Goal: Task Accomplishment & Management: Manage account settings

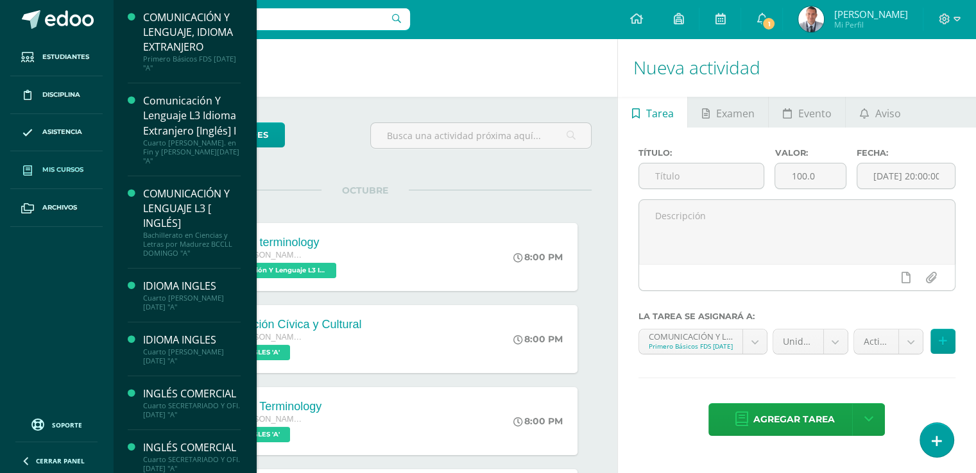
click at [72, 172] on span "Mis cursos" at bounding box center [62, 170] width 41 height 10
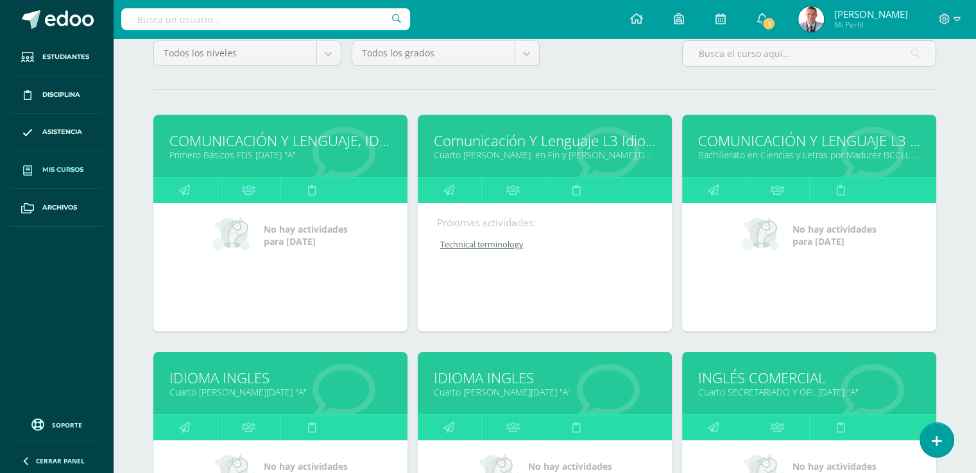
scroll to position [121, 0]
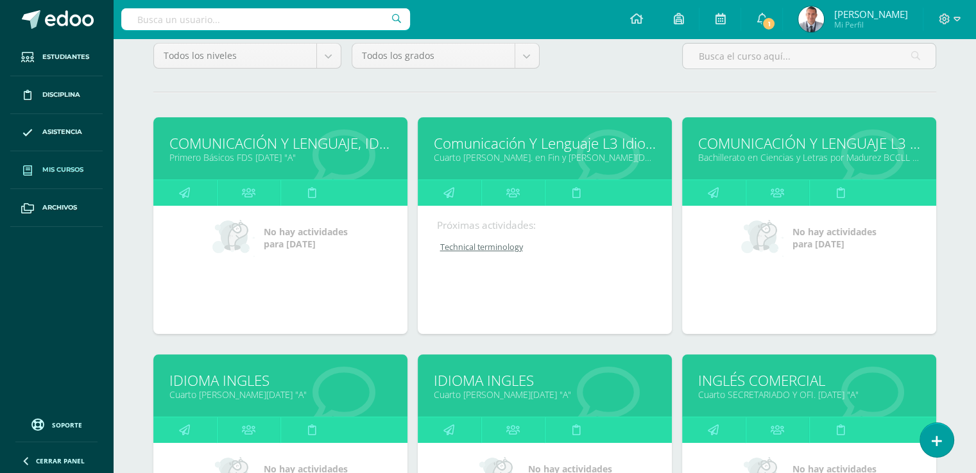
click at [815, 148] on link "COMUNICACIÓN Y LENGUAJE L3 [ INGLÉS]" at bounding box center [809, 143] width 222 height 20
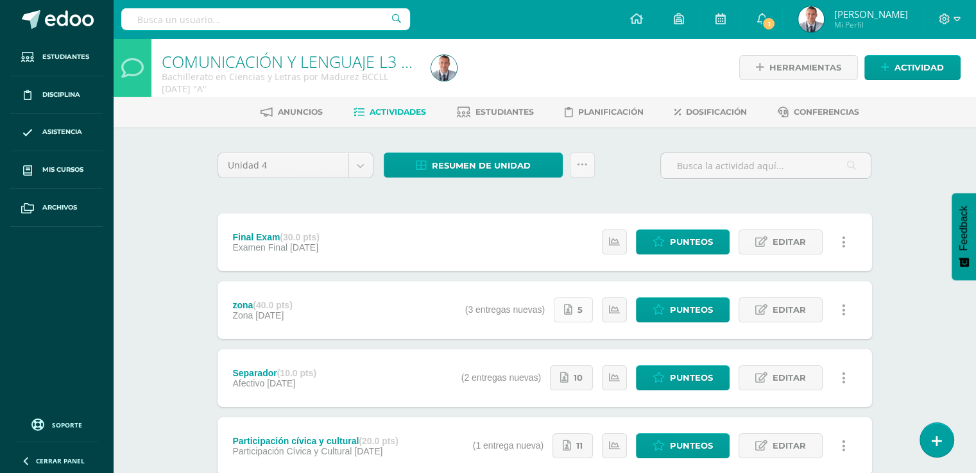
click at [582, 314] on span "5" at bounding box center [579, 310] width 5 height 24
click at [482, 107] on span "Estudiantes" at bounding box center [504, 112] width 58 height 10
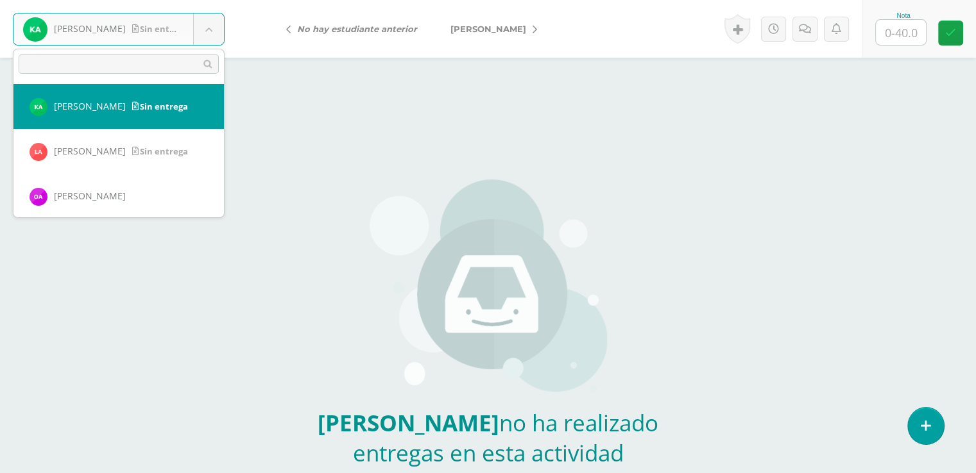
click at [208, 26] on body "[PERSON_NAME] Sin entrega [PERSON_NAME] [PERSON_NAME] [PERSON_NAME] [PERSON_NAM…" at bounding box center [488, 267] width 976 height 534
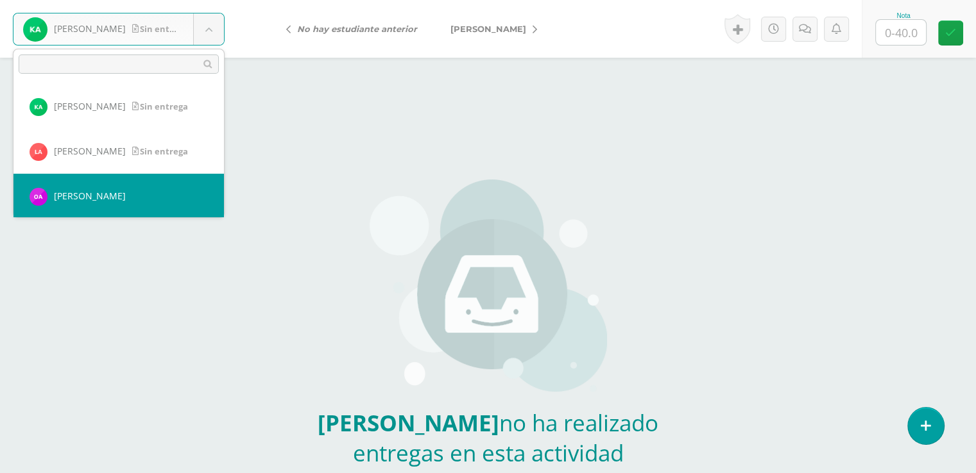
select select "8988"
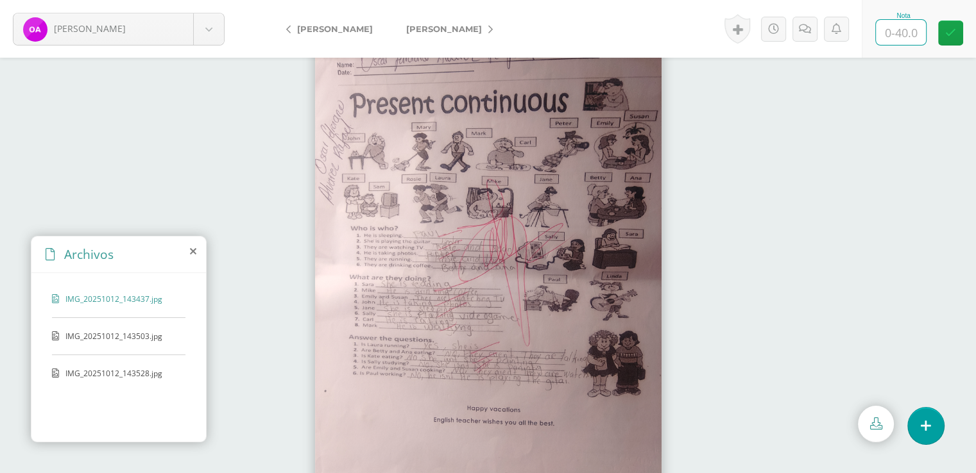
click at [900, 31] on input "text" at bounding box center [901, 32] width 50 height 25
type input "40"
click at [949, 33] on icon at bounding box center [950, 33] width 11 height 11
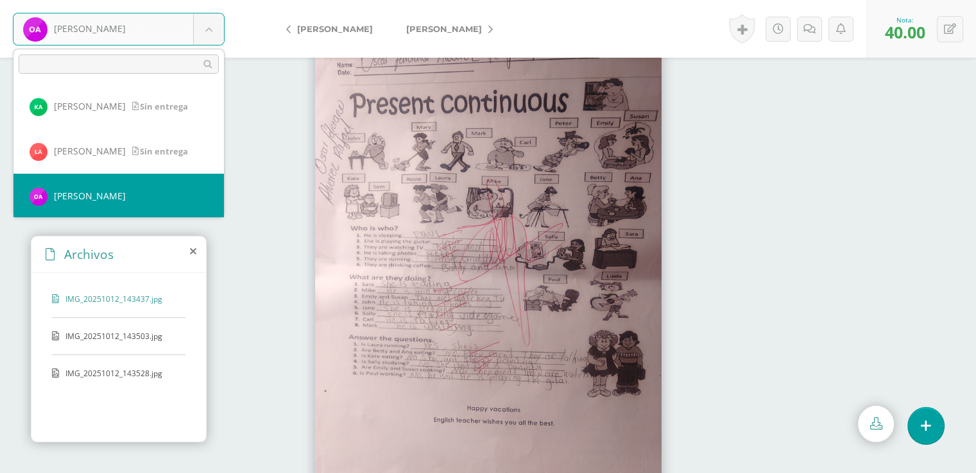
click at [212, 0] on body "Alvarez, Oscar Abrego, Katerinne Aldana, Linda Alvarez, Oscar Barrientos, Marvi…" at bounding box center [488, 0] width 976 height 0
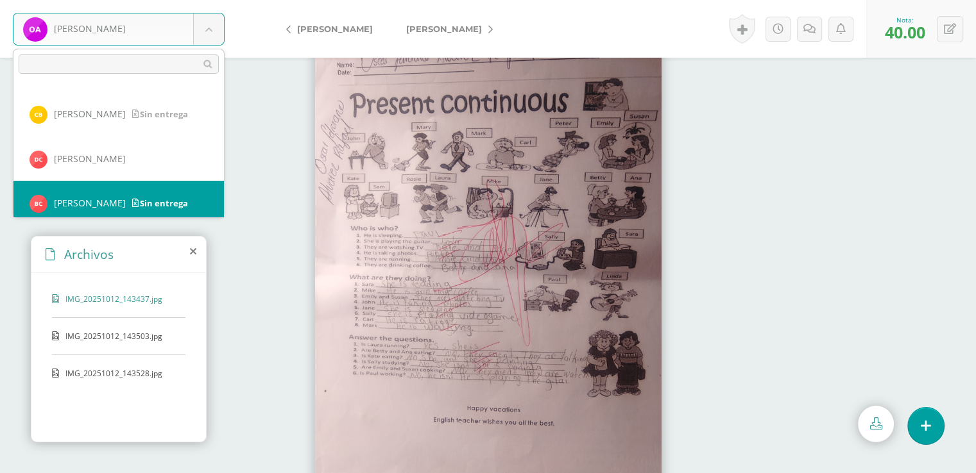
scroll to position [179, 0]
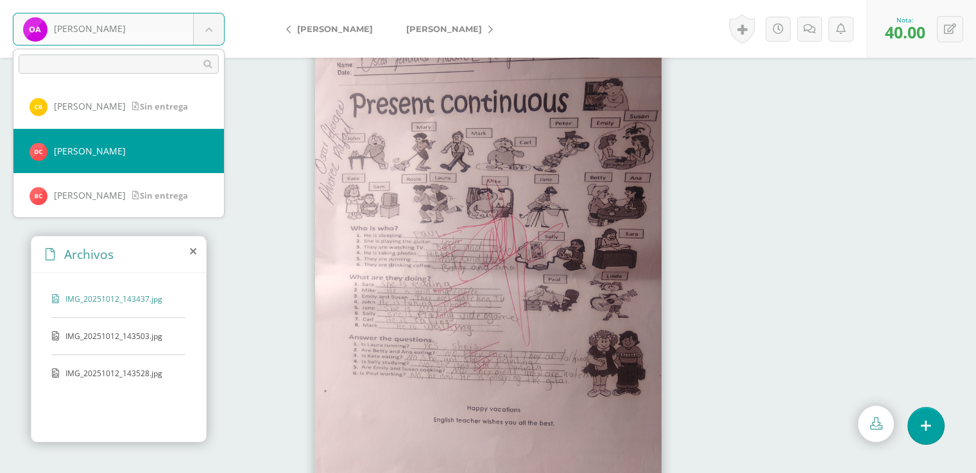
select select "8991"
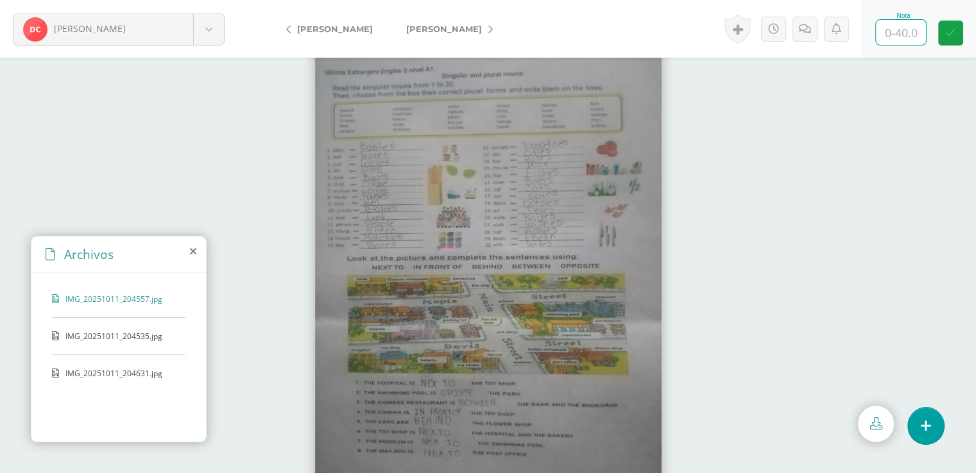
click at [901, 30] on input "text" at bounding box center [901, 32] width 50 height 25
type input "40"
click at [949, 33] on icon at bounding box center [950, 33] width 11 height 11
click at [207, 0] on body "Cahuec, Delmy Abrego, Katerinne Aldana, Linda Alvarez, Oscar Barrientos, Marvin…" at bounding box center [488, 0] width 976 height 0
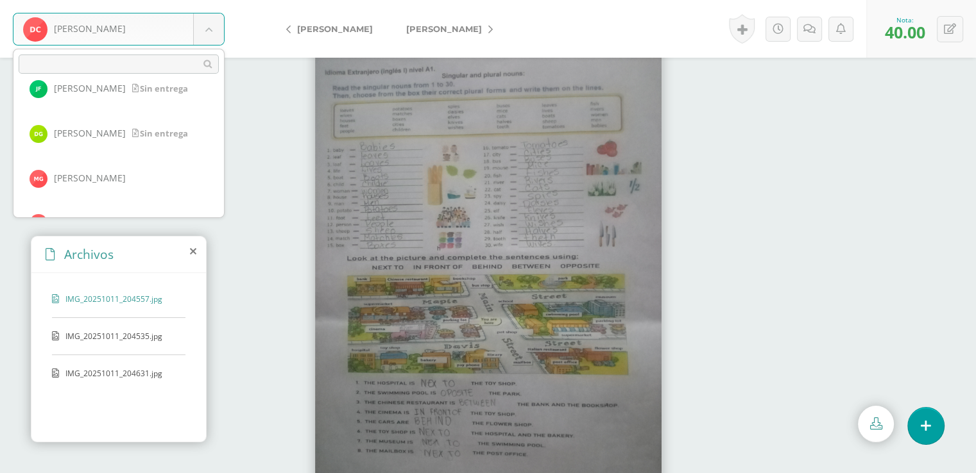
scroll to position [545, 0]
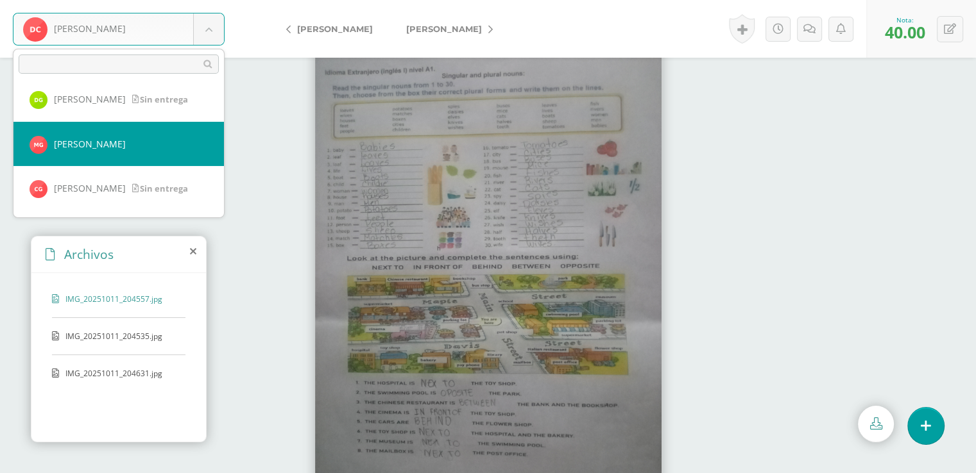
select select "8996"
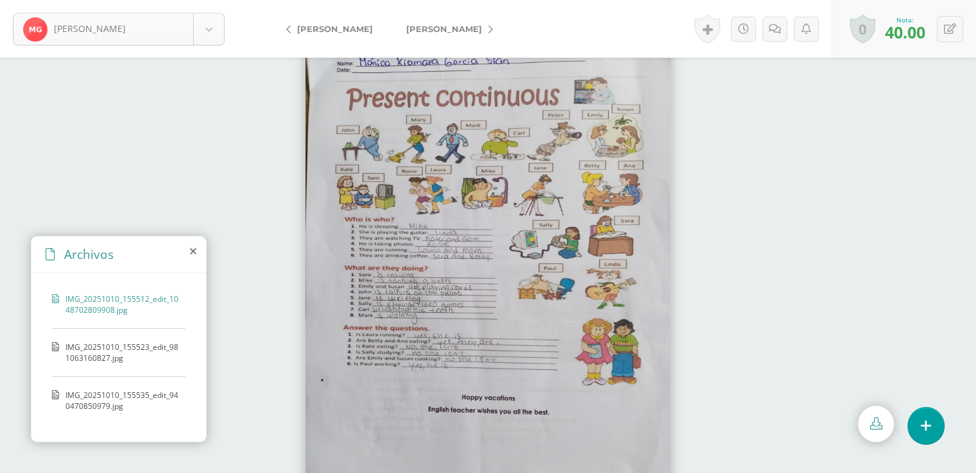
scroll to position [492, 0]
click at [209, 0] on body "[PERSON_NAME] [PERSON_NAME] [PERSON_NAME] [PERSON_NAME] [PERSON_NAME] [PERSON_N…" at bounding box center [488, 0] width 976 height 0
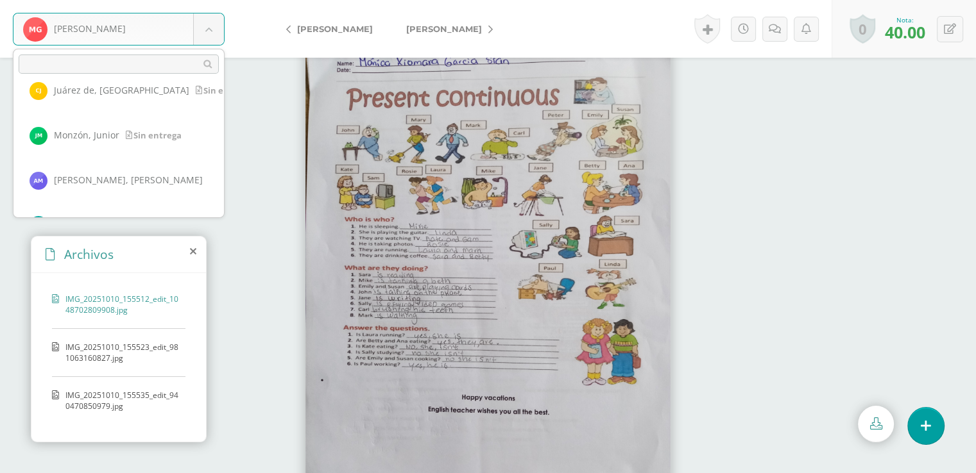
scroll to position [783, 0]
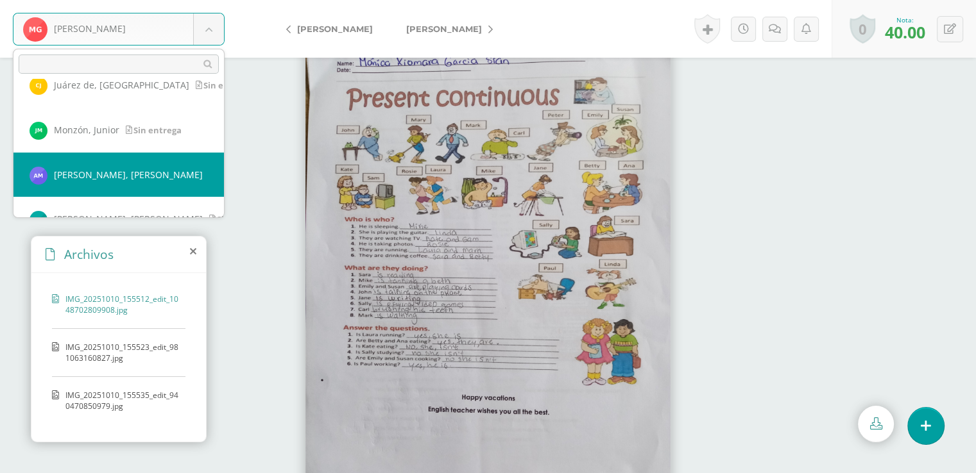
select select "6702"
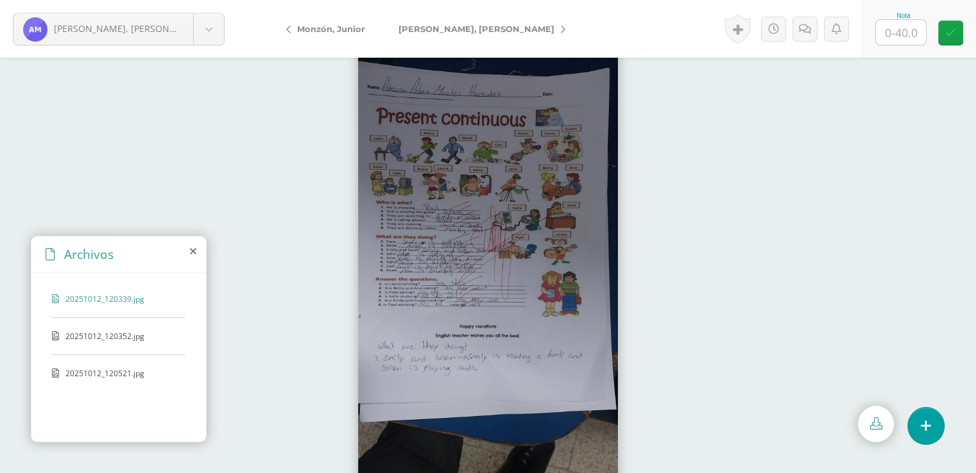
click at [901, 31] on input "text" at bounding box center [901, 32] width 50 height 25
type input "40"
click at [950, 33] on icon at bounding box center [950, 33] width 11 height 11
click at [211, 0] on body "[PERSON_NAME], [PERSON_NAME] [PERSON_NAME] [PERSON_NAME] [PERSON_NAME] [PERSON_…" at bounding box center [488, 0] width 976 height 0
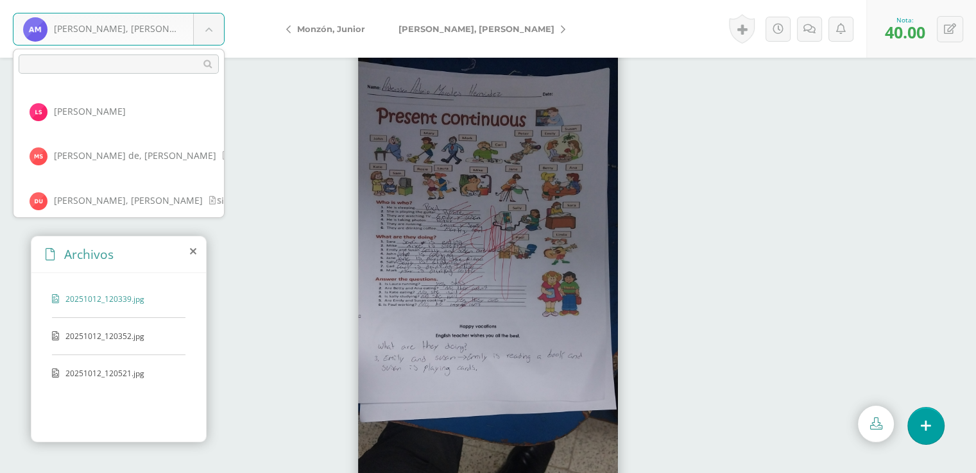
scroll to position [1019, 0]
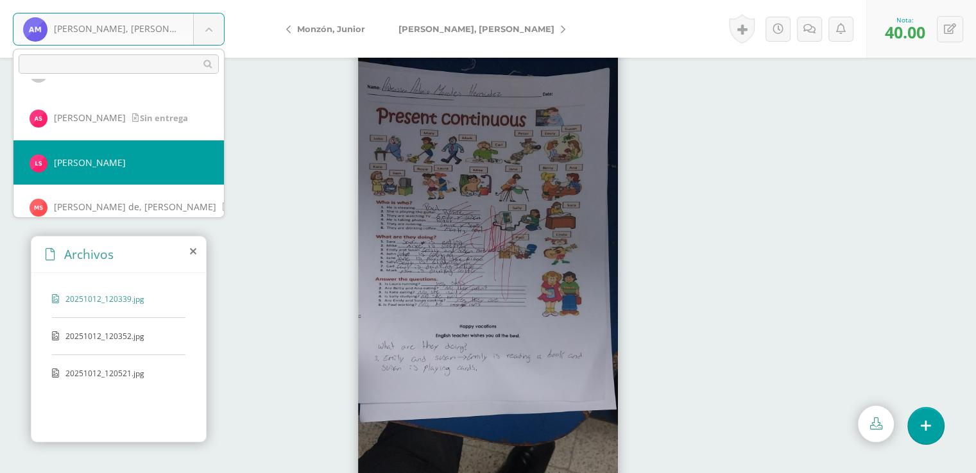
select select "9004"
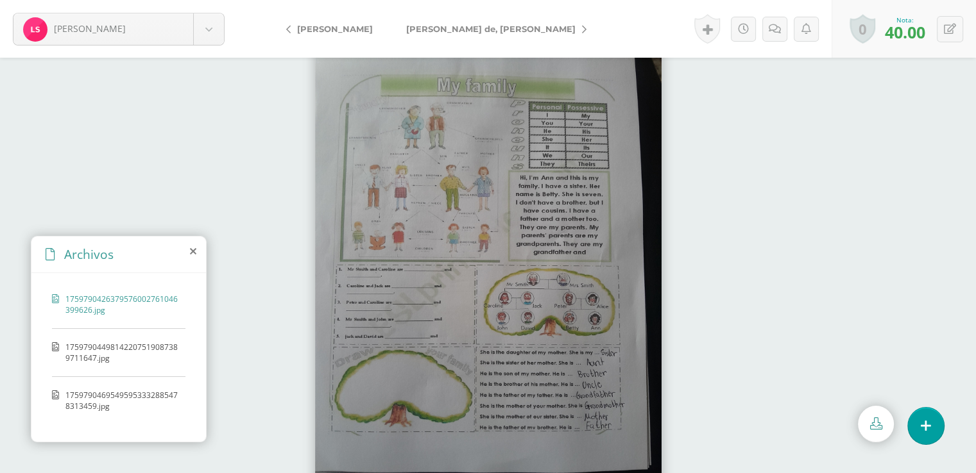
click at [473, 26] on link "[PERSON_NAME] de, [PERSON_NAME]" at bounding box center [492, 28] width 207 height 31
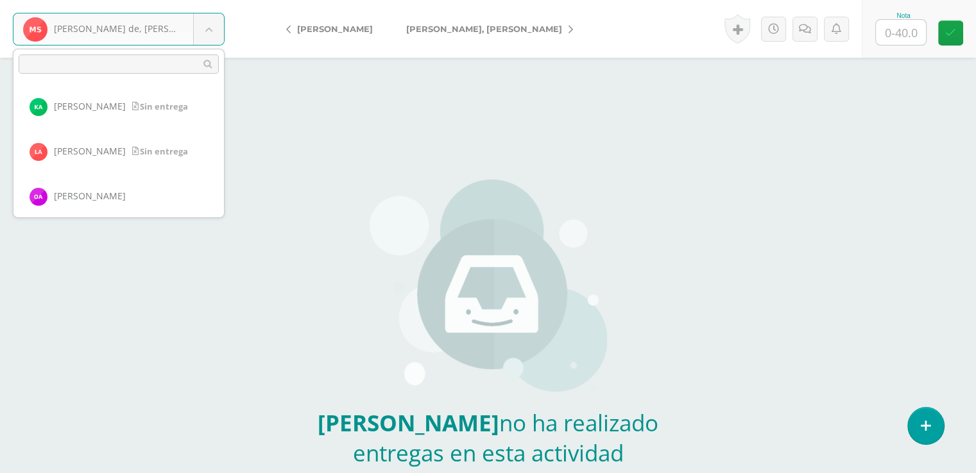
click at [208, 28] on body "Sontay de, Marie Sin entrega Abrego, Katerinne Aldana, Linda Alvarez, Oscar Bar…" at bounding box center [488, 267] width 976 height 534
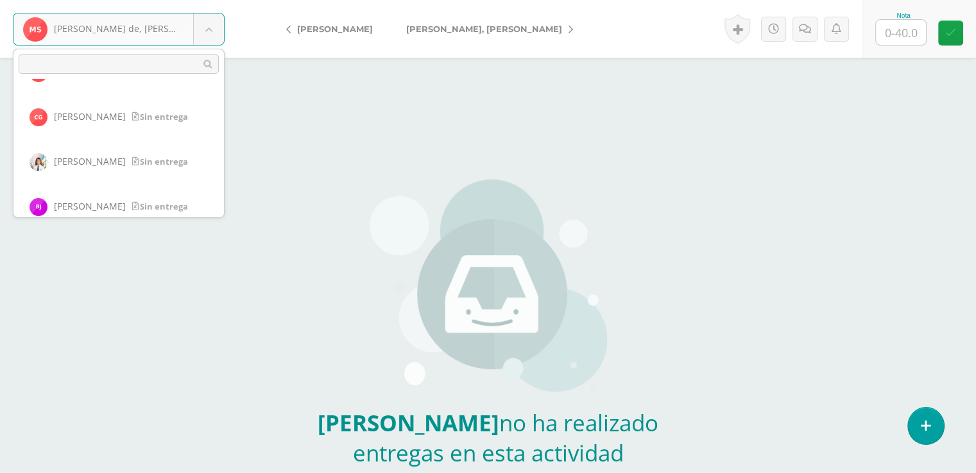
scroll to position [605, 0]
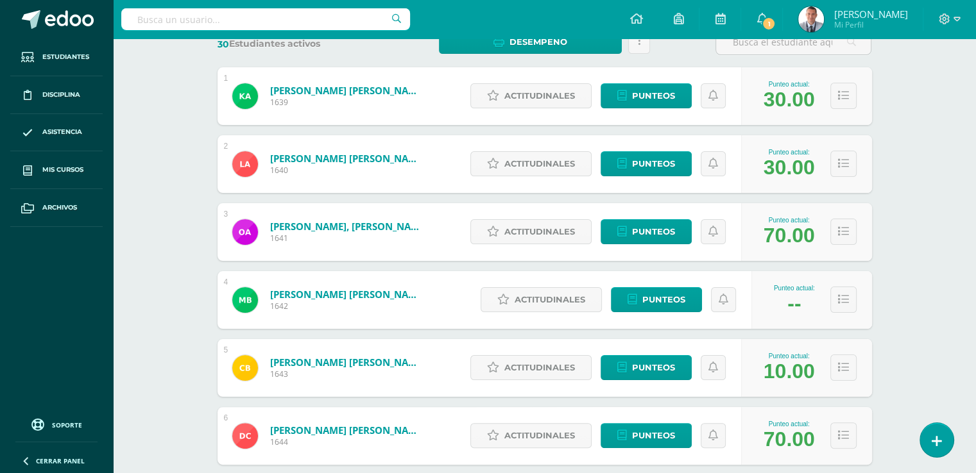
scroll to position [174, 0]
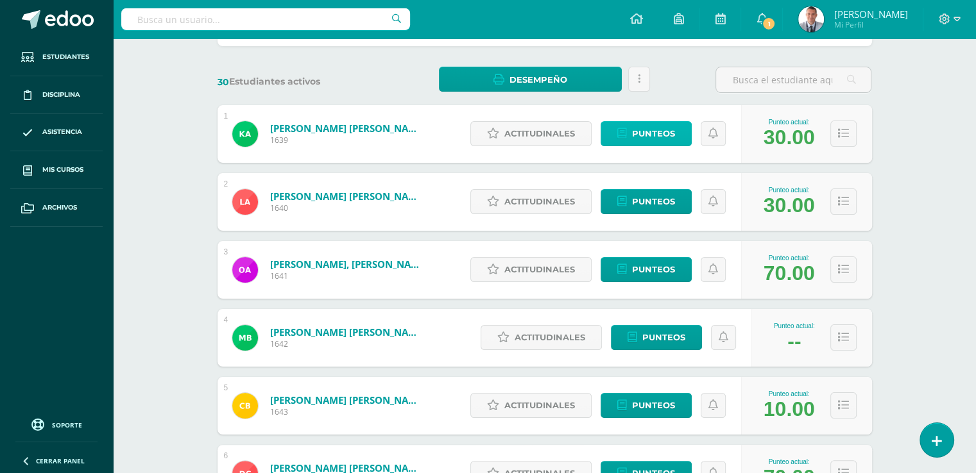
click at [643, 133] on span "Punteos" at bounding box center [653, 134] width 43 height 24
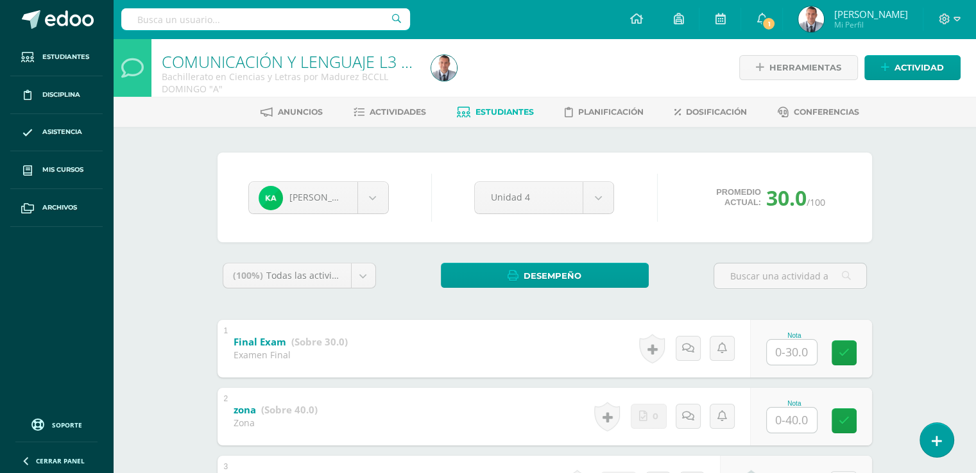
click at [790, 350] on input "text" at bounding box center [791, 352] width 50 height 25
type input "10"
click at [858, 351] on link at bounding box center [853, 353] width 26 height 26
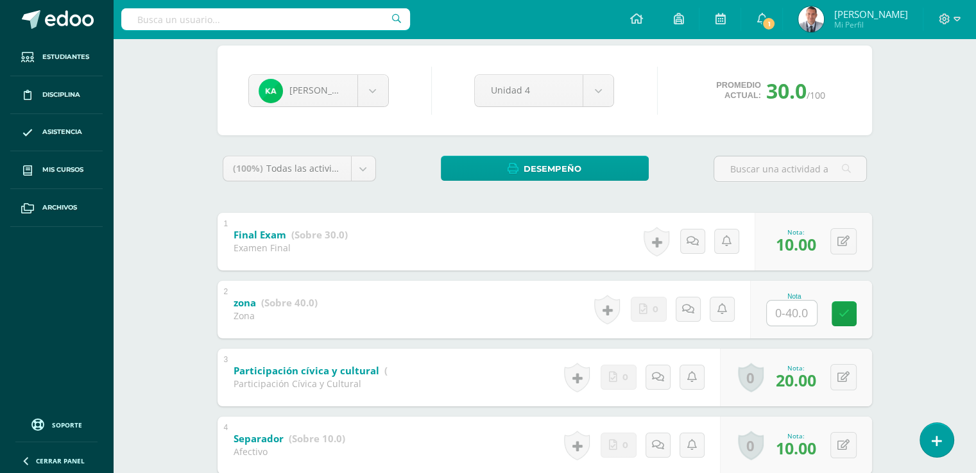
scroll to position [123, 0]
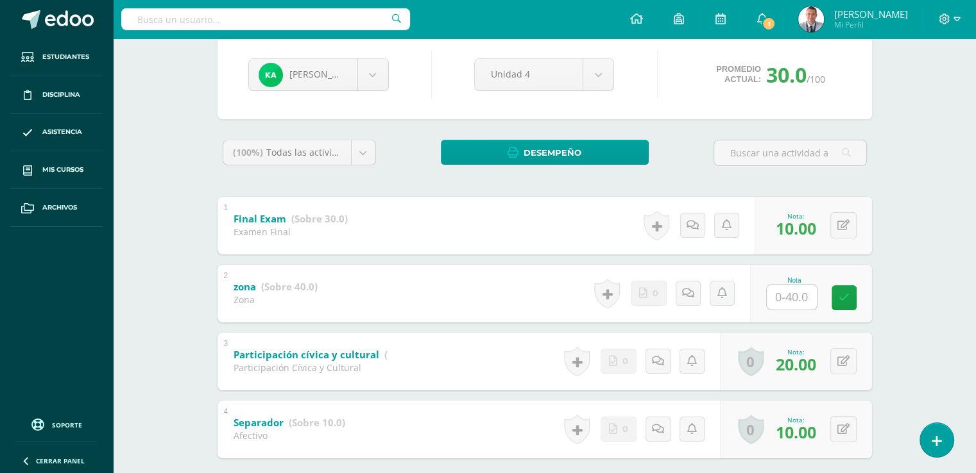
click at [792, 296] on input "text" at bounding box center [791, 297] width 50 height 25
type input "40"
click at [848, 295] on icon at bounding box center [853, 297] width 12 height 11
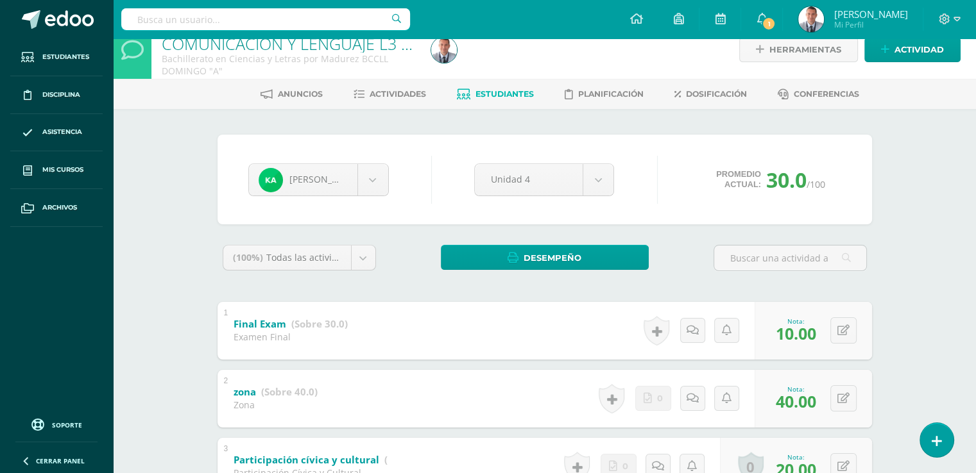
scroll to position [0, 0]
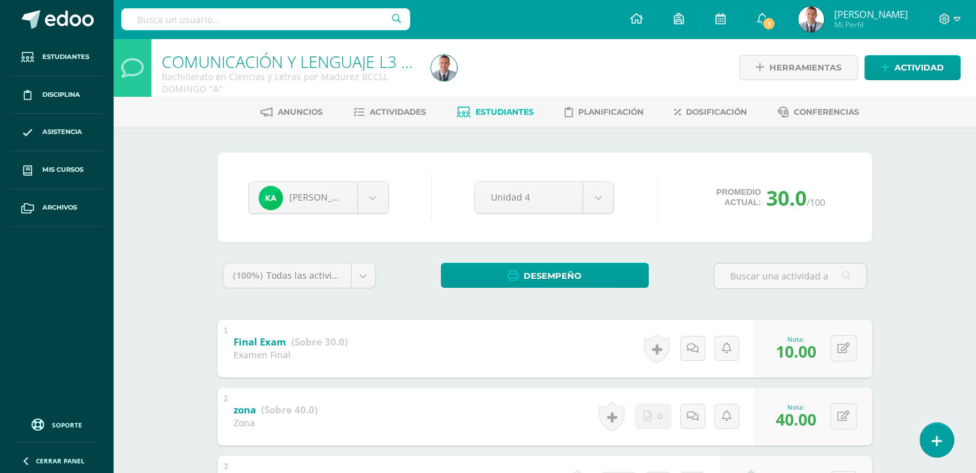
click at [516, 111] on span "Estudiantes" at bounding box center [504, 112] width 58 height 10
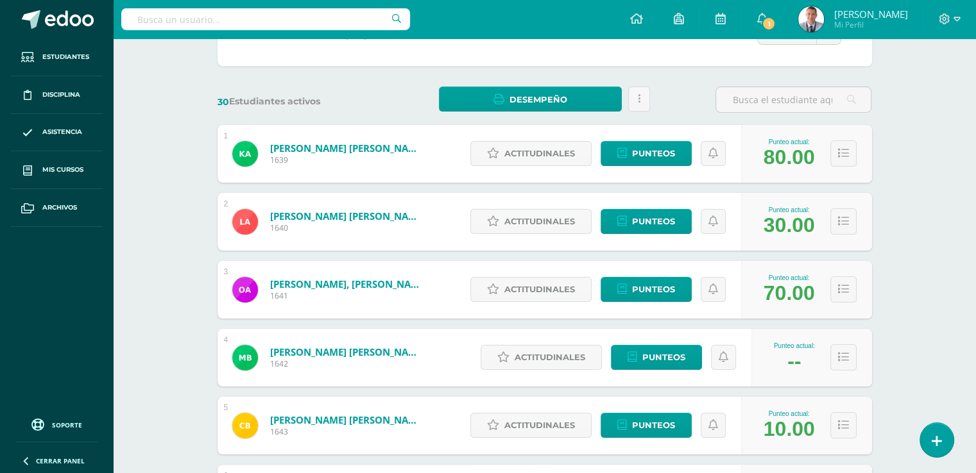
scroll to position [169, 0]
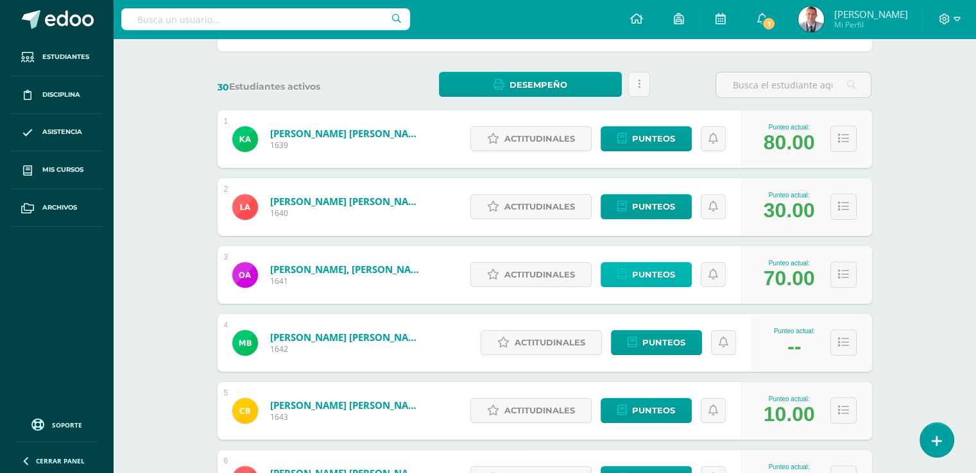
click at [665, 273] on span "Punteos" at bounding box center [653, 275] width 43 height 24
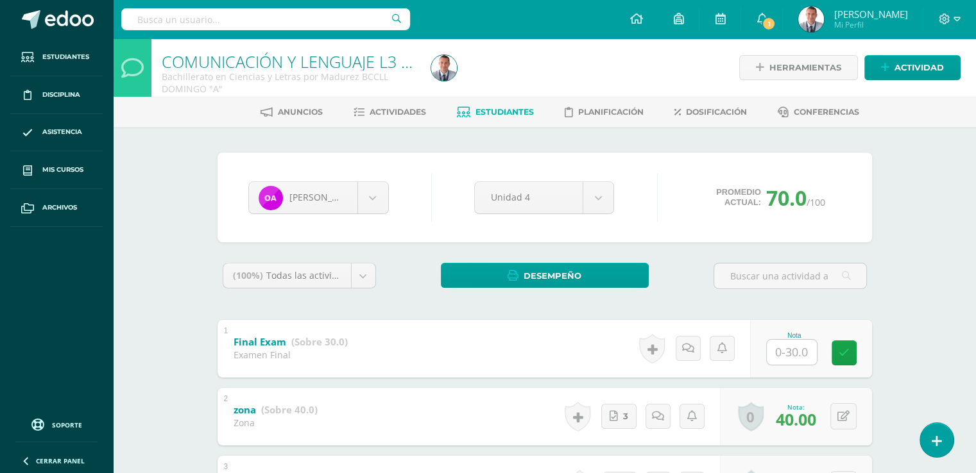
scroll to position [74, 0]
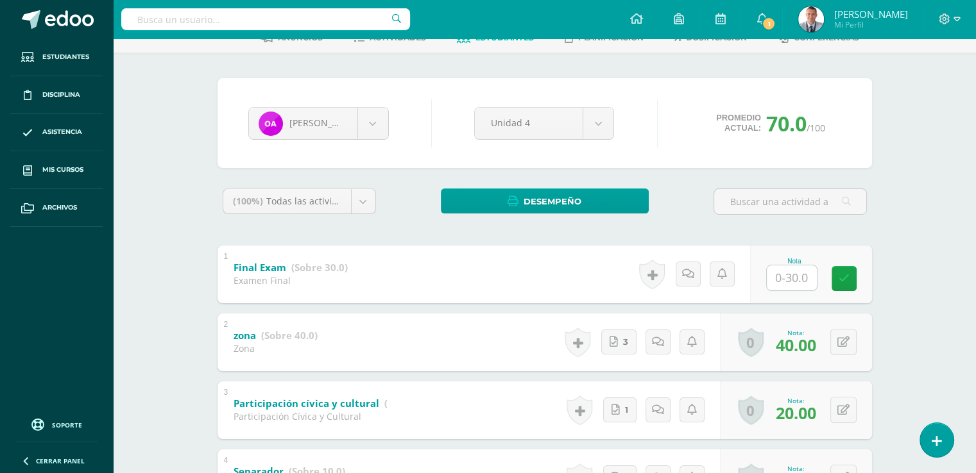
click at [790, 278] on input "text" at bounding box center [791, 278] width 50 height 25
type input "10"
click at [852, 280] on icon at bounding box center [853, 278] width 12 height 11
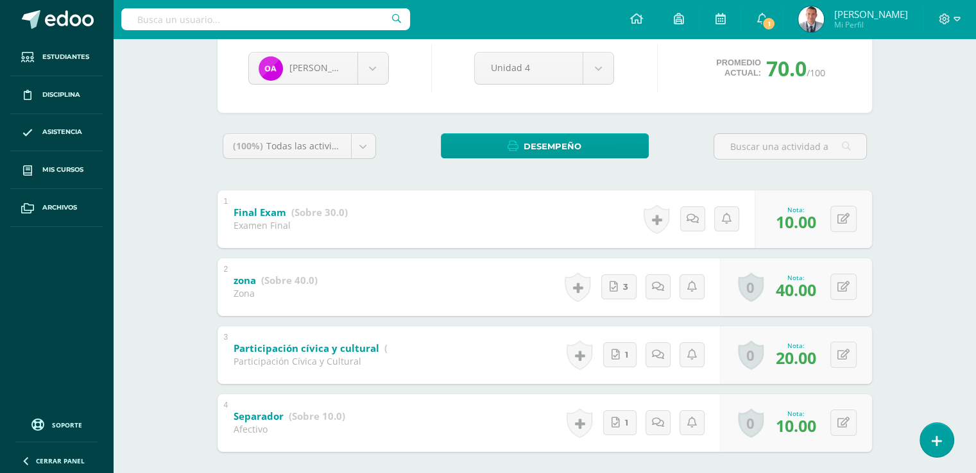
scroll to position [0, 0]
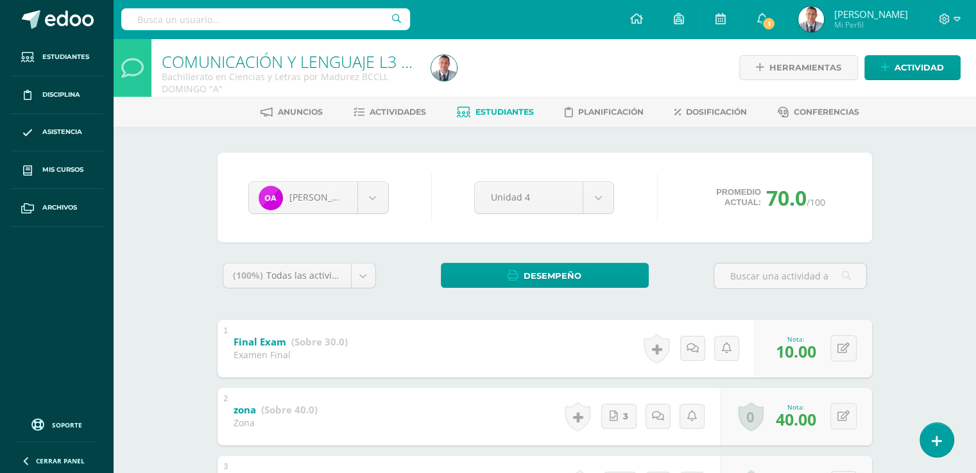
click at [519, 112] on span "Estudiantes" at bounding box center [504, 112] width 58 height 10
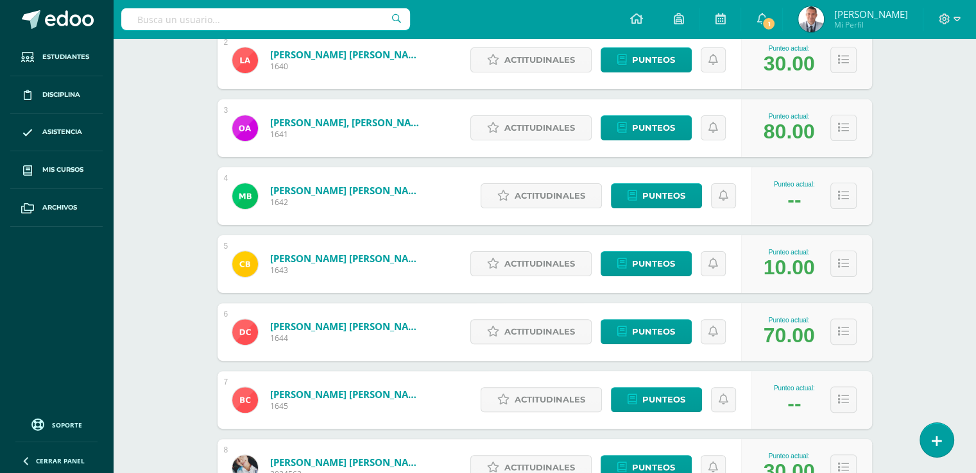
scroll to position [328, 0]
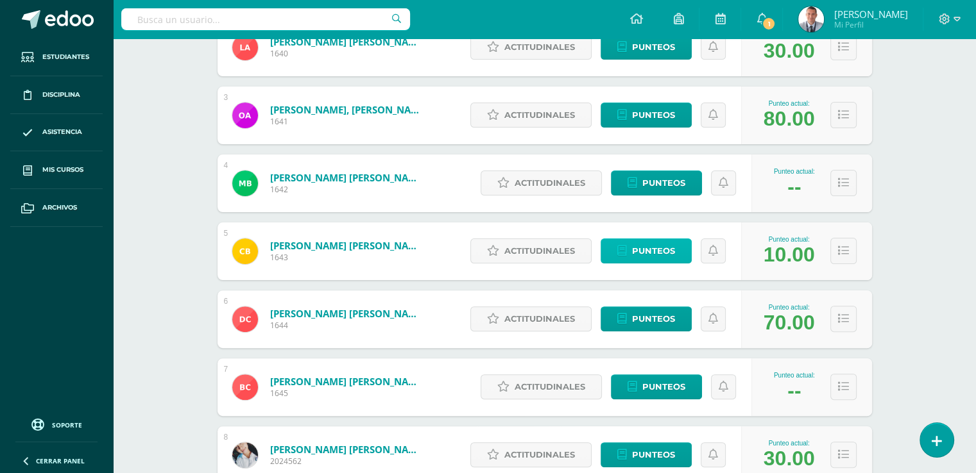
click at [675, 250] on link "Punteos" at bounding box center [645, 251] width 91 height 25
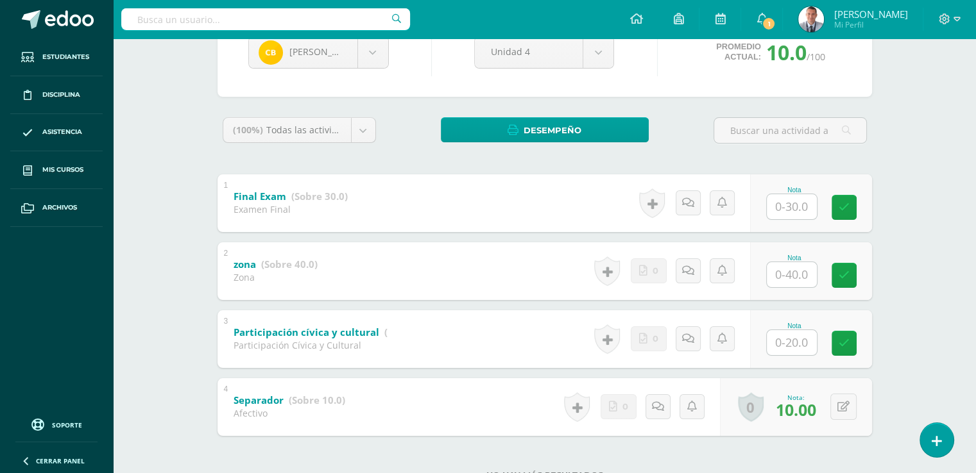
scroll to position [150, 0]
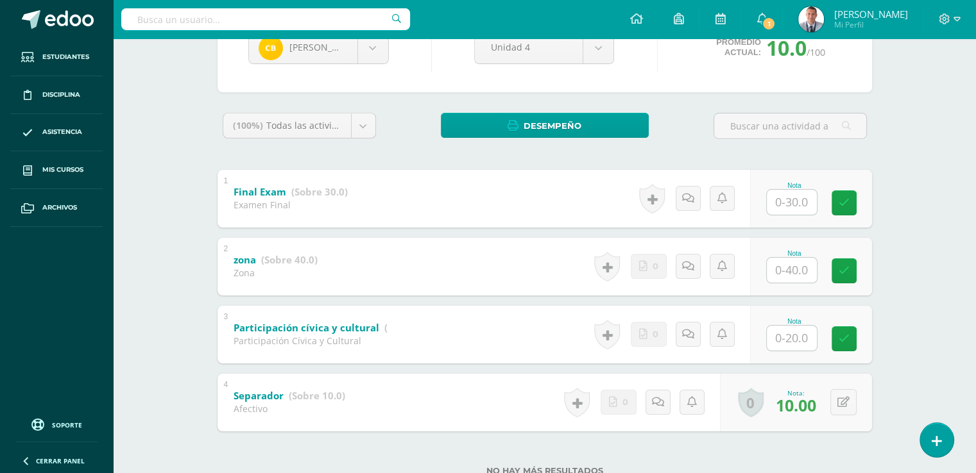
click at [791, 197] on input "text" at bounding box center [791, 202] width 50 height 25
type input "10"
click at [792, 270] on input "text" at bounding box center [798, 270] width 51 height 26
type input "40"
click at [791, 337] on input "text" at bounding box center [791, 338] width 50 height 25
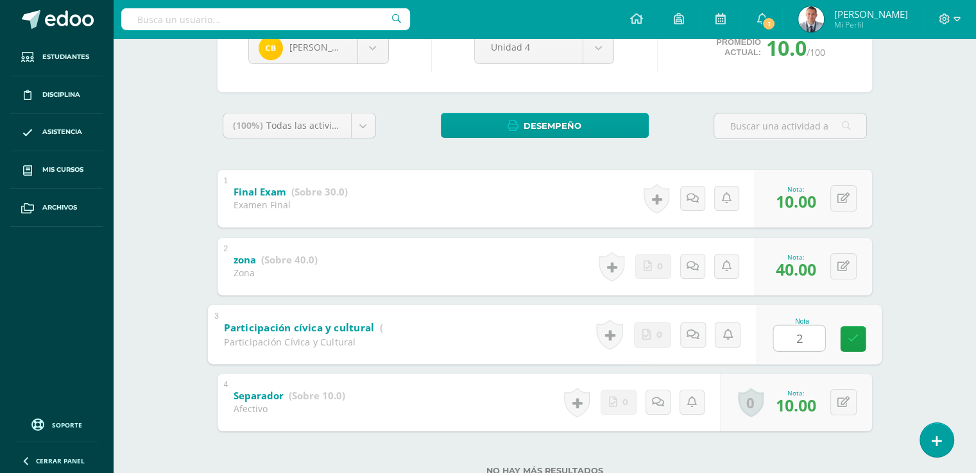
type input "20"
click at [852, 338] on icon at bounding box center [853, 339] width 12 height 11
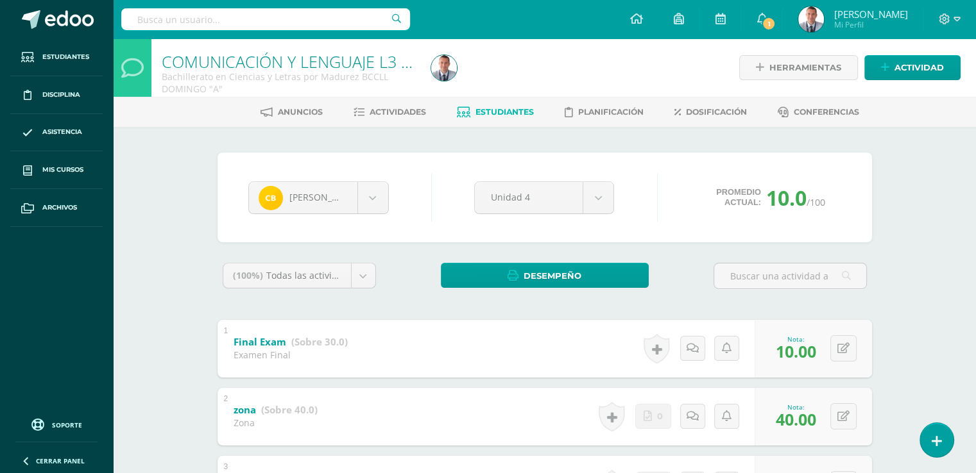
click at [529, 110] on span "Estudiantes" at bounding box center [504, 112] width 58 height 10
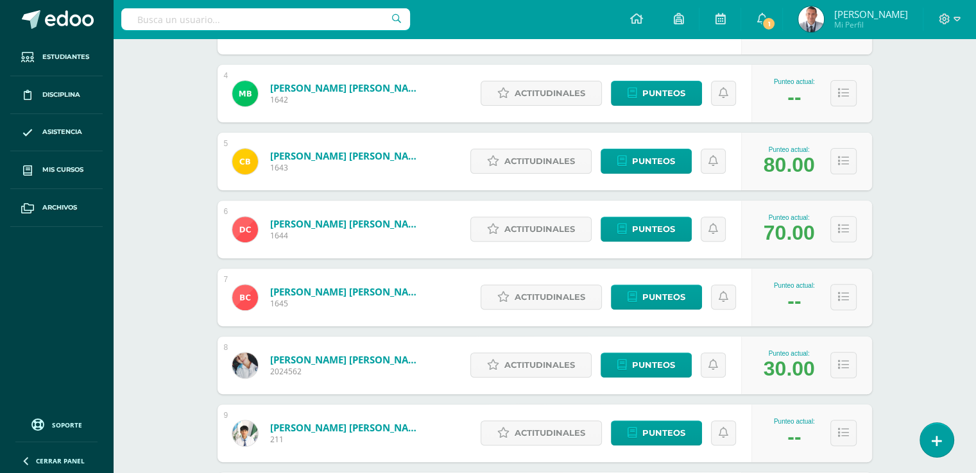
scroll to position [419, 0]
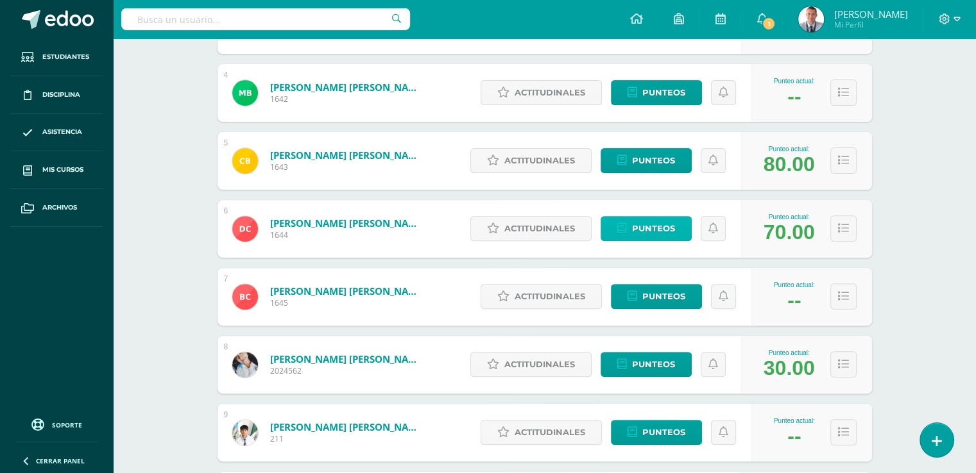
click at [675, 229] on link "Punteos" at bounding box center [645, 228] width 91 height 25
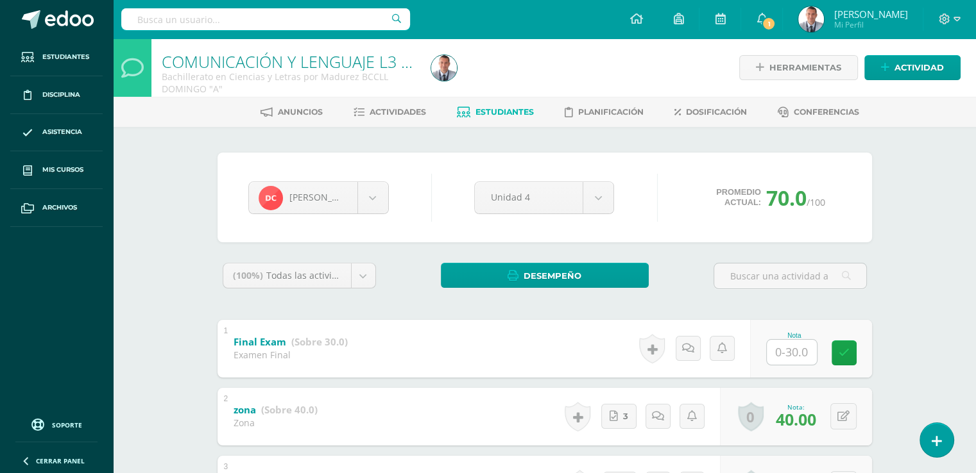
click at [792, 351] on input "text" at bounding box center [791, 352] width 50 height 25
type input "10"
click at [848, 353] on icon at bounding box center [853, 353] width 12 height 11
click at [524, 109] on span "Estudiantes" at bounding box center [504, 112] width 58 height 10
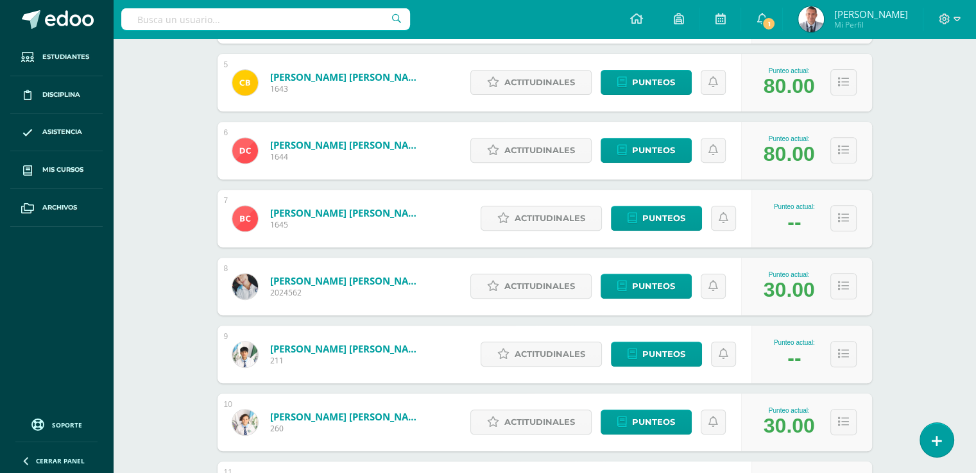
scroll to position [500, 0]
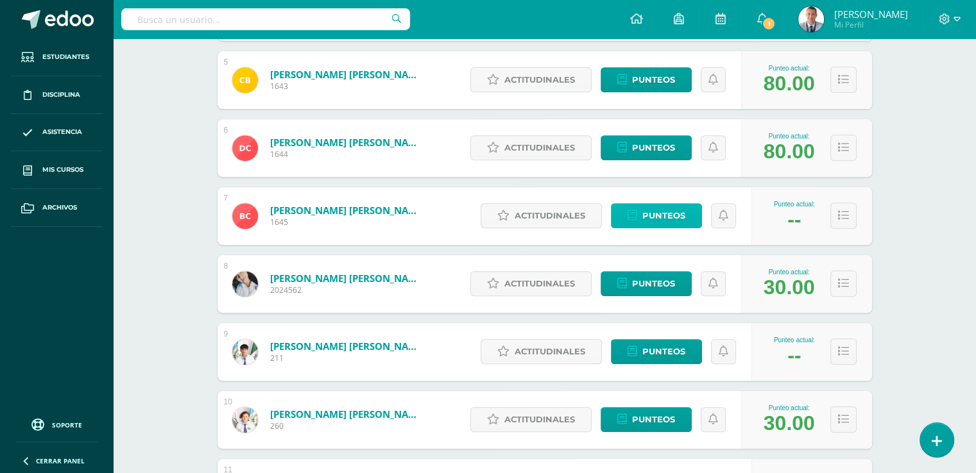
click at [685, 216] on link "Punteos" at bounding box center [656, 215] width 91 height 25
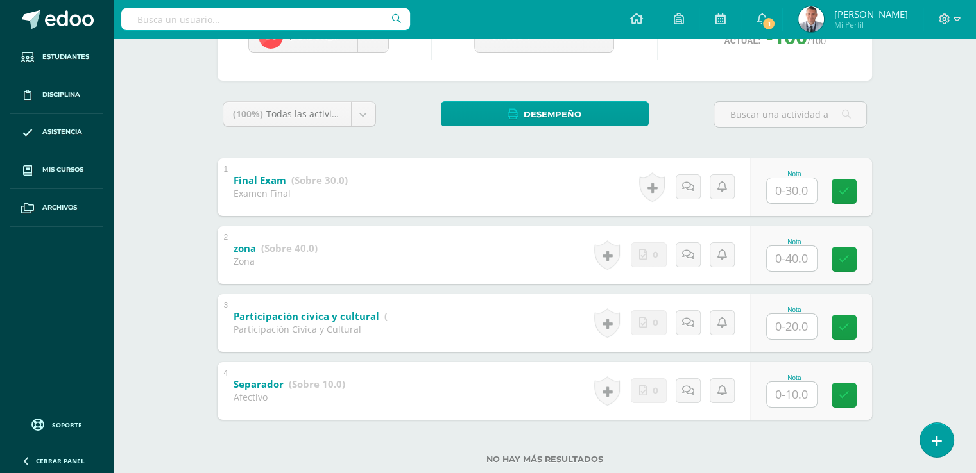
scroll to position [162, 0]
click at [792, 258] on input "text" at bounding box center [791, 258] width 50 height 25
type input "40"
click at [850, 257] on icon at bounding box center [853, 258] width 12 height 11
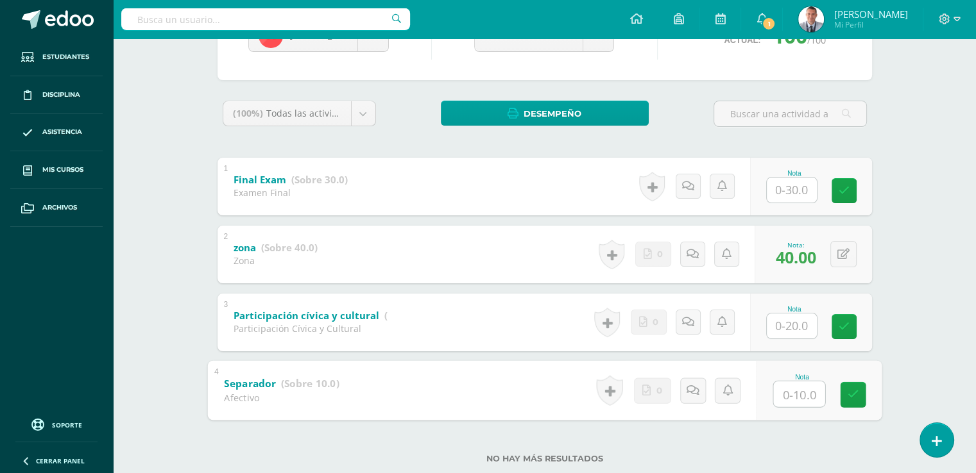
click at [795, 388] on input "text" at bounding box center [798, 394] width 51 height 26
type input "10"
click at [849, 393] on icon at bounding box center [853, 394] width 12 height 11
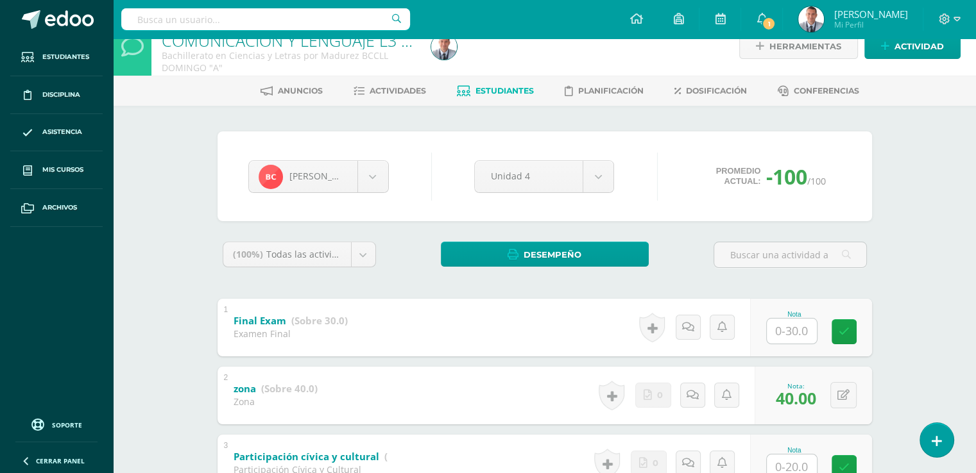
scroll to position [6, 0]
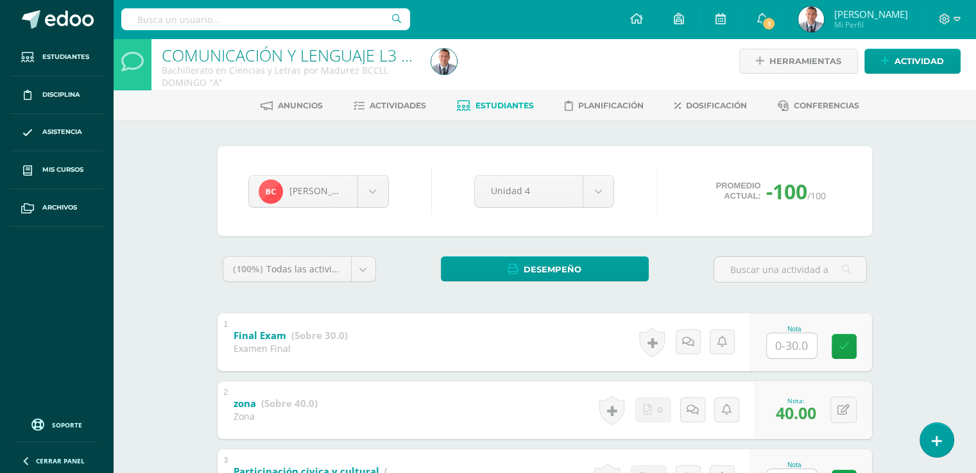
click at [515, 102] on span "Estudiantes" at bounding box center [504, 106] width 58 height 10
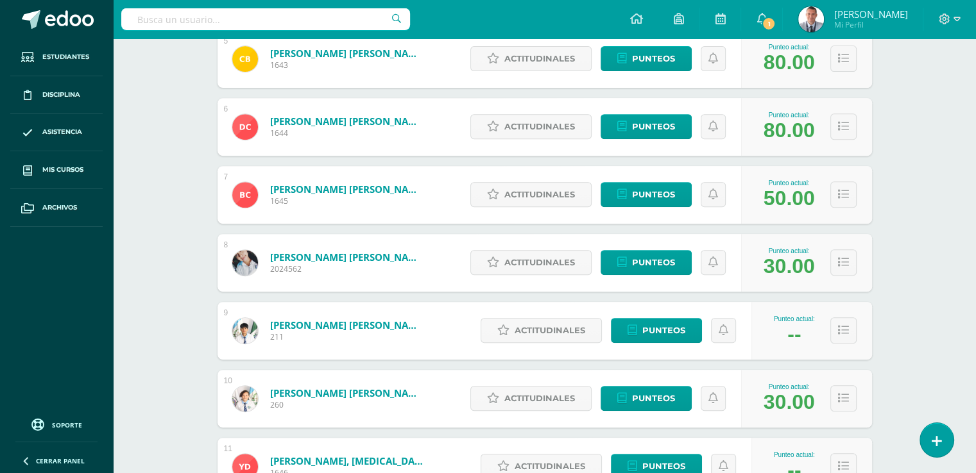
scroll to position [556, 0]
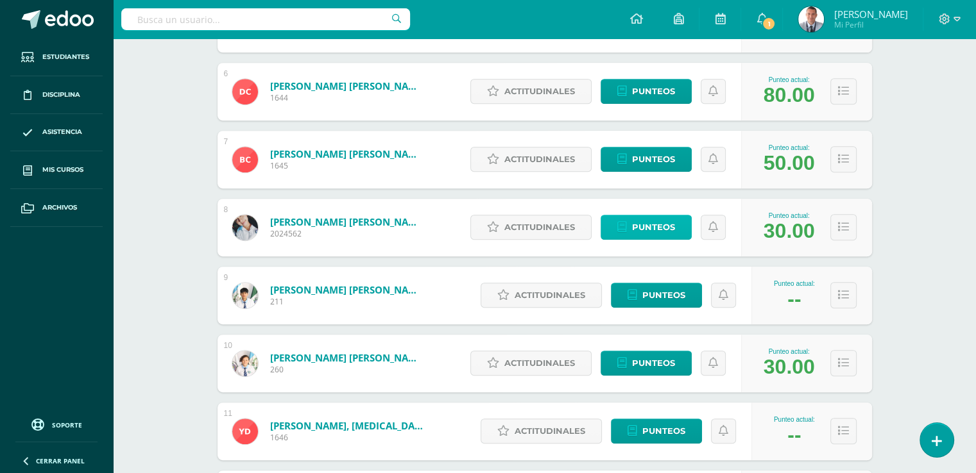
click at [677, 229] on link "Punteos" at bounding box center [645, 227] width 91 height 25
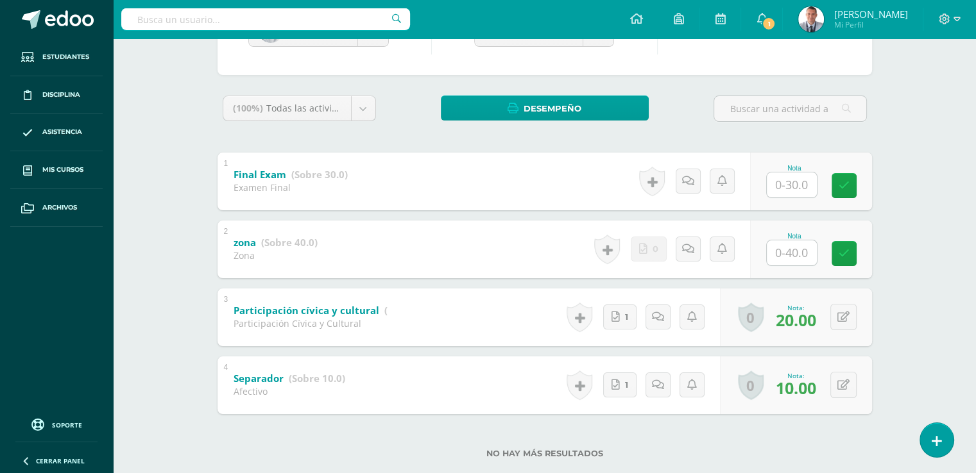
scroll to position [170, 0]
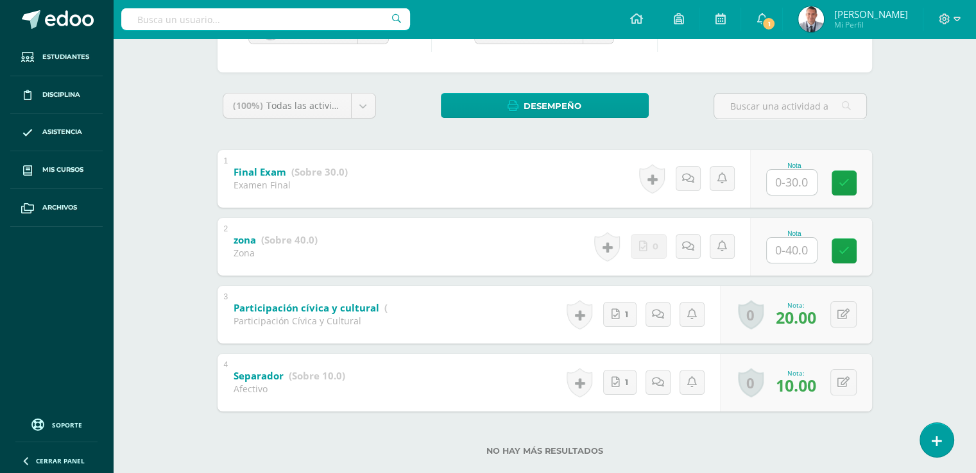
click at [794, 249] on input "text" at bounding box center [791, 250] width 50 height 25
type input "40"
click at [793, 173] on input "text" at bounding box center [798, 182] width 51 height 26
type input "10"
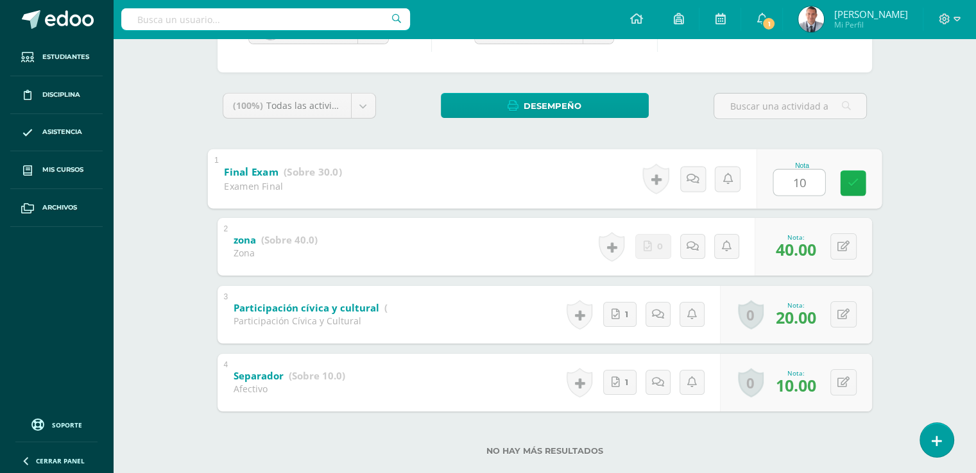
click at [854, 188] on icon at bounding box center [853, 183] width 12 height 11
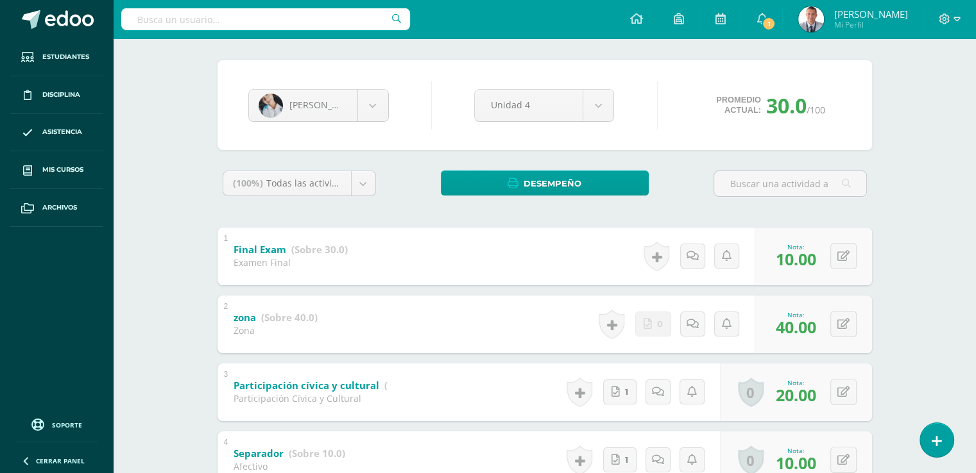
scroll to position [69, 0]
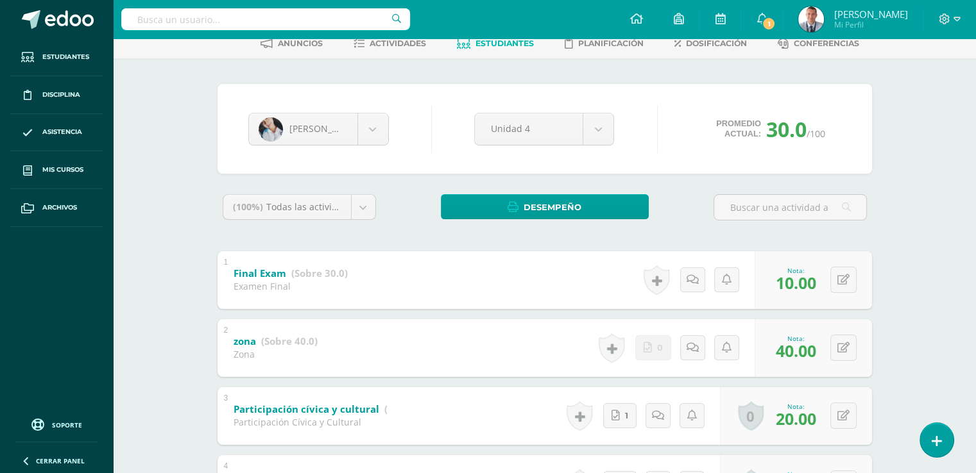
click at [975, 84] on div "COMUNICACIÓN Y LENGUAJE L3 [ INGLÉS] Bachillerato en Ciencias y Letras por Madu…" at bounding box center [544, 284] width 863 height 629
click at [512, 39] on span "Estudiantes" at bounding box center [504, 43] width 58 height 10
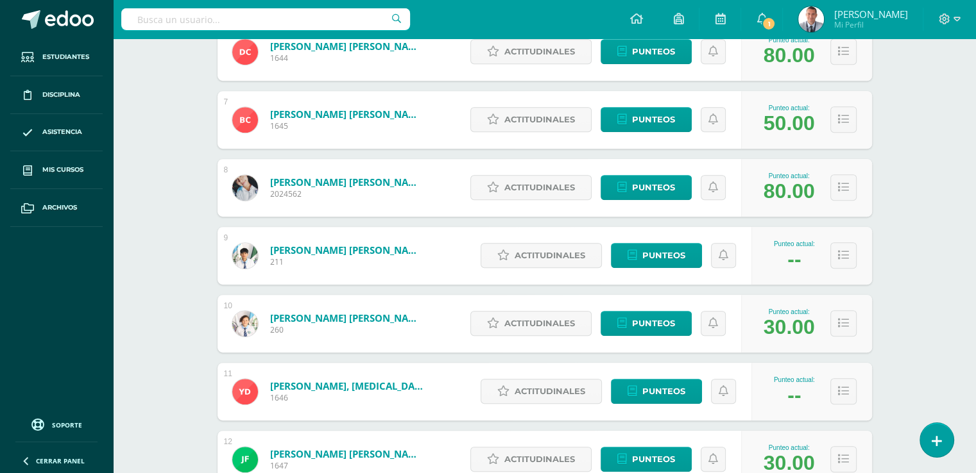
scroll to position [599, 0]
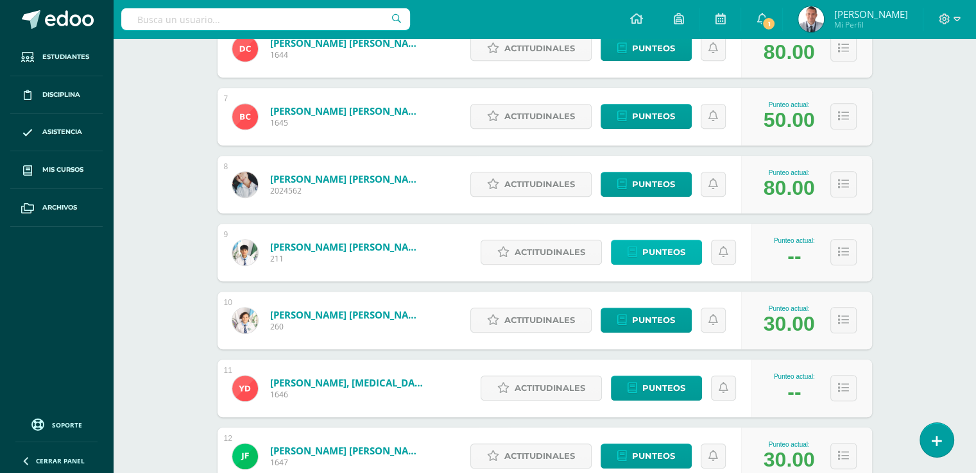
click at [688, 252] on link "Punteos" at bounding box center [656, 252] width 91 height 25
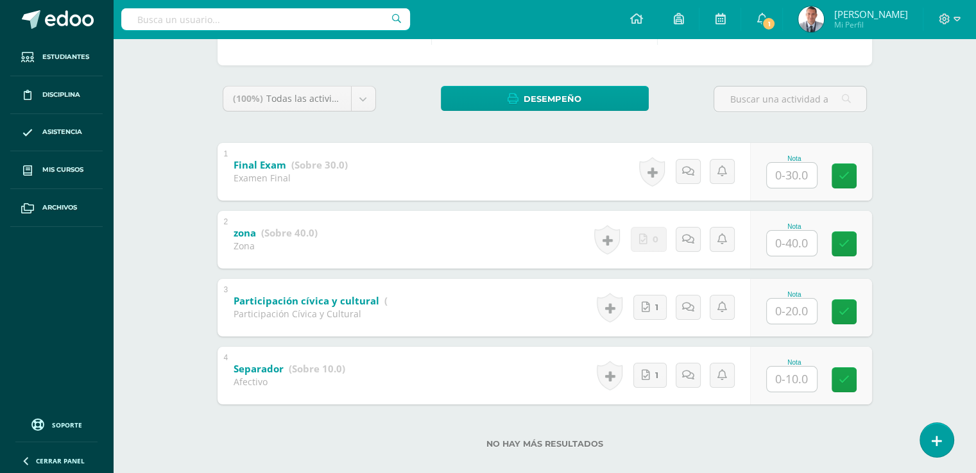
scroll to position [178, 0]
click at [793, 310] on input "text" at bounding box center [791, 310] width 50 height 25
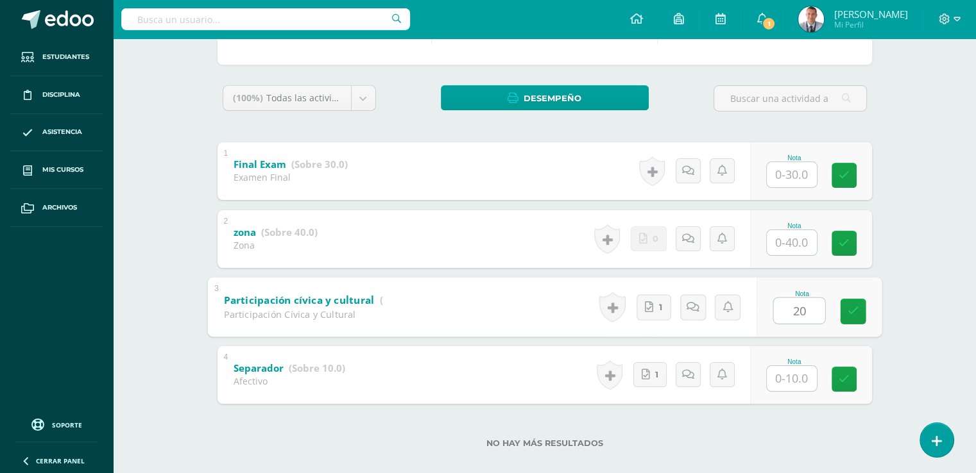
type input "20"
click at [790, 376] on input "text" at bounding box center [791, 378] width 50 height 25
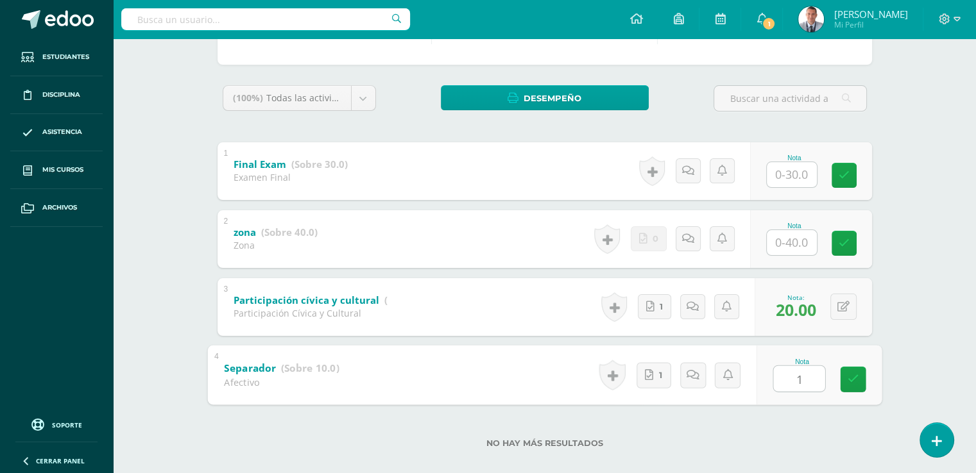
type input "10"
click at [849, 377] on icon at bounding box center [853, 379] width 12 height 11
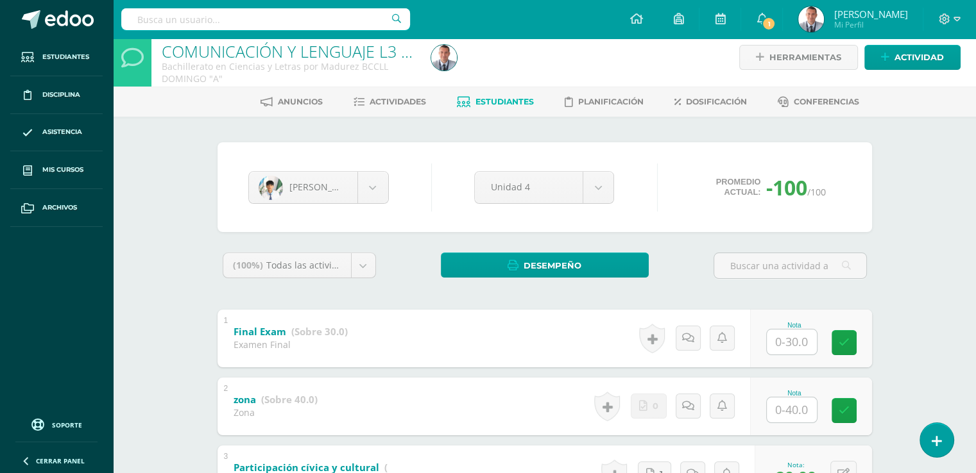
scroll to position [10, 0]
click at [518, 99] on span "Estudiantes" at bounding box center [504, 102] width 58 height 10
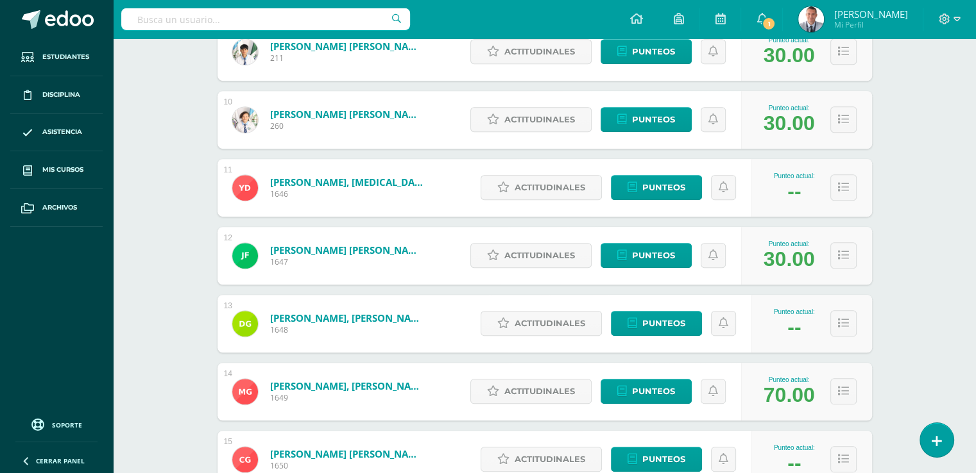
scroll to position [805, 0]
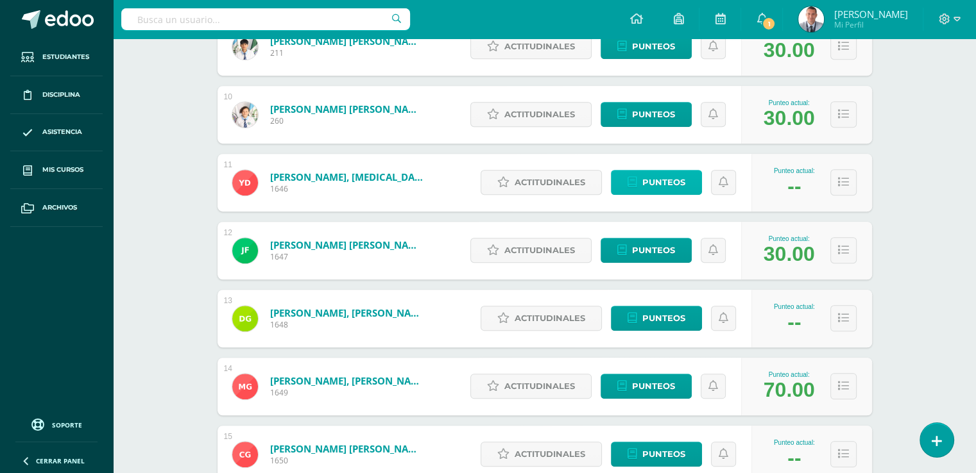
click at [668, 179] on span "Punteos" at bounding box center [663, 183] width 43 height 24
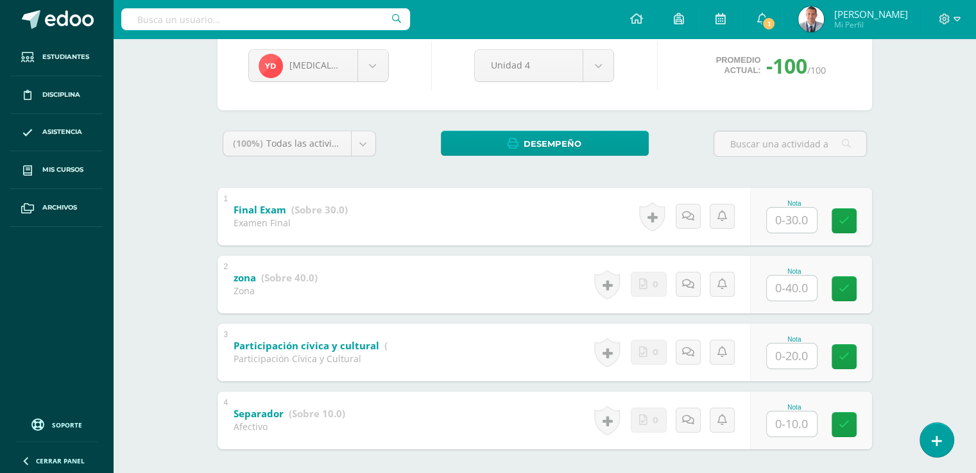
scroll to position [136, 0]
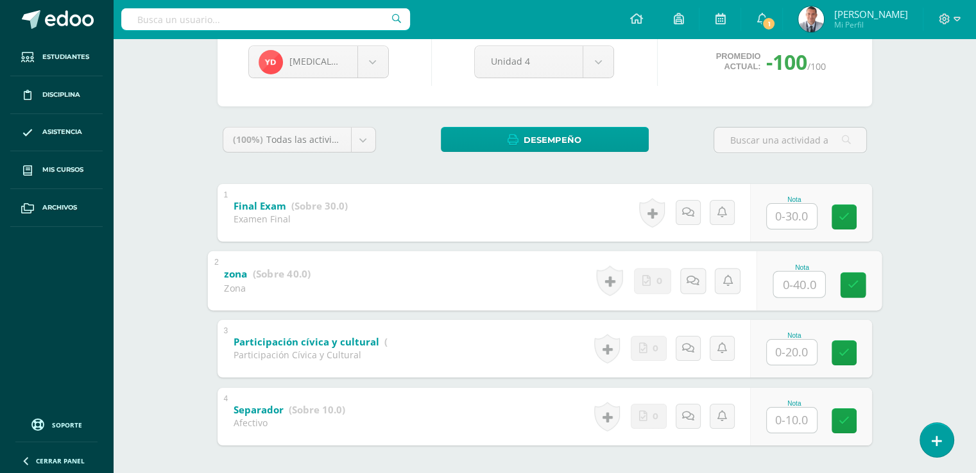
click at [793, 283] on input "text" at bounding box center [798, 284] width 51 height 26
type input "40"
click at [793, 217] on input "text" at bounding box center [798, 216] width 51 height 26
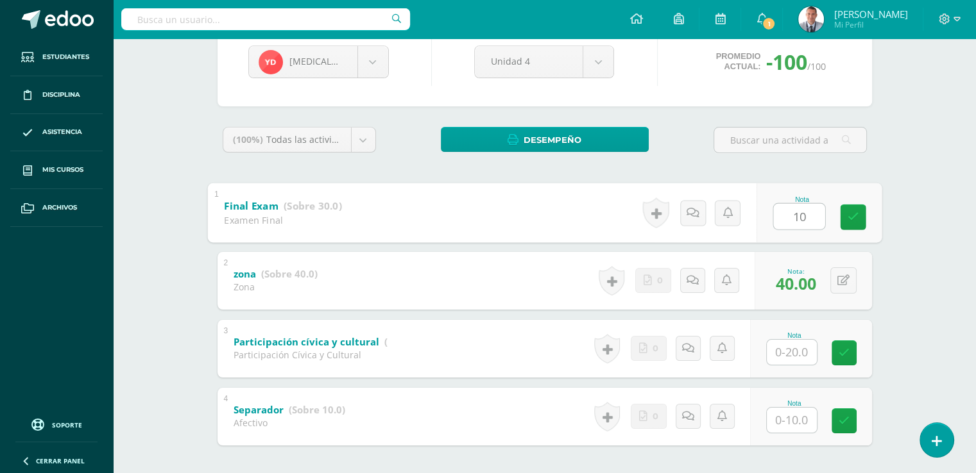
type input "10"
click at [791, 421] on input "text" at bounding box center [791, 420] width 50 height 25
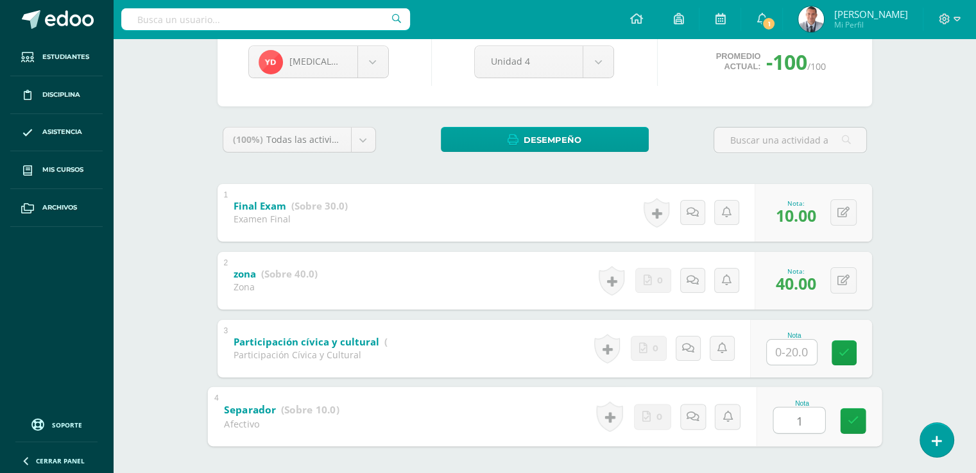
type input "10"
click at [854, 421] on icon at bounding box center [853, 421] width 12 height 11
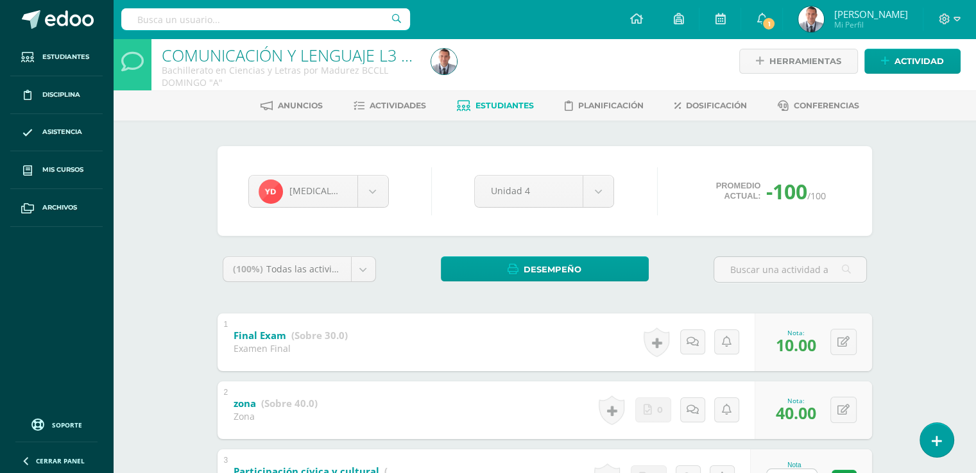
scroll to position [5, 0]
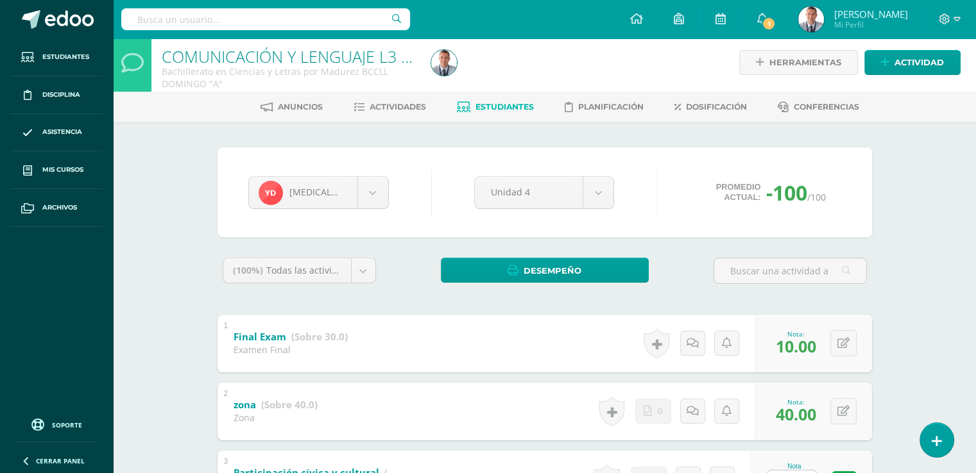
click at [499, 102] on span "Estudiantes" at bounding box center [504, 107] width 58 height 10
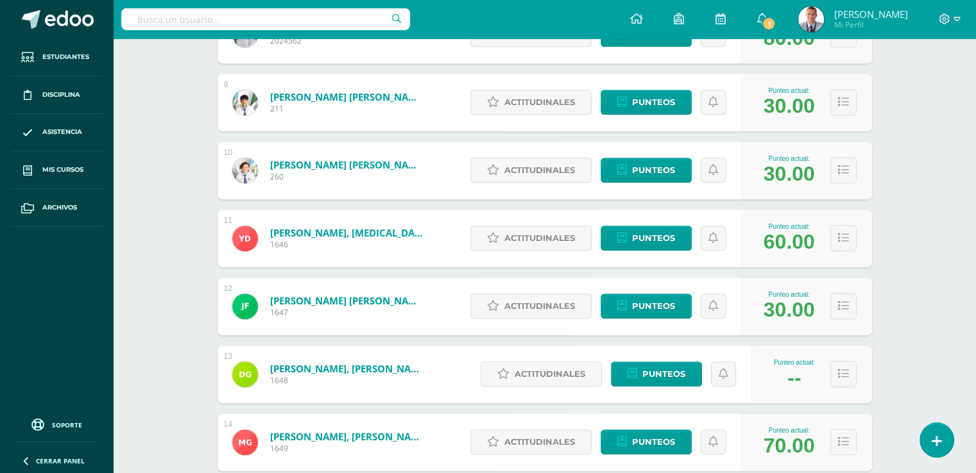
scroll to position [752, 0]
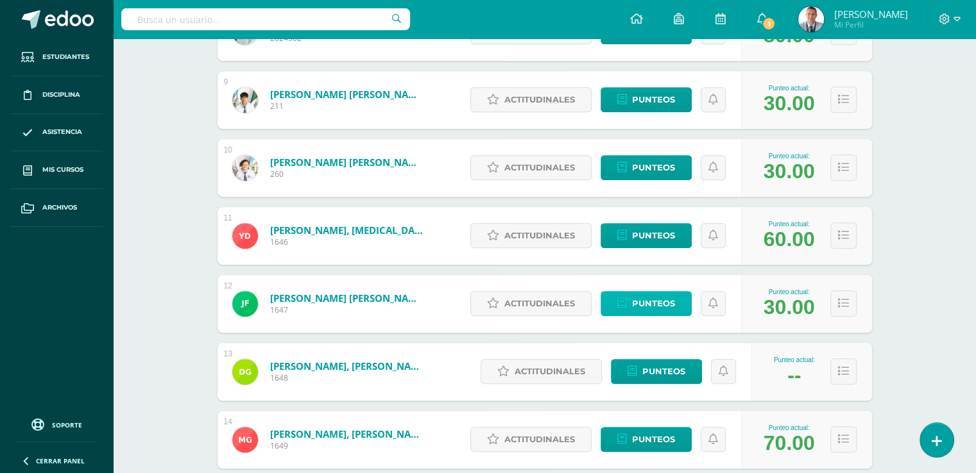
click at [678, 307] on link "Punteos" at bounding box center [645, 303] width 91 height 25
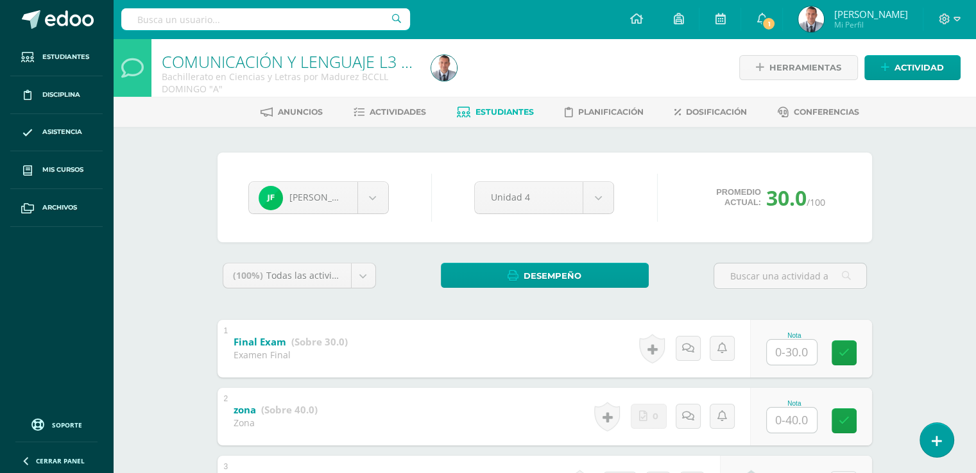
click at [790, 352] on input "text" at bounding box center [791, 352] width 50 height 25
type input "10"
click at [849, 353] on icon at bounding box center [853, 353] width 12 height 11
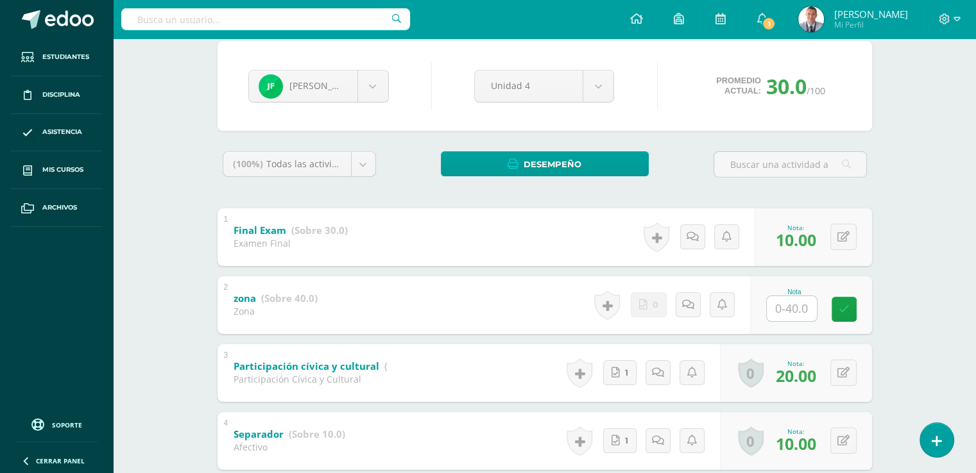
scroll to position [114, 0]
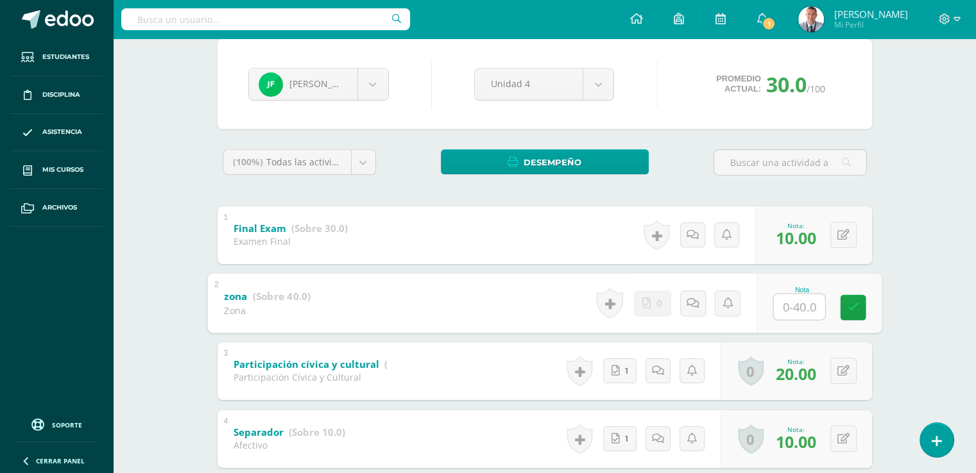
click at [793, 307] on input "text" at bounding box center [798, 307] width 51 height 26
type input "40"
click at [849, 303] on icon at bounding box center [853, 307] width 12 height 11
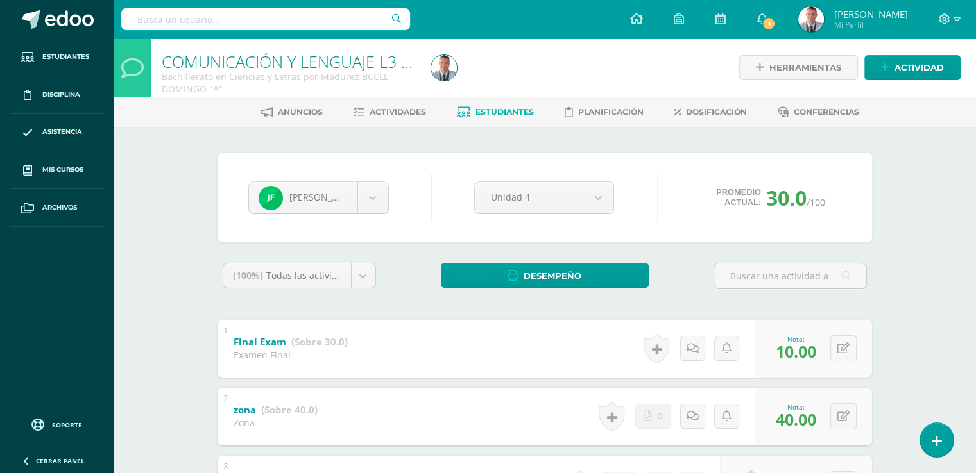
click at [505, 109] on span "Estudiantes" at bounding box center [504, 112] width 58 height 10
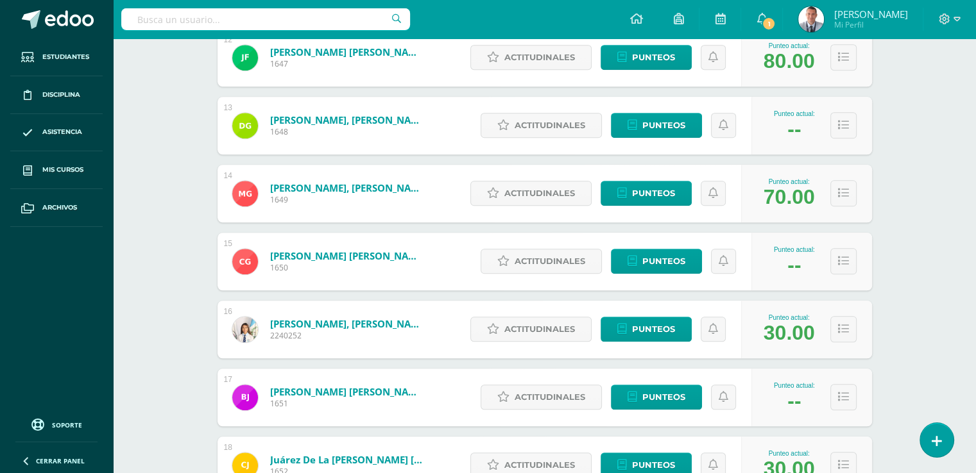
scroll to position [1001, 0]
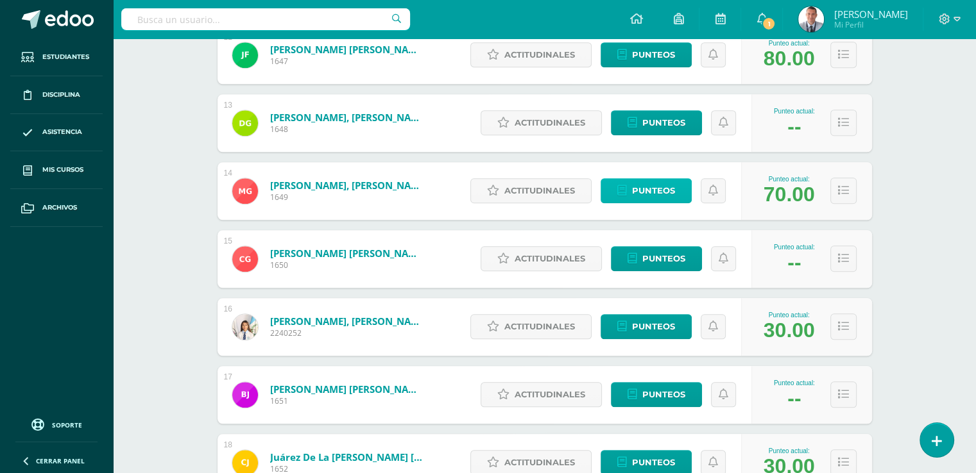
click at [673, 191] on span "Punteos" at bounding box center [653, 191] width 43 height 24
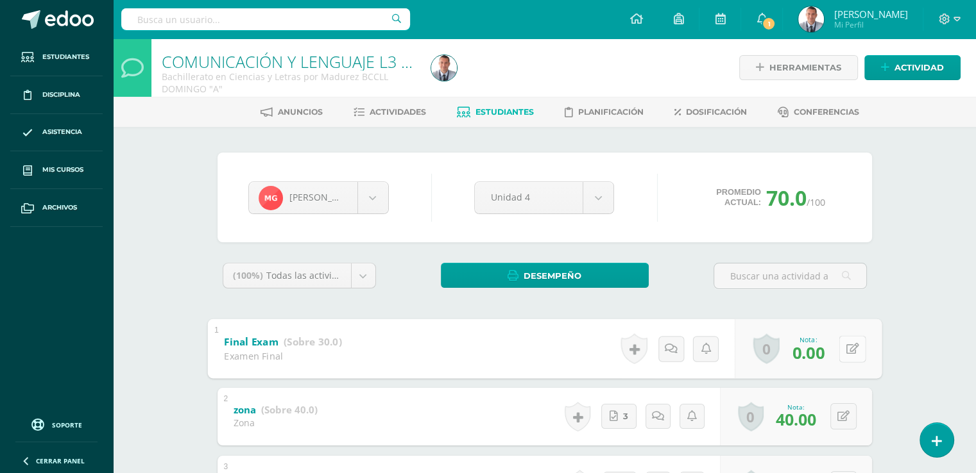
click at [839, 350] on button at bounding box center [851, 348] width 27 height 27
click at [759, 351] on input "0.00" at bounding box center [763, 352] width 51 height 26
type input "010.00"
click at [815, 351] on icon at bounding box center [818, 353] width 12 height 11
click at [523, 112] on span "Estudiantes" at bounding box center [504, 112] width 58 height 10
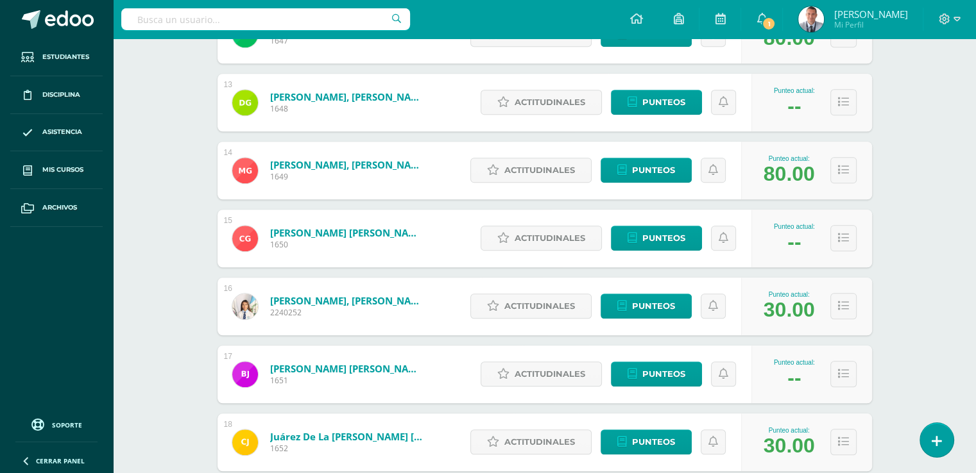
scroll to position [1024, 0]
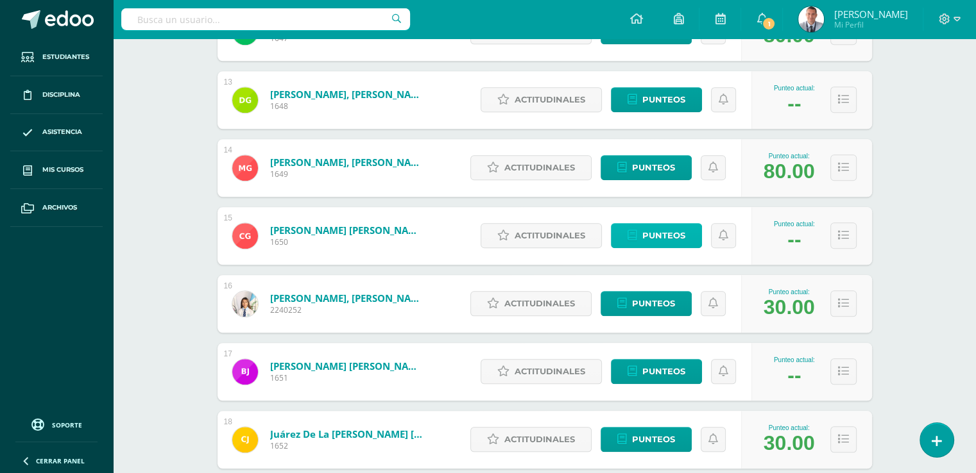
click at [655, 236] on span "Punteos" at bounding box center [663, 236] width 43 height 24
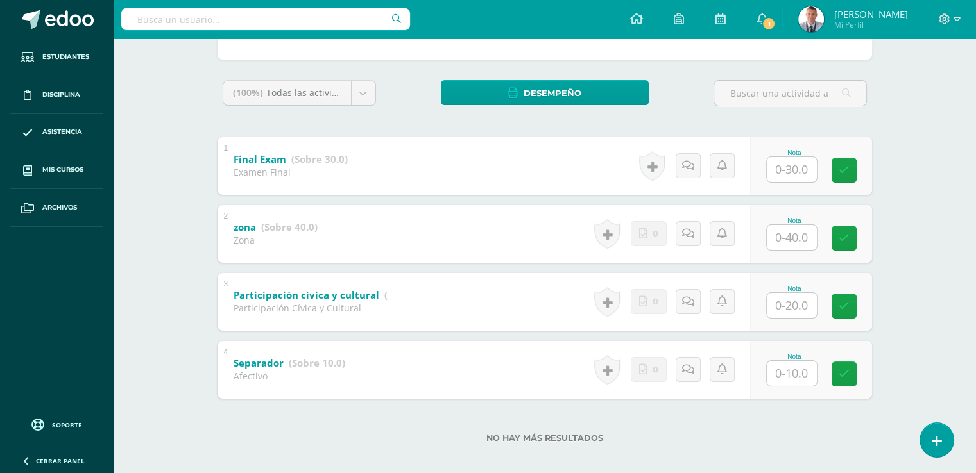
scroll to position [192, 0]
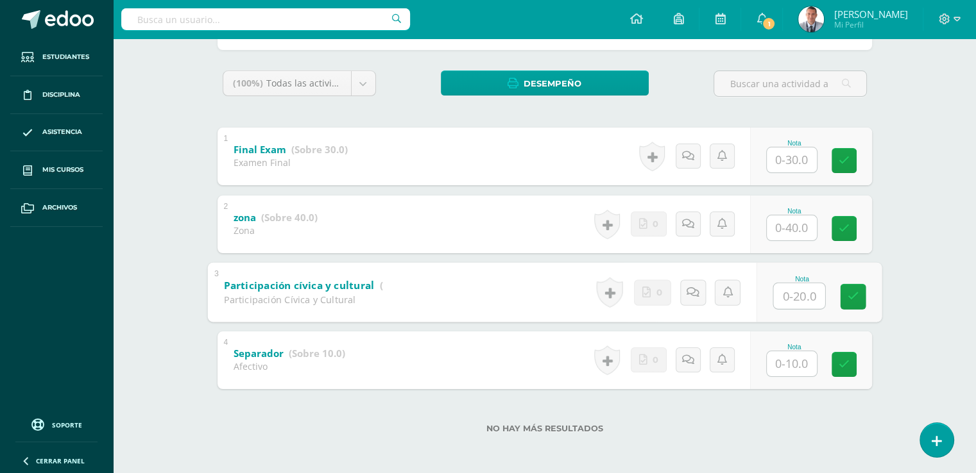
click at [790, 296] on input "text" at bounding box center [798, 296] width 51 height 26
type input "20"
click at [852, 295] on icon at bounding box center [853, 296] width 12 height 11
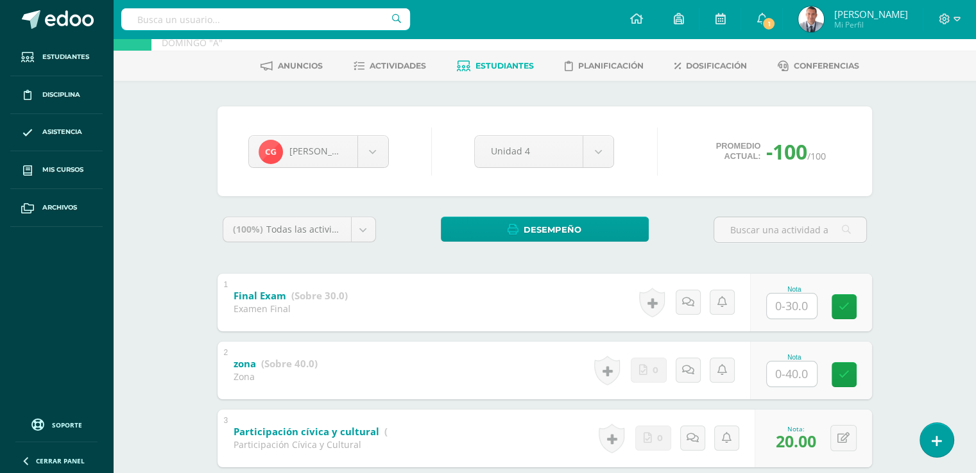
scroll to position [42, 0]
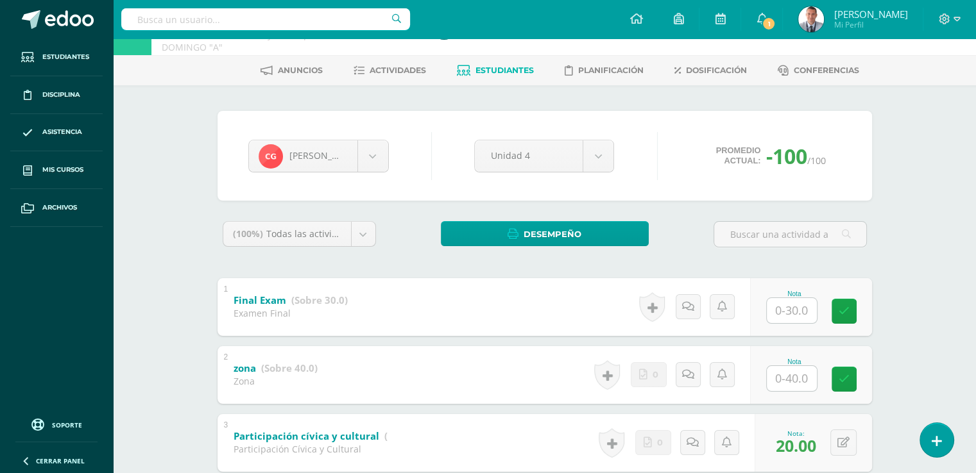
click at [502, 70] on span "Estudiantes" at bounding box center [504, 70] width 58 height 10
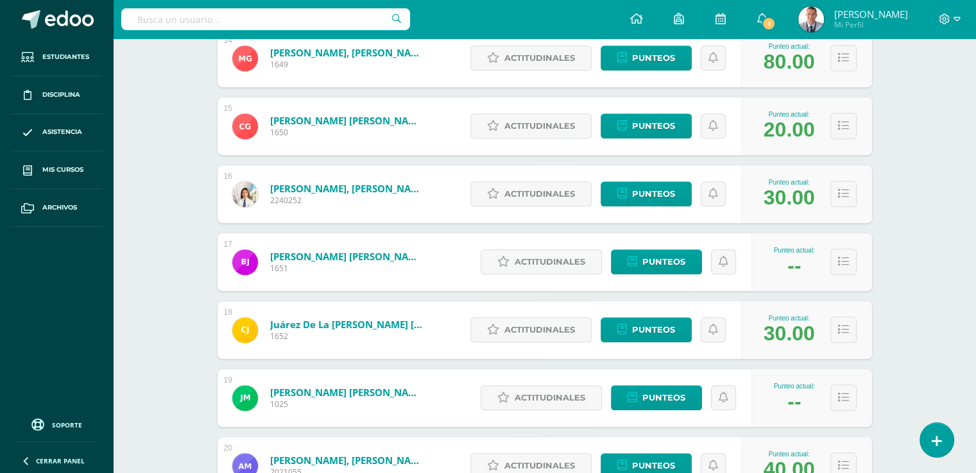
scroll to position [1139, 0]
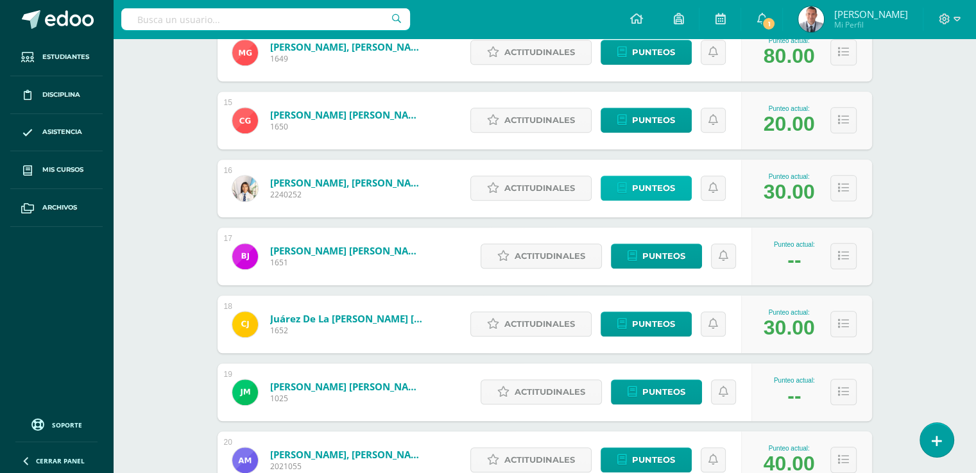
click at [668, 187] on span "Punteos" at bounding box center [653, 188] width 43 height 24
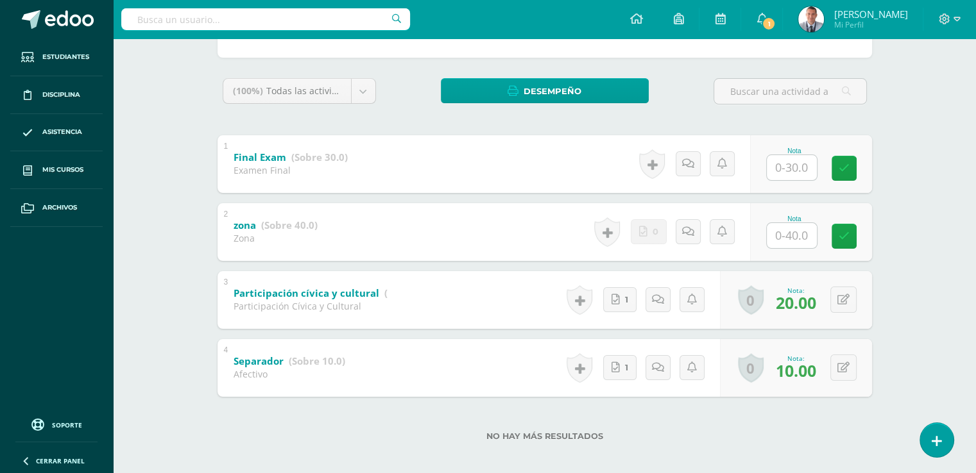
scroll to position [186, 0]
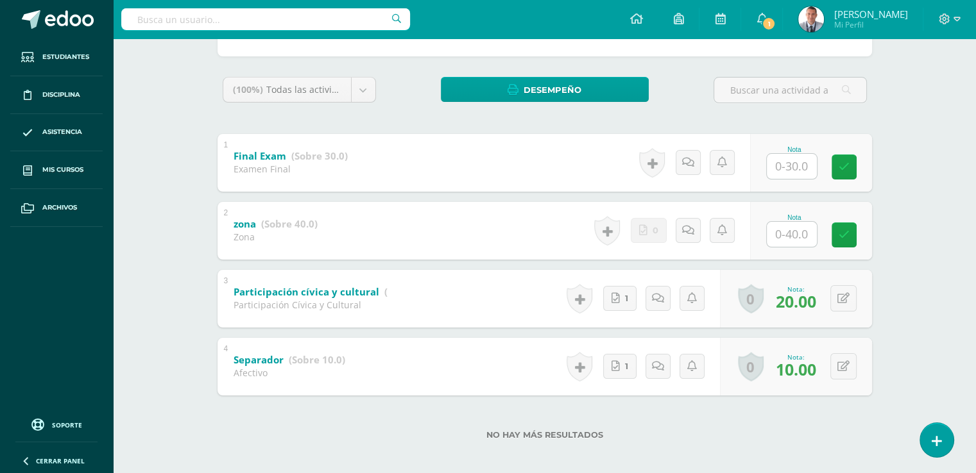
click at [790, 236] on input "text" at bounding box center [791, 234] width 50 height 25
type input "40"
click at [793, 165] on input "text" at bounding box center [791, 166] width 50 height 25
type input "10"
click at [854, 166] on icon at bounding box center [853, 167] width 12 height 11
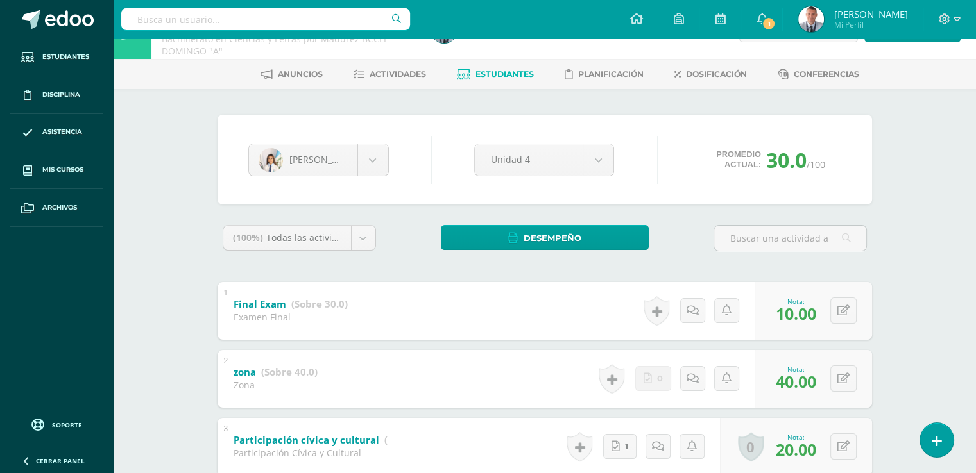
scroll to position [23, 0]
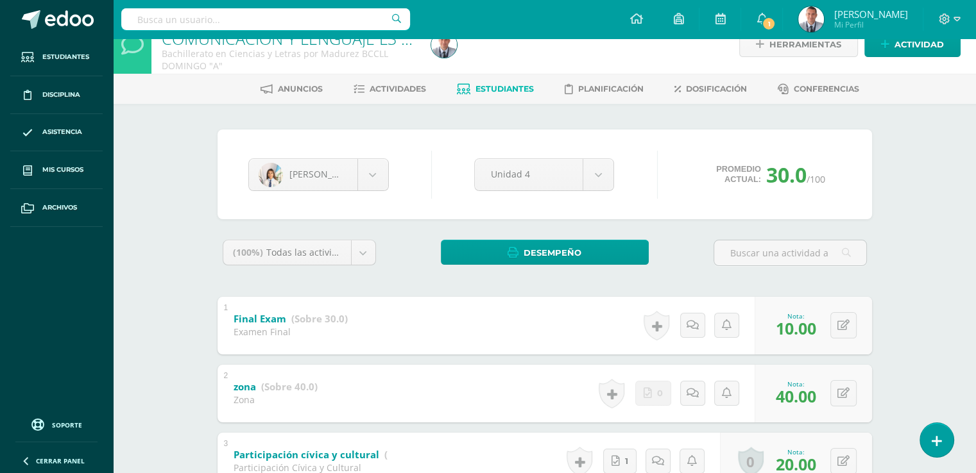
click at [524, 89] on span "Estudiantes" at bounding box center [504, 89] width 58 height 10
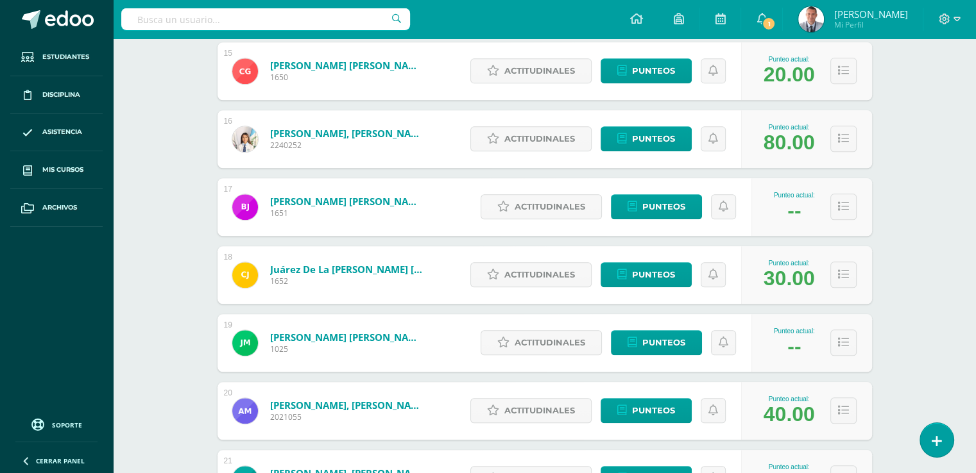
scroll to position [1197, 0]
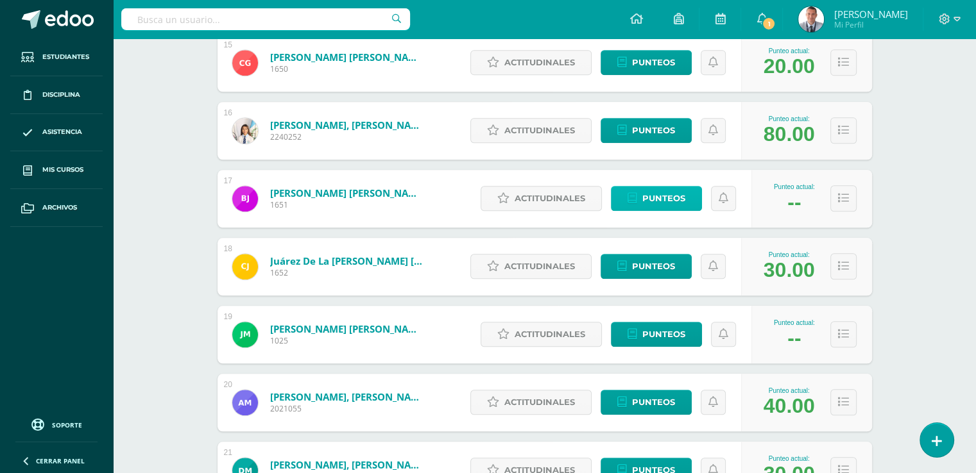
click at [670, 202] on span "Punteos" at bounding box center [663, 199] width 43 height 24
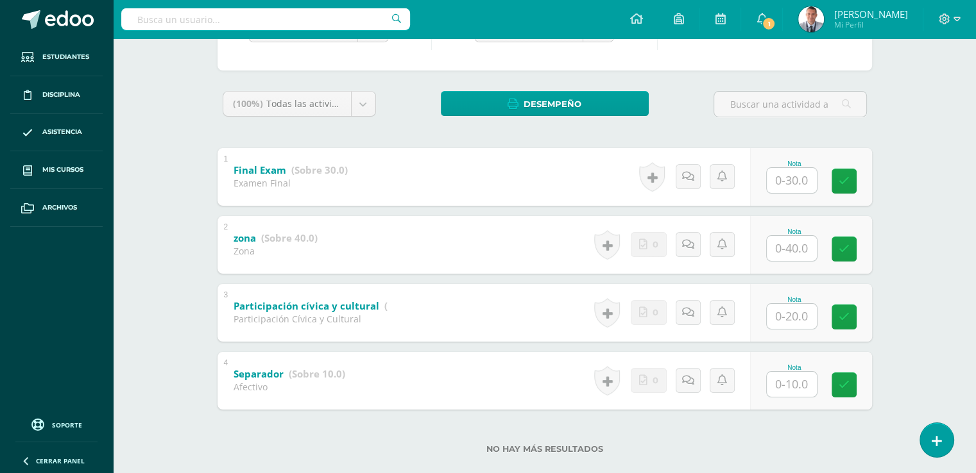
scroll to position [174, 0]
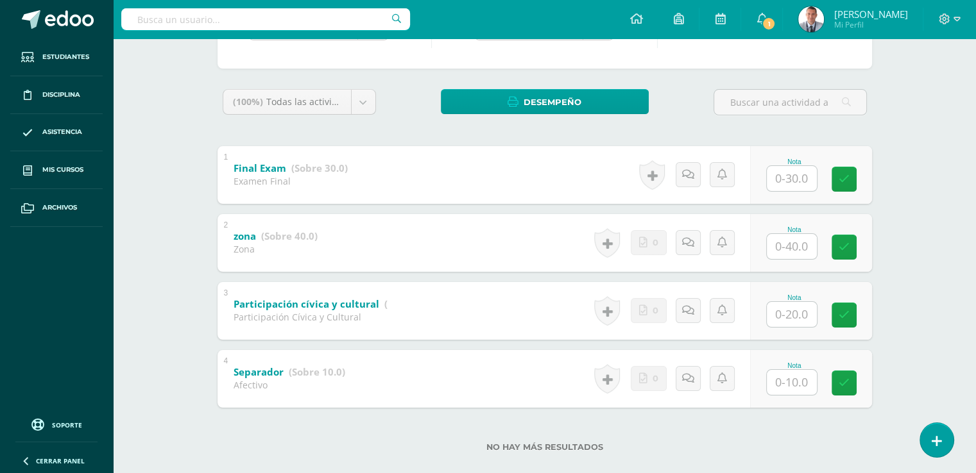
click at [792, 247] on input "text" at bounding box center [791, 246] width 50 height 25
type input "40"
click at [854, 250] on icon at bounding box center [853, 247] width 12 height 11
click at [793, 175] on input "text" at bounding box center [791, 178] width 50 height 25
type input "10"
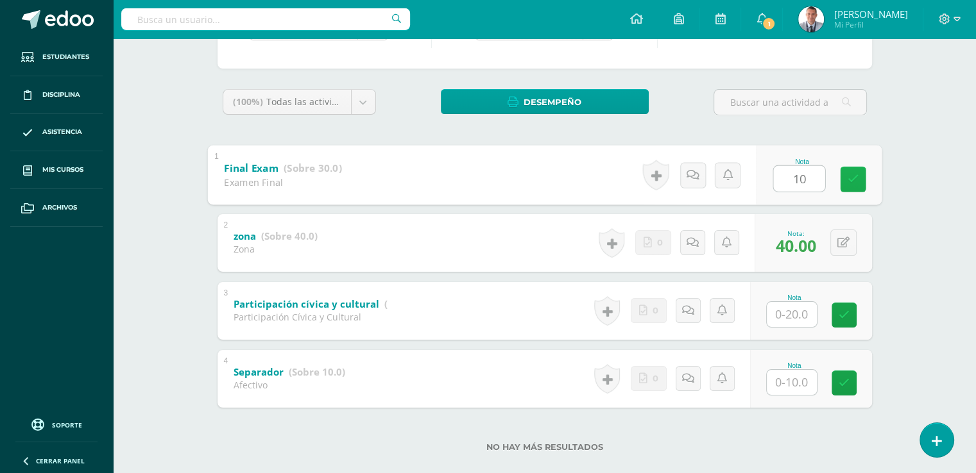
click at [852, 174] on icon at bounding box center [853, 179] width 12 height 11
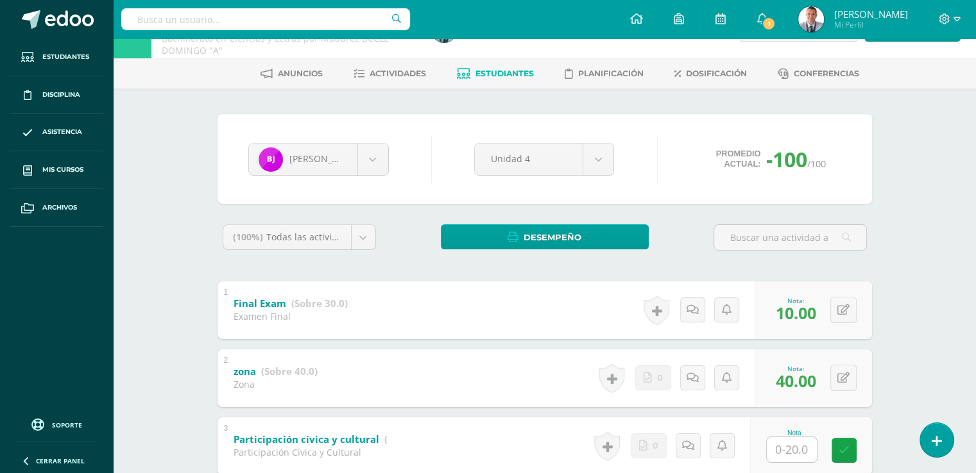
scroll to position [28, 0]
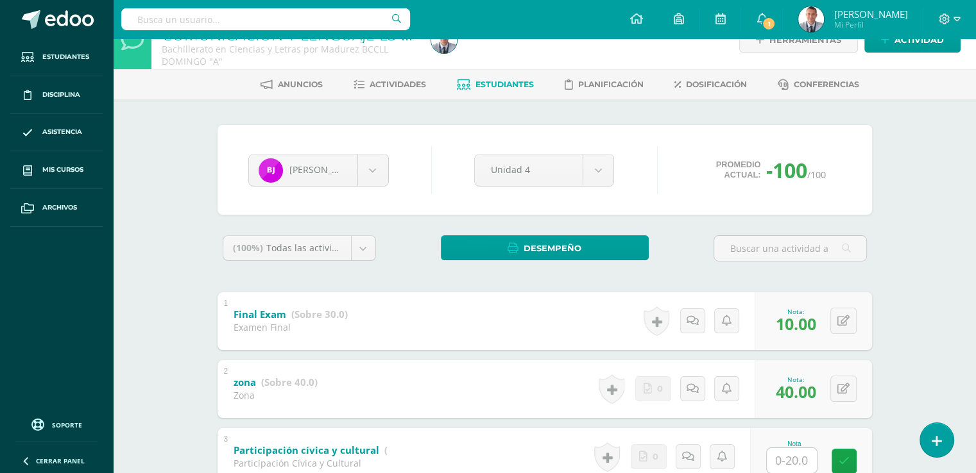
click at [506, 85] on span "Estudiantes" at bounding box center [504, 85] width 58 height 10
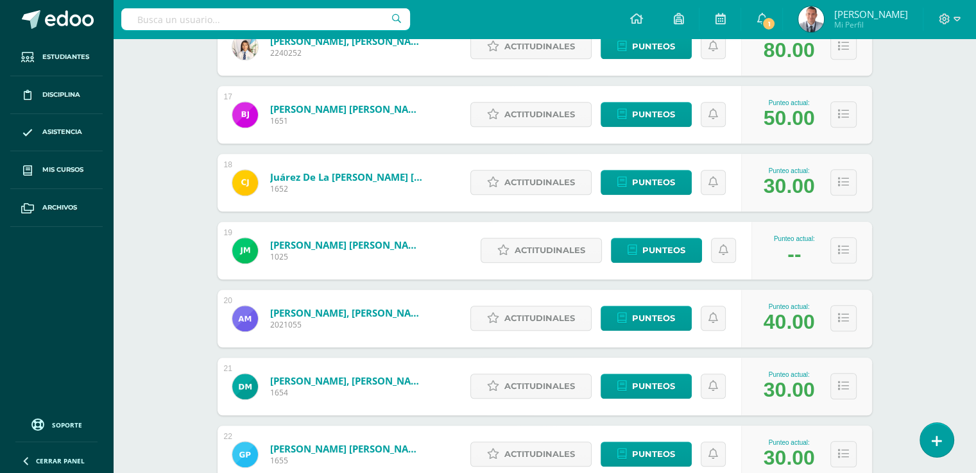
scroll to position [1276, 0]
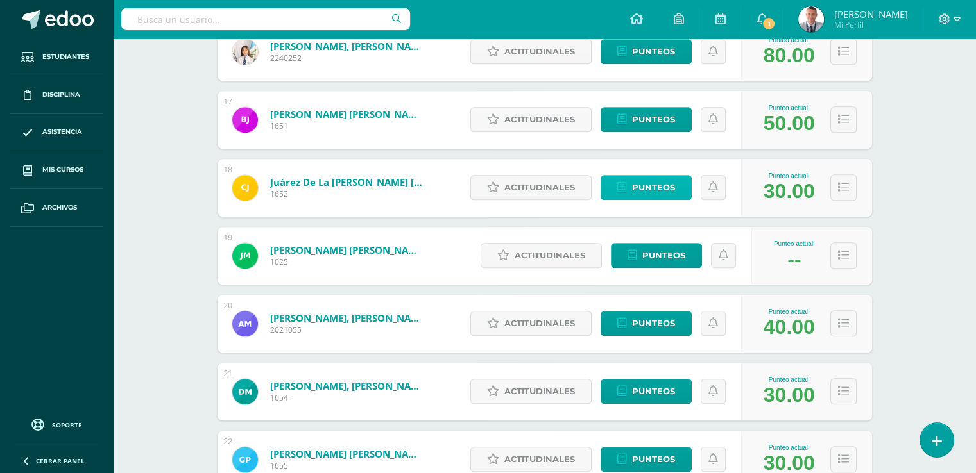
click at [666, 183] on span "Punteos" at bounding box center [653, 188] width 43 height 24
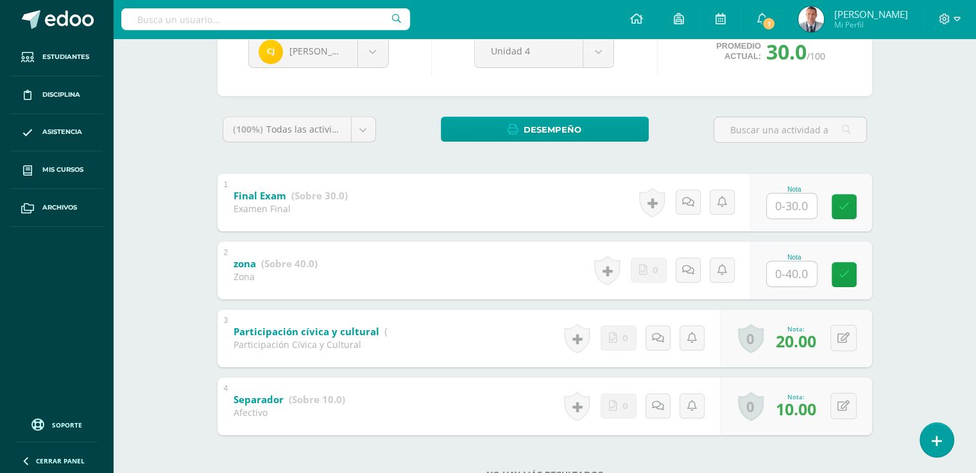
scroll to position [149, 0]
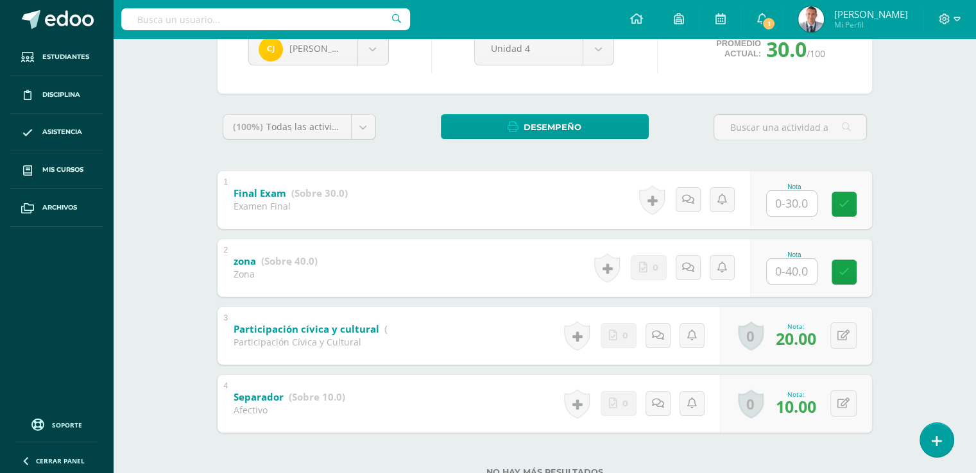
click at [792, 200] on input "text" at bounding box center [791, 203] width 50 height 25
type input "10"
click at [793, 271] on input "text" at bounding box center [791, 271] width 50 height 25
type input "40"
click at [852, 275] on icon at bounding box center [853, 272] width 12 height 11
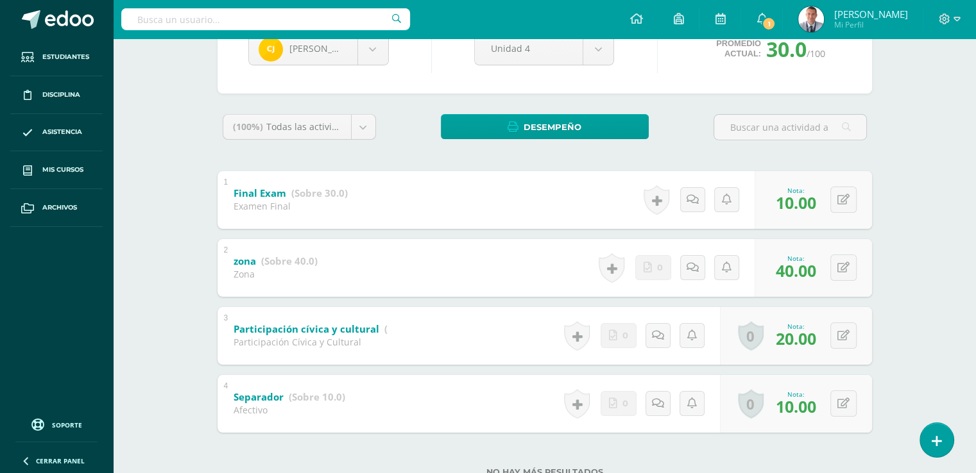
scroll to position [0, 0]
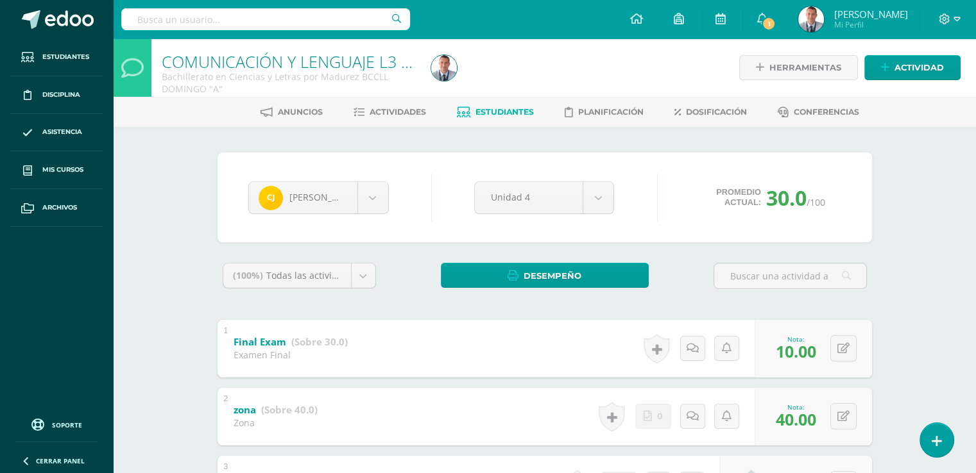
click at [514, 111] on span "Estudiantes" at bounding box center [504, 112] width 58 height 10
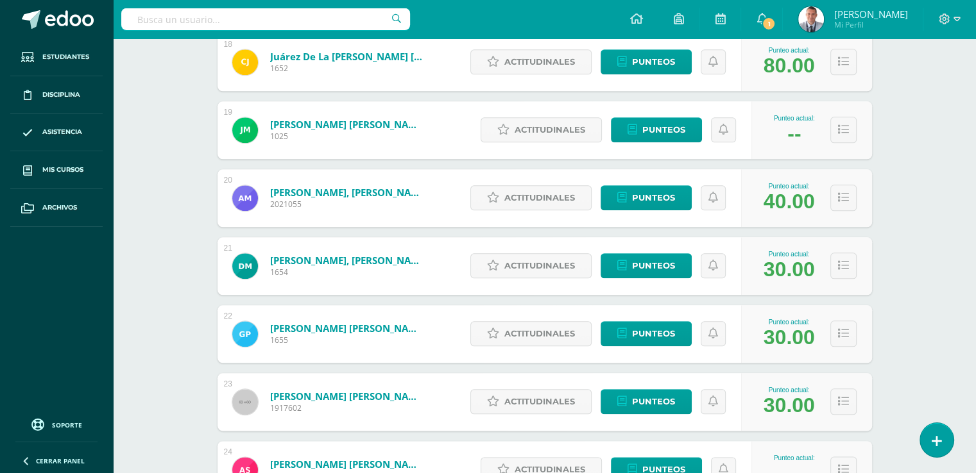
scroll to position [1404, 0]
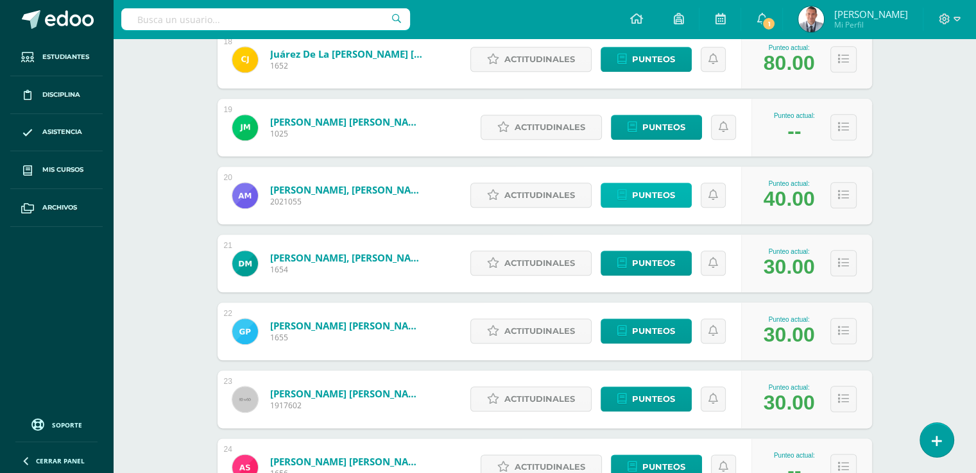
click at [662, 192] on span "Punteos" at bounding box center [653, 195] width 43 height 24
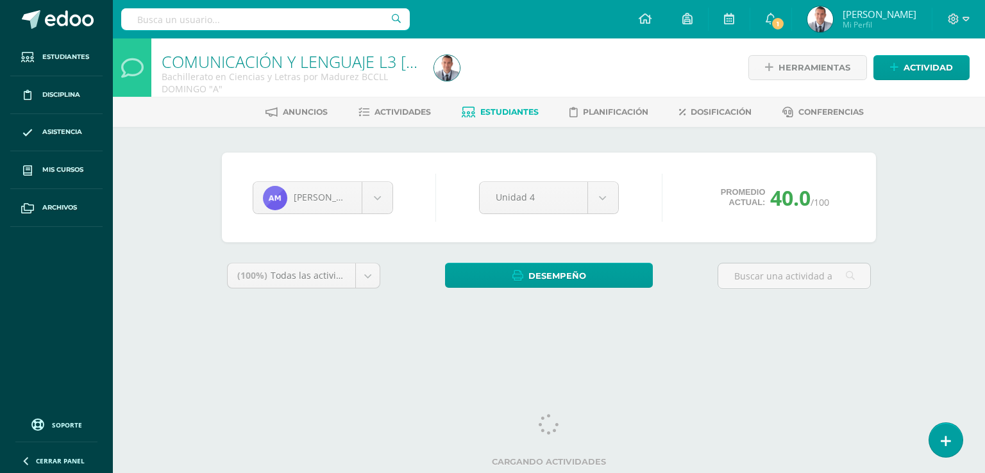
click at [968, 237] on div "COMUNICACIÓN Y LENGUAJE L3 [ INGLÉS] Bachillerato en Ciencias y Letras por Madu…" at bounding box center [549, 191] width 872 height 307
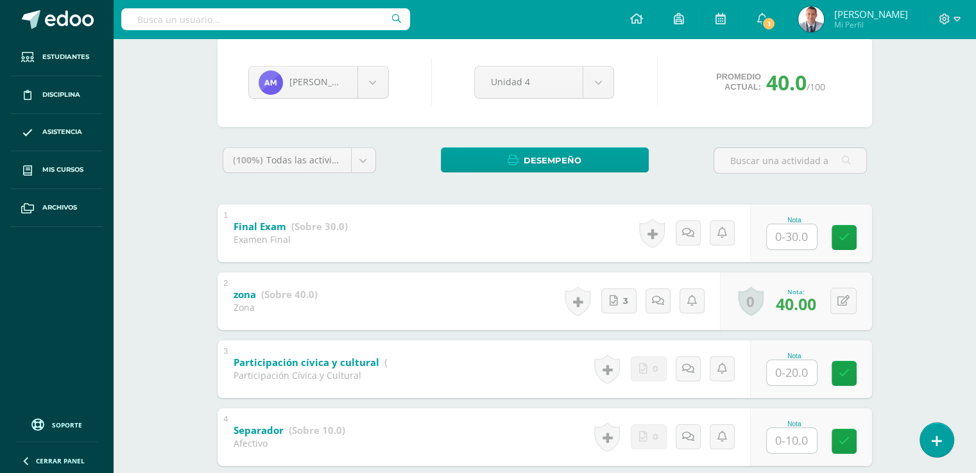
scroll to position [126, 0]
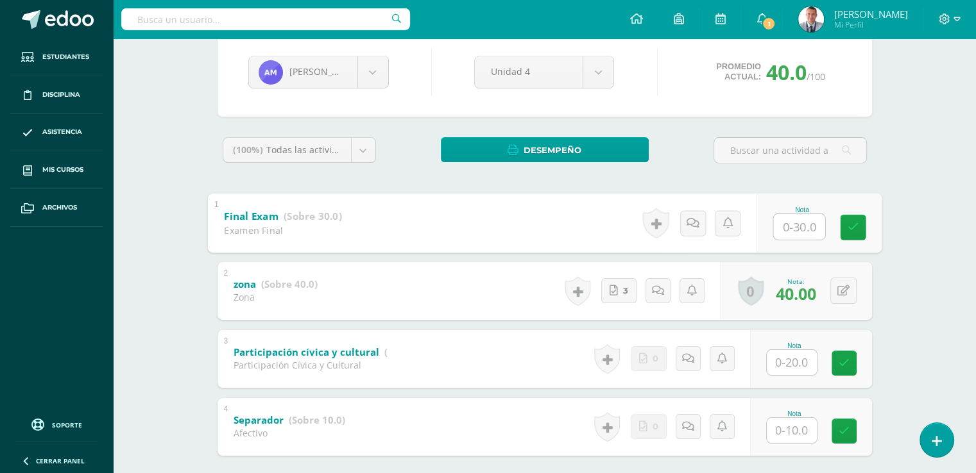
click at [792, 224] on input "text" at bounding box center [798, 227] width 51 height 26
type input "10"
click at [854, 222] on icon at bounding box center [853, 227] width 12 height 11
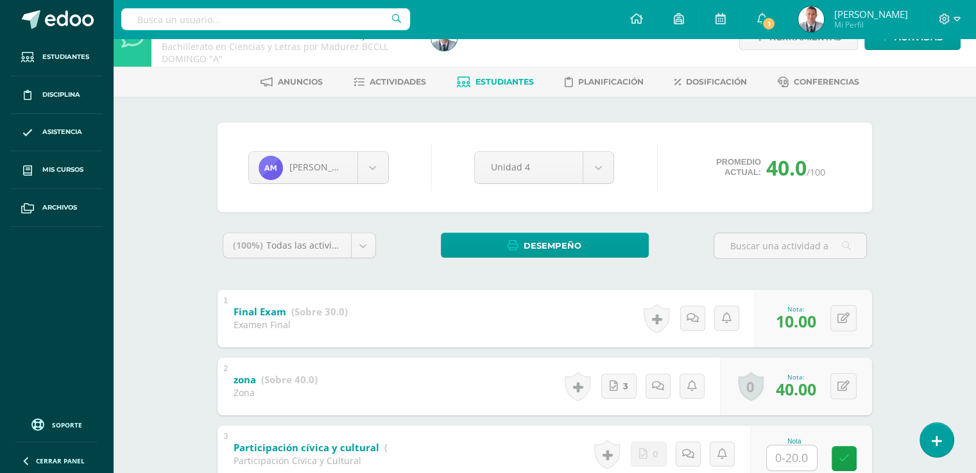
scroll to position [26, 0]
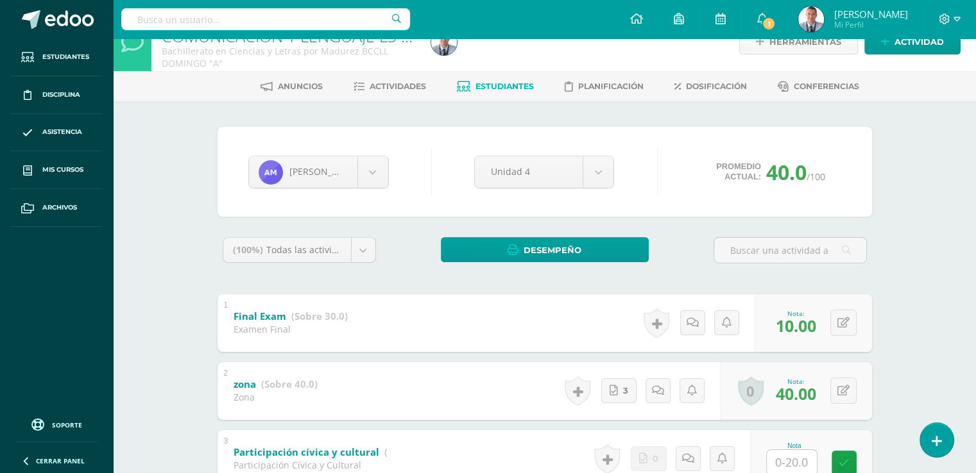
click at [509, 88] on span "Estudiantes" at bounding box center [504, 86] width 58 height 10
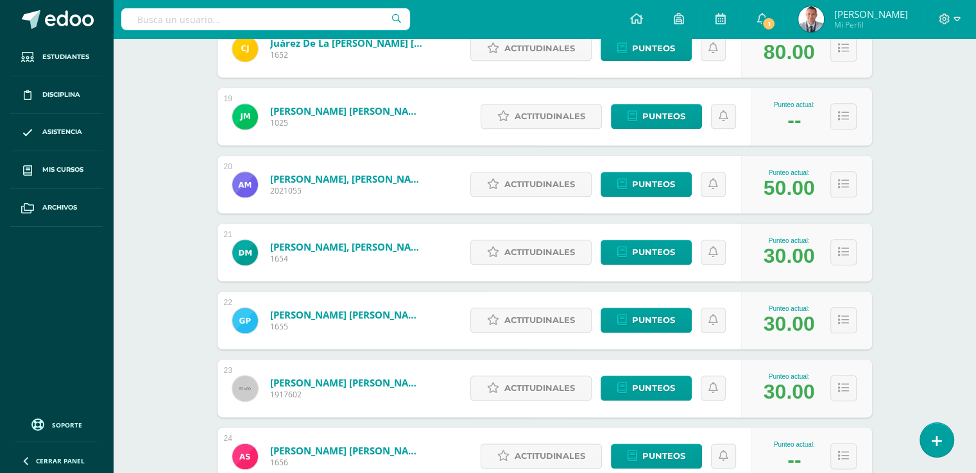
scroll to position [1418, 0]
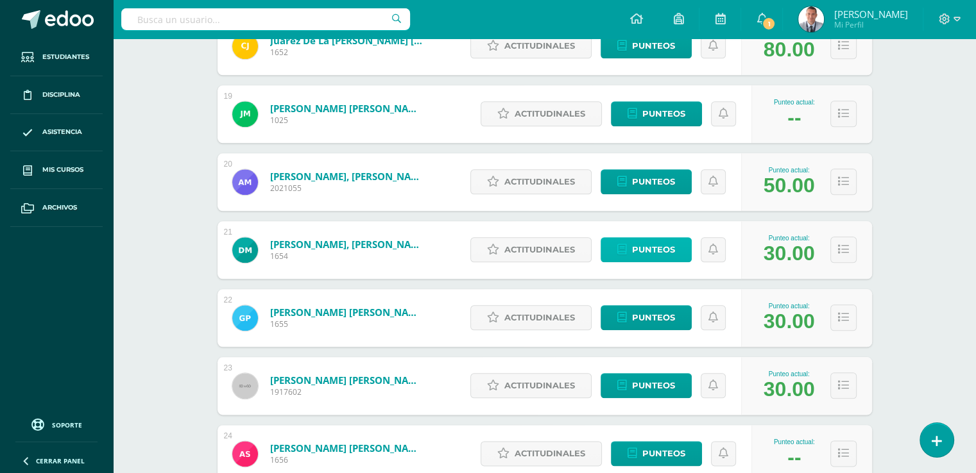
click at [670, 248] on span "Punteos" at bounding box center [653, 250] width 43 height 24
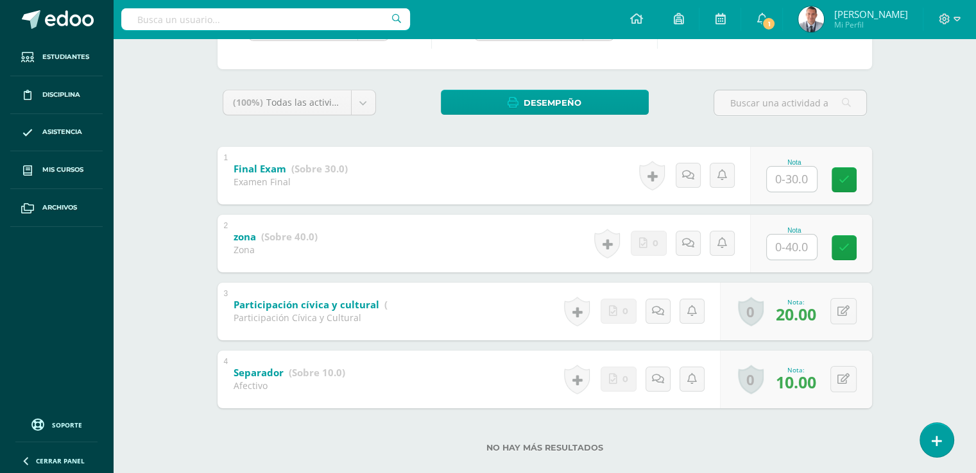
scroll to position [180, 0]
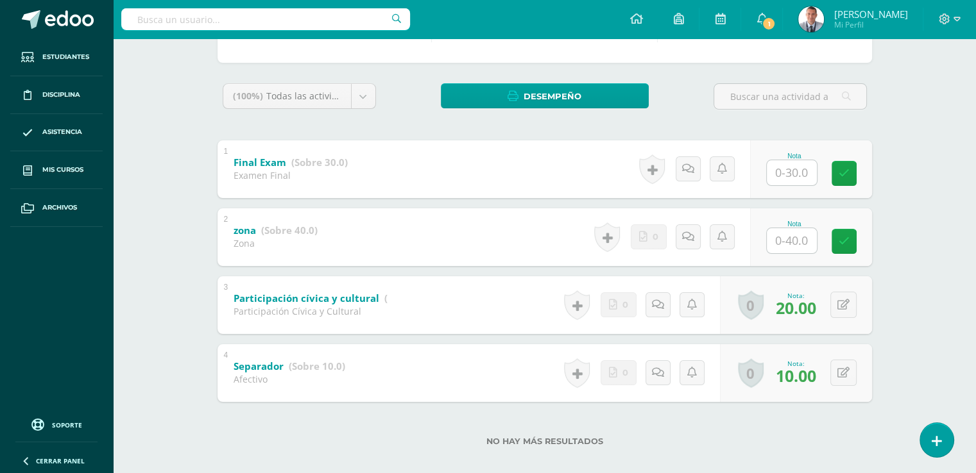
click at [792, 241] on input "text" at bounding box center [791, 240] width 50 height 25
type input "40"
click at [790, 170] on input "text" at bounding box center [798, 173] width 51 height 26
type input "10"
click at [858, 174] on link at bounding box center [853, 173] width 26 height 26
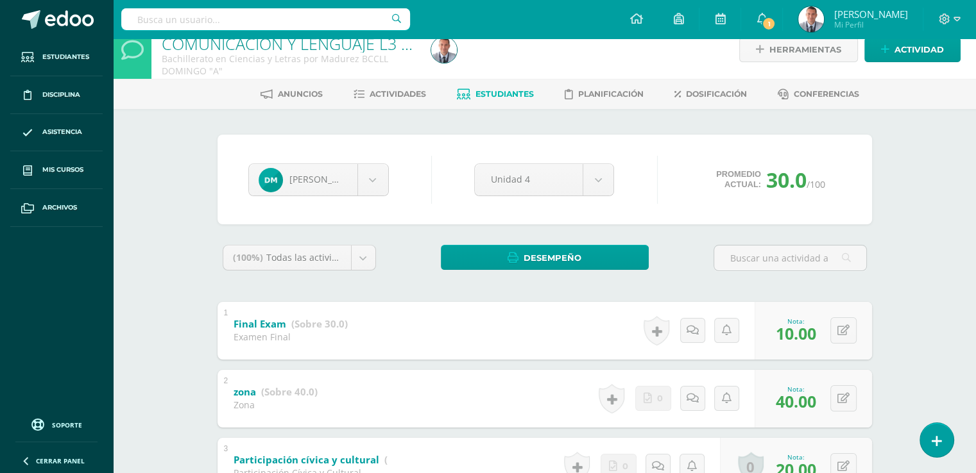
scroll to position [0, 0]
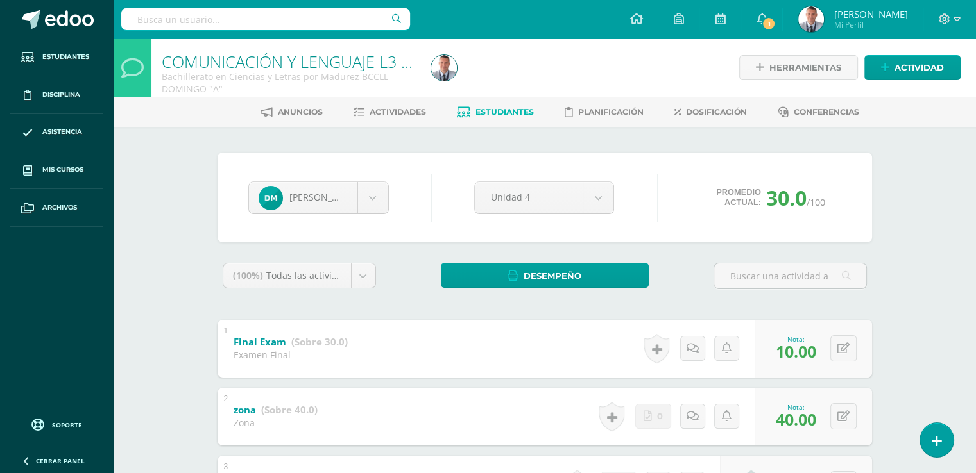
click at [496, 111] on span "Estudiantes" at bounding box center [504, 112] width 58 height 10
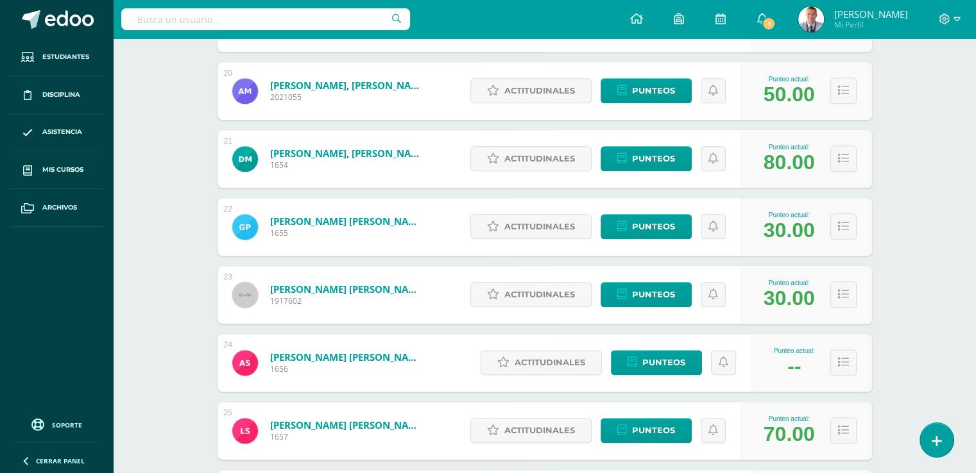
scroll to position [1511, 0]
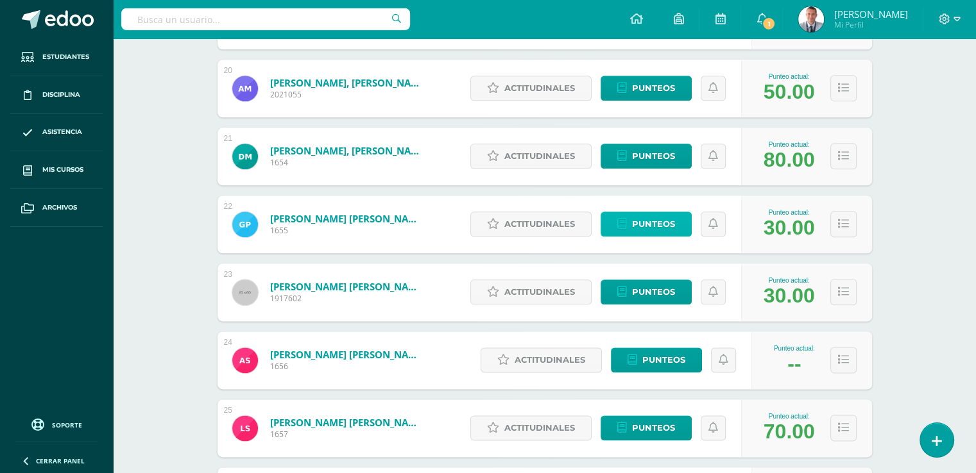
click at [674, 219] on span "Punteos" at bounding box center [653, 224] width 43 height 24
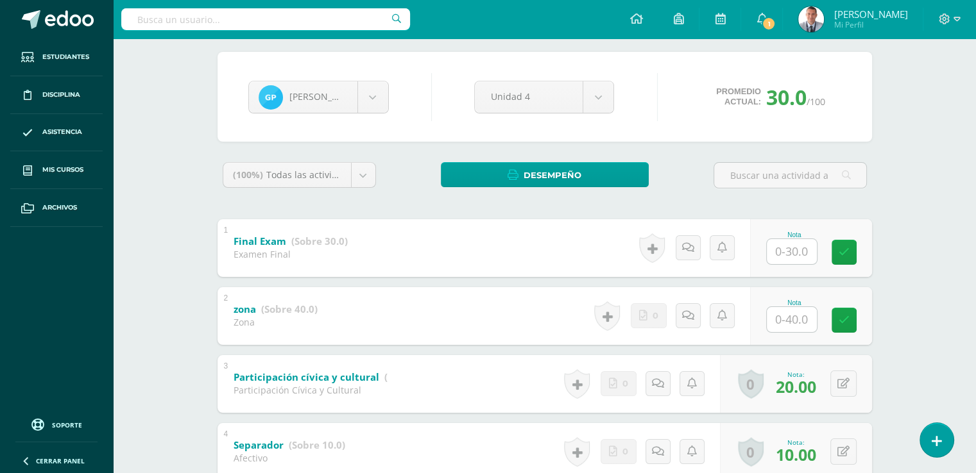
scroll to position [108, 0]
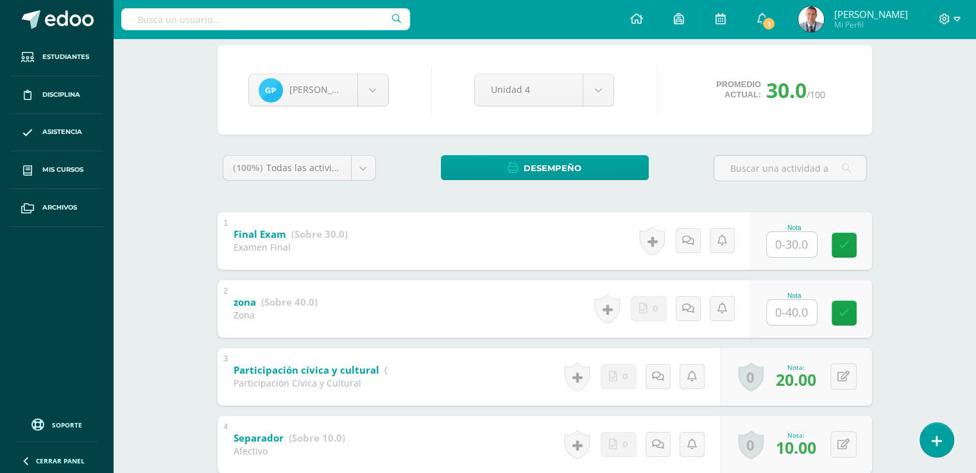
click at [793, 244] on input "text" at bounding box center [791, 244] width 50 height 25
type input "10"
click at [790, 311] on input "text" at bounding box center [791, 312] width 50 height 25
type input "40"
click at [856, 316] on icon at bounding box center [853, 313] width 12 height 11
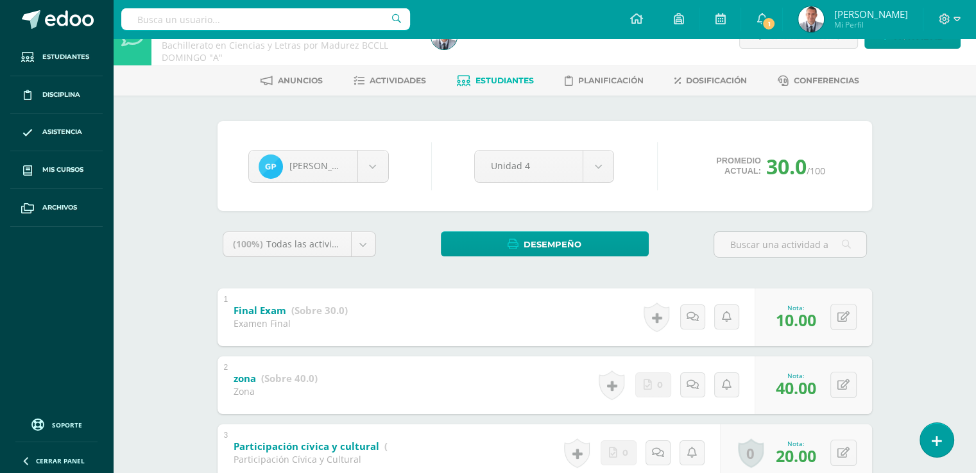
scroll to position [0, 0]
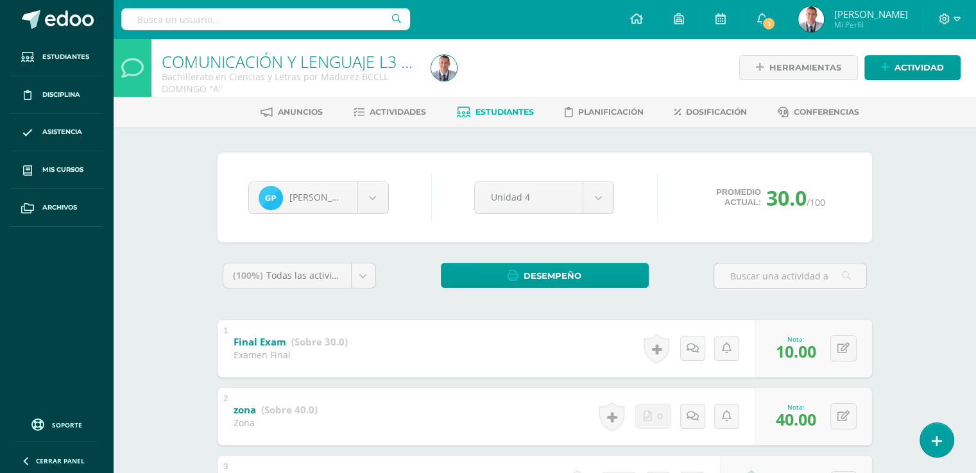
click at [489, 113] on span "Estudiantes" at bounding box center [504, 112] width 58 height 10
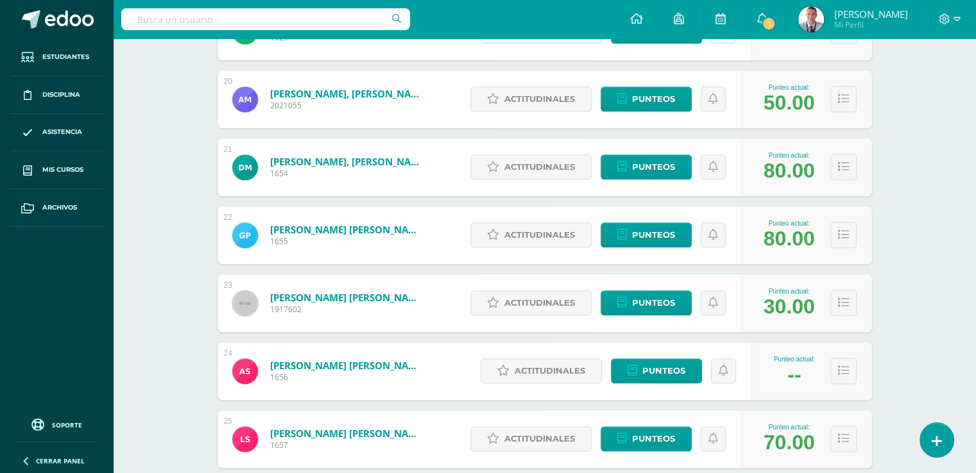
scroll to position [1503, 0]
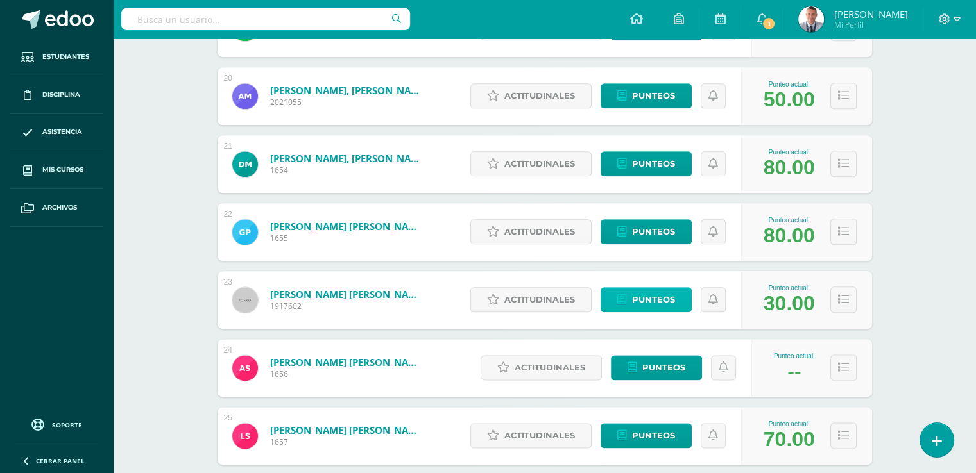
click at [665, 301] on span "Punteos" at bounding box center [653, 300] width 43 height 24
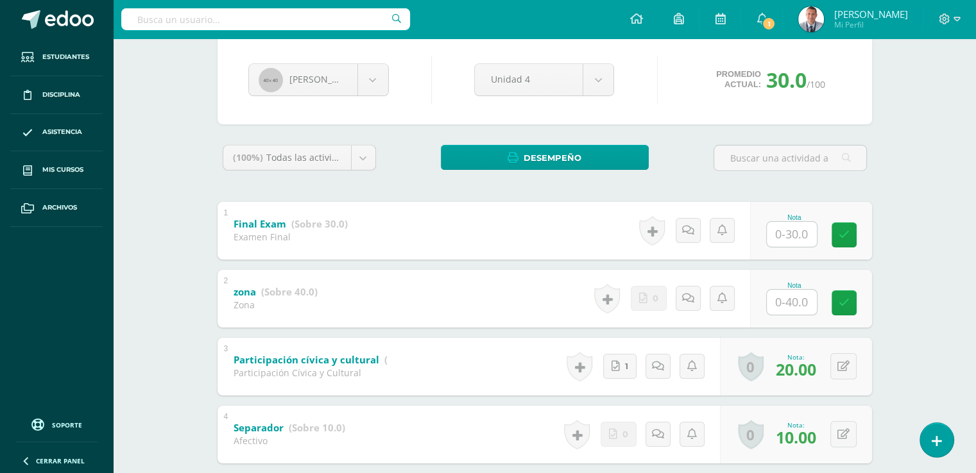
scroll to position [121, 0]
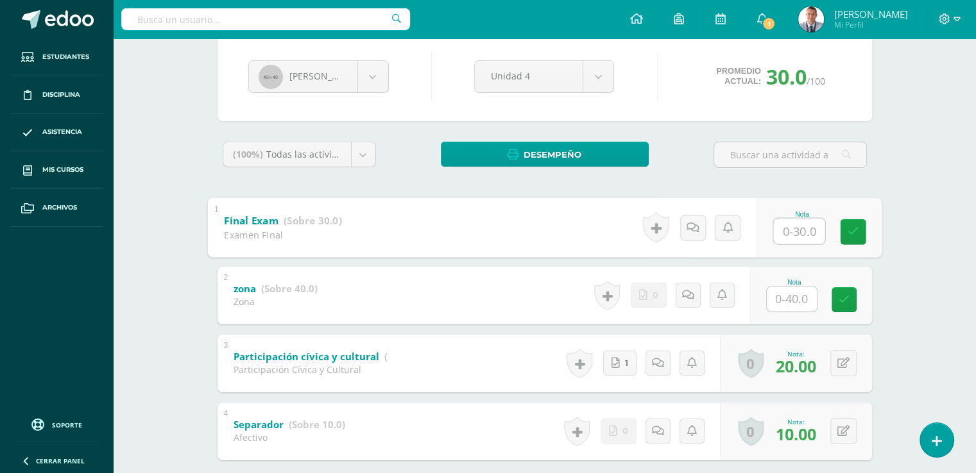
click at [792, 229] on input "text" at bounding box center [798, 231] width 51 height 26
type input "10"
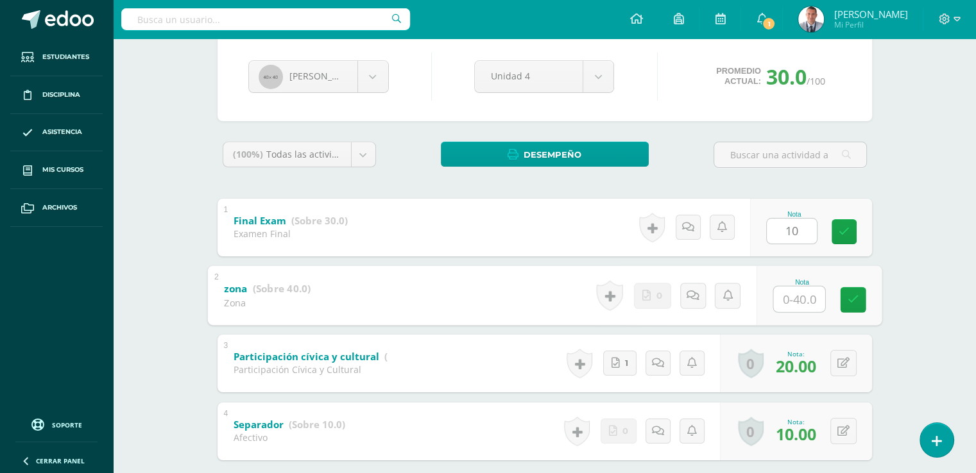
click at [791, 298] on input "text" at bounding box center [798, 299] width 51 height 26
type input "40"
click at [851, 301] on icon at bounding box center [853, 299] width 12 height 11
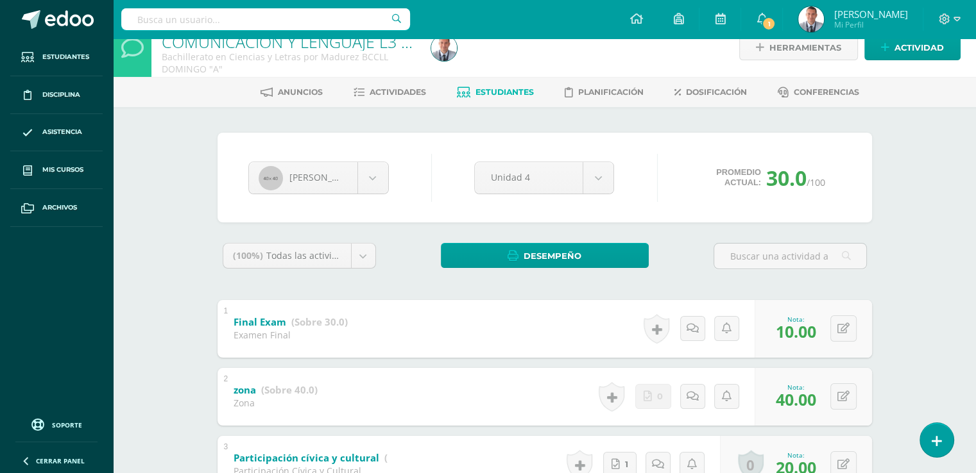
scroll to position [0, 0]
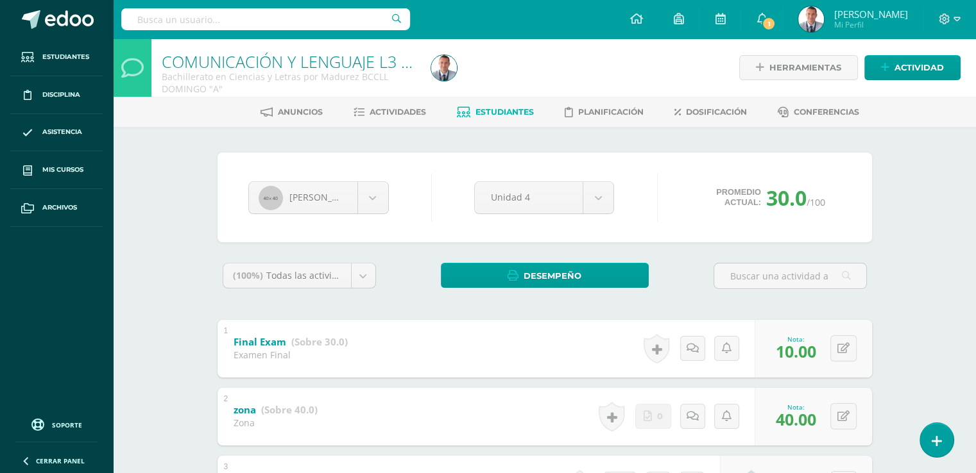
click at [520, 110] on span "Estudiantes" at bounding box center [504, 112] width 58 height 10
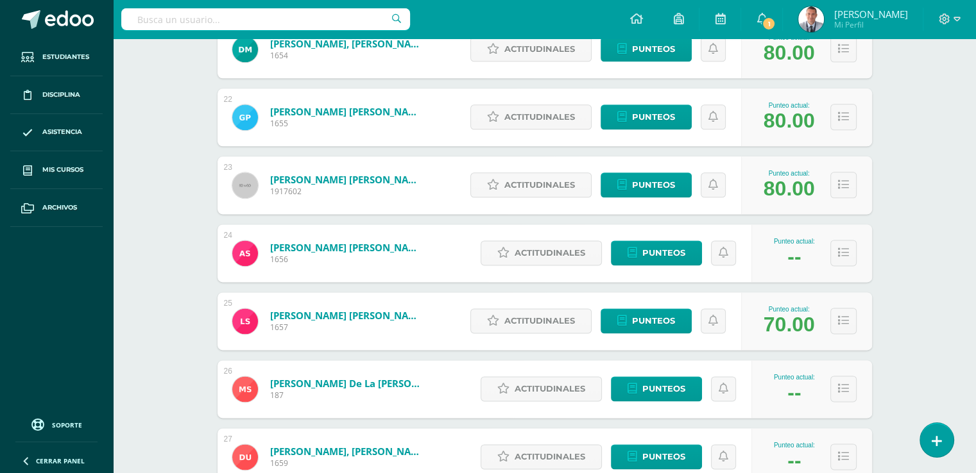
scroll to position [1627, 0]
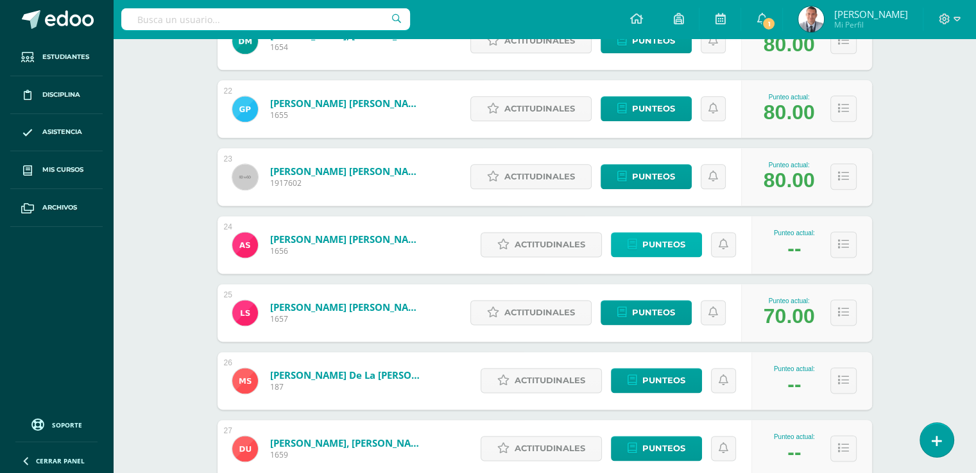
click at [654, 242] on span "Punteos" at bounding box center [663, 245] width 43 height 24
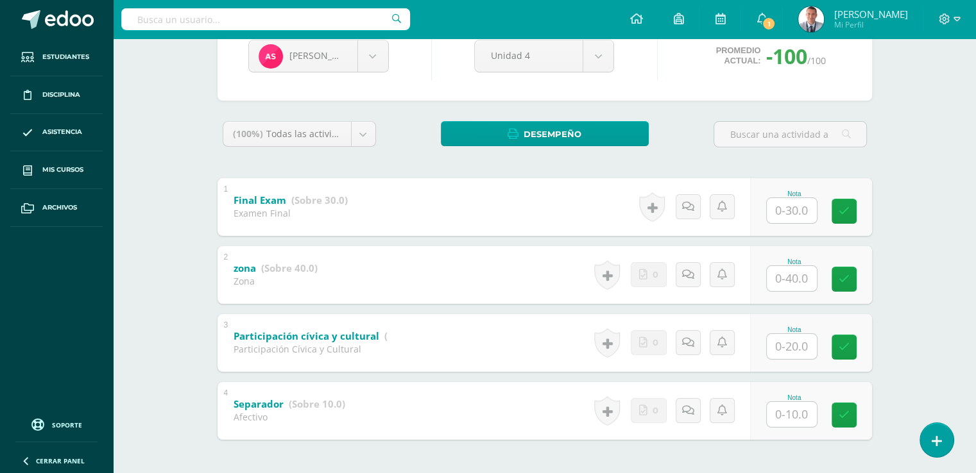
scroll to position [194, 0]
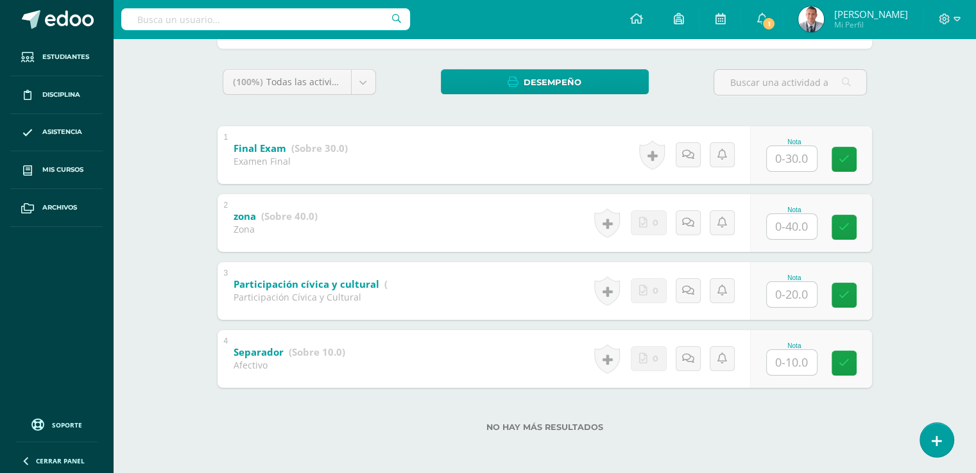
click at [791, 363] on input "text" at bounding box center [791, 362] width 50 height 25
type input "10"
click at [794, 291] on input "text" at bounding box center [798, 295] width 51 height 26
type input "20"
click at [792, 222] on input "text" at bounding box center [791, 226] width 50 height 25
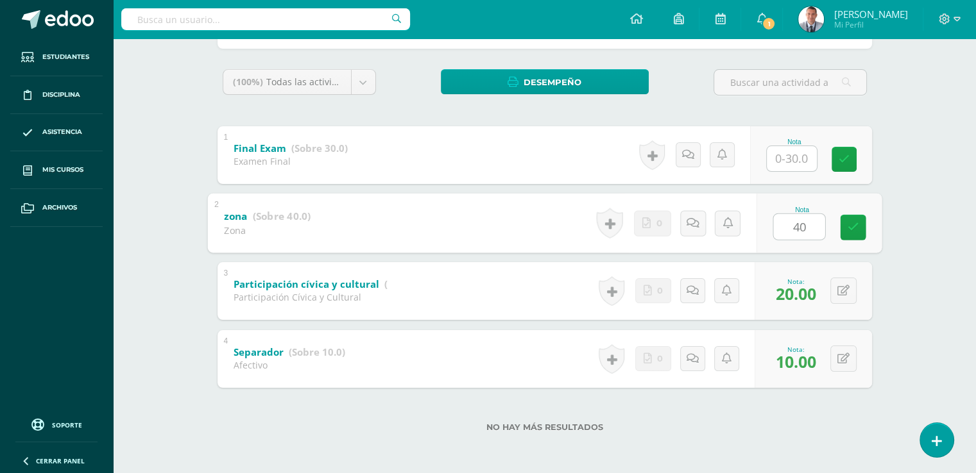
type input "40"
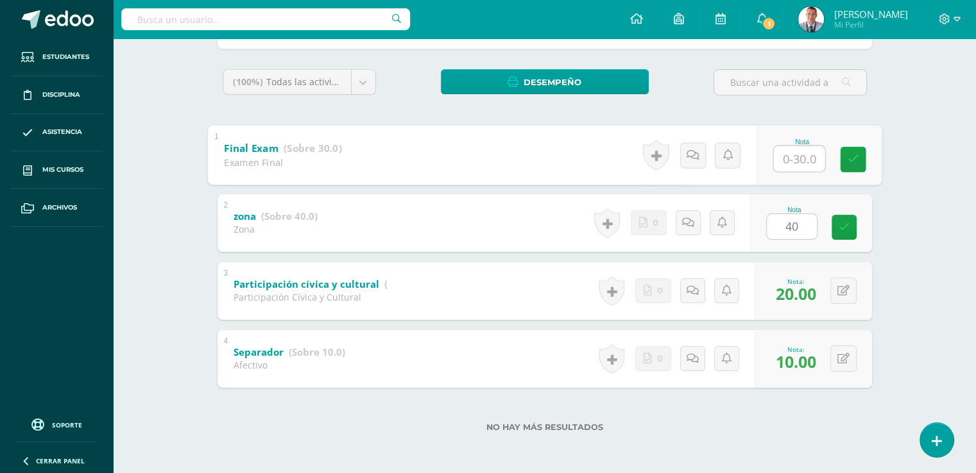
click at [793, 158] on input "text" at bounding box center [798, 159] width 51 height 26
type input "4"
type input "10"
click at [858, 157] on link at bounding box center [853, 159] width 26 height 26
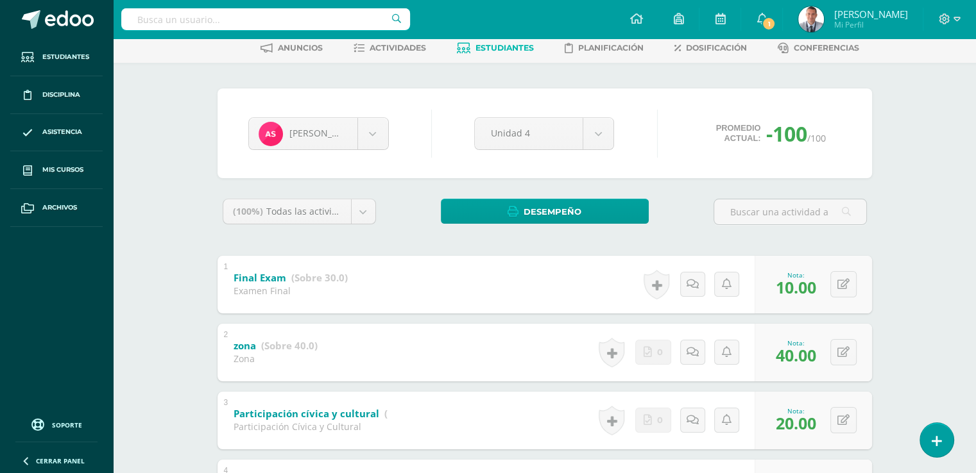
scroll to position [0, 0]
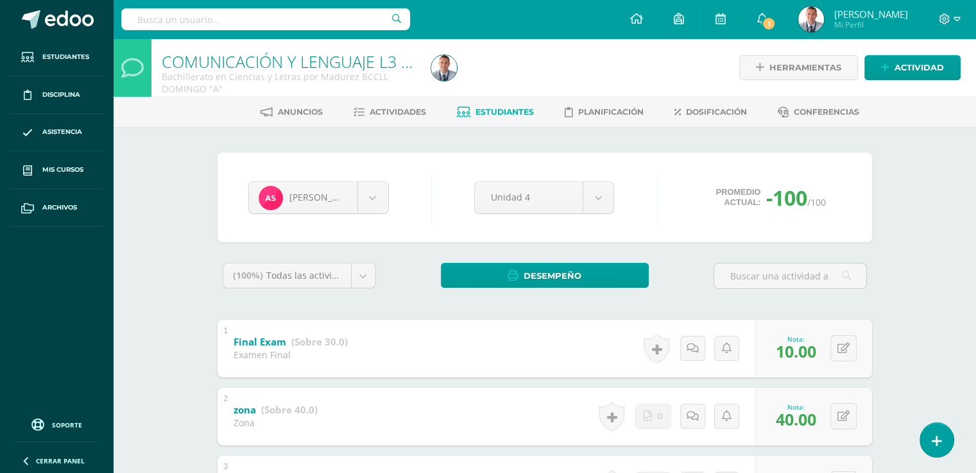
click at [489, 114] on span "Estudiantes" at bounding box center [504, 112] width 58 height 10
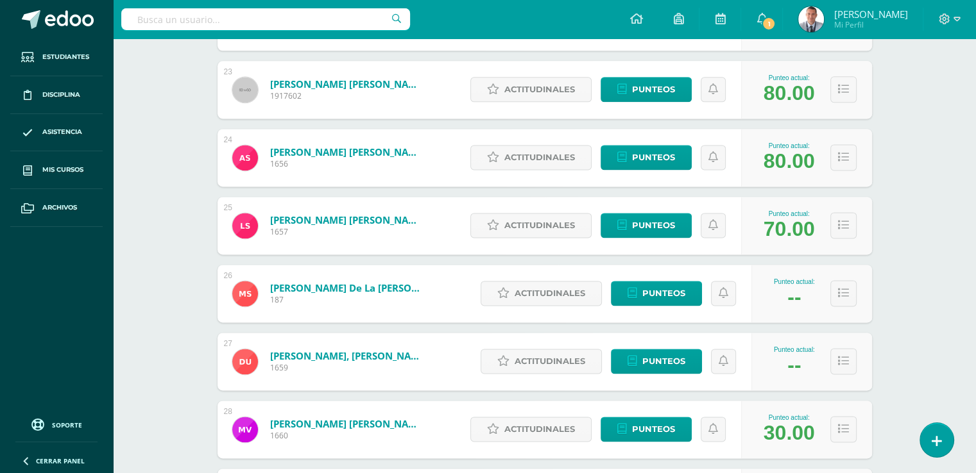
scroll to position [1719, 0]
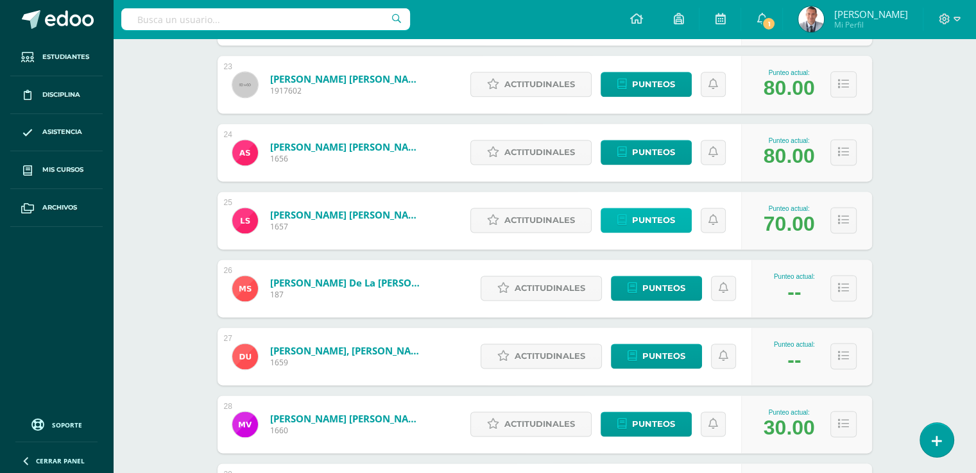
click at [671, 214] on span "Punteos" at bounding box center [653, 220] width 43 height 24
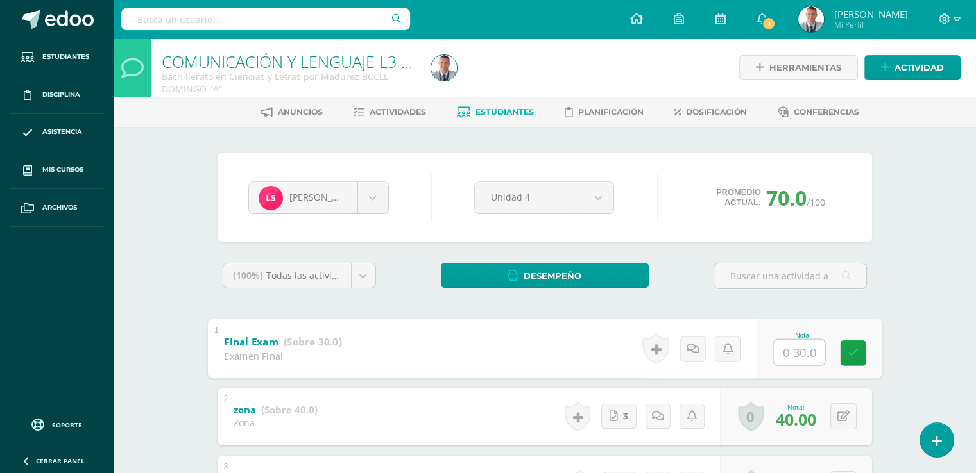
click at [792, 352] on input "text" at bounding box center [798, 352] width 51 height 26
type input "10"
click at [845, 353] on link at bounding box center [853, 353] width 26 height 26
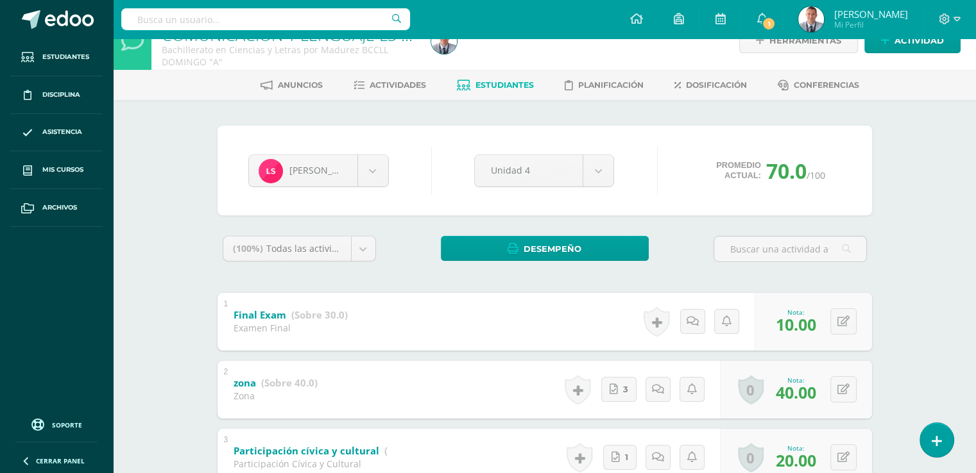
scroll to position [21, 0]
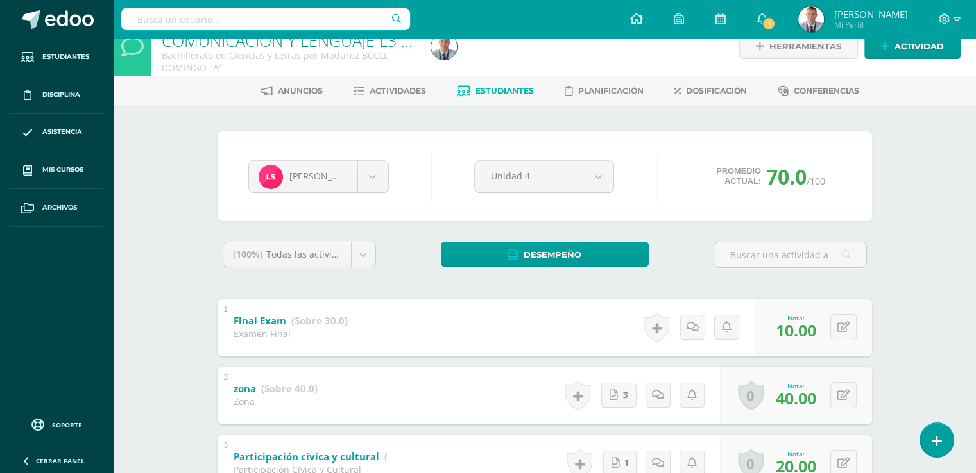
click at [500, 91] on span "Estudiantes" at bounding box center [504, 91] width 58 height 10
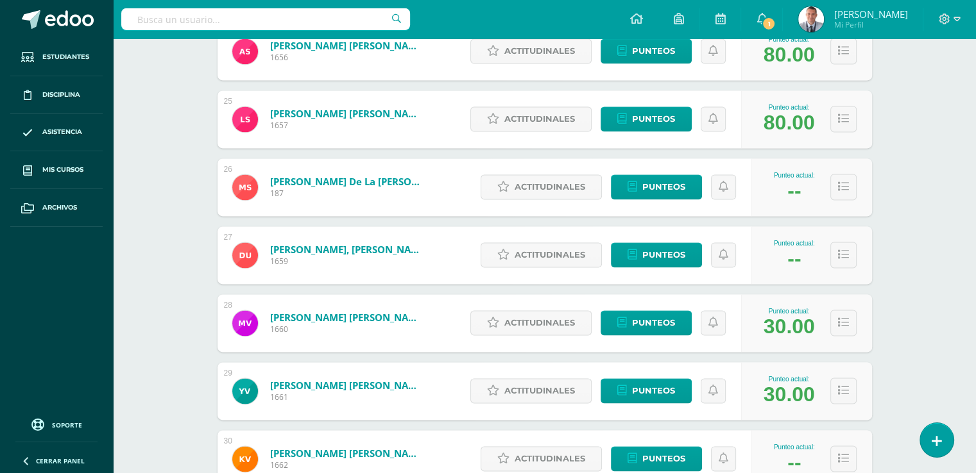
scroll to position [1823, 0]
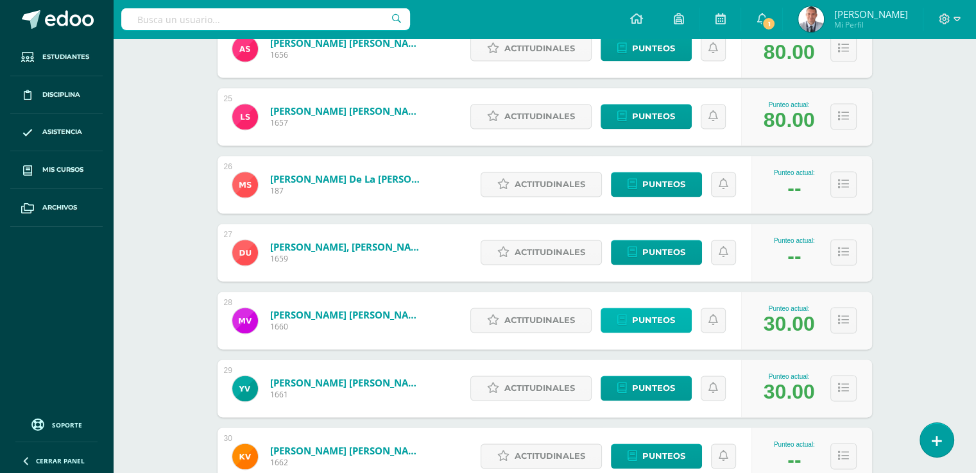
click at [670, 321] on span "Punteos" at bounding box center [653, 321] width 43 height 24
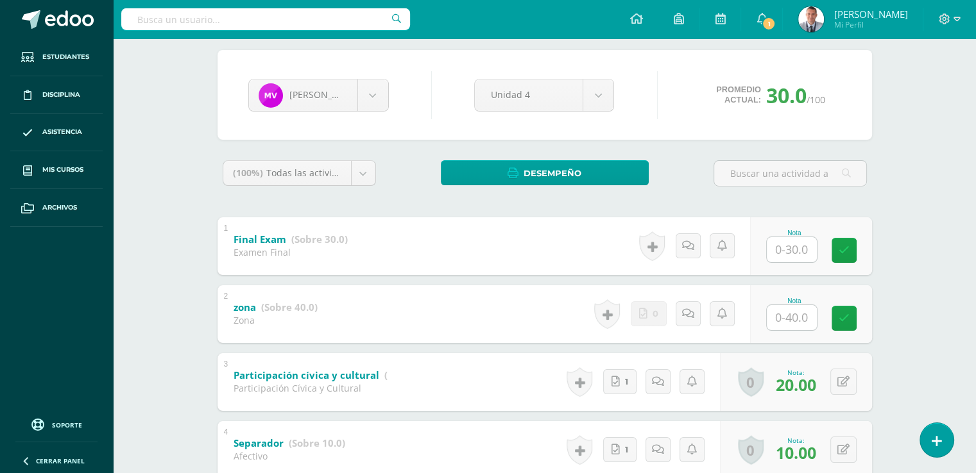
scroll to position [142, 0]
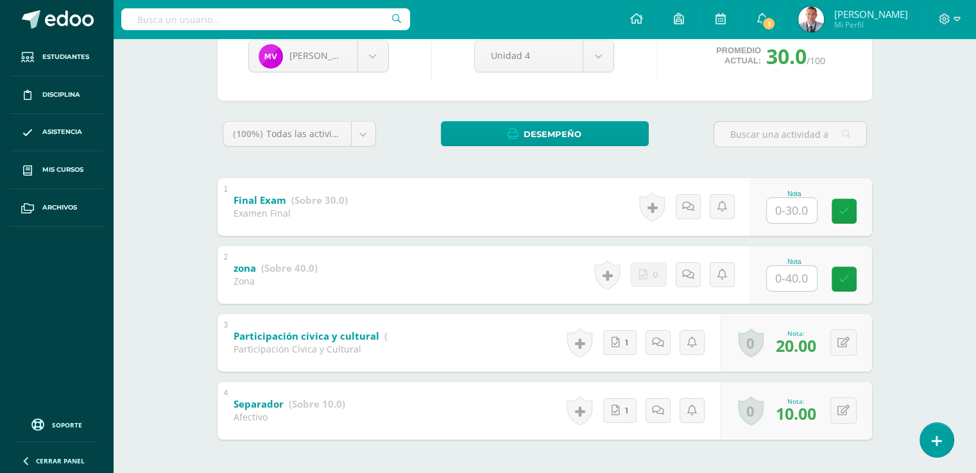
click at [792, 278] on input "text" at bounding box center [791, 278] width 50 height 25
type input "40"
click at [791, 212] on input "text" at bounding box center [791, 210] width 50 height 25
type input "10"
click at [849, 212] on icon at bounding box center [853, 211] width 12 height 11
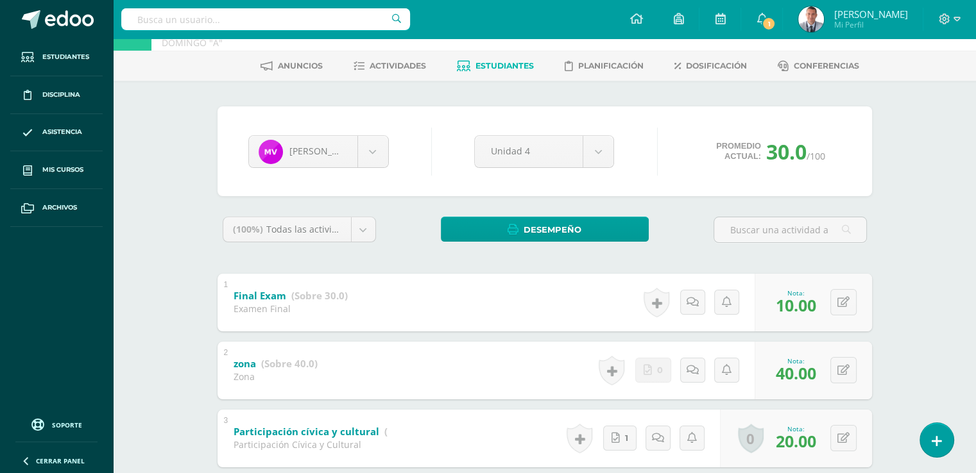
scroll to position [45, 0]
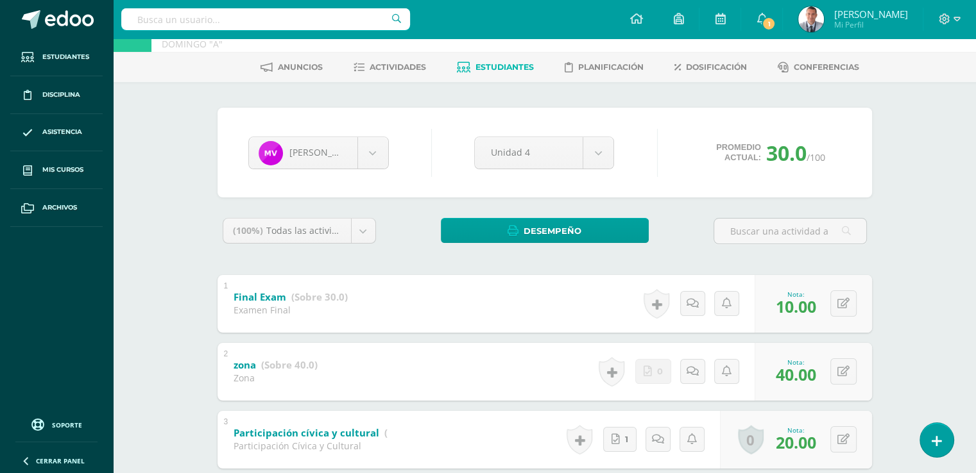
click at [524, 64] on span "Estudiantes" at bounding box center [504, 67] width 58 height 10
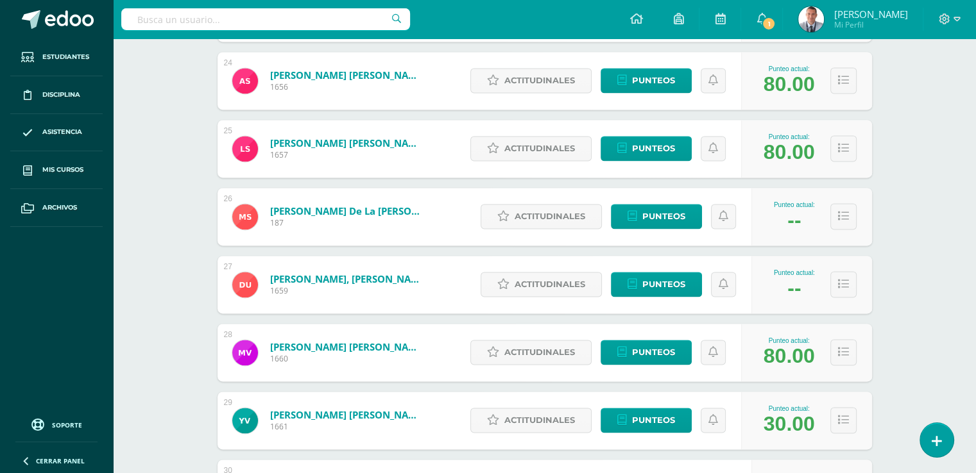
scroll to position [1793, 0]
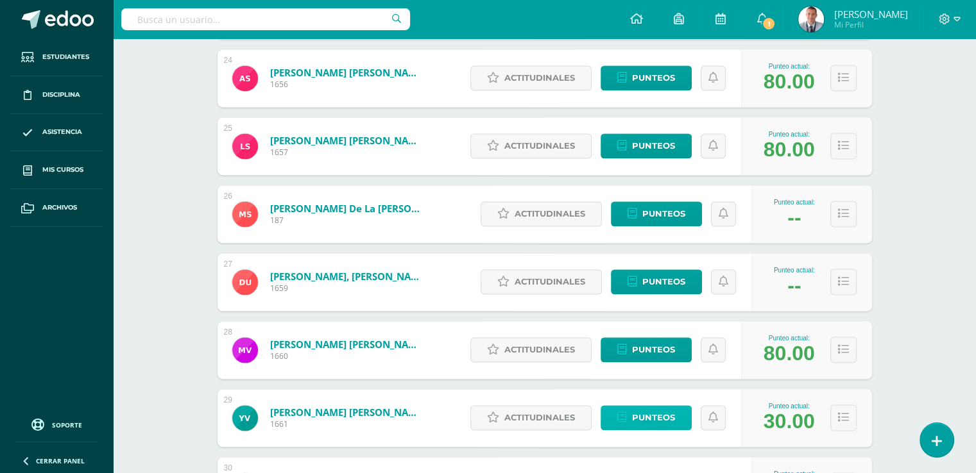
click at [672, 418] on span "Punteos" at bounding box center [653, 418] width 43 height 24
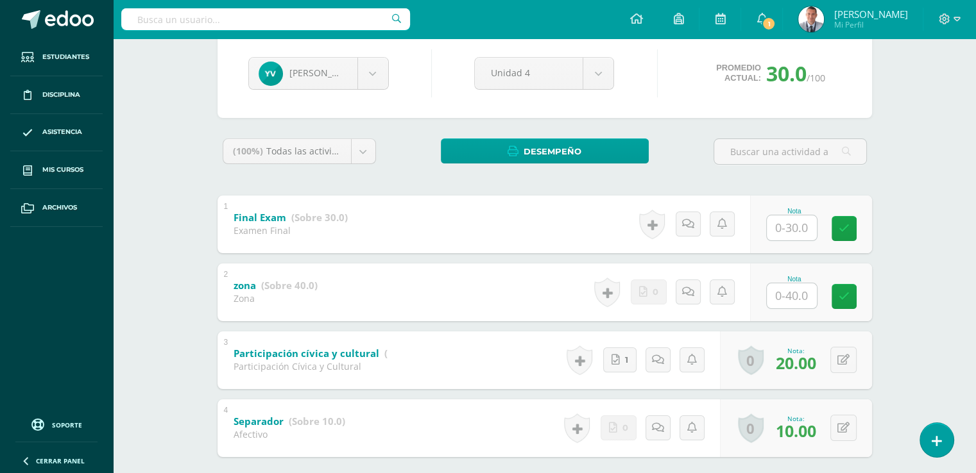
scroll to position [126, 0]
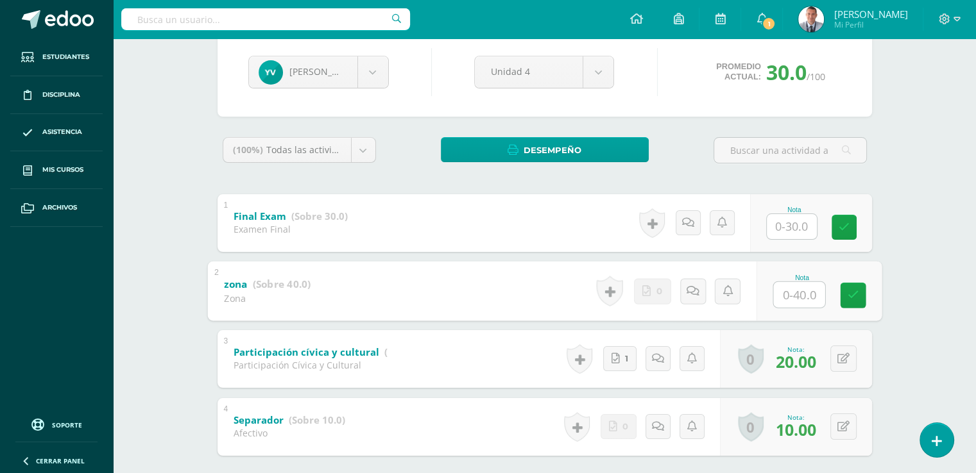
click at [795, 289] on input "text" at bounding box center [798, 295] width 51 height 26
type input "1"
type input "40"
click at [791, 229] on input "text" at bounding box center [798, 227] width 51 height 26
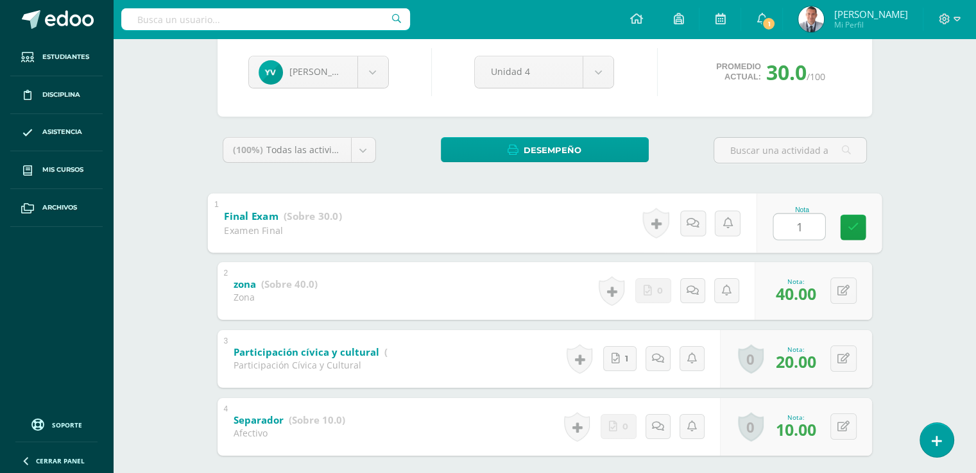
type input "10"
click at [856, 228] on icon at bounding box center [853, 227] width 12 height 11
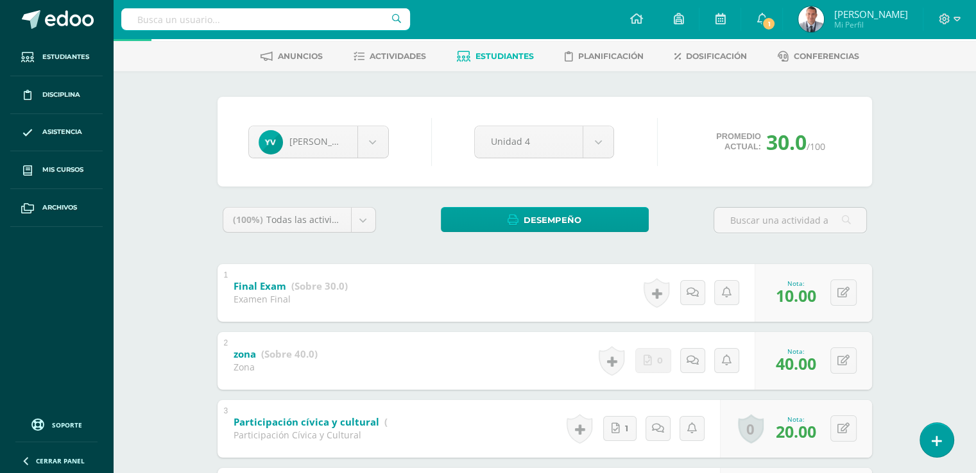
scroll to position [0, 0]
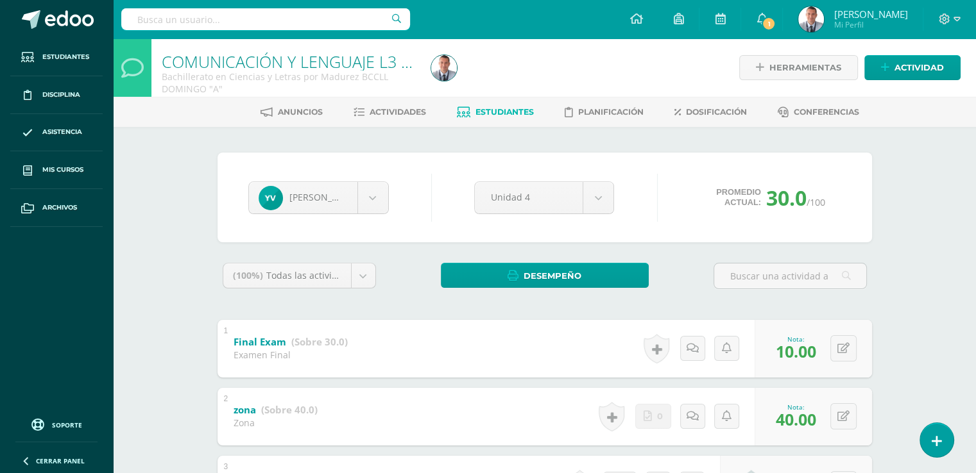
click at [505, 112] on span "Estudiantes" at bounding box center [504, 112] width 58 height 10
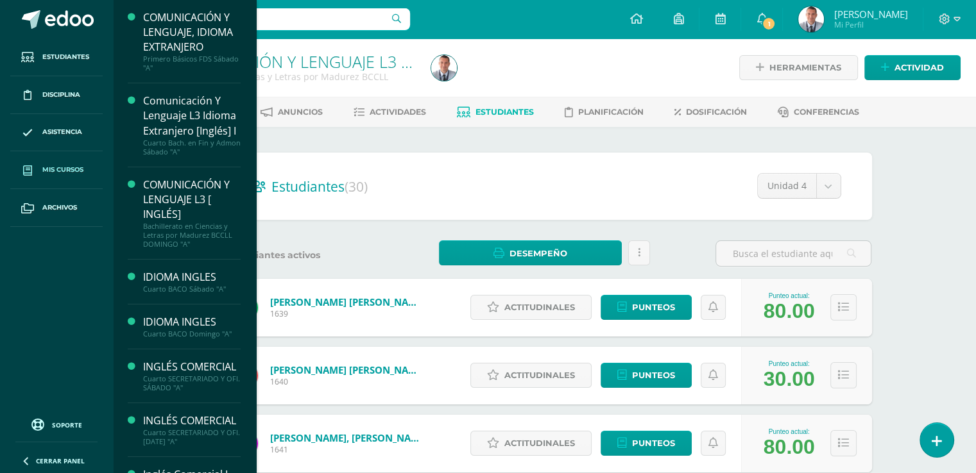
click at [75, 169] on span "Mis cursos" at bounding box center [62, 170] width 41 height 10
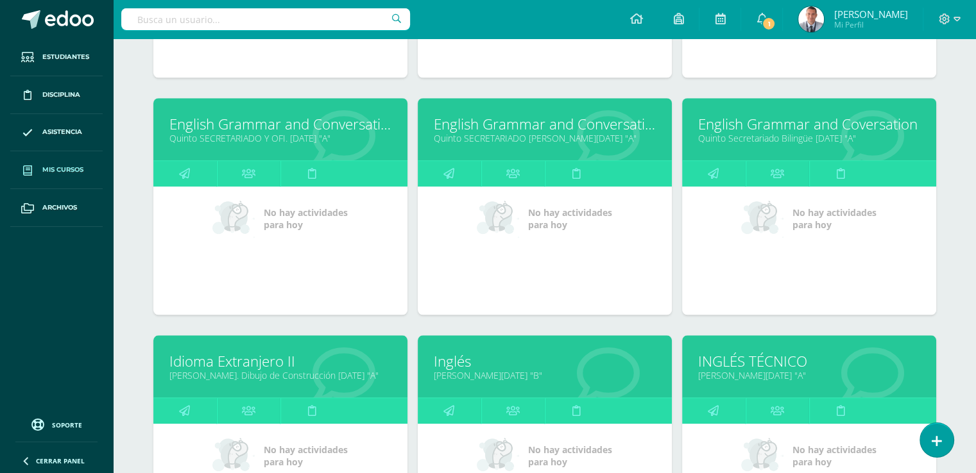
scroll to position [1120, 0]
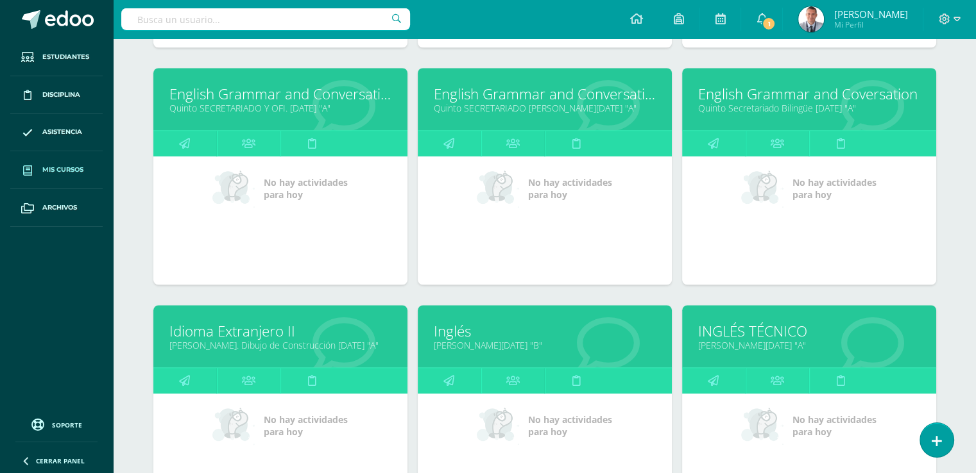
click at [493, 341] on link "Quinto BACO Domingo "B"" at bounding box center [545, 345] width 222 height 12
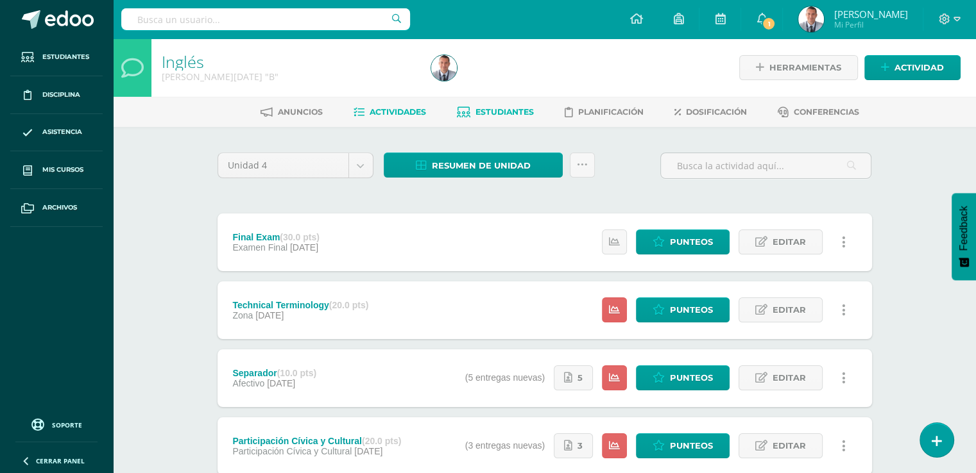
click at [485, 113] on span "Estudiantes" at bounding box center [504, 112] width 58 height 10
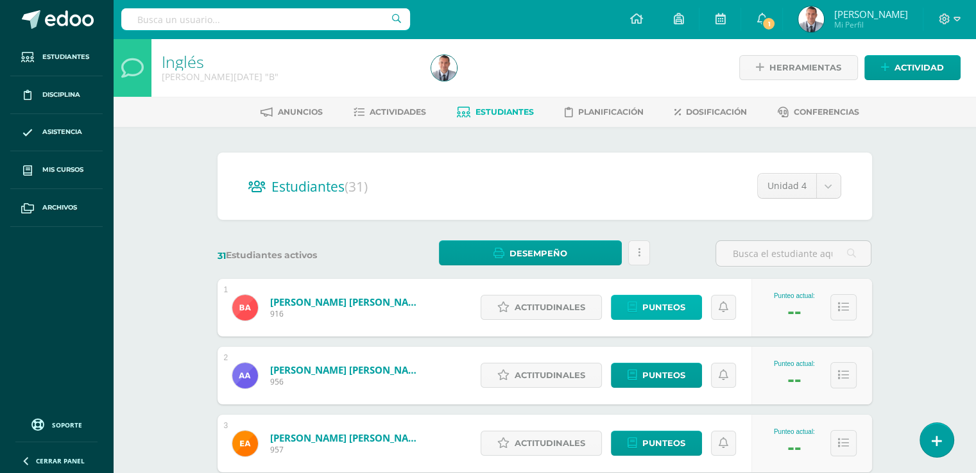
click at [680, 308] on span "Punteos" at bounding box center [663, 308] width 43 height 24
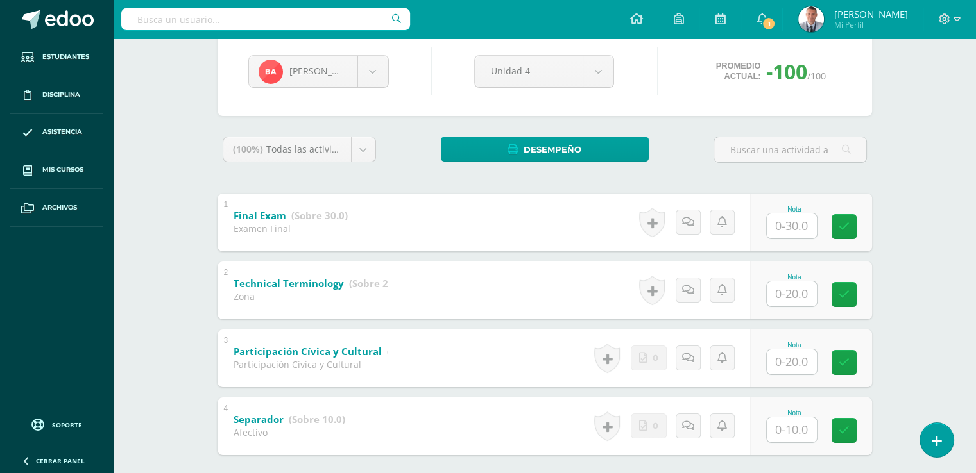
scroll to position [194, 0]
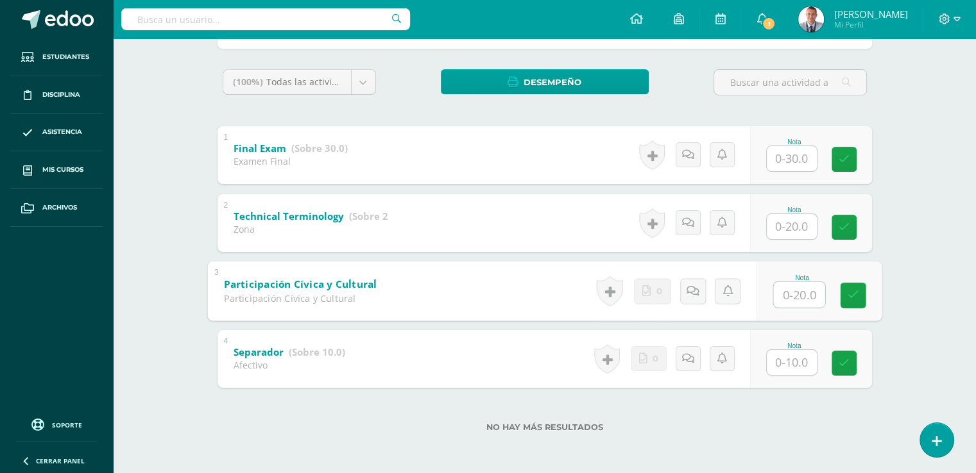
click at [793, 291] on input "text" at bounding box center [798, 295] width 51 height 26
type input "20"
click at [853, 297] on icon at bounding box center [853, 295] width 12 height 11
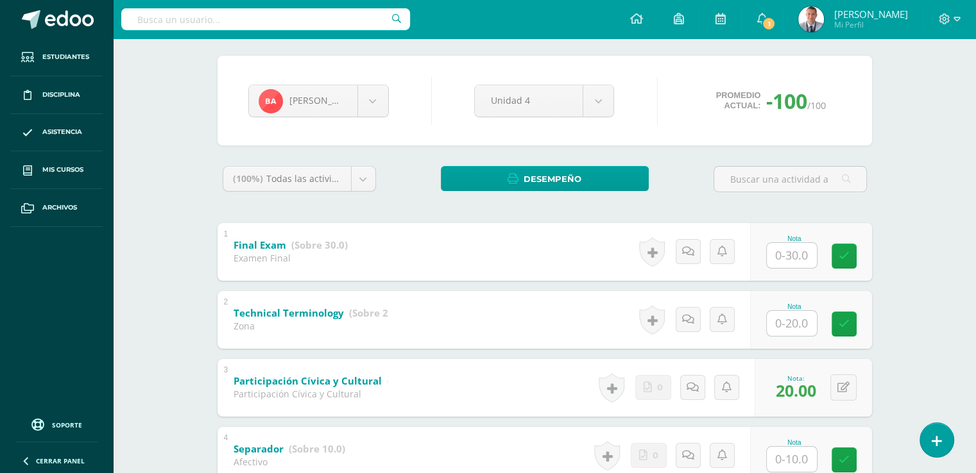
scroll to position [72, 0]
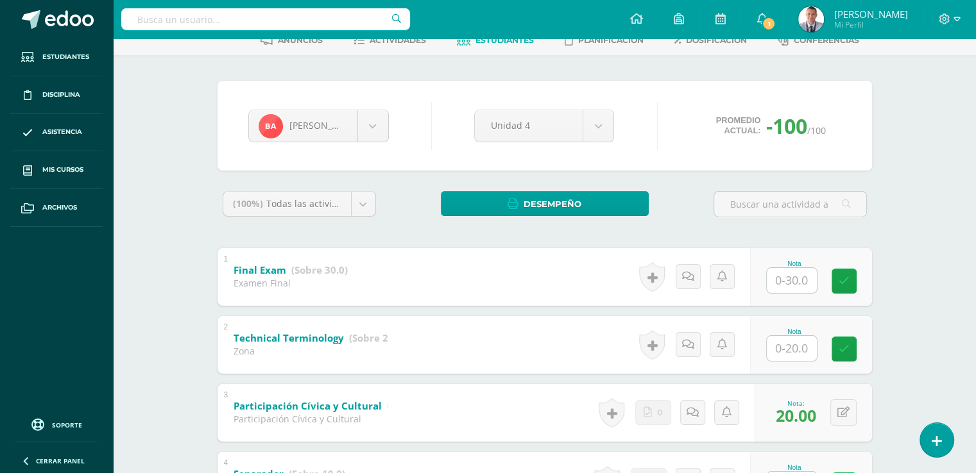
click at [519, 39] on span "Estudiantes" at bounding box center [504, 40] width 58 height 10
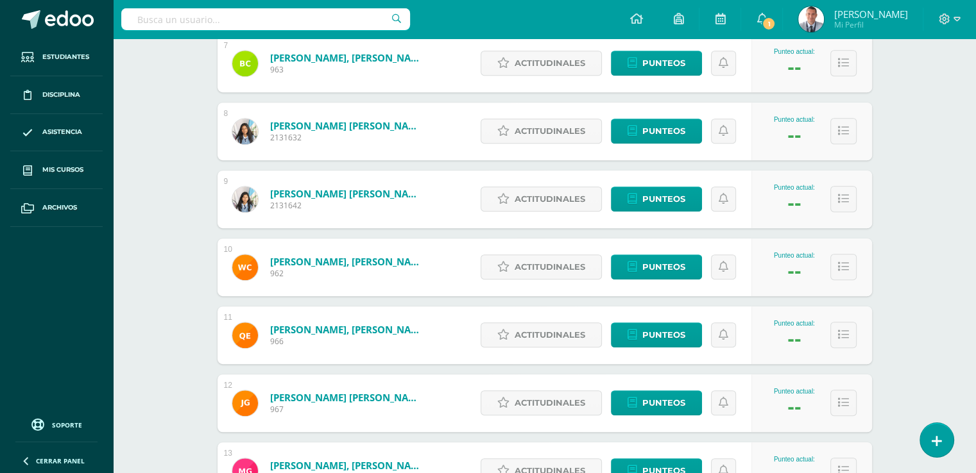
scroll to position [654, 0]
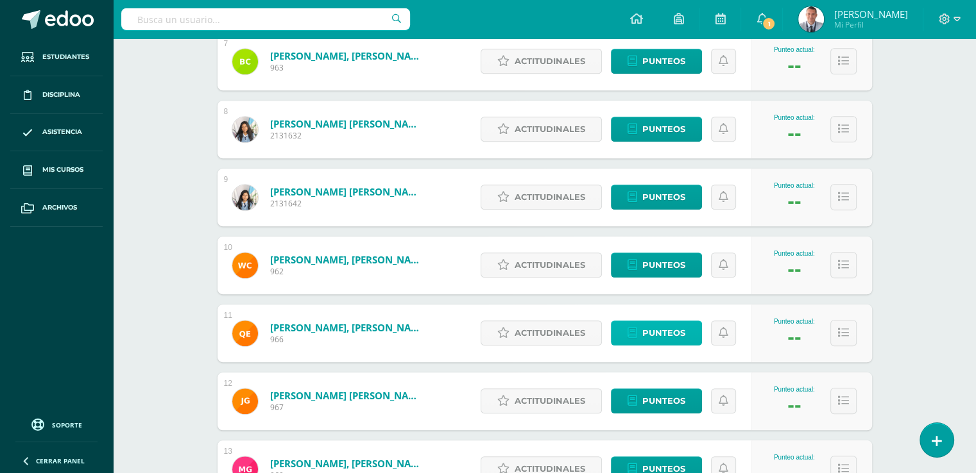
click at [681, 334] on span "Punteos" at bounding box center [663, 333] width 43 height 24
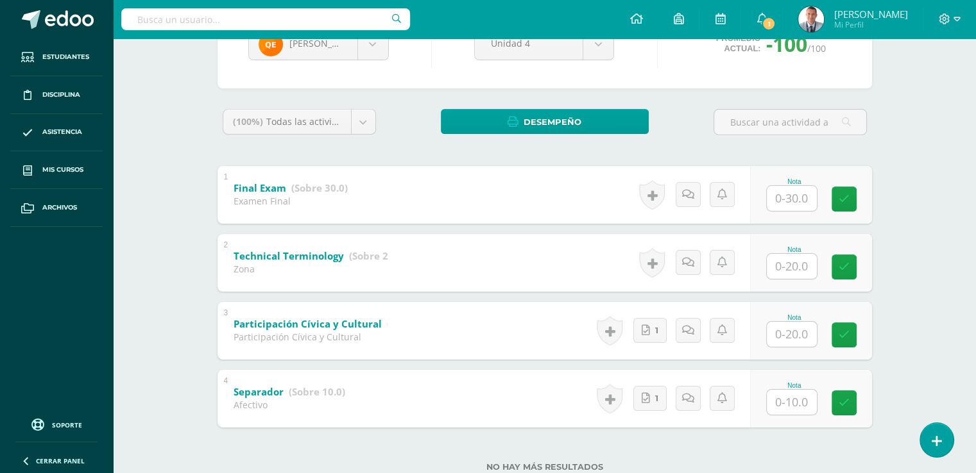
scroll to position [162, 0]
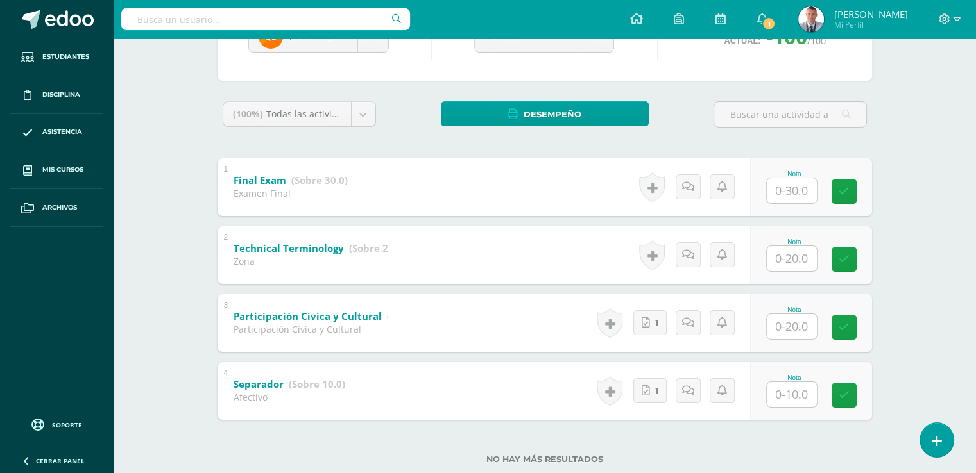
click at [791, 393] on input "text" at bounding box center [791, 394] width 50 height 25
type input "10"
click at [790, 324] on input "text" at bounding box center [798, 327] width 51 height 26
type input "20"
click at [793, 262] on input "text" at bounding box center [798, 259] width 51 height 26
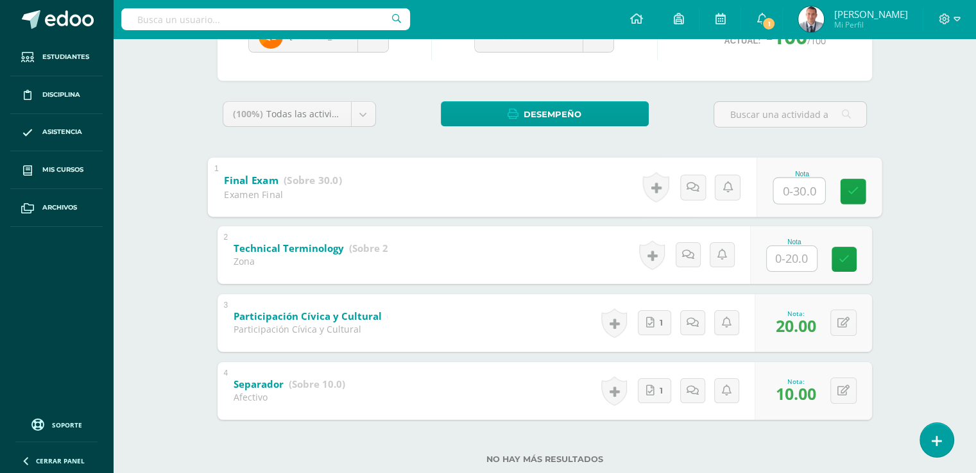
click at [793, 191] on input "text" at bounding box center [798, 191] width 51 height 26
type input "10"
click at [849, 188] on icon at bounding box center [853, 191] width 12 height 11
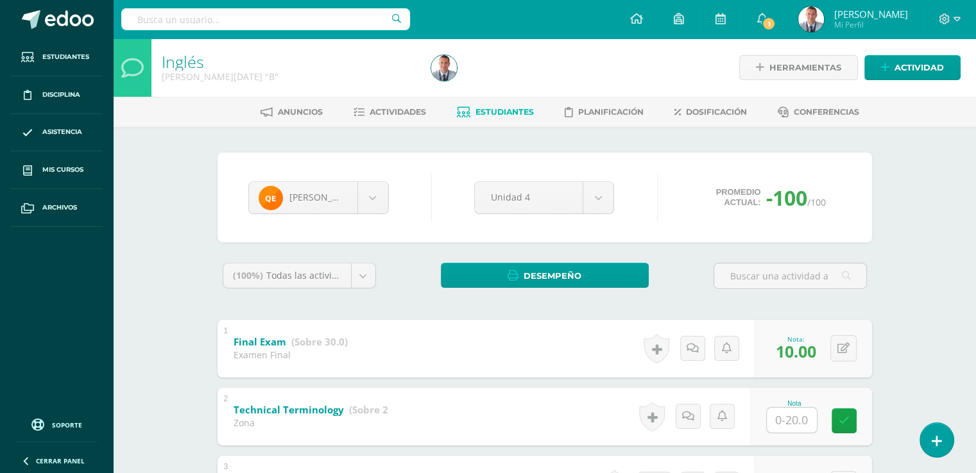
scroll to position [0, 0]
click at [410, 114] on span "Actividades" at bounding box center [397, 112] width 56 height 10
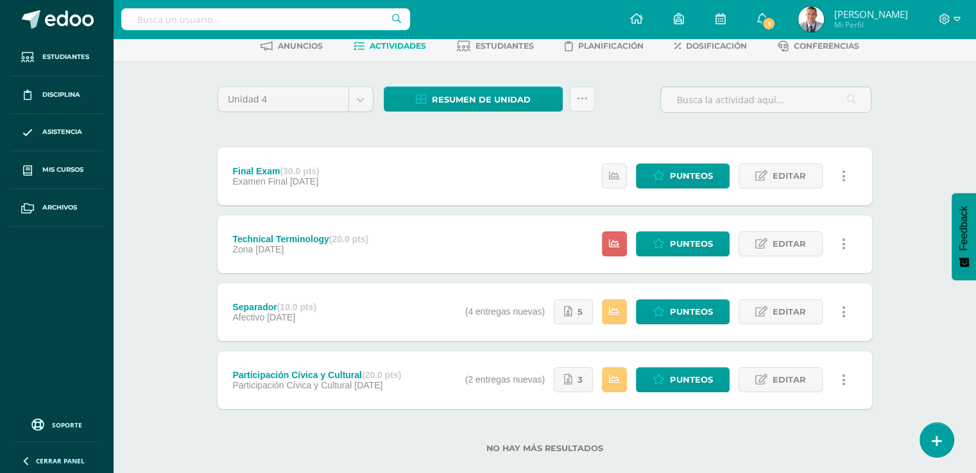
scroll to position [76, 0]
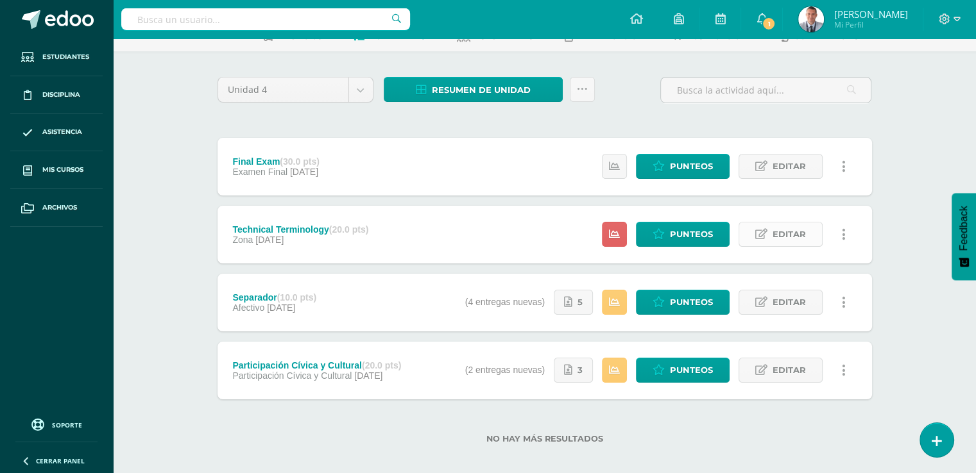
click at [786, 232] on span "Editar" at bounding box center [788, 235] width 33 height 24
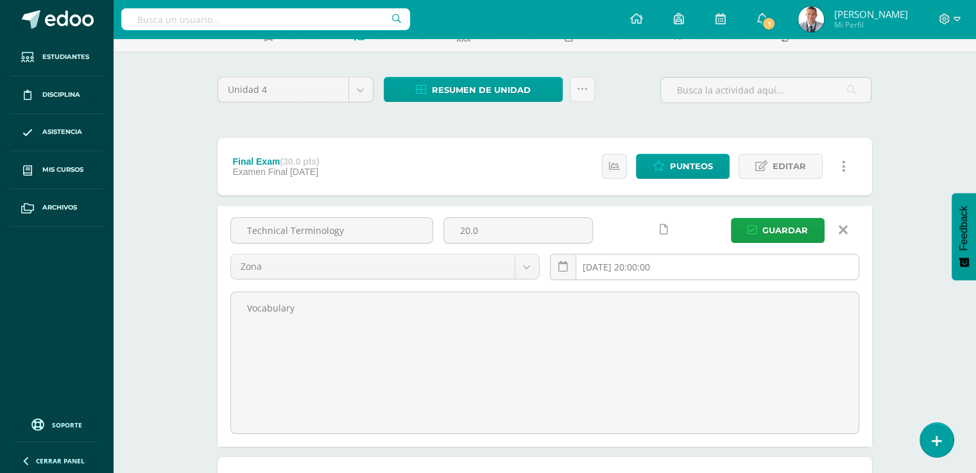
click at [670, 263] on input "2025-10-05 20:00:00" at bounding box center [704, 267] width 308 height 25
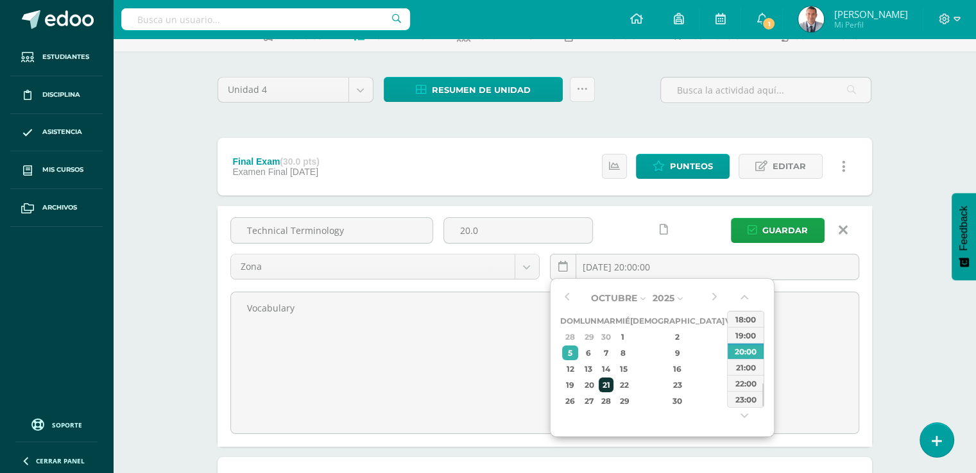
click at [613, 385] on div "21" at bounding box center [605, 385] width 15 height 15
type input "2025-10-21 20:00"
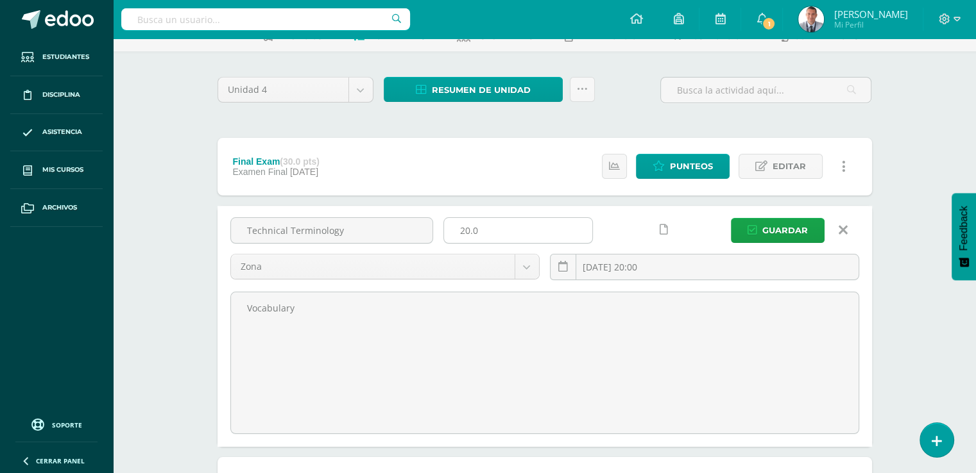
click at [466, 229] on input "20.0" at bounding box center [518, 230] width 148 height 25
type input "40.0"
click at [777, 232] on span "Guardar" at bounding box center [785, 231] width 46 height 24
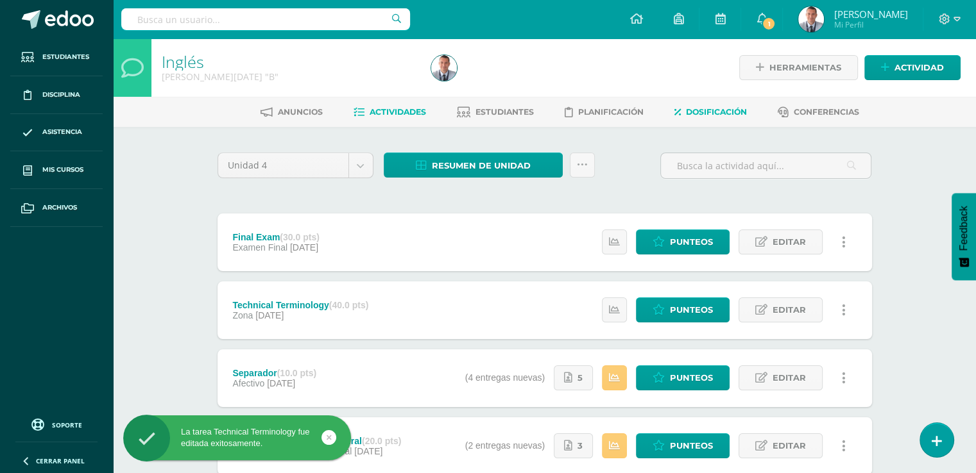
click at [737, 113] on span "Dosificación" at bounding box center [716, 112] width 61 height 10
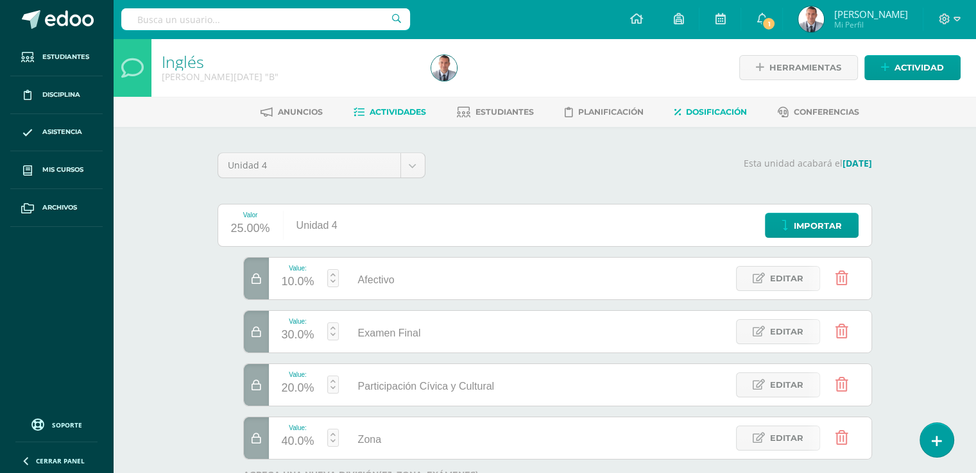
click at [414, 112] on span "Actividades" at bounding box center [397, 112] width 56 height 10
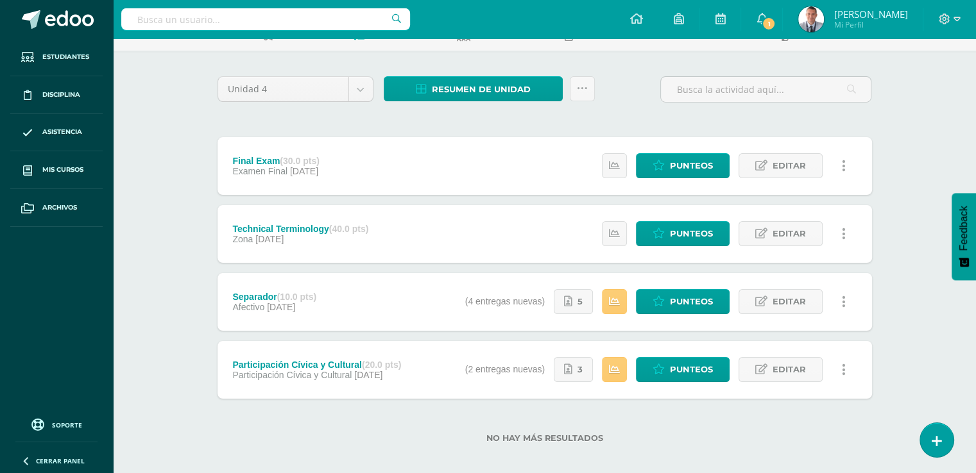
scroll to position [87, 0]
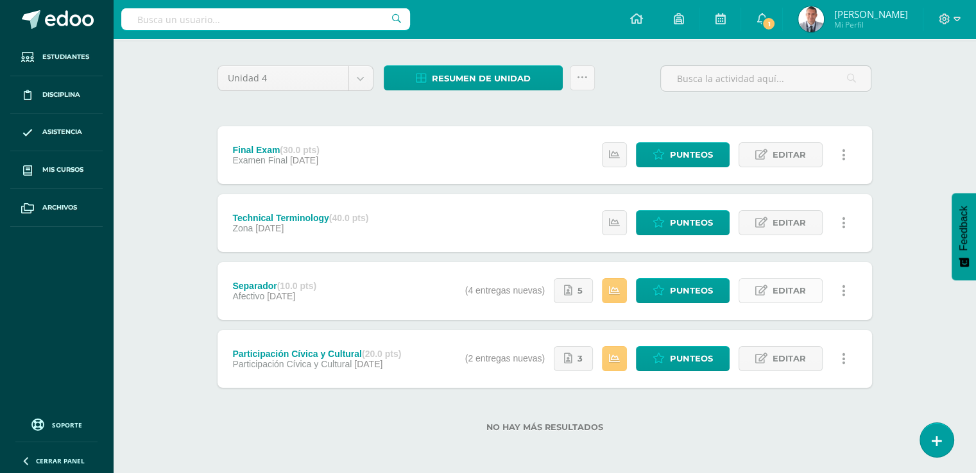
click at [792, 292] on span "Editar" at bounding box center [788, 291] width 33 height 24
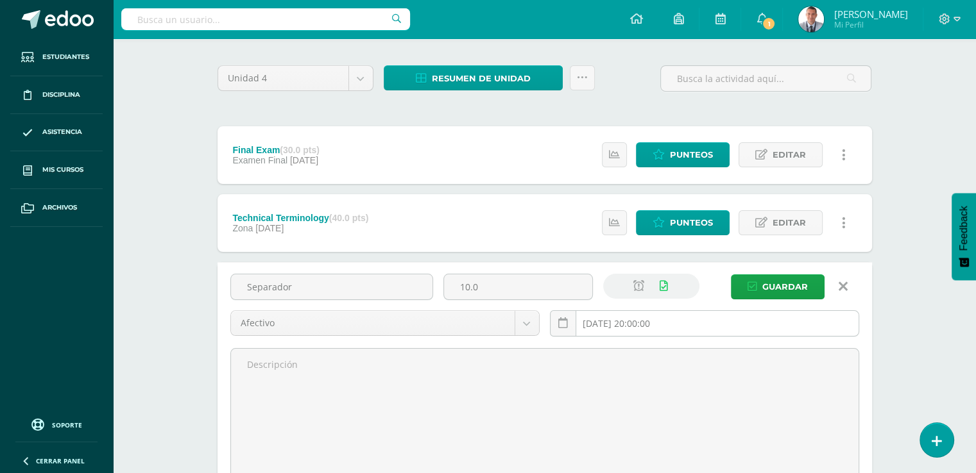
click at [690, 321] on input "[DATE] 20:00:00" at bounding box center [704, 323] width 308 height 25
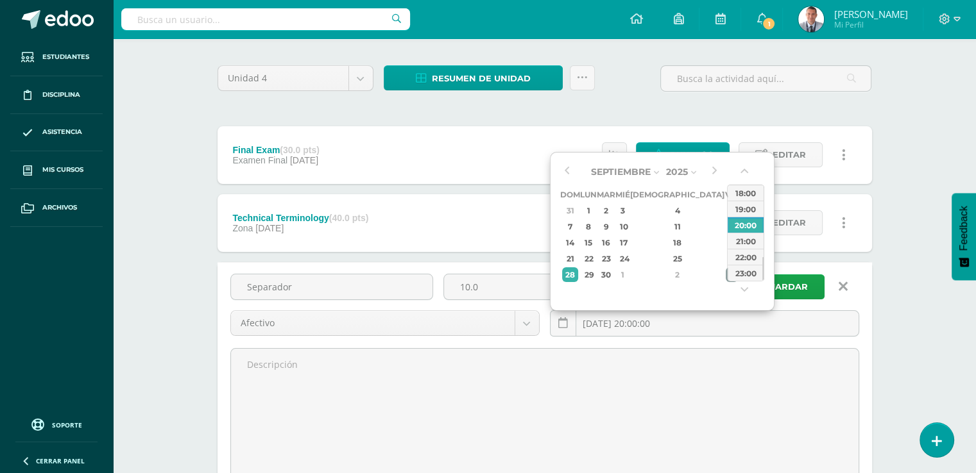
click at [725, 275] on div "3" at bounding box center [731, 274] width 12 height 15
click at [613, 254] on div "21" at bounding box center [605, 258] width 15 height 15
type input "[DATE] 20:00"
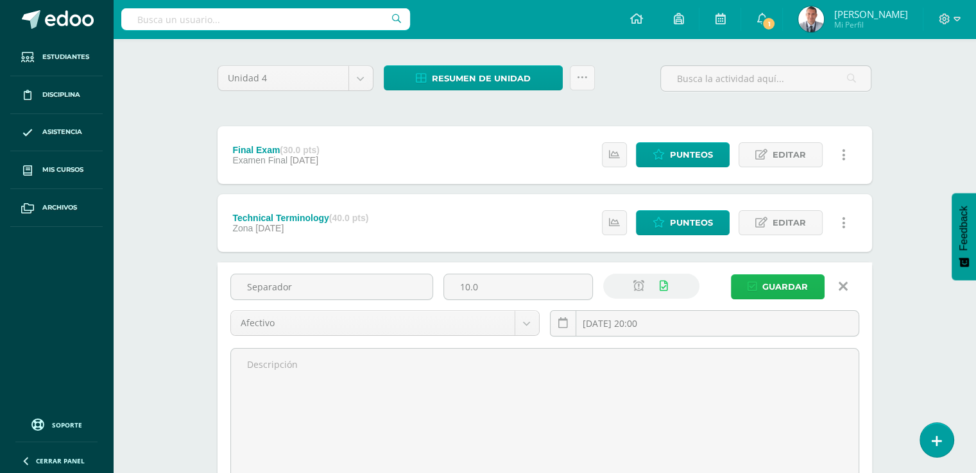
click at [799, 284] on span "Guardar" at bounding box center [785, 287] width 46 height 24
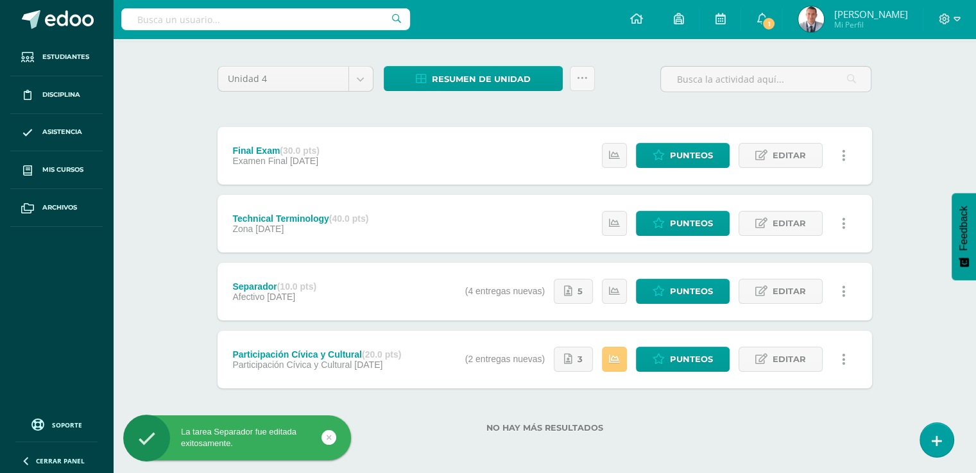
scroll to position [87, 0]
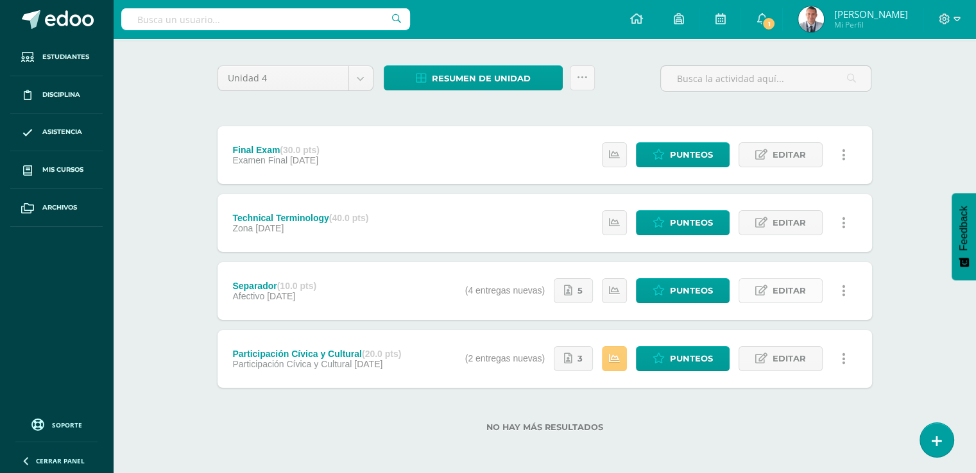
click at [781, 290] on span "Editar" at bounding box center [788, 291] width 33 height 24
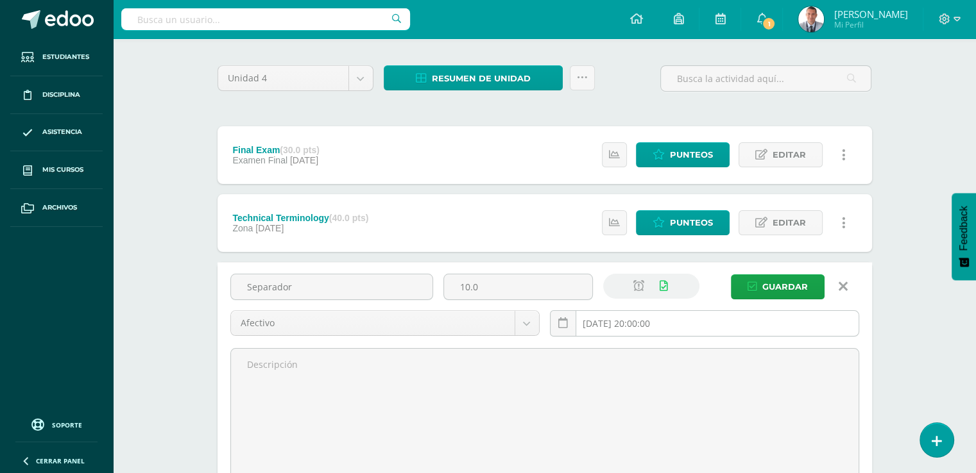
click at [670, 320] on input "[DATE] 20:00:00" at bounding box center [704, 323] width 308 height 25
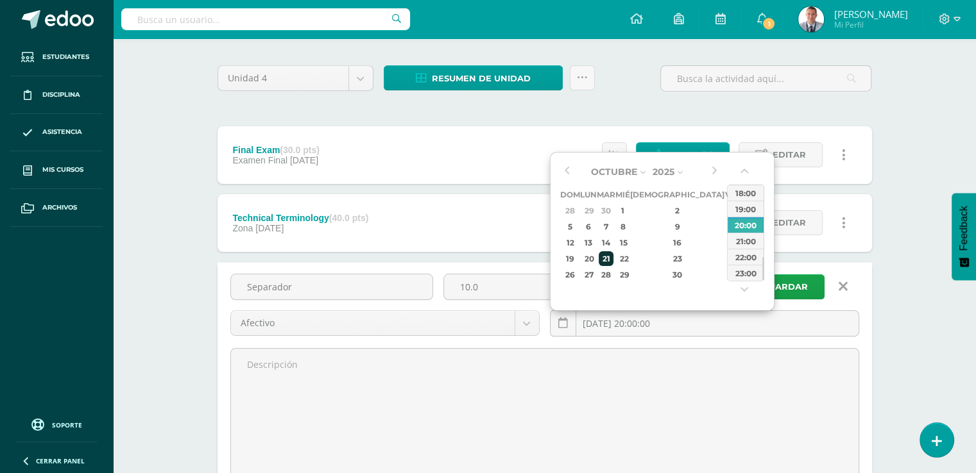
click at [613, 258] on div "21" at bounding box center [605, 258] width 15 height 15
type input "[DATE] 20:00"
click at [893, 148] on div "Unidad 4 Unidad 1 Unidad 2 Unidad 3 Unidad 4 Resumen de unidad Descargar como H…" at bounding box center [545, 348] width 706 height 617
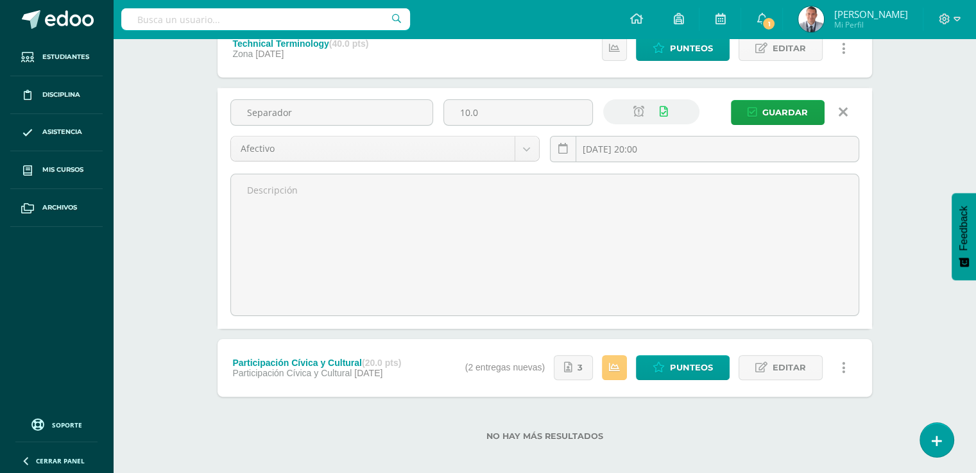
scroll to position [269, 0]
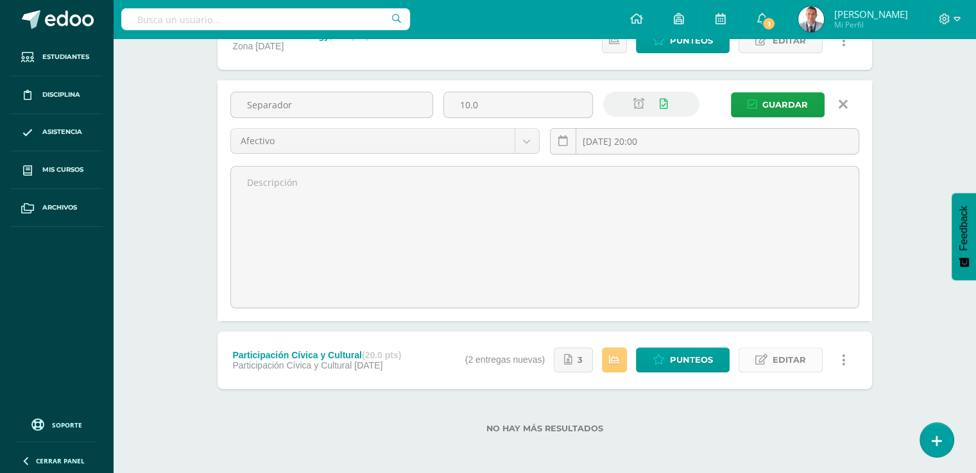
click at [786, 360] on span "Editar" at bounding box center [788, 360] width 33 height 24
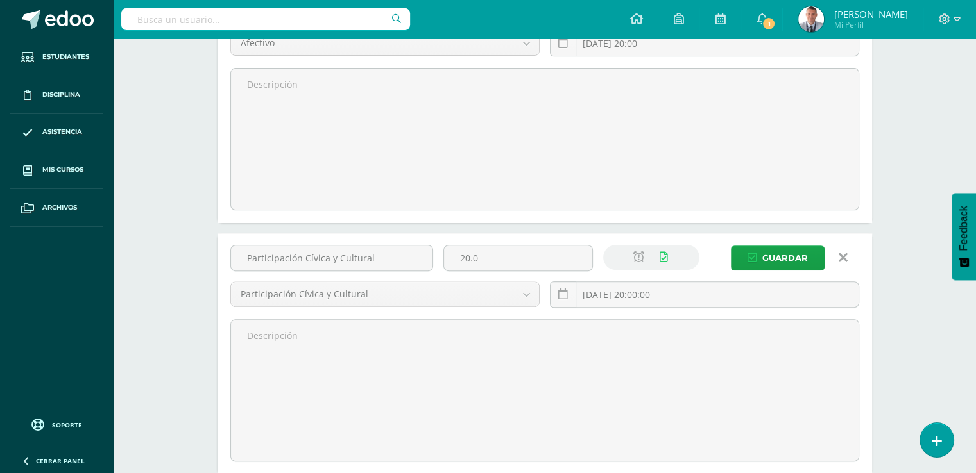
scroll to position [372, 0]
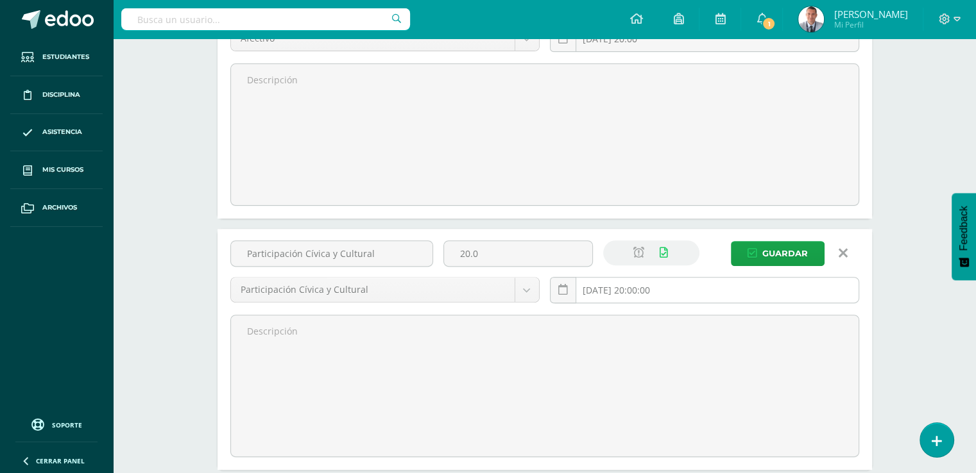
click at [670, 290] on input "[DATE] 20:00:00" at bounding box center [704, 290] width 308 height 25
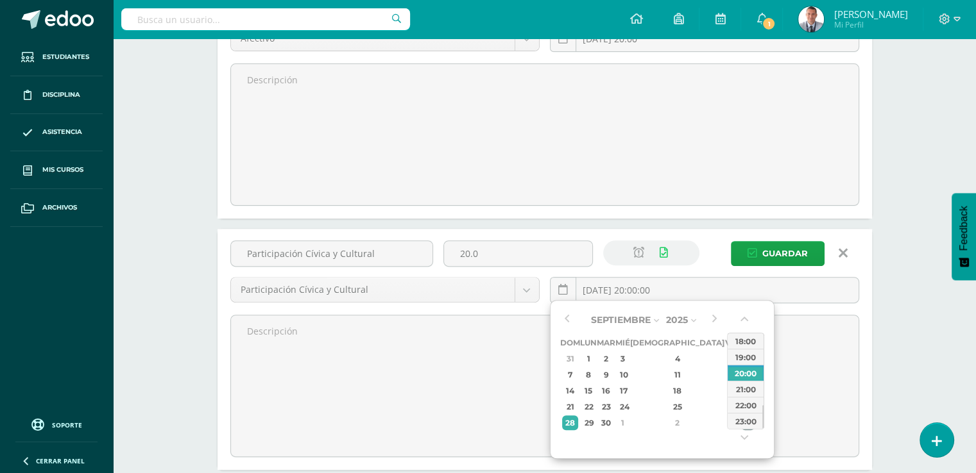
click at [741, 430] on div "4" at bounding box center [747, 423] width 13 height 15
click at [613, 403] on div "21" at bounding box center [605, 407] width 15 height 15
type input "[DATE] 20:00"
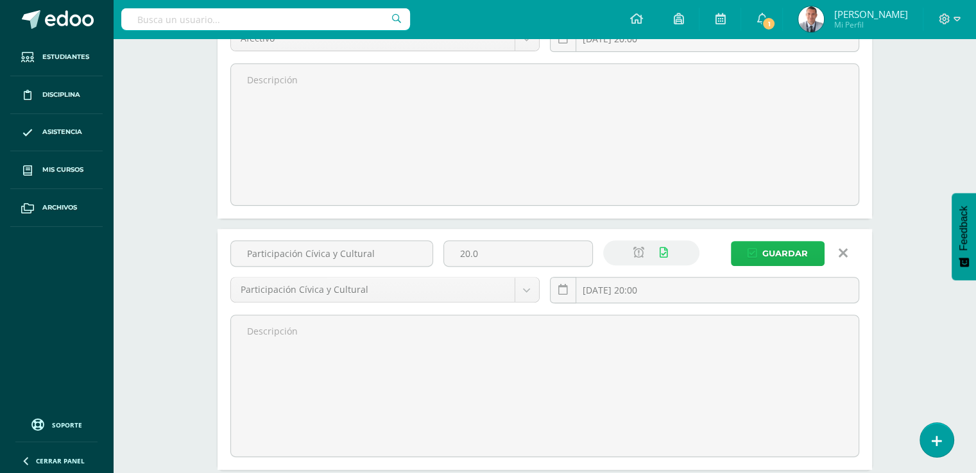
click at [786, 251] on span "Guardar" at bounding box center [785, 254] width 46 height 24
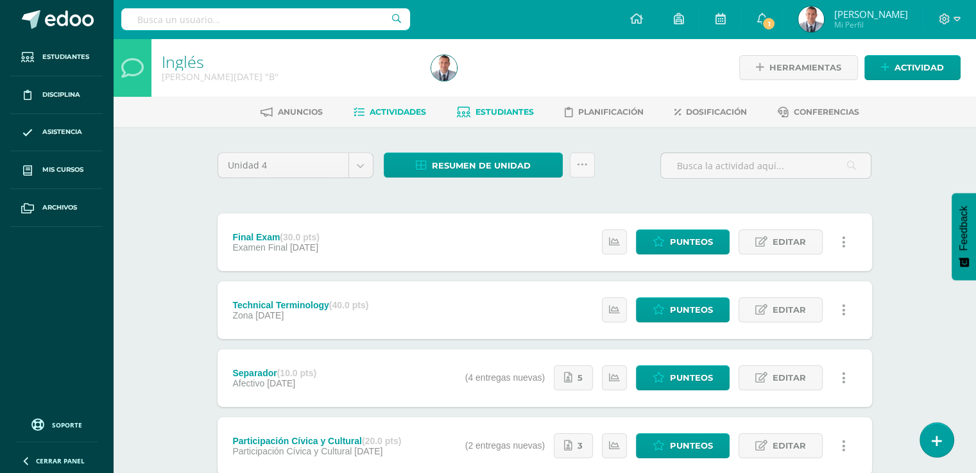
click at [527, 114] on span "Estudiantes" at bounding box center [504, 112] width 58 height 10
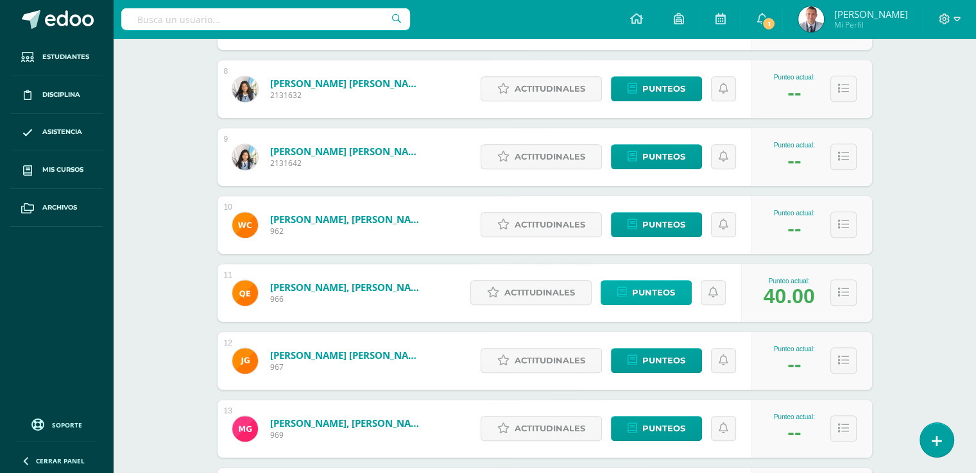
scroll to position [722, 0]
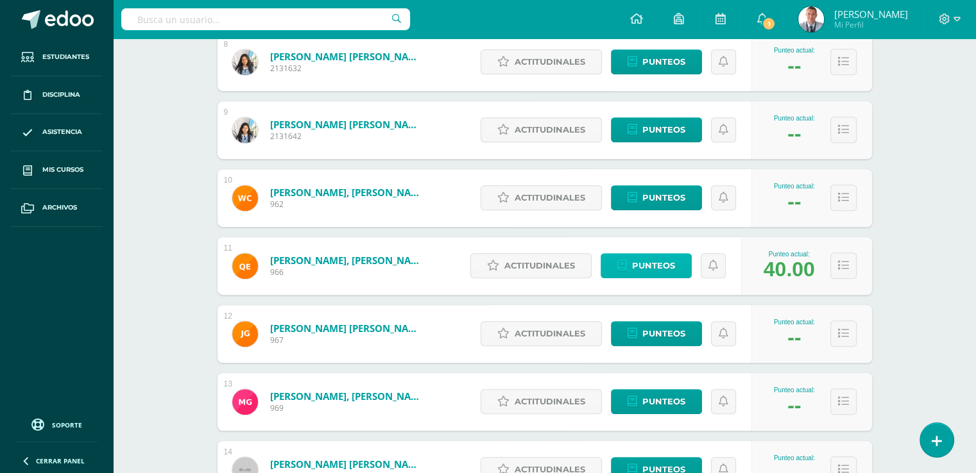
click at [673, 265] on span "Punteos" at bounding box center [653, 266] width 43 height 24
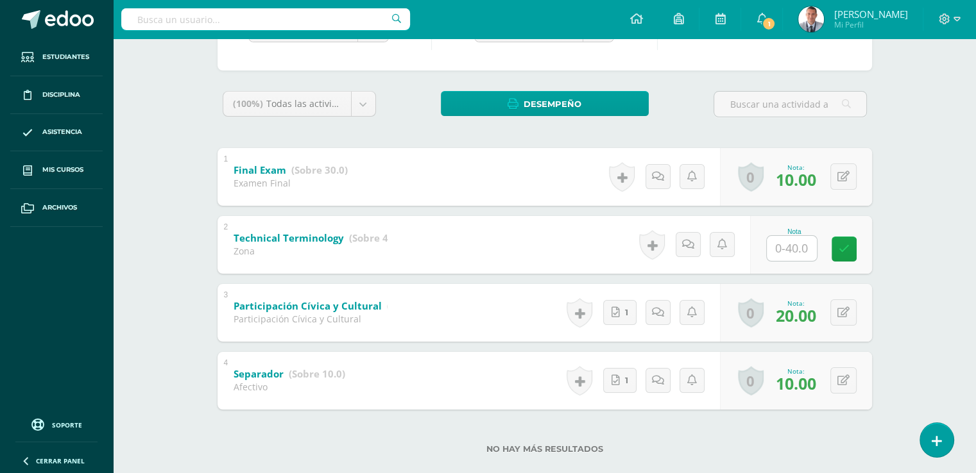
scroll to position [179, 0]
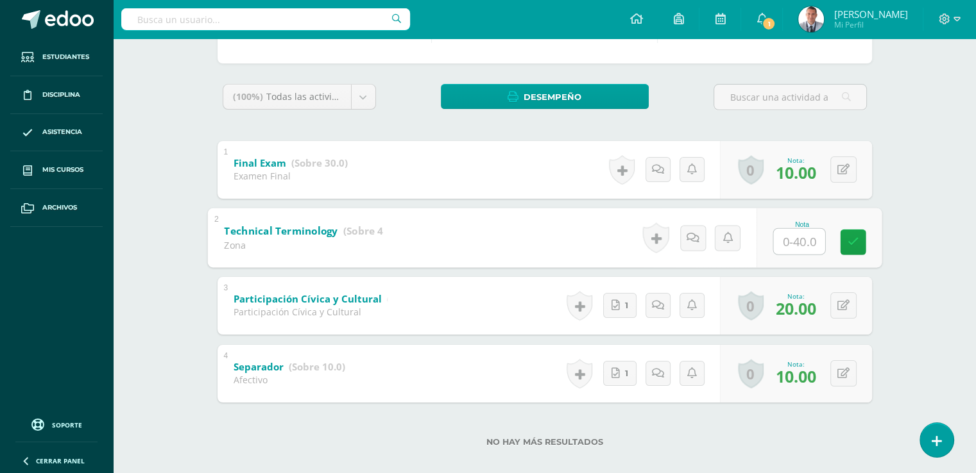
click at [790, 240] on input "text" at bounding box center [798, 241] width 51 height 26
type input "40"
click at [852, 241] on icon at bounding box center [853, 242] width 12 height 11
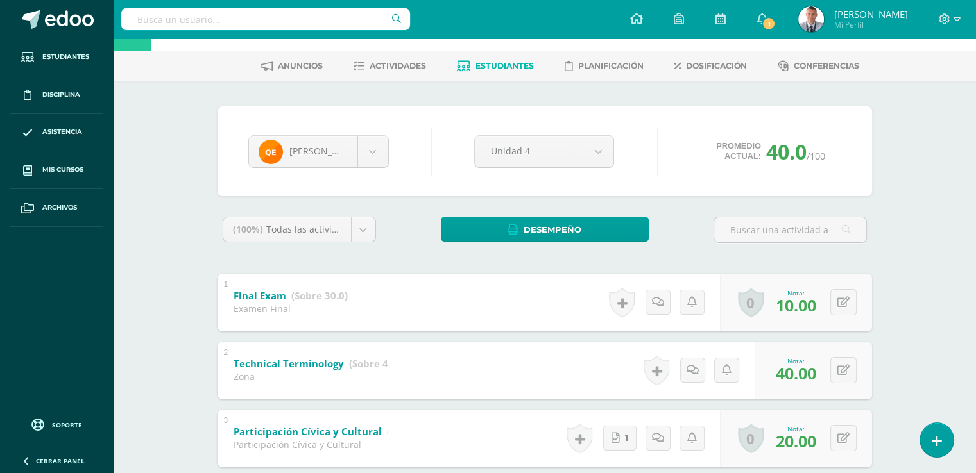
scroll to position [46, 0]
click at [518, 65] on span "Estudiantes" at bounding box center [504, 66] width 58 height 10
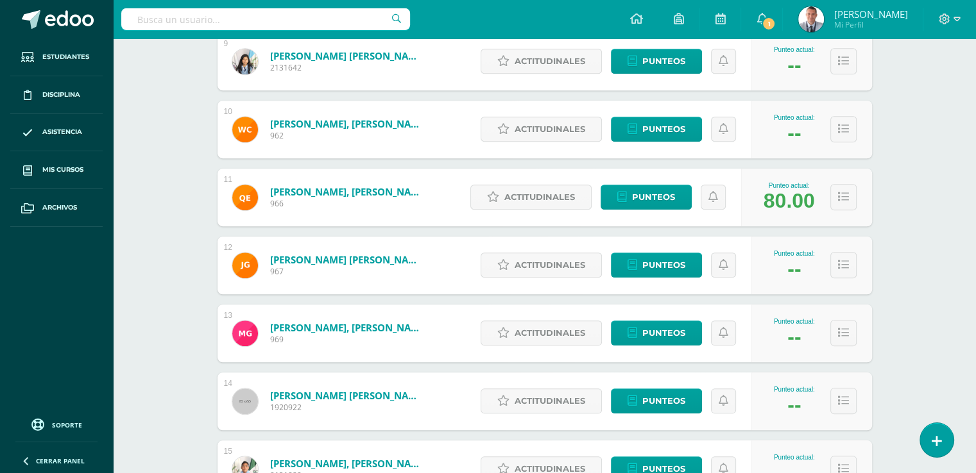
scroll to position [793, 0]
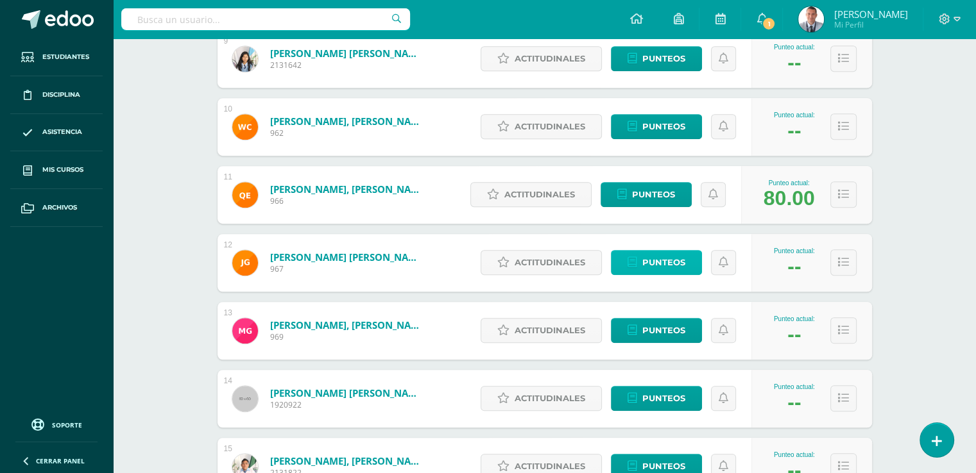
click at [683, 258] on span "Punteos" at bounding box center [663, 263] width 43 height 24
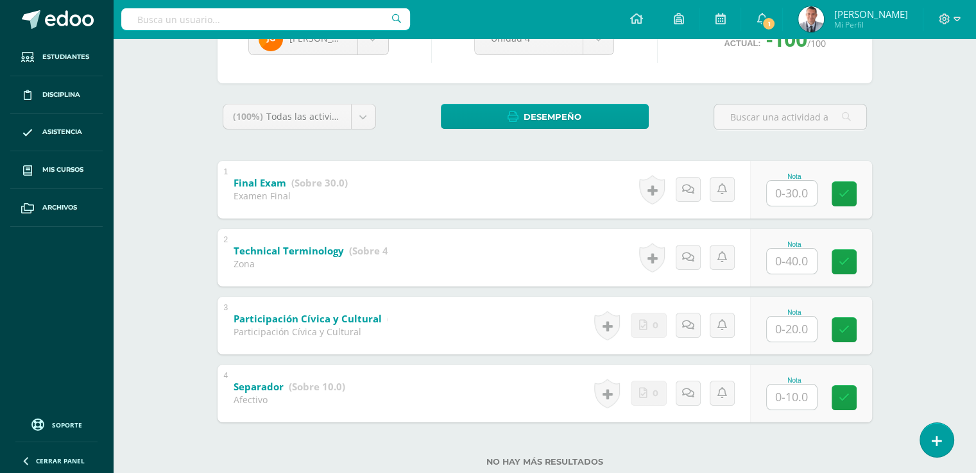
scroll to position [194, 0]
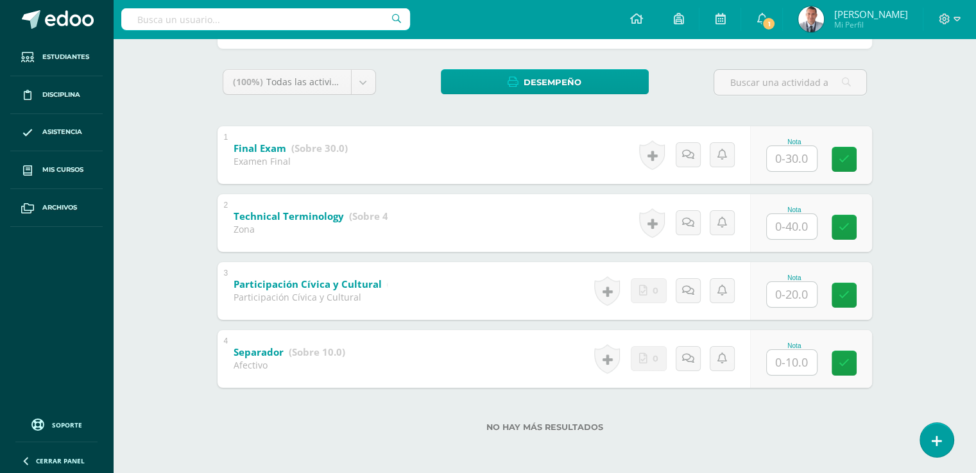
click at [793, 225] on input "text" at bounding box center [791, 226] width 50 height 25
type input "40"
click at [790, 292] on input "text" at bounding box center [798, 295] width 51 height 26
type input "20"
click at [791, 355] on input "text" at bounding box center [791, 362] width 50 height 25
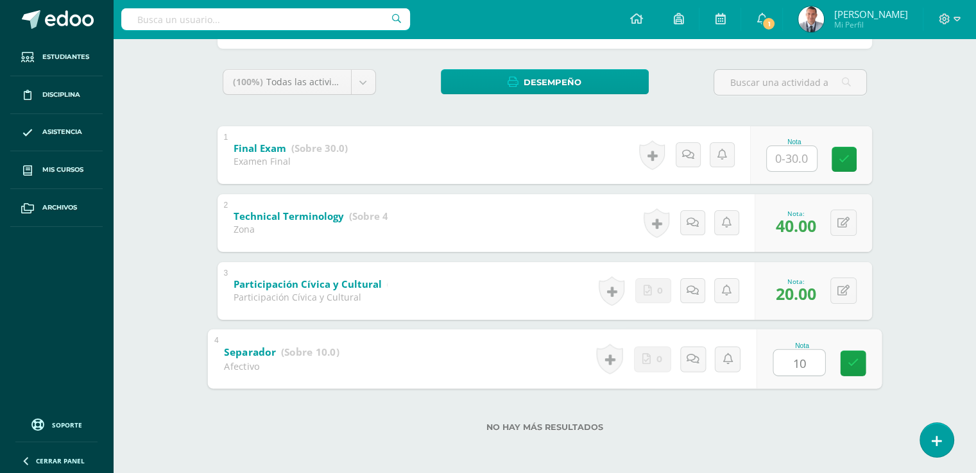
type input "10"
click at [791, 156] on input "text" at bounding box center [791, 158] width 50 height 25
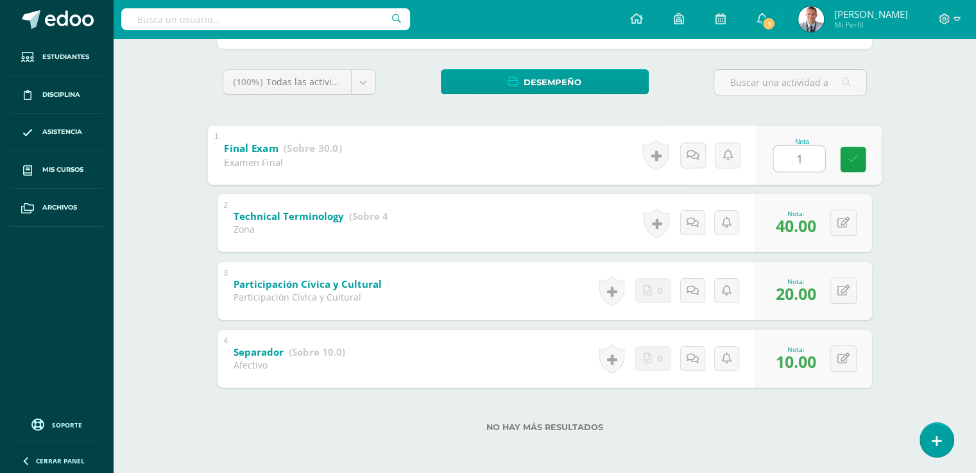
type input "10"
click at [852, 155] on icon at bounding box center [853, 159] width 12 height 11
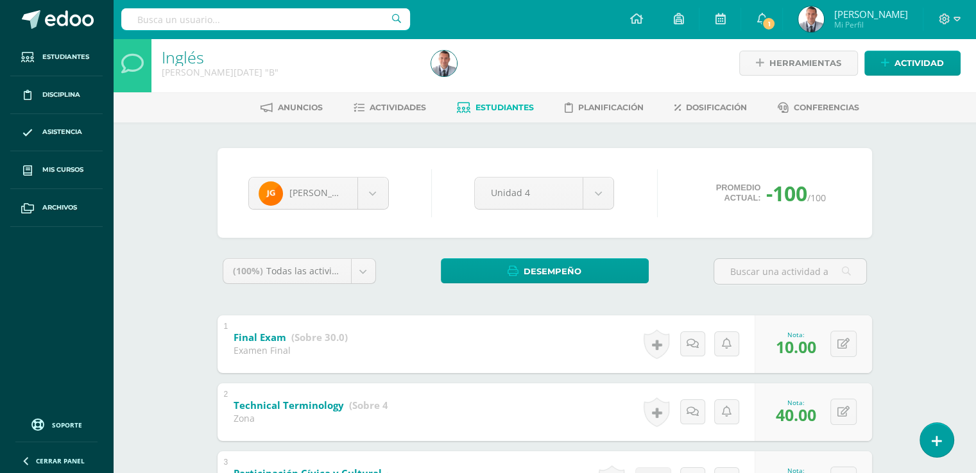
scroll to position [2, 0]
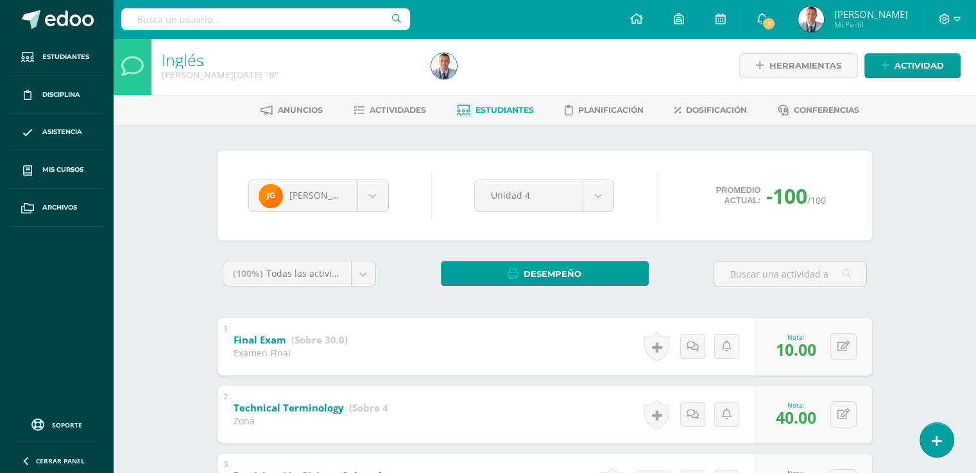
click at [516, 106] on span "Estudiantes" at bounding box center [504, 110] width 58 height 10
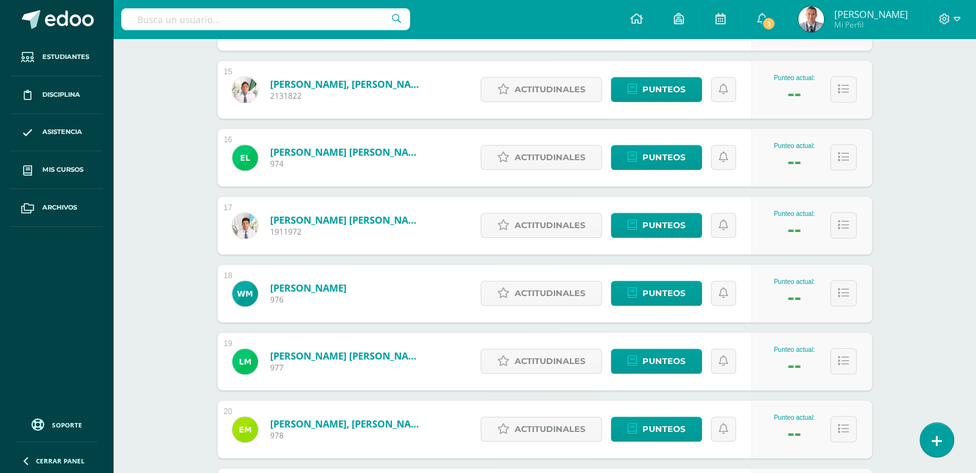
scroll to position [1183, 0]
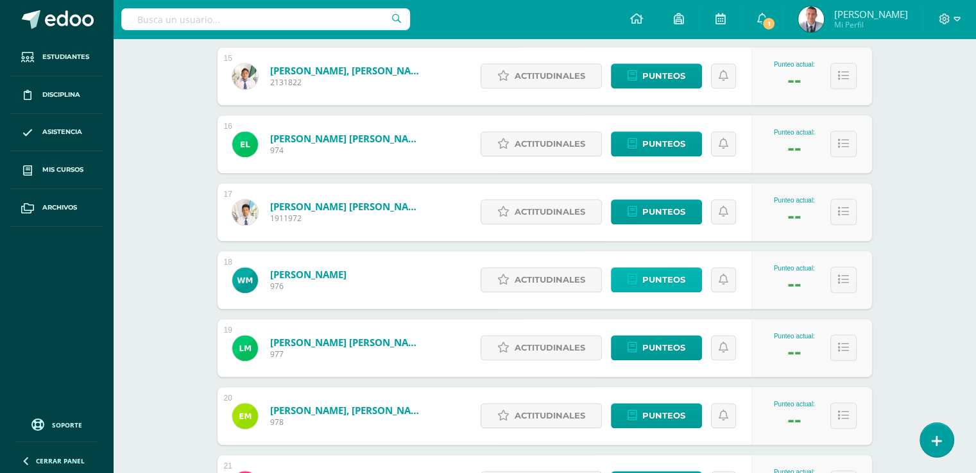
click at [680, 281] on span "Punteos" at bounding box center [663, 280] width 43 height 24
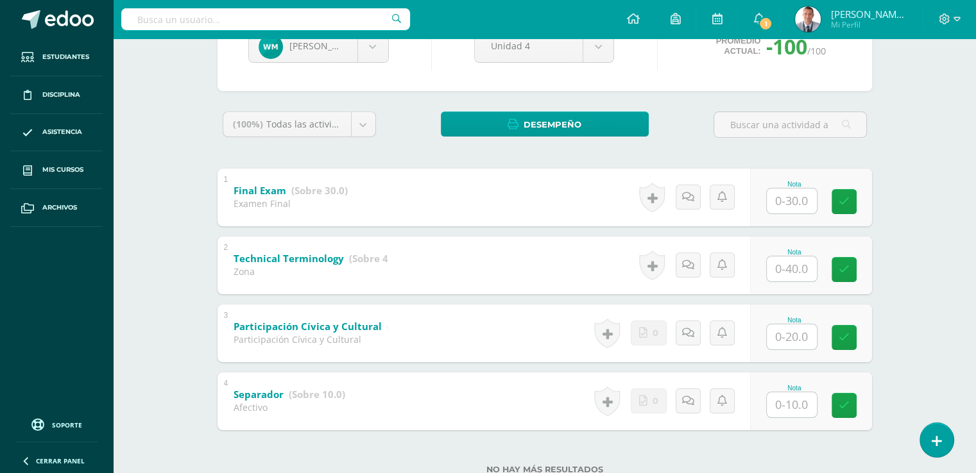
scroll to position [194, 0]
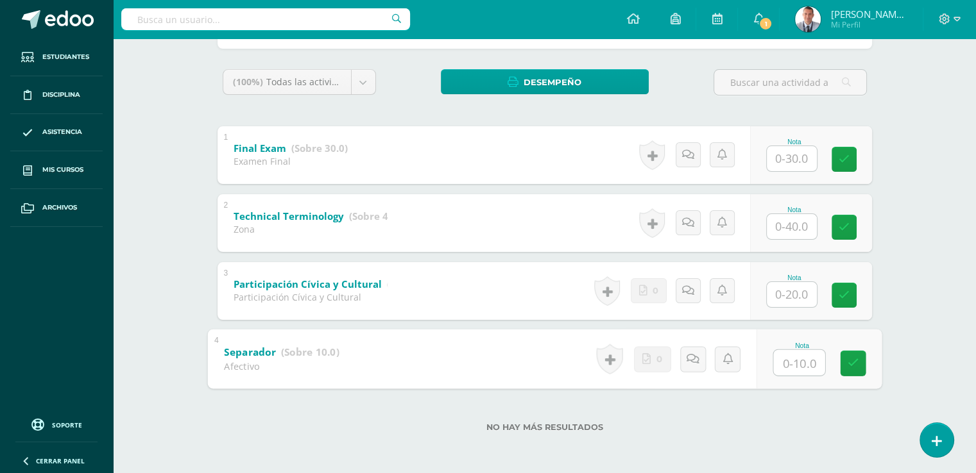
click at [791, 360] on input "text" at bounding box center [798, 363] width 51 height 26
type input "10"
click at [792, 292] on input "text" at bounding box center [791, 294] width 50 height 25
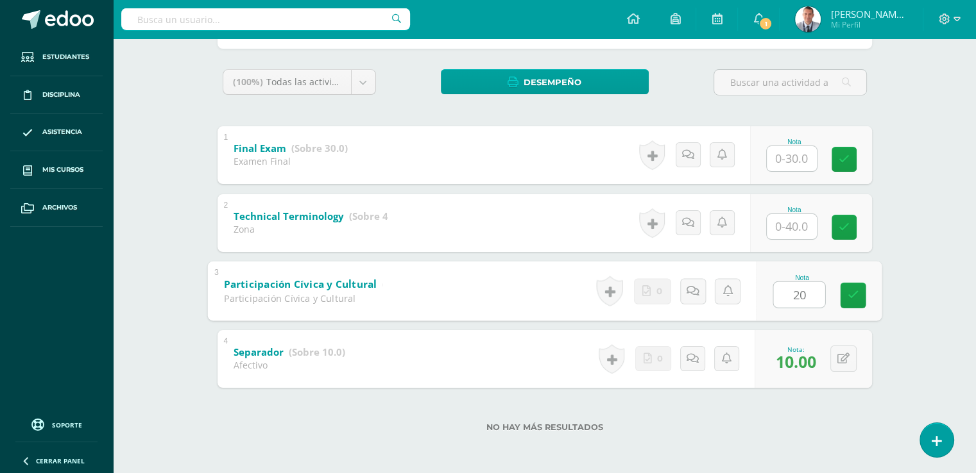
type input "20"
click at [792, 226] on input "text" at bounding box center [791, 226] width 50 height 25
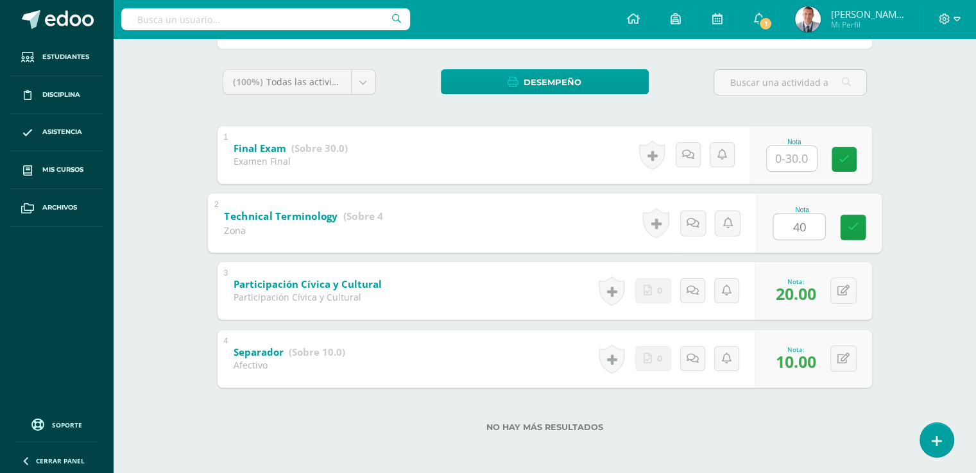
type input "40"
click at [792, 153] on input "text" at bounding box center [791, 158] width 50 height 25
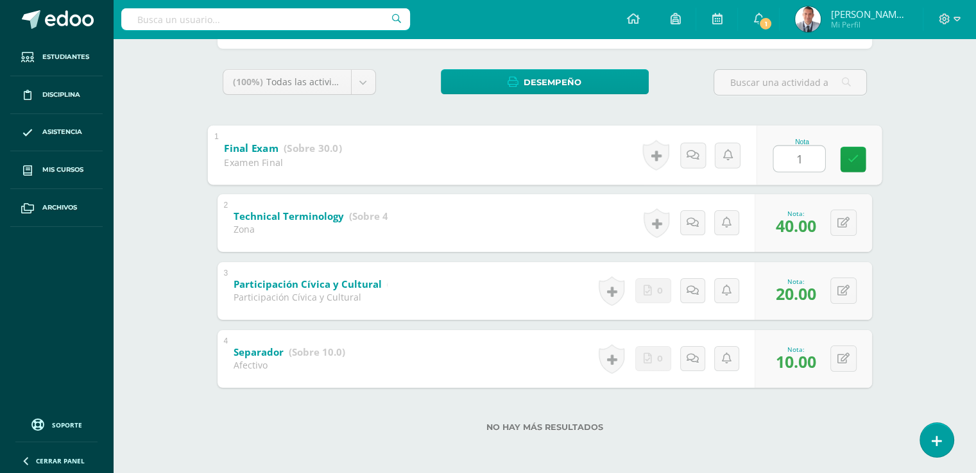
type input "10"
click at [849, 163] on icon at bounding box center [853, 159] width 12 height 11
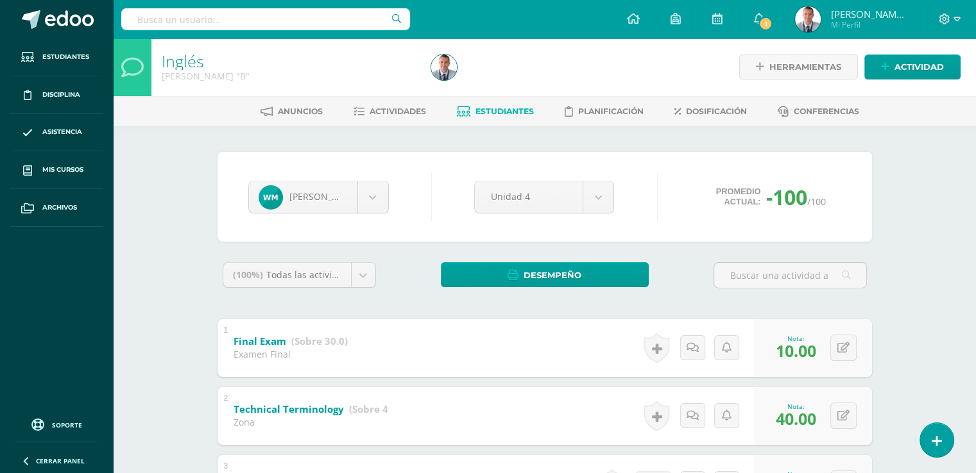
scroll to position [0, 0]
click at [507, 113] on span "Estudiantes" at bounding box center [504, 112] width 58 height 10
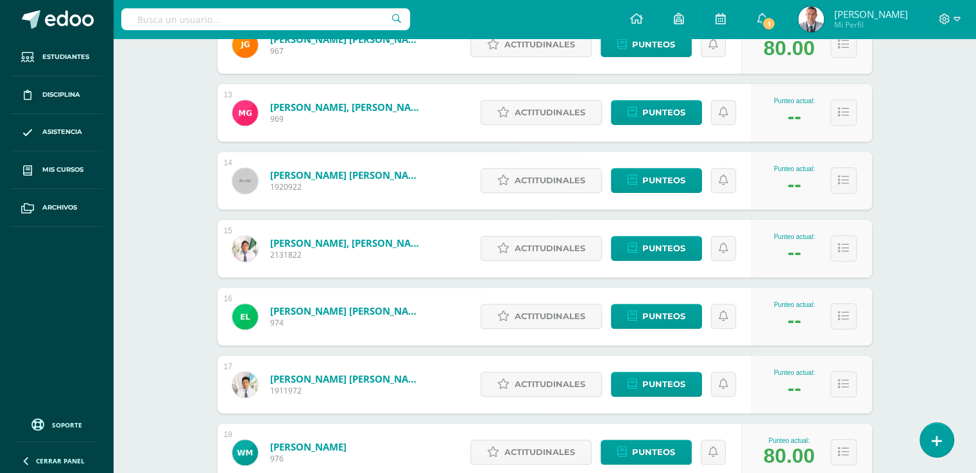
scroll to position [1424, 0]
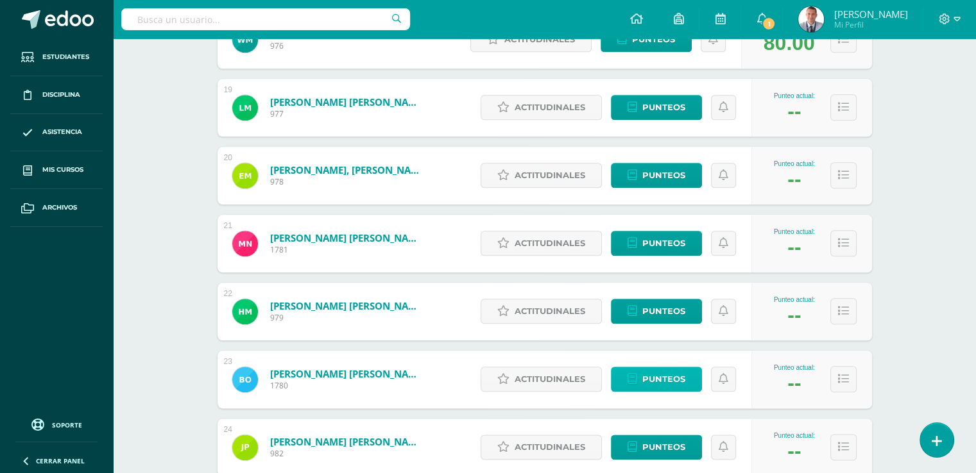
click at [685, 377] on link "Punteos" at bounding box center [656, 379] width 91 height 25
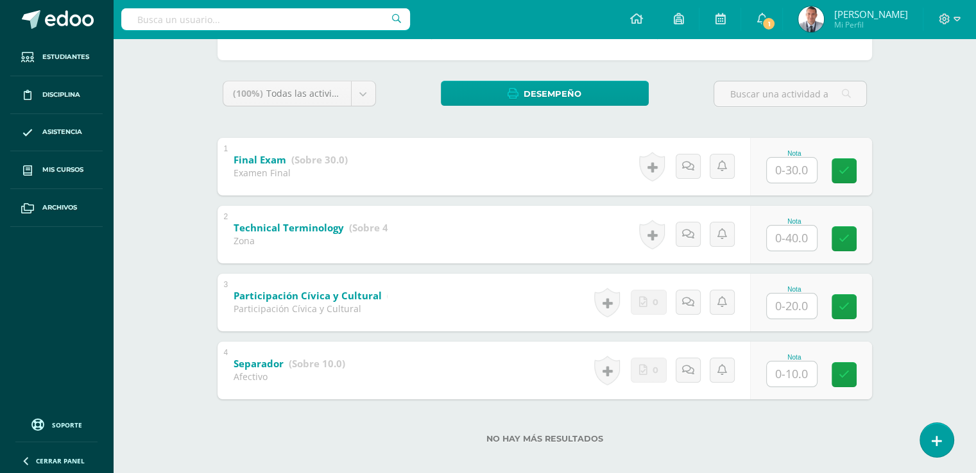
scroll to position [194, 0]
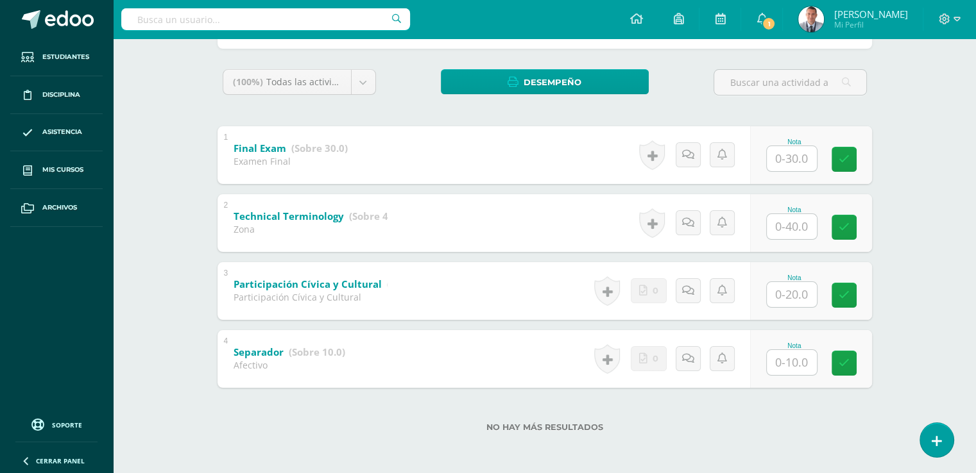
click at [793, 362] on input "text" at bounding box center [791, 362] width 50 height 25
type input "10"
click at [791, 296] on input "text" at bounding box center [798, 295] width 51 height 26
type input "20"
click at [792, 224] on input "text" at bounding box center [791, 226] width 50 height 25
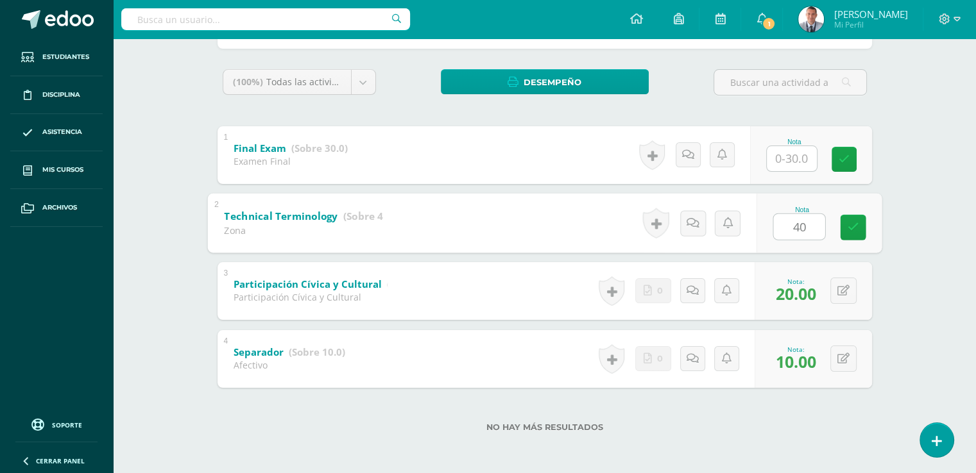
type input "40"
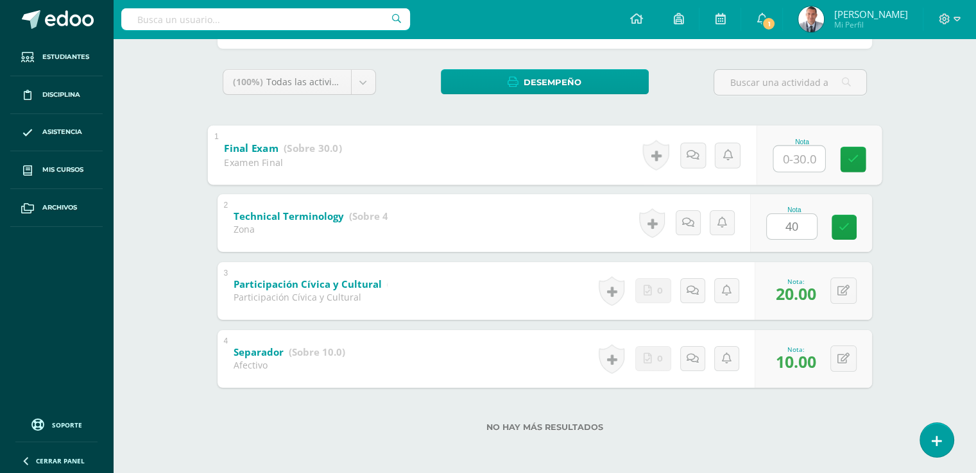
click at [793, 155] on input "text" at bounding box center [798, 159] width 51 height 26
type input "10"
click at [852, 151] on link at bounding box center [853, 159] width 26 height 26
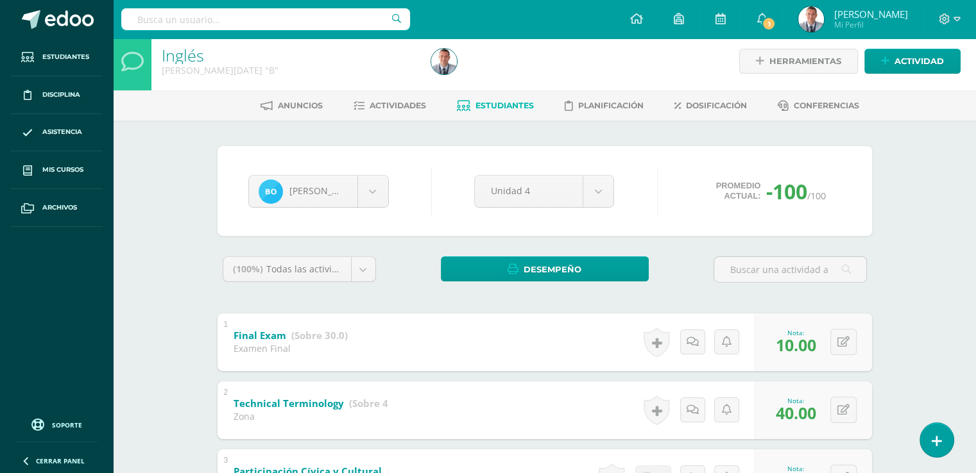
scroll to position [0, 0]
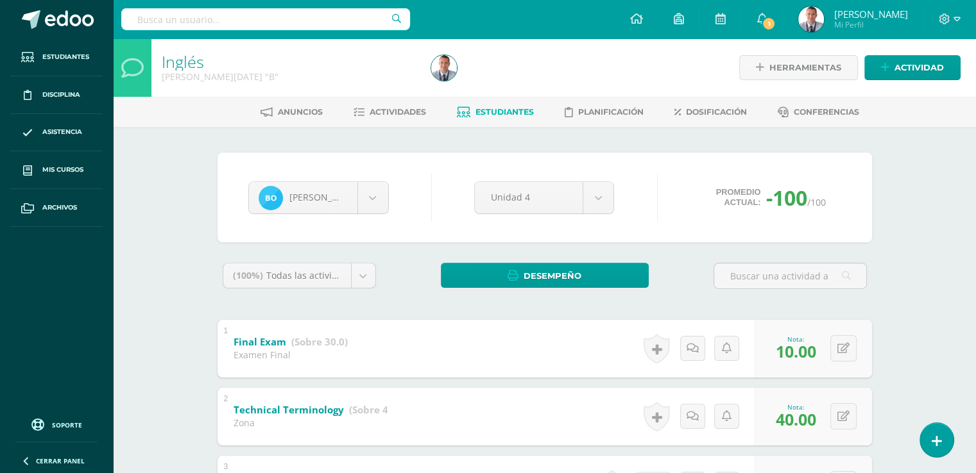
click at [970, 25] on div at bounding box center [949, 19] width 53 height 38
click at [518, 113] on span "Estudiantes" at bounding box center [504, 112] width 58 height 10
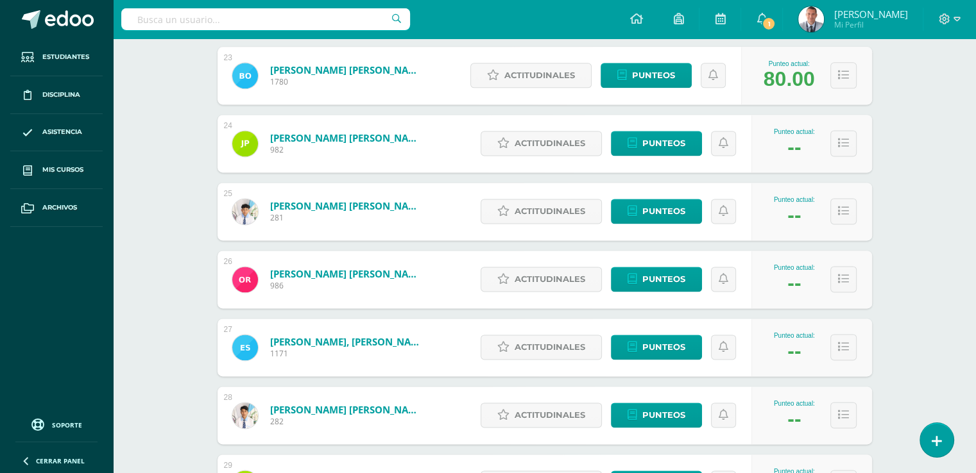
scroll to position [1725, 0]
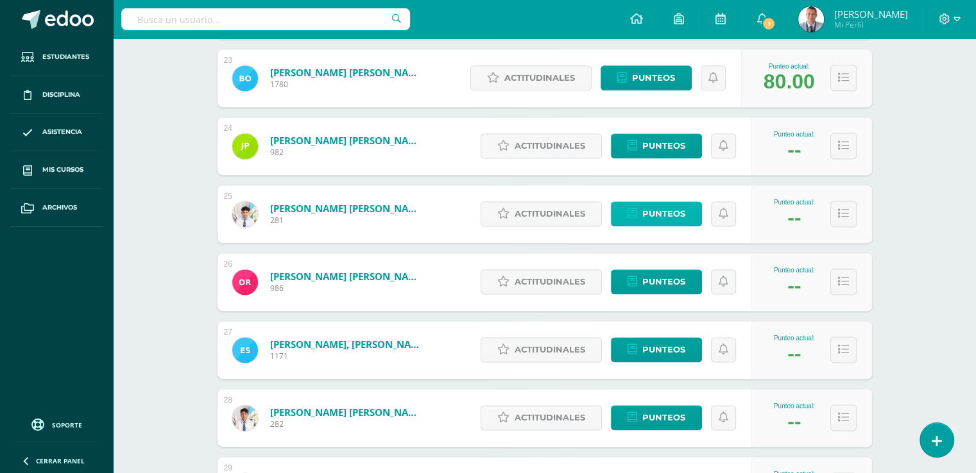
click at [677, 212] on span "Punteos" at bounding box center [663, 214] width 43 height 24
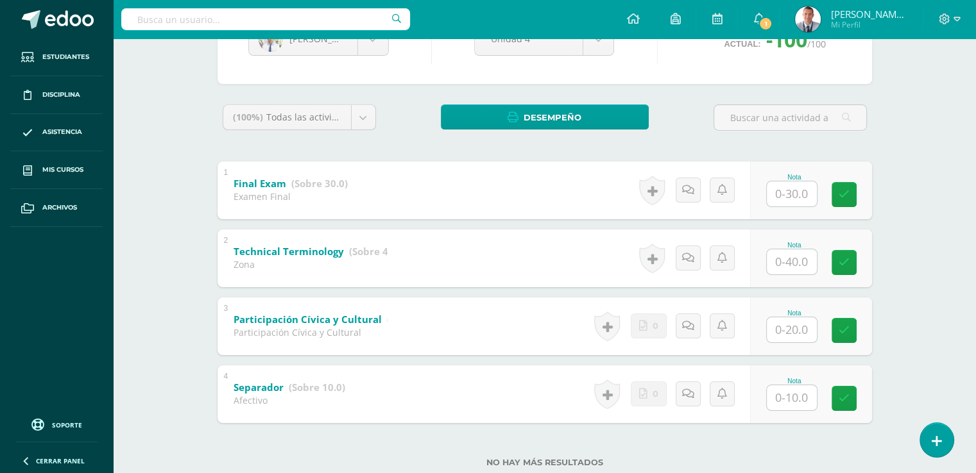
scroll to position [161, 0]
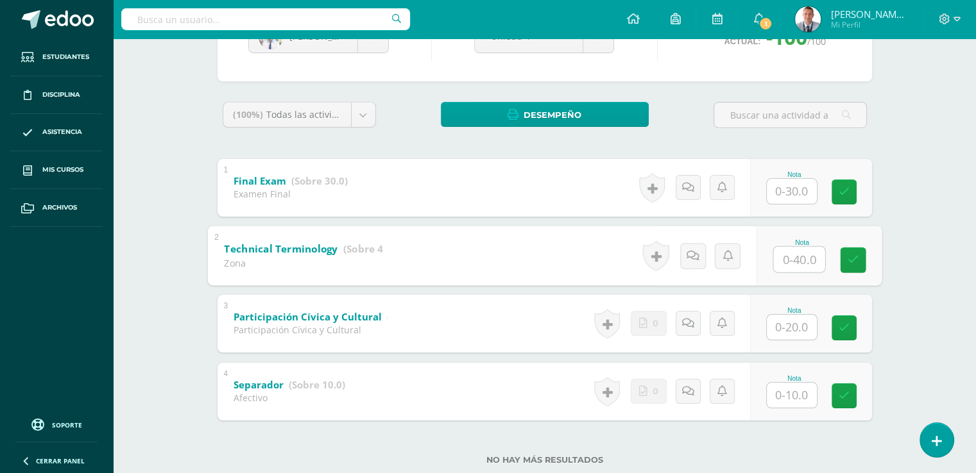
click at [790, 257] on input "text" at bounding box center [798, 259] width 51 height 26
type input "40"
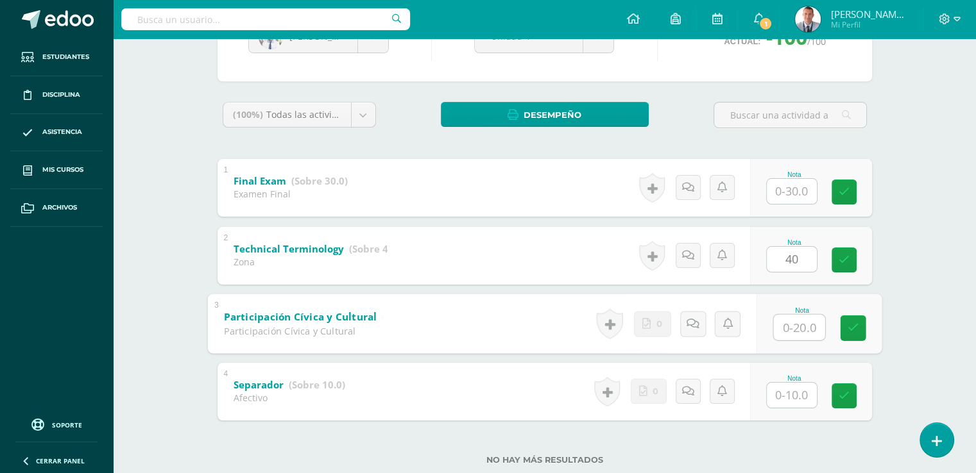
click at [789, 326] on input "text" at bounding box center [798, 327] width 51 height 26
type input "20"
click at [847, 328] on icon at bounding box center [853, 328] width 12 height 11
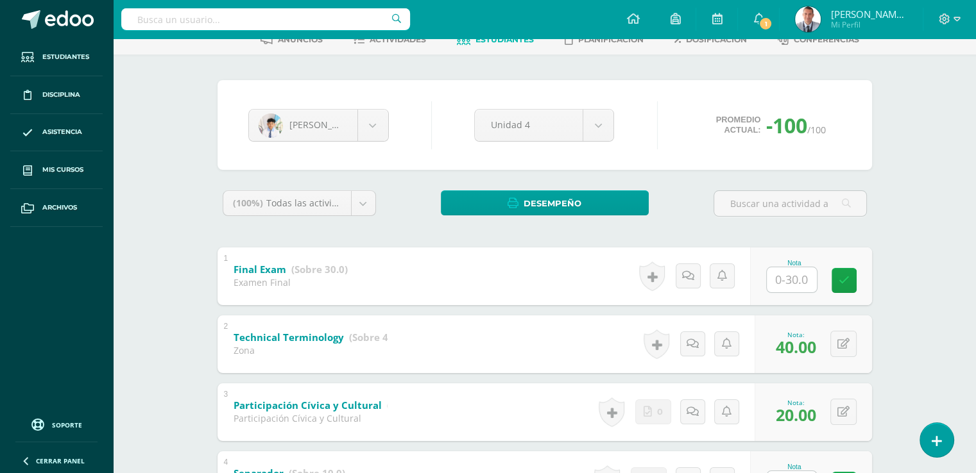
scroll to position [0, 0]
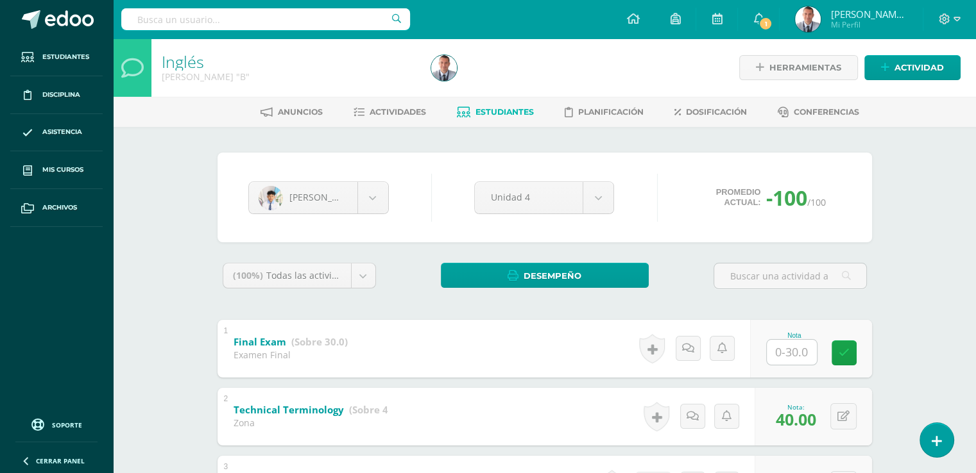
click at [511, 111] on span "Estudiantes" at bounding box center [504, 112] width 58 height 10
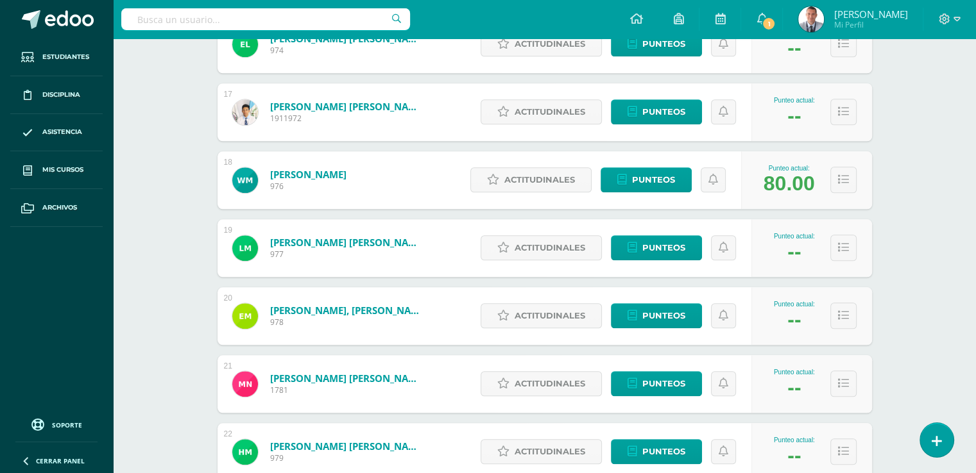
scroll to position [1988, 0]
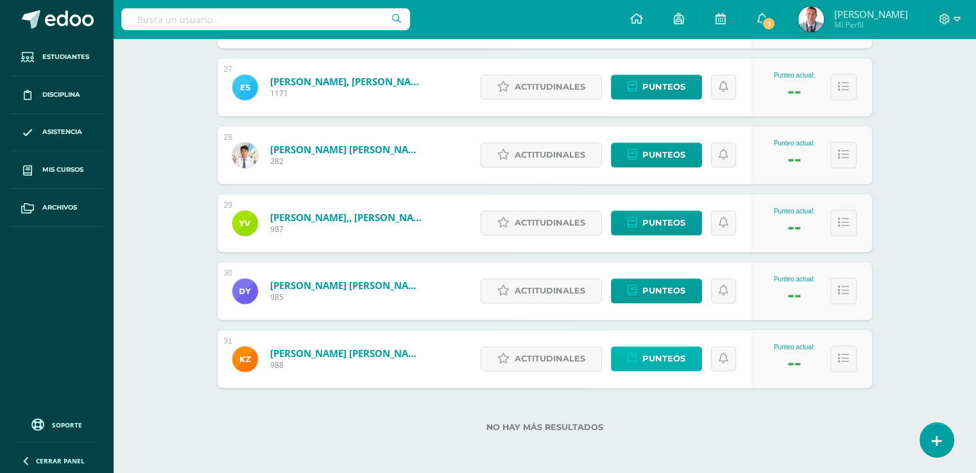
click at [682, 357] on span "Punteos" at bounding box center [663, 359] width 43 height 24
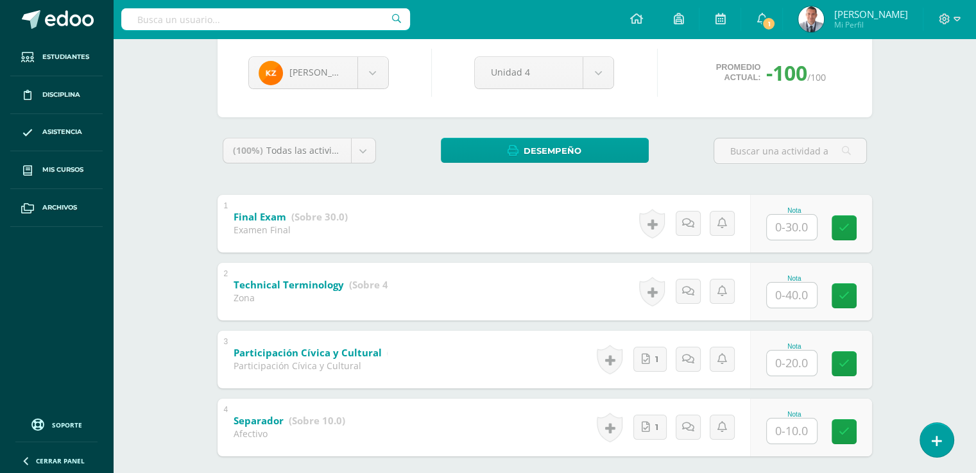
scroll to position [136, 0]
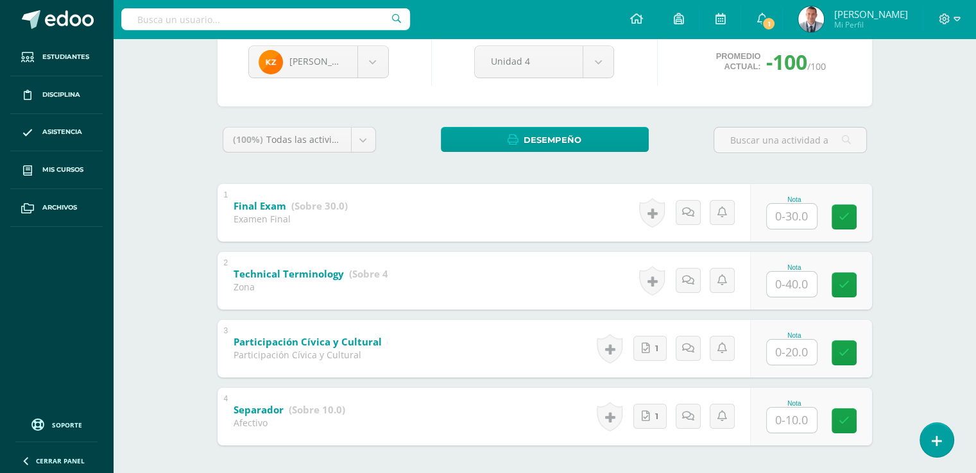
click at [793, 214] on input "text" at bounding box center [791, 216] width 50 height 25
type input "10"
click at [793, 280] on input "text" at bounding box center [791, 284] width 50 height 25
type input "40"
click at [795, 355] on input "text" at bounding box center [798, 352] width 51 height 26
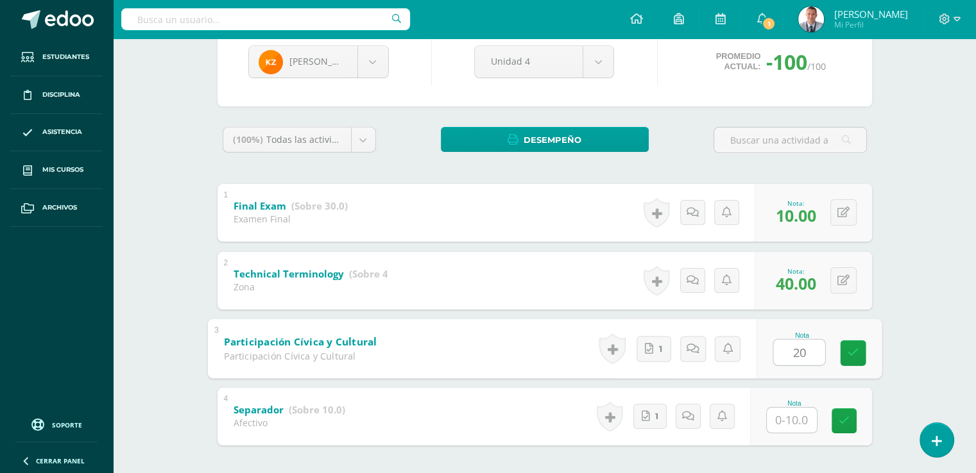
type input "20"
click at [792, 416] on input "text" at bounding box center [791, 420] width 50 height 25
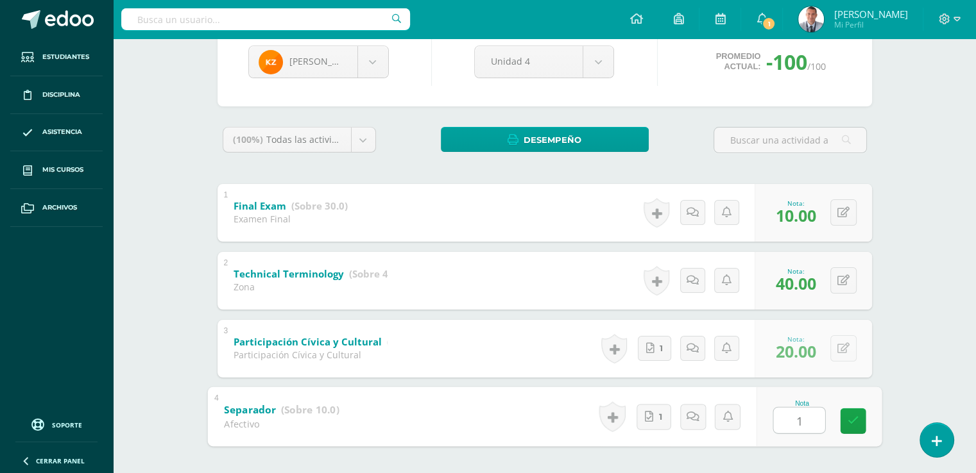
type input "10"
click at [856, 418] on icon at bounding box center [853, 421] width 12 height 11
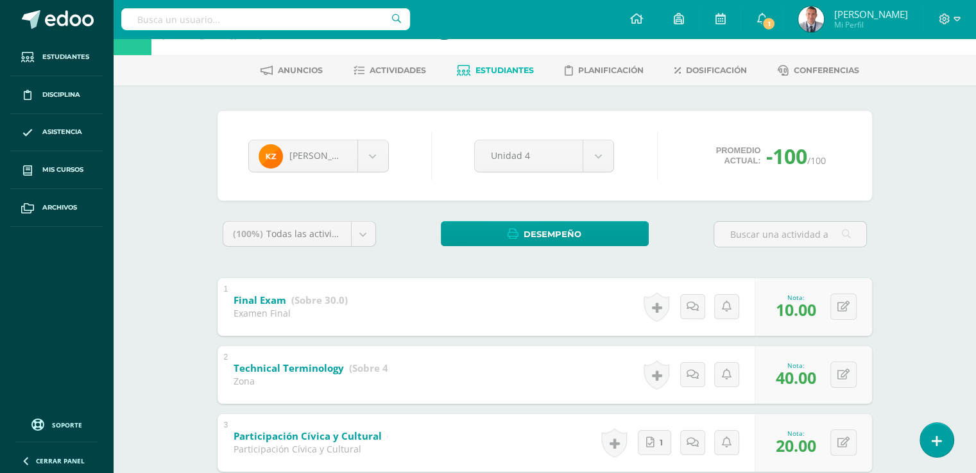
scroll to position [12, 0]
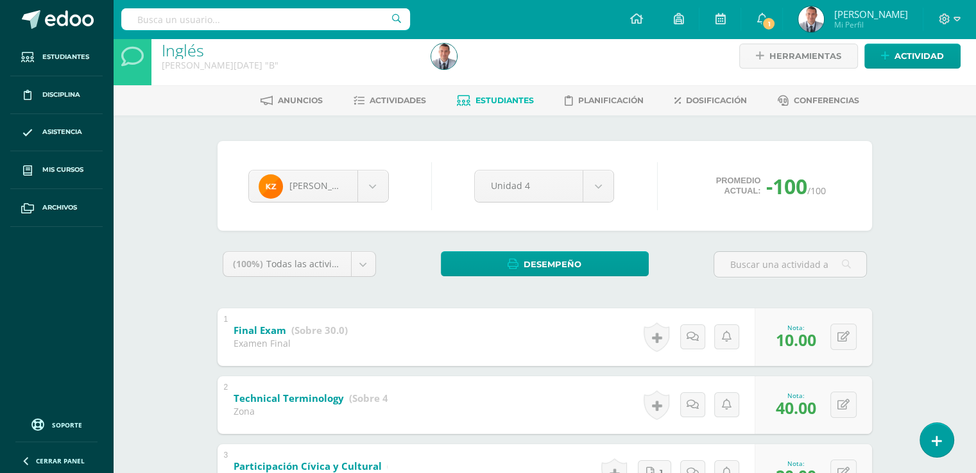
click at [486, 101] on span "Estudiantes" at bounding box center [504, 101] width 58 height 10
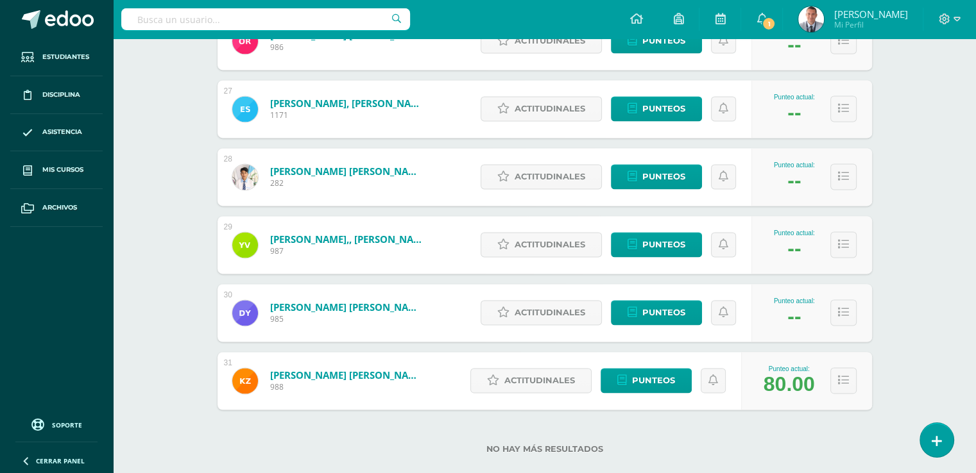
scroll to position [1972, 0]
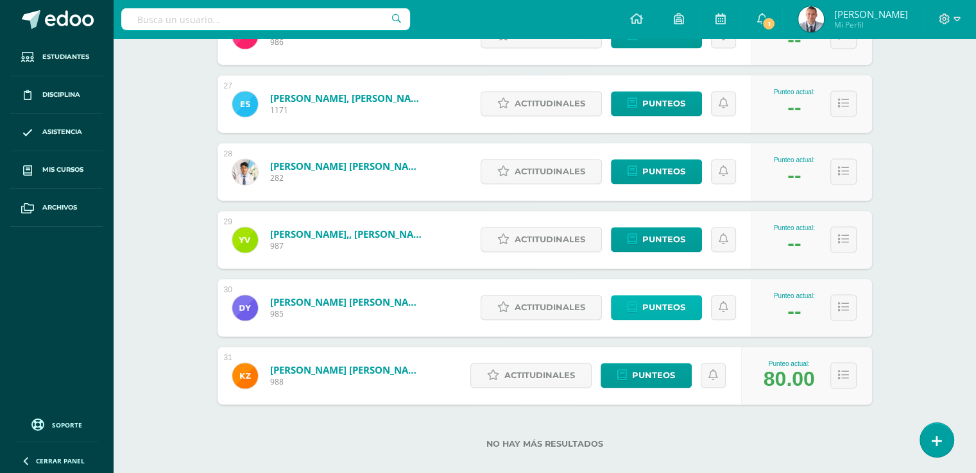
click at [690, 301] on link "Punteos" at bounding box center [656, 307] width 91 height 25
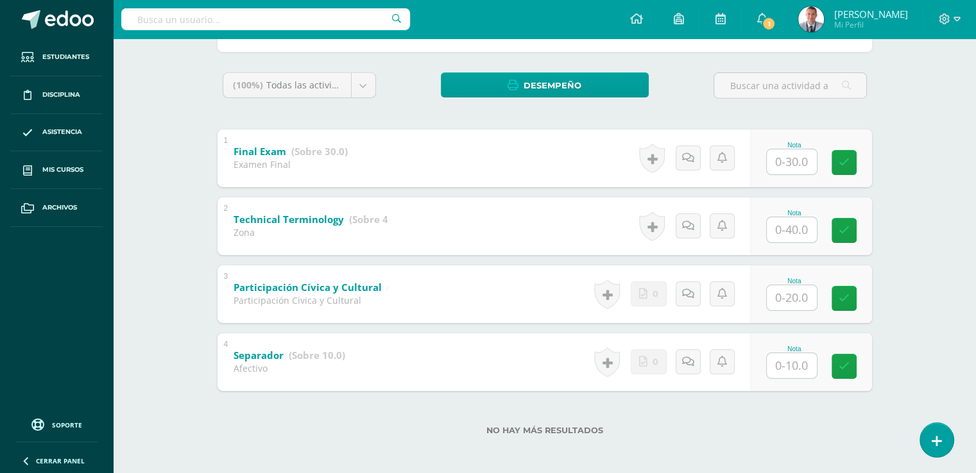
scroll to position [194, 0]
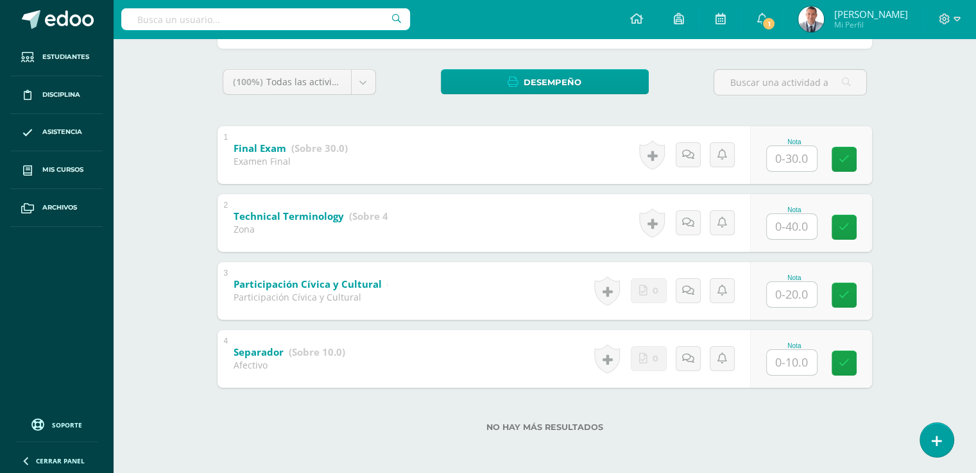
click at [793, 289] on input "text" at bounding box center [791, 294] width 50 height 25
type input "20"
click at [790, 360] on input "text" at bounding box center [798, 363] width 51 height 26
type input "10"
click at [849, 365] on icon at bounding box center [853, 363] width 12 height 11
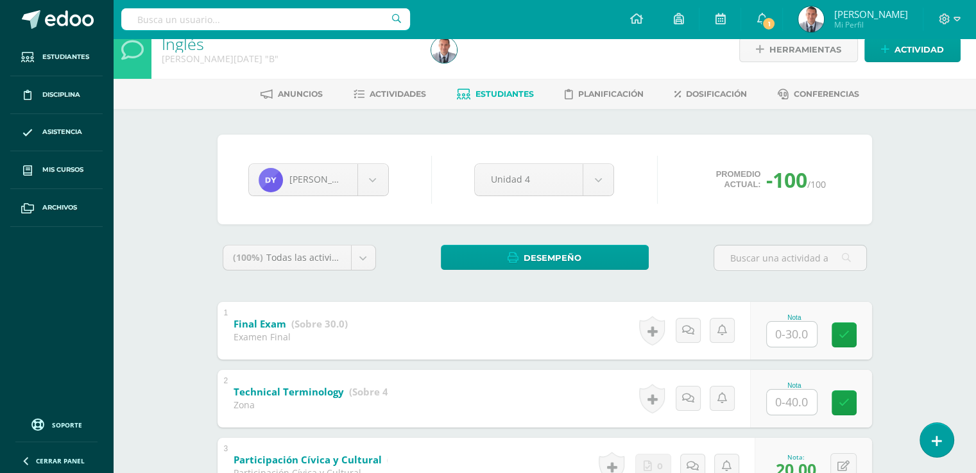
scroll to position [14, 0]
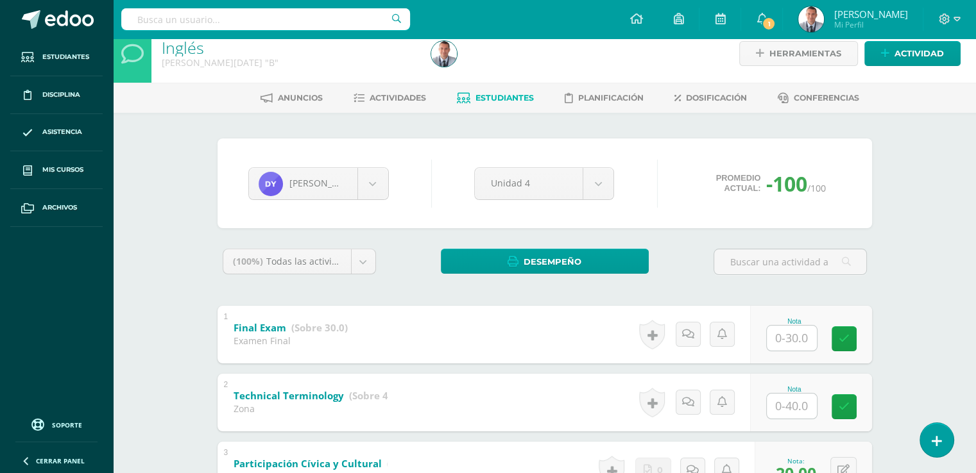
click at [507, 96] on span "Estudiantes" at bounding box center [504, 98] width 58 height 10
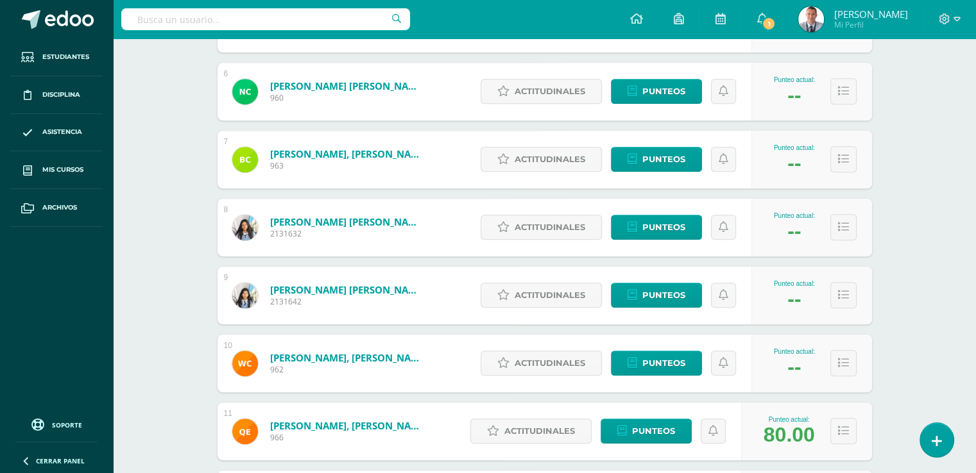
scroll to position [560, 0]
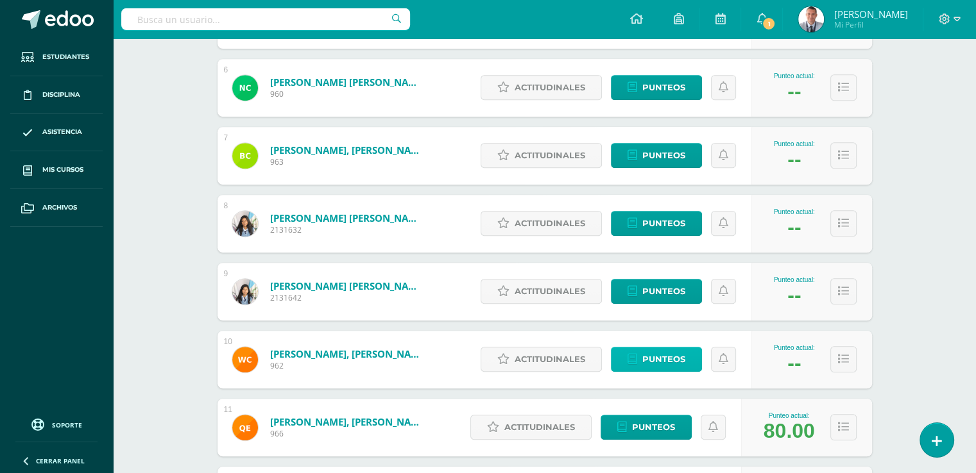
click at [669, 357] on span "Punteos" at bounding box center [663, 360] width 43 height 24
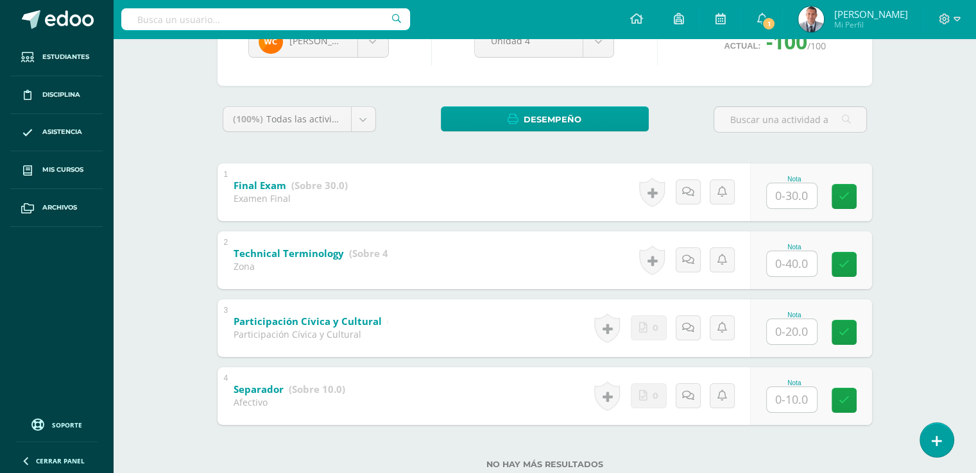
scroll to position [161, 0]
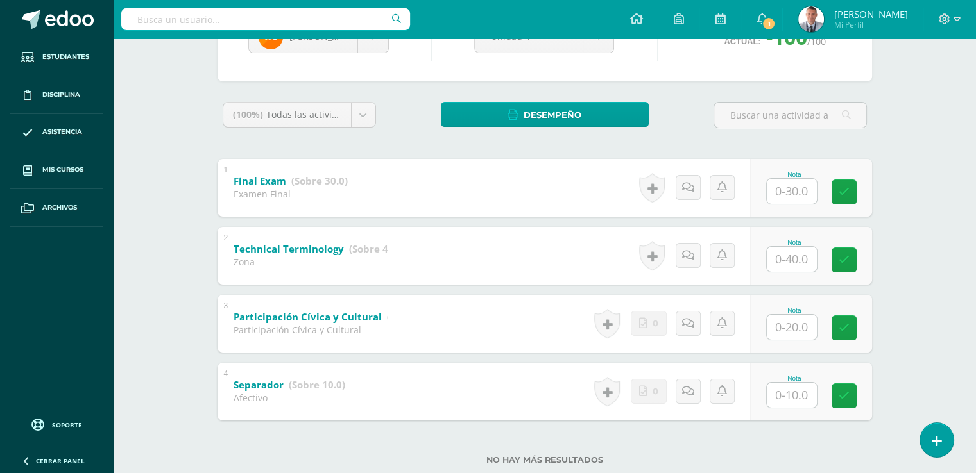
click at [790, 327] on input "text" at bounding box center [791, 327] width 50 height 25
type input "20"
click at [792, 394] on input "text" at bounding box center [791, 395] width 50 height 25
type input "10"
click at [844, 393] on link at bounding box center [853, 396] width 26 height 26
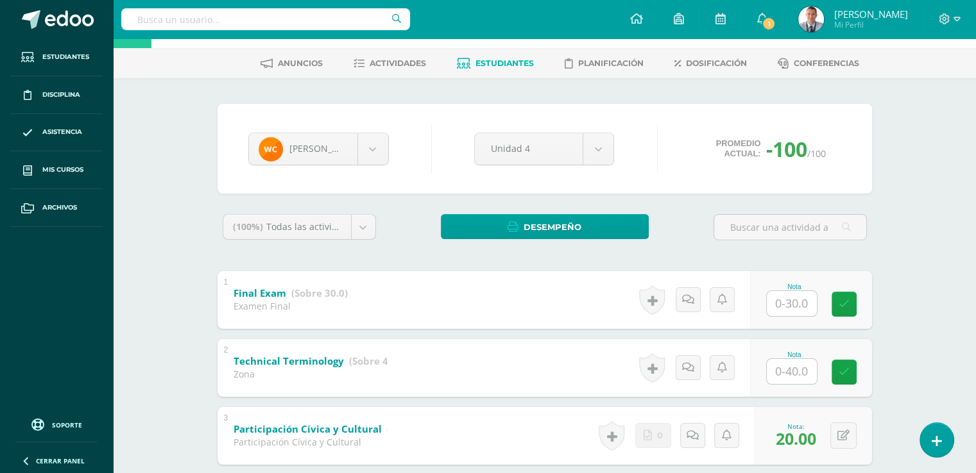
scroll to position [0, 0]
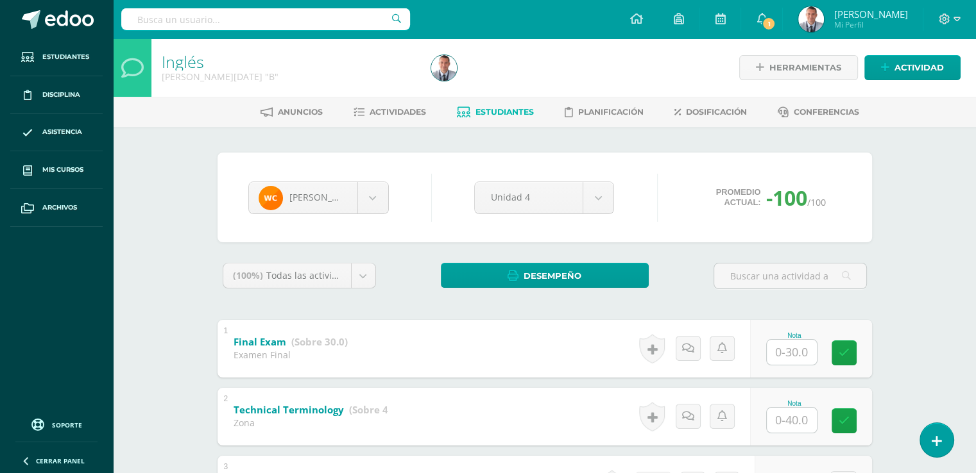
click at [516, 108] on span "Estudiantes" at bounding box center [504, 112] width 58 height 10
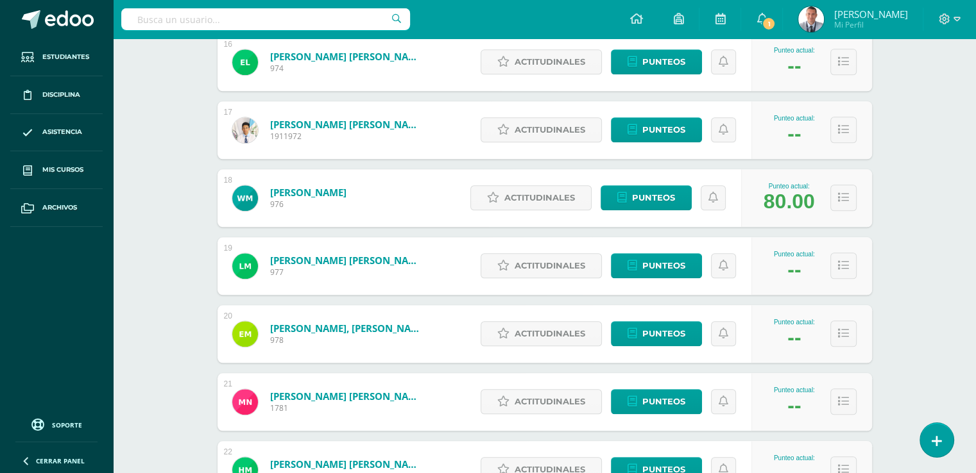
scroll to position [1285, 0]
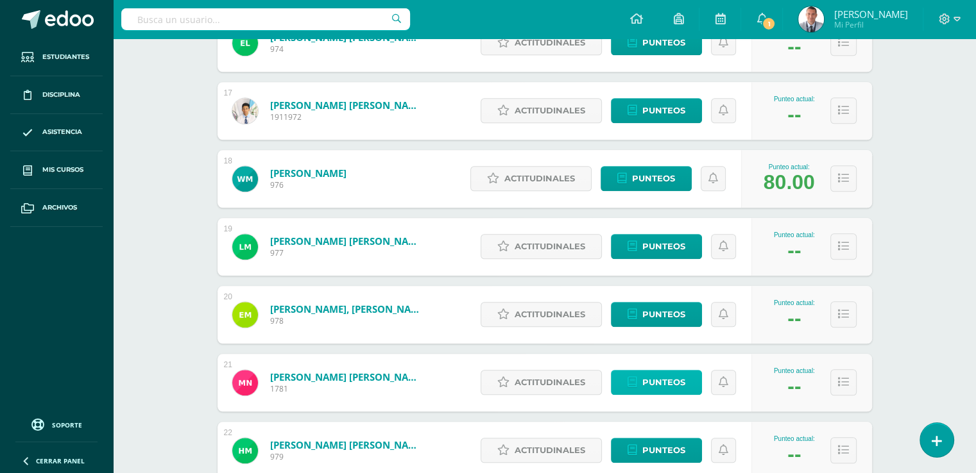
click at [684, 382] on span "Punteos" at bounding box center [663, 383] width 43 height 24
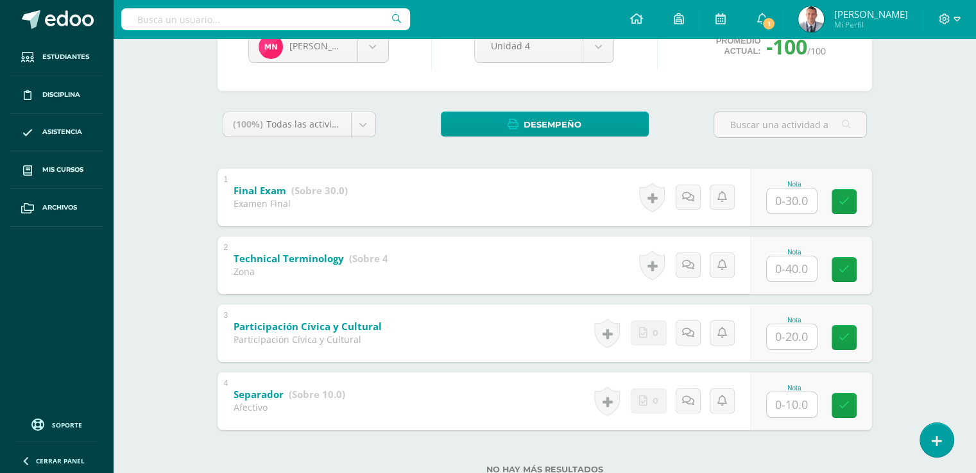
scroll to position [194, 0]
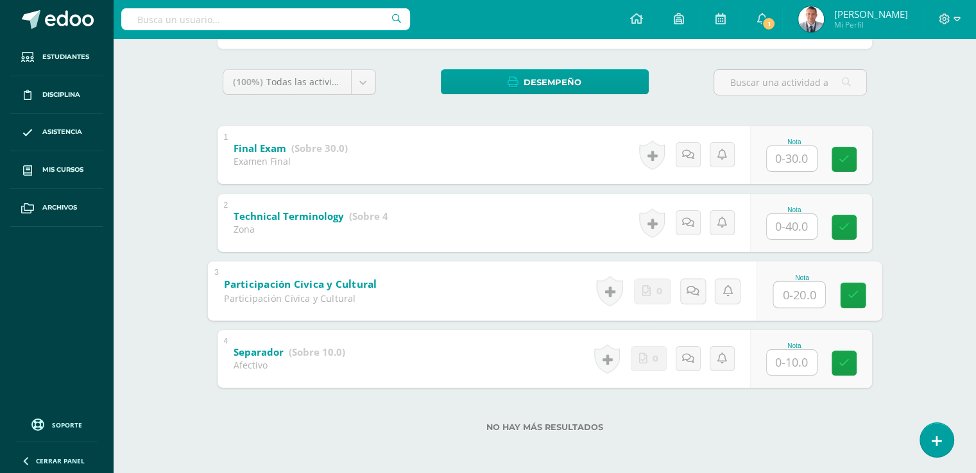
click at [790, 294] on input "text" at bounding box center [798, 295] width 51 height 26
type input "20"
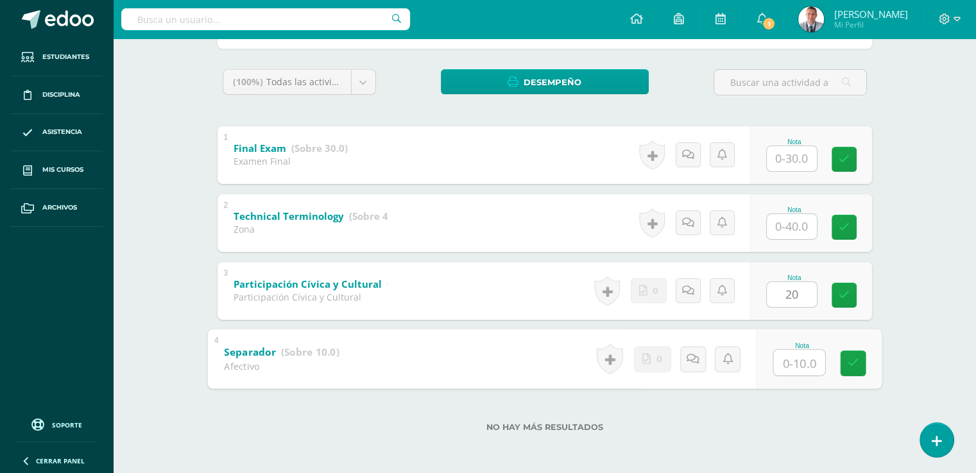
click at [791, 357] on input "text" at bounding box center [798, 363] width 51 height 26
type input "10"
click at [854, 360] on icon at bounding box center [853, 363] width 12 height 11
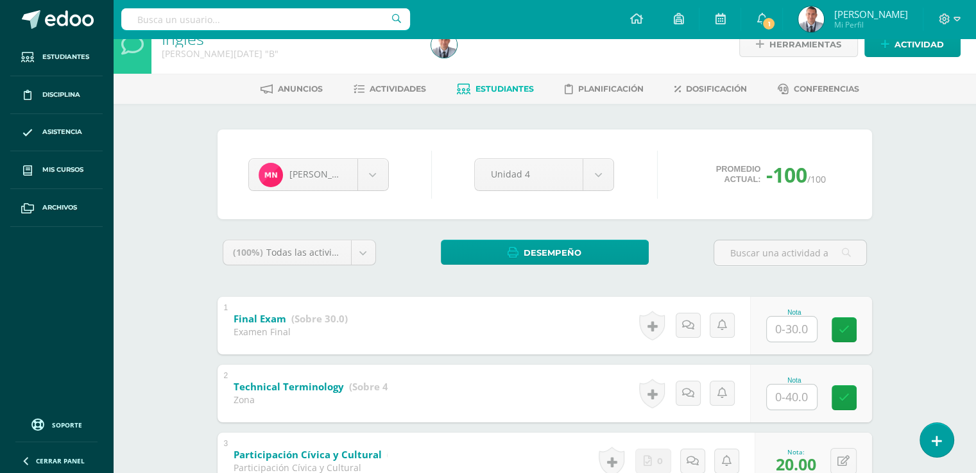
scroll to position [0, 0]
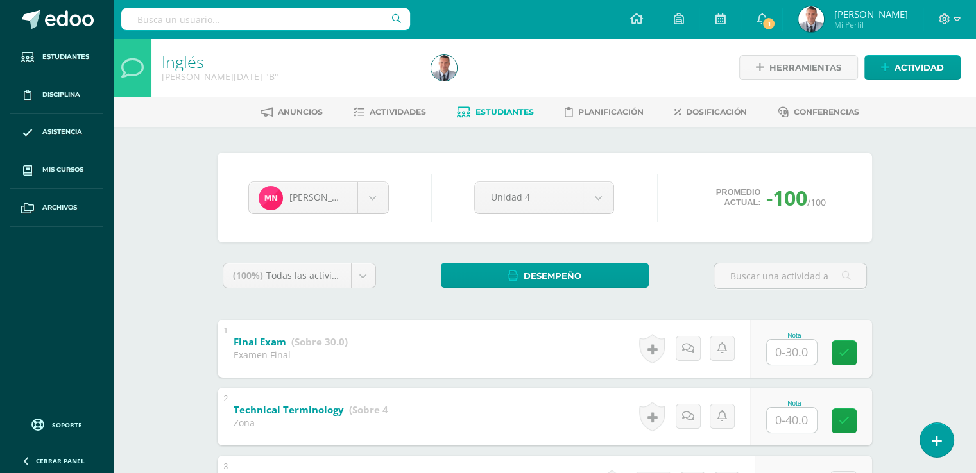
click at [518, 109] on span "Estudiantes" at bounding box center [504, 112] width 58 height 10
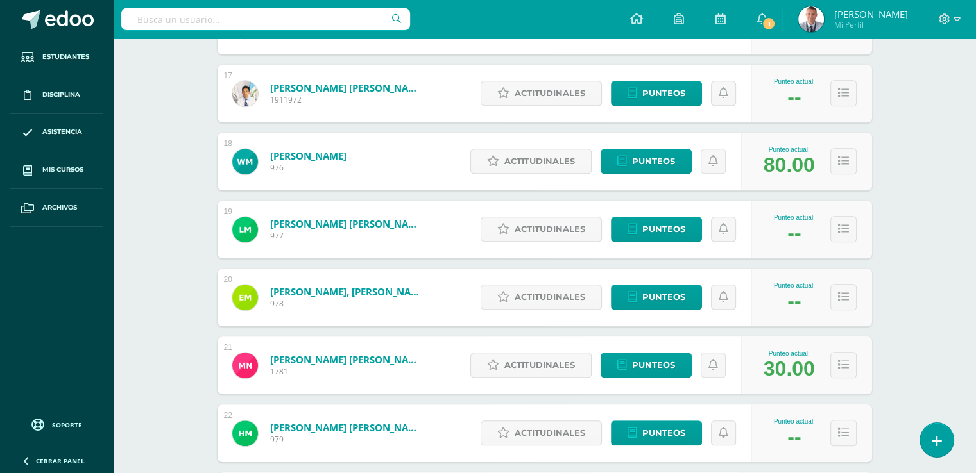
scroll to position [1308, 0]
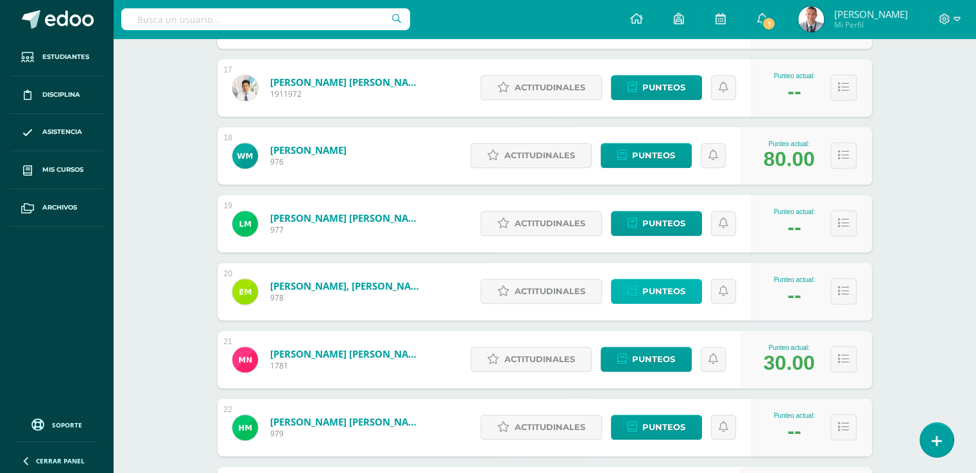
click at [644, 291] on span "Punteos" at bounding box center [663, 292] width 43 height 24
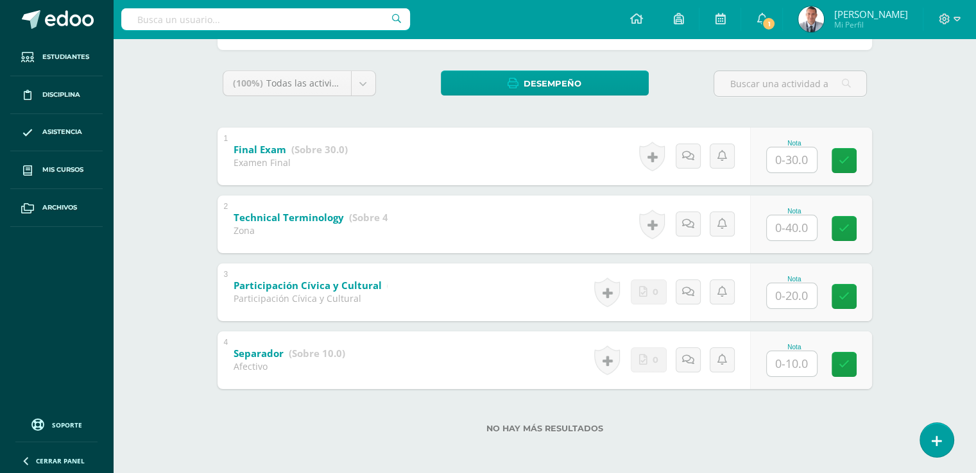
scroll to position [194, 0]
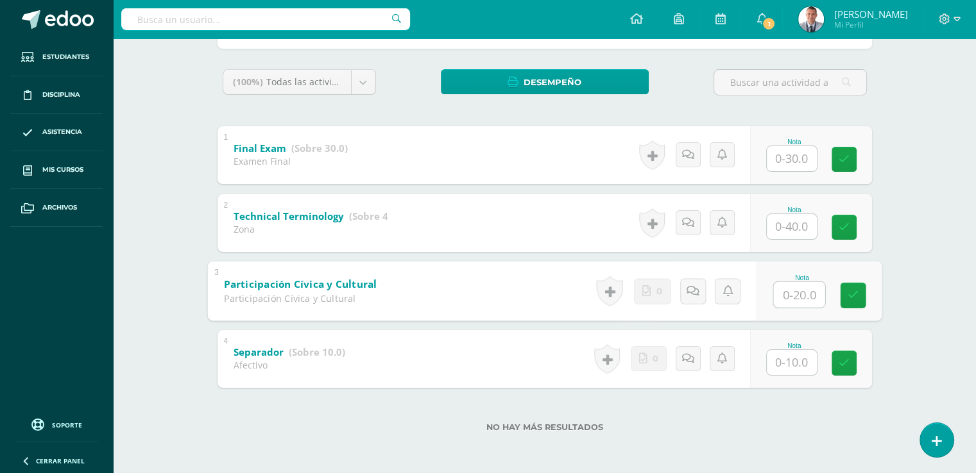
click at [793, 291] on input "text" at bounding box center [798, 295] width 51 height 26
type input "20"
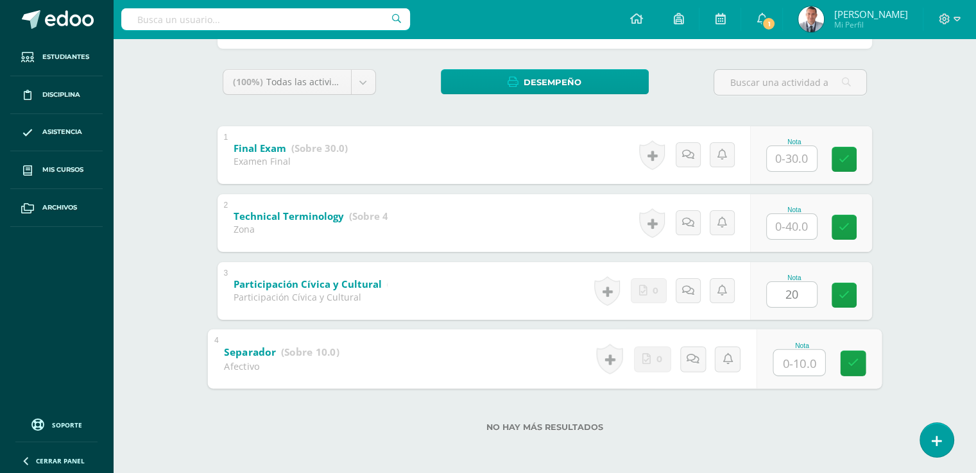
click at [793, 357] on input "text" at bounding box center [798, 363] width 51 height 26
type input "10"
click at [850, 362] on icon at bounding box center [853, 363] width 12 height 11
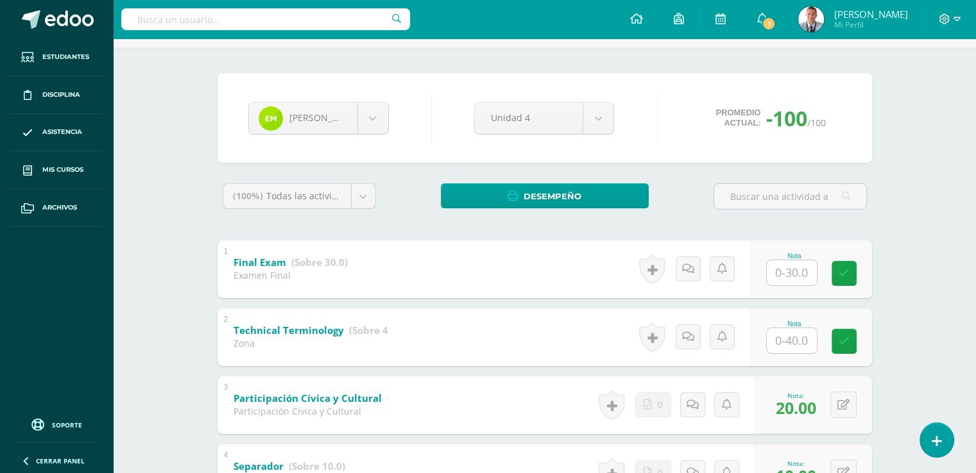
scroll to position [15, 0]
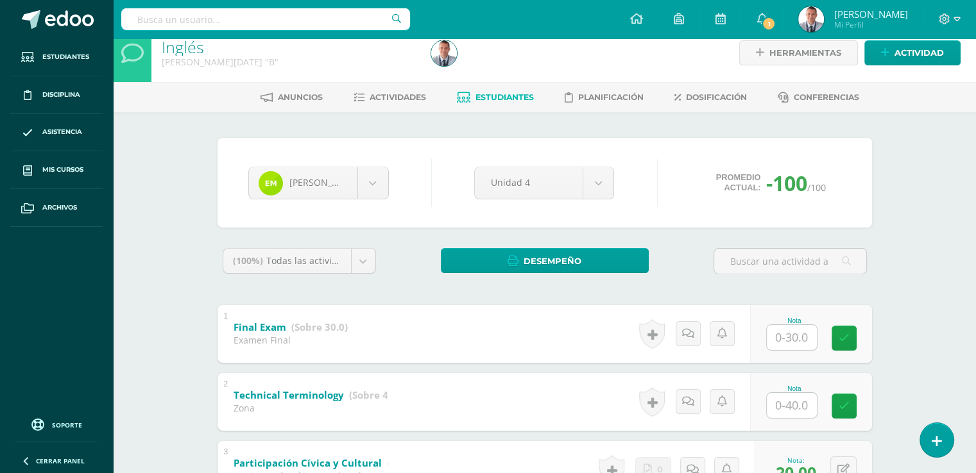
click at [520, 98] on span "Estudiantes" at bounding box center [504, 97] width 58 height 10
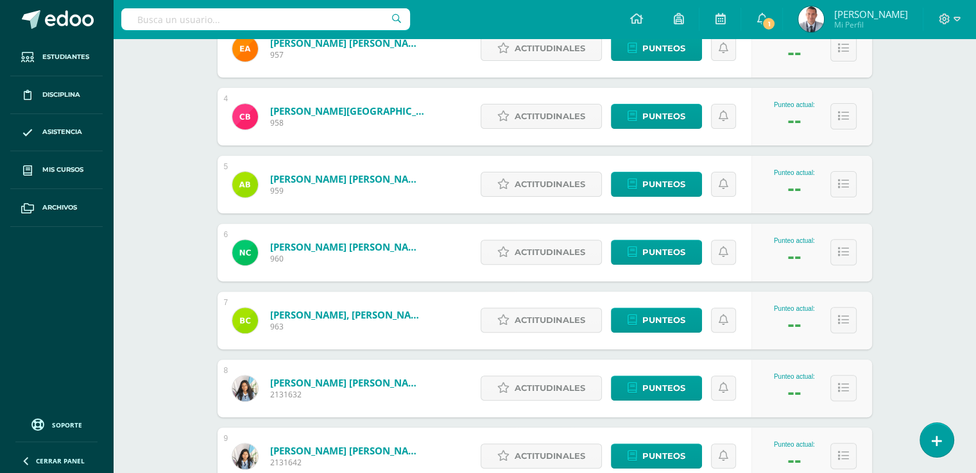
scroll to position [444, 0]
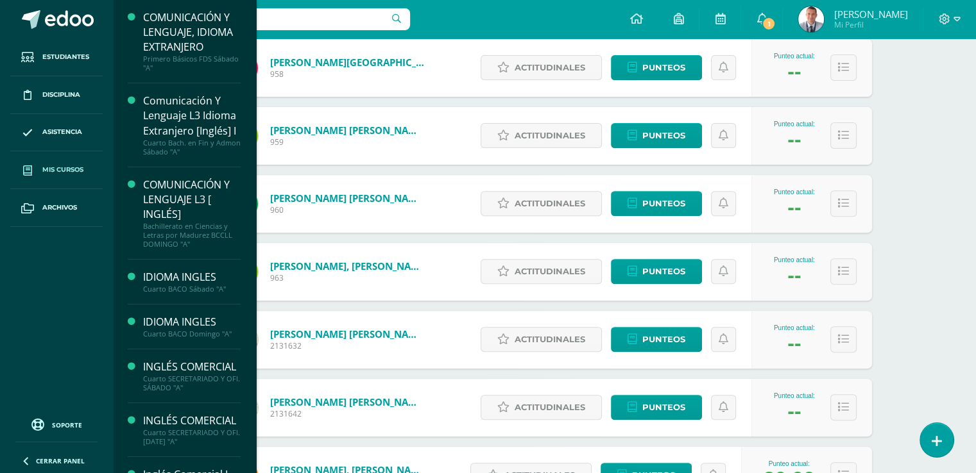
click at [71, 170] on span "Mis cursos" at bounding box center [62, 170] width 41 height 10
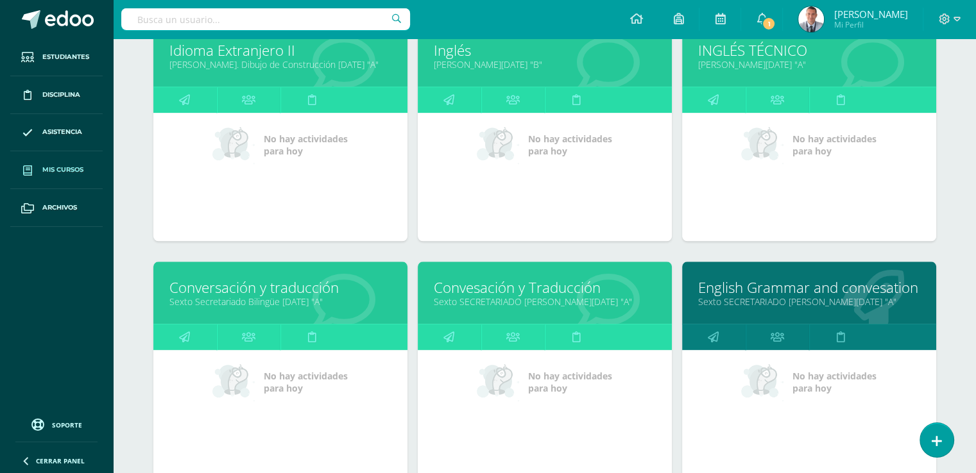
scroll to position [1403, 0]
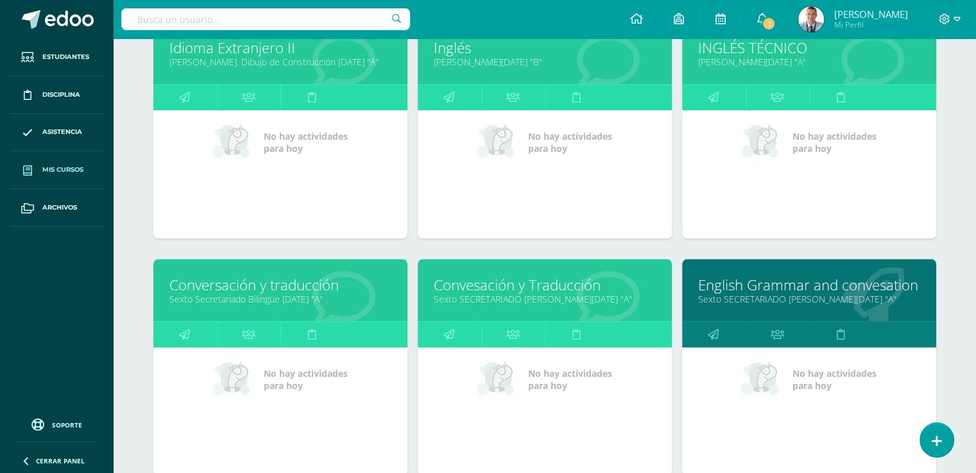
click at [300, 293] on link "Sexto Secretariado Bilingüe [DATE] "A"" at bounding box center [280, 299] width 222 height 12
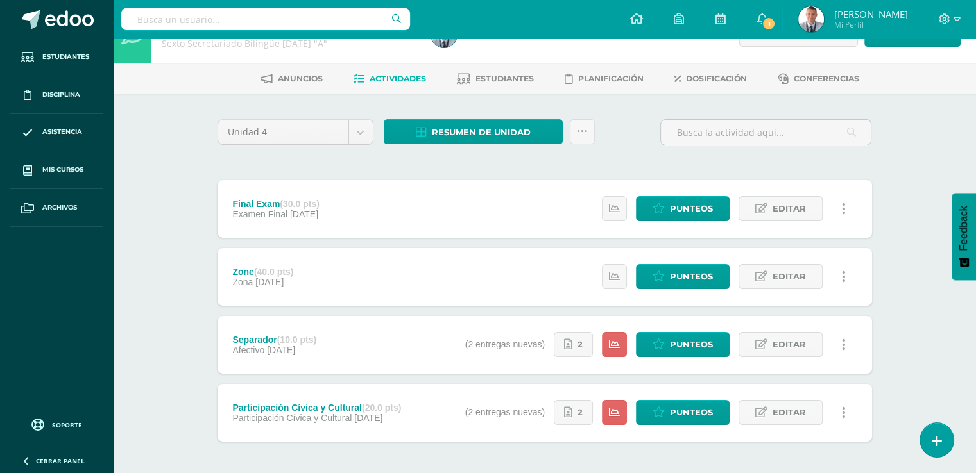
scroll to position [78, 0]
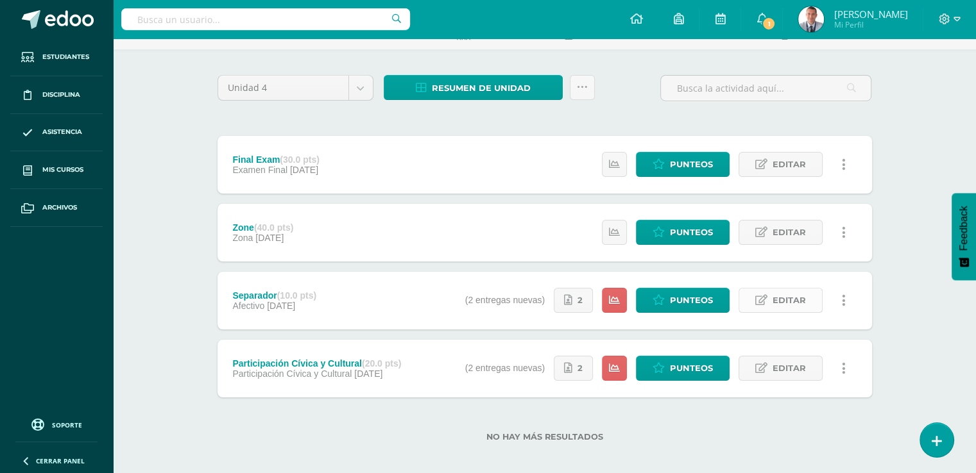
click at [799, 298] on span "Editar" at bounding box center [788, 301] width 33 height 24
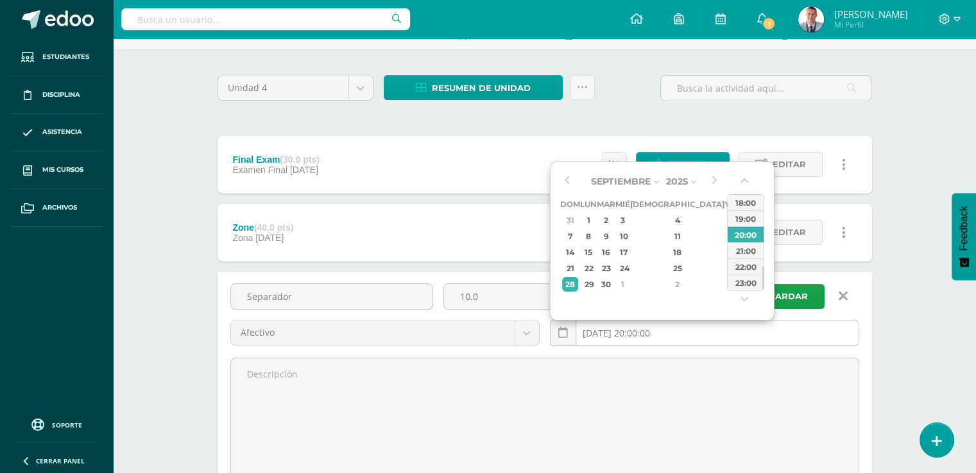
click at [693, 330] on input "[DATE] 20:00:00" at bounding box center [704, 333] width 308 height 25
click at [725, 284] on div "3" at bounding box center [731, 284] width 12 height 15
click at [611, 269] on div "21" at bounding box center [605, 268] width 15 height 15
type input "[DATE] 20:00"
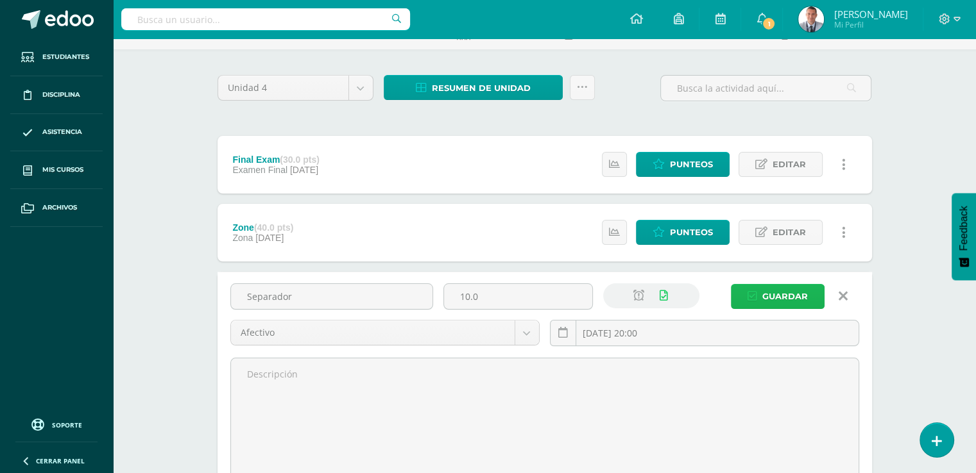
click at [789, 293] on span "Guardar" at bounding box center [785, 297] width 46 height 24
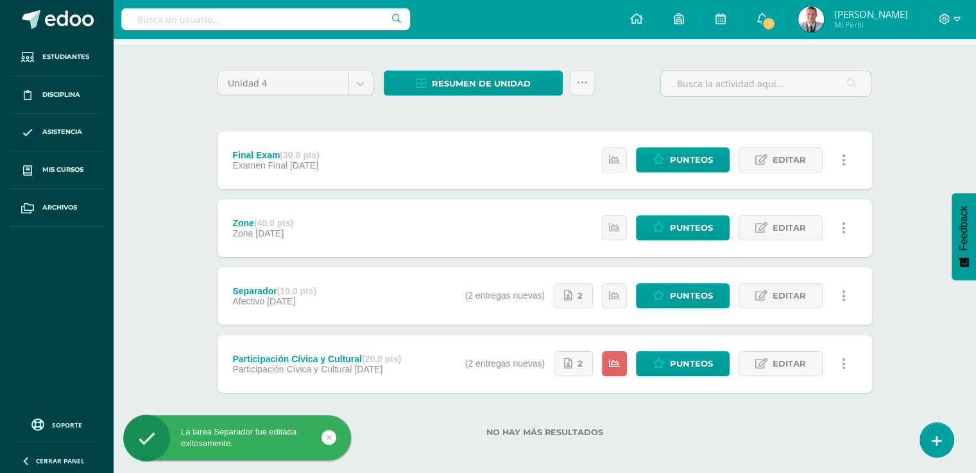
scroll to position [87, 0]
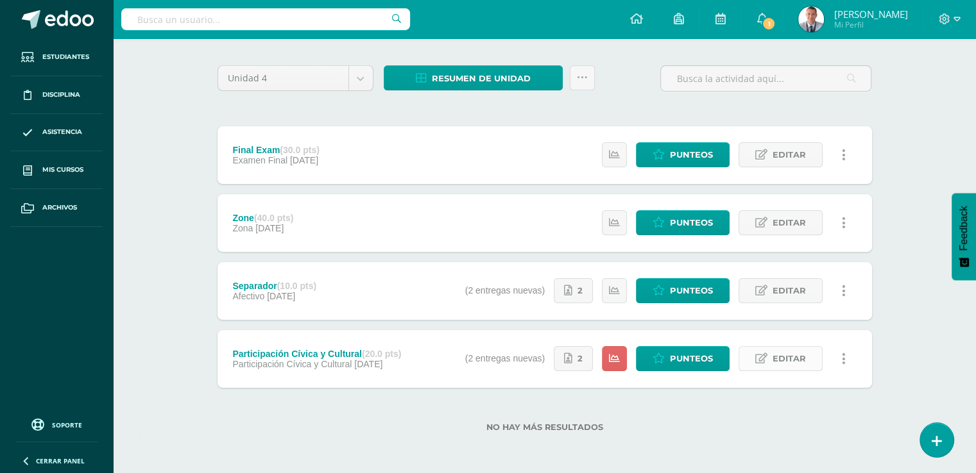
click at [773, 360] on span "Editar" at bounding box center [788, 359] width 33 height 24
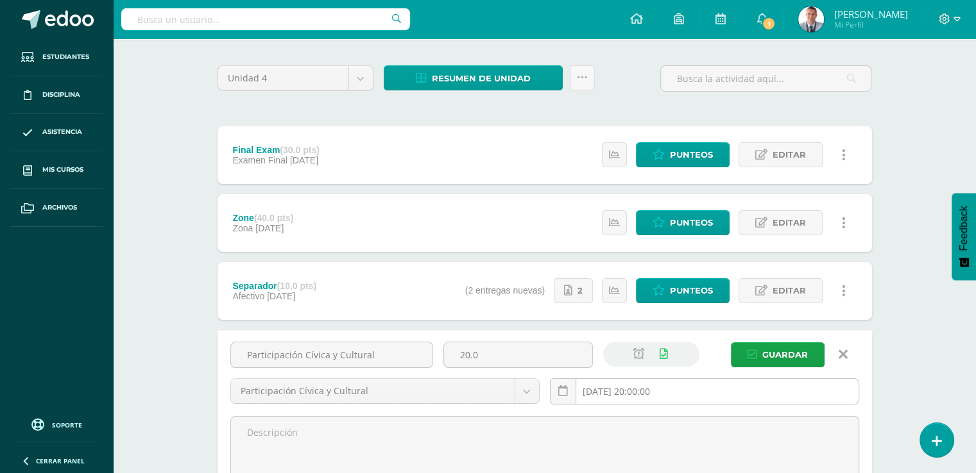
click at [700, 387] on input "2025-09-28 20:00:00" at bounding box center [704, 391] width 308 height 25
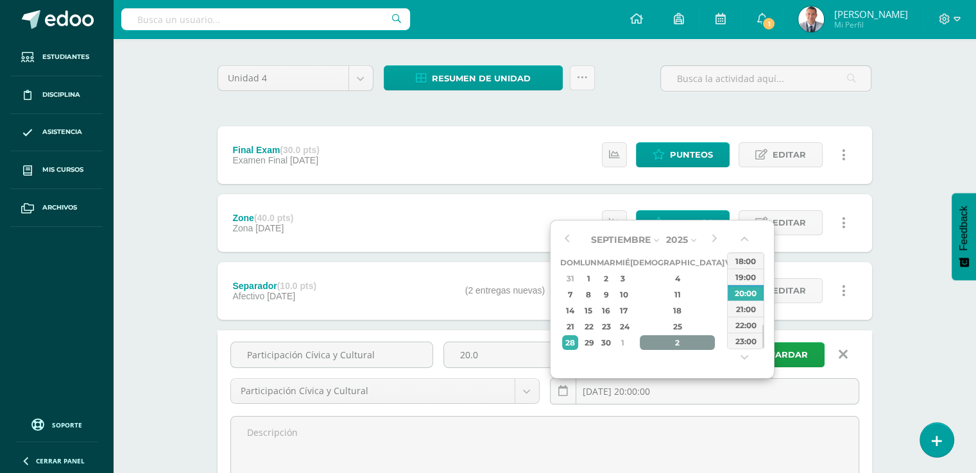
click at [662, 343] on div "2" at bounding box center [677, 342] width 76 height 15
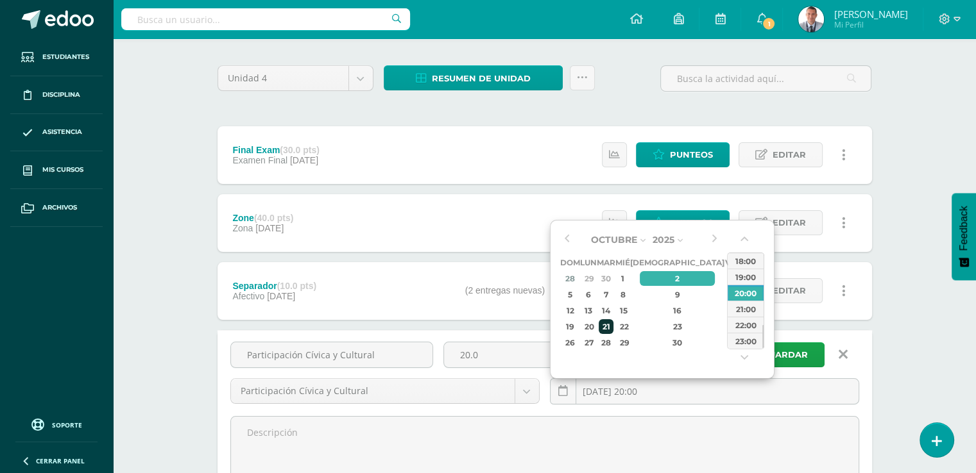
click at [613, 321] on div "21" at bounding box center [605, 326] width 15 height 15
type input "2025-10-21 20:00"
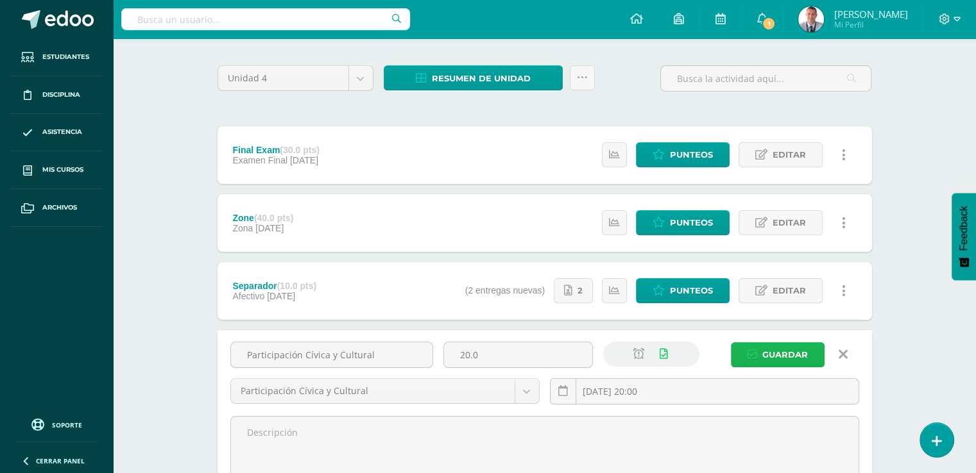
click at [792, 348] on span "Guardar" at bounding box center [785, 355] width 46 height 24
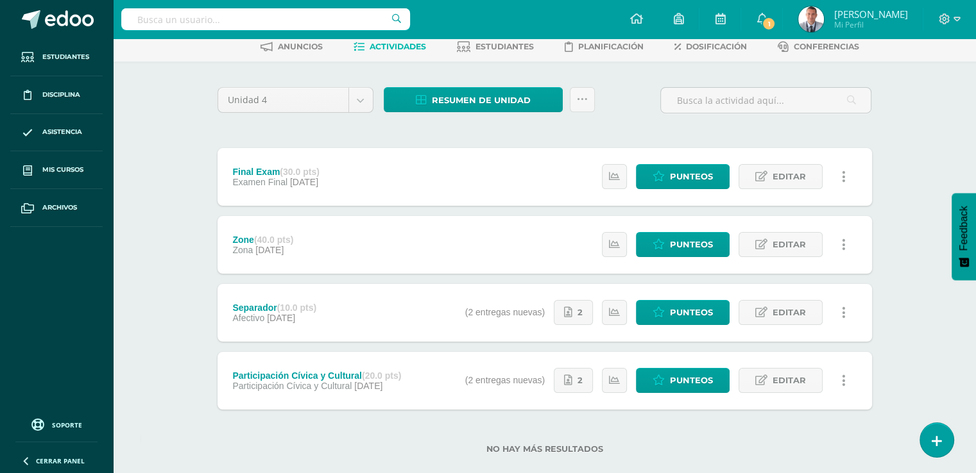
scroll to position [87, 0]
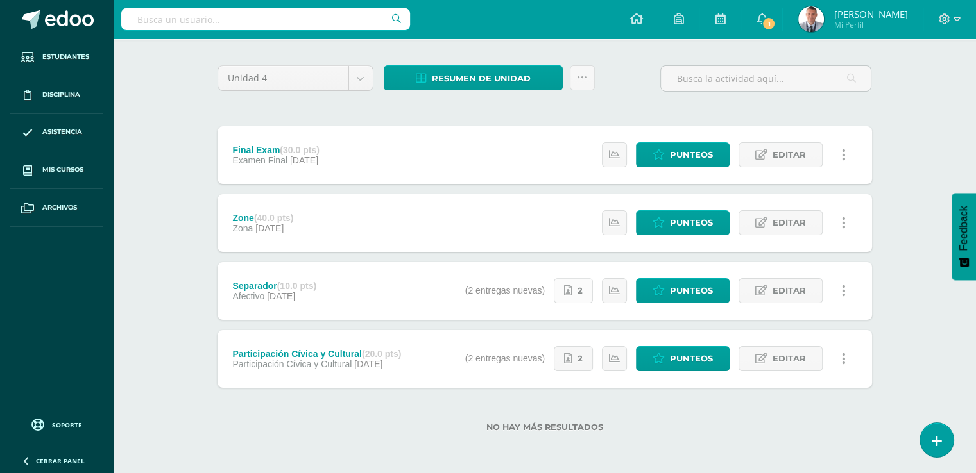
click at [572, 294] on icon at bounding box center [568, 290] width 8 height 11
click at [616, 222] on icon at bounding box center [614, 222] width 11 height 11
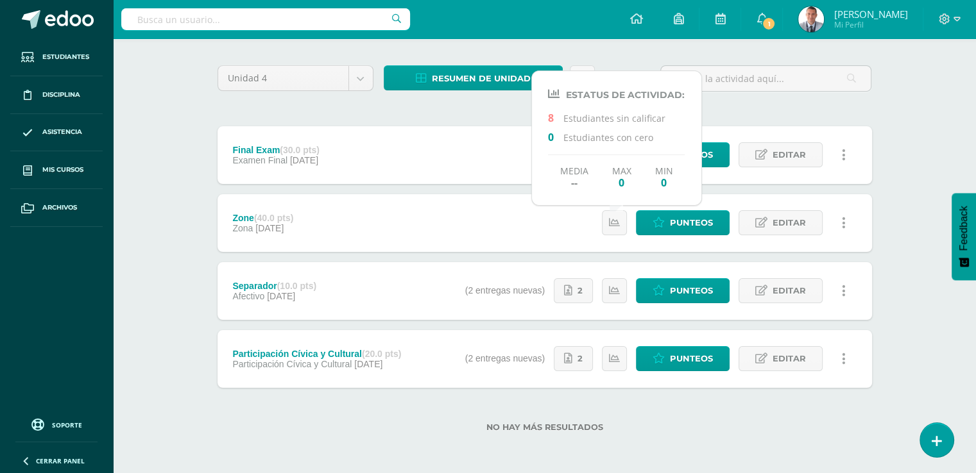
click at [541, 226] on div "Zone (40.0 pts) Zona 26 de Octubre Punteos Editar Ocultar Historial de activida…" at bounding box center [544, 223] width 654 height 58
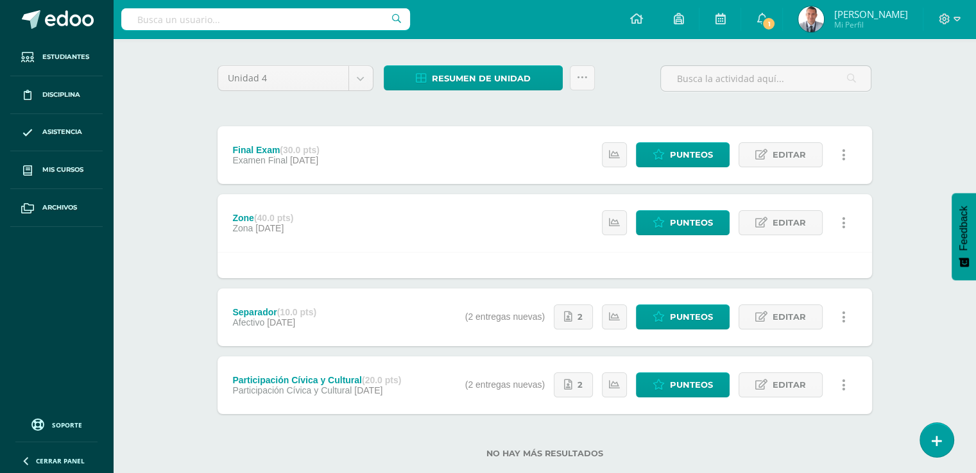
click at [562, 252] on div at bounding box center [544, 265] width 654 height 26
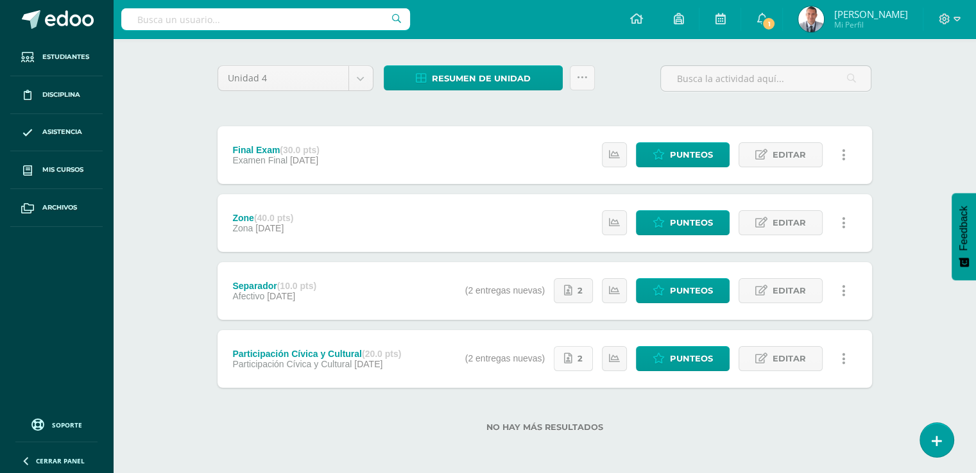
click at [577, 357] on link "2" at bounding box center [573, 358] width 39 height 25
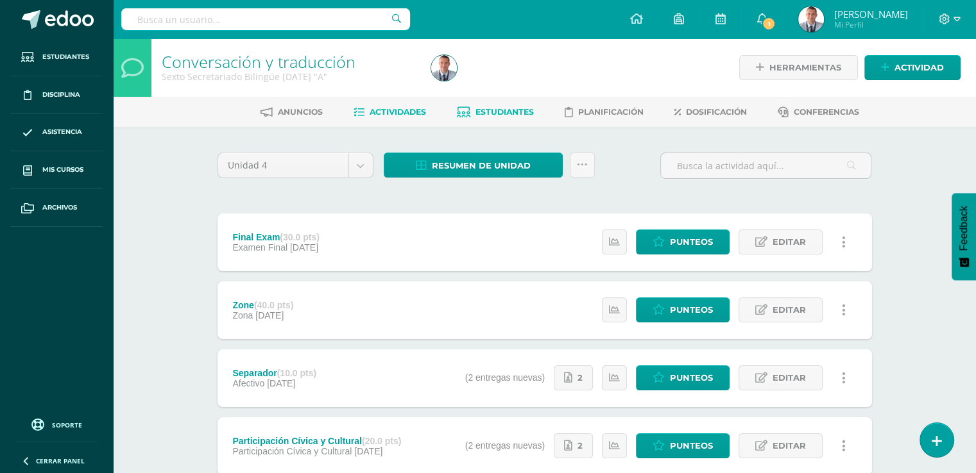
click at [525, 111] on span "Estudiantes" at bounding box center [504, 112] width 58 height 10
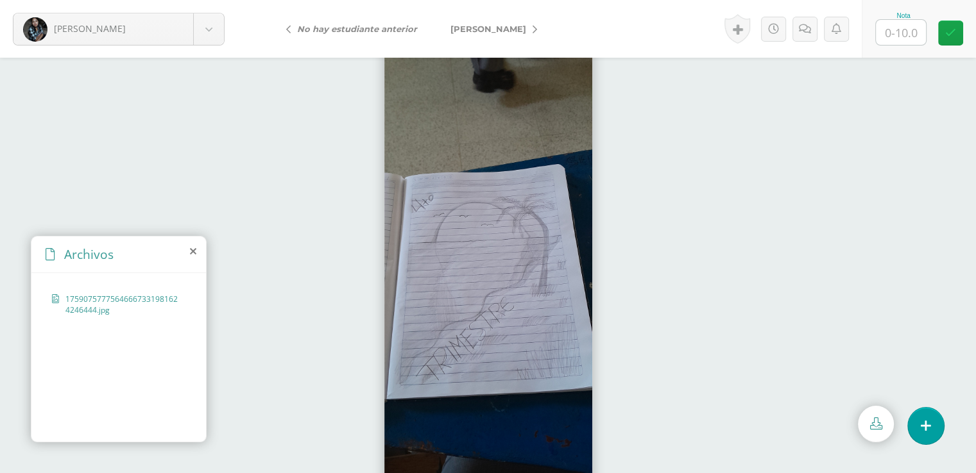
click at [899, 29] on input "text" at bounding box center [901, 32] width 50 height 25
type input "10"
click at [956, 31] on link at bounding box center [950, 33] width 25 height 25
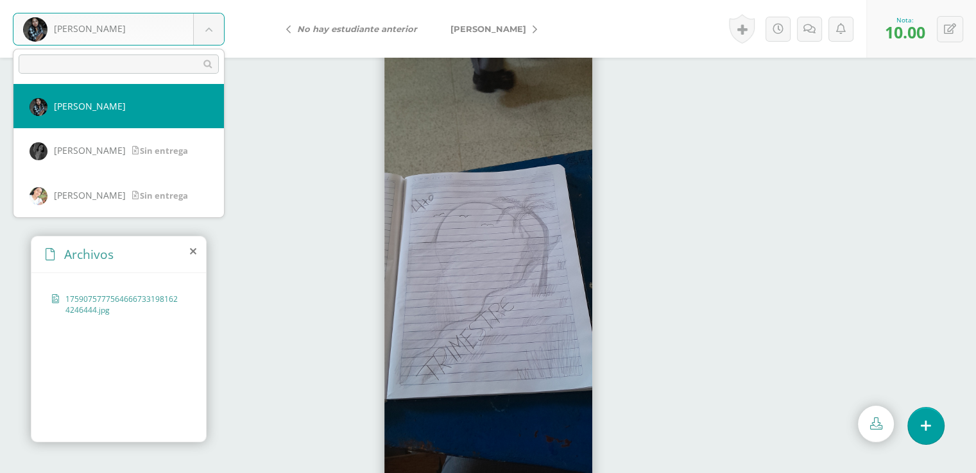
click at [210, 0] on body "[PERSON_NAME], [PERSON_NAME], [PERSON_NAME], [GEOGRAPHIC_DATA][PERSON_NAME], [P…" at bounding box center [488, 0] width 976 height 0
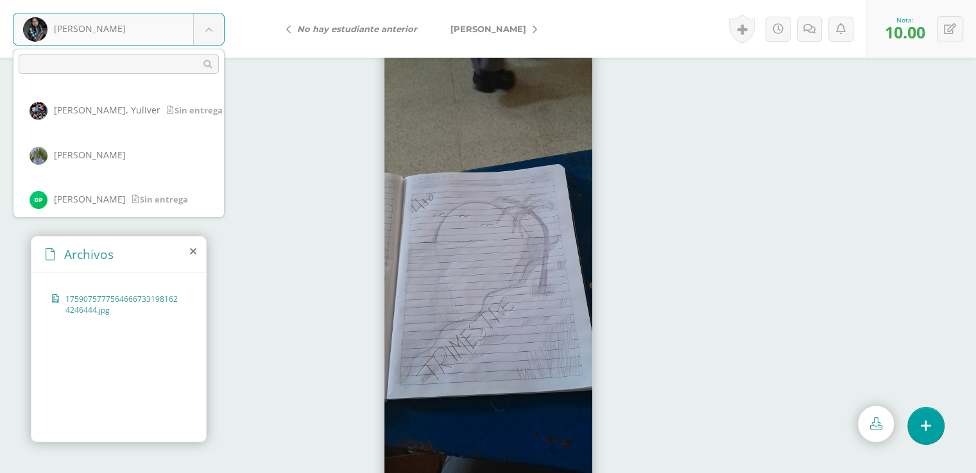
scroll to position [131, 0]
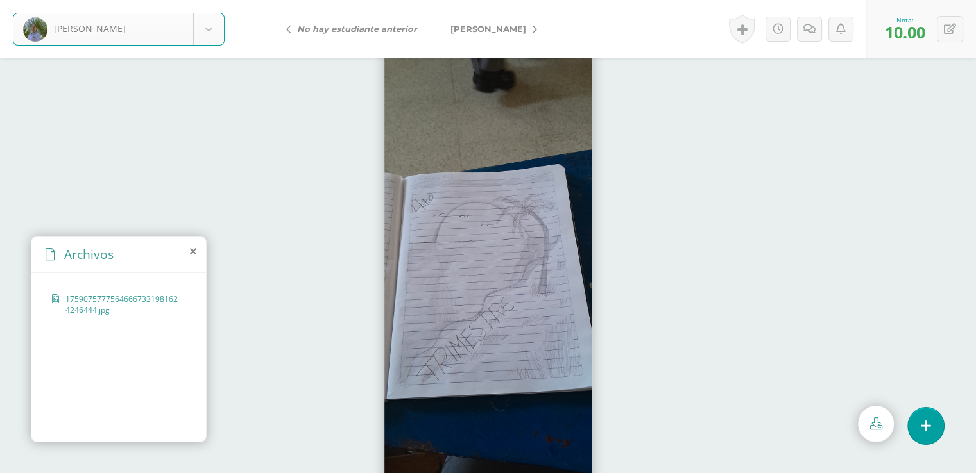
select select "7977"
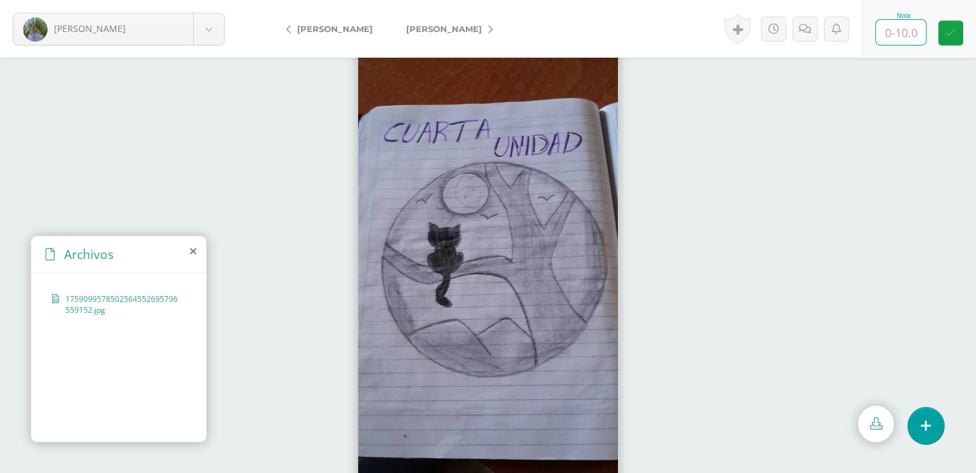
click at [901, 32] on input "text" at bounding box center [901, 32] width 50 height 25
type input "10"
click at [948, 31] on icon at bounding box center [950, 33] width 11 height 11
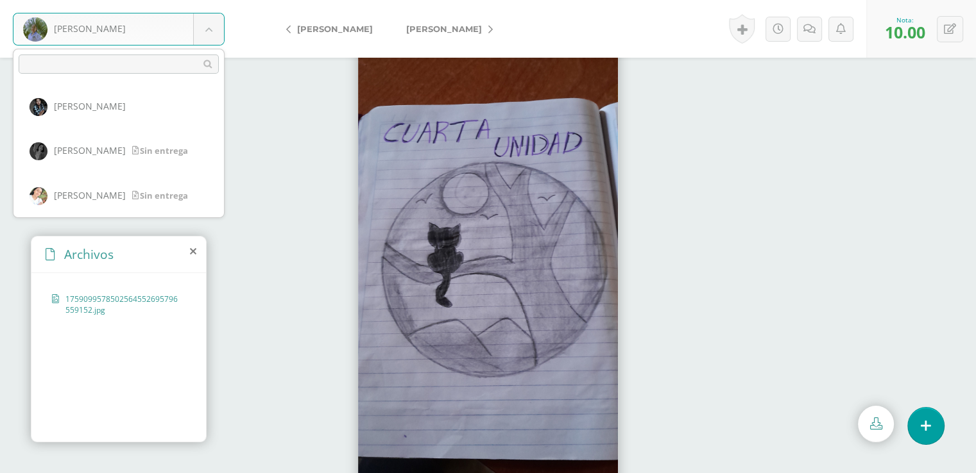
click at [212, 0] on body "Morales, Meylin Alonzo, Andrea Colíndres, Karla Jiménez, Josseline Monterroso, …" at bounding box center [488, 0] width 976 height 0
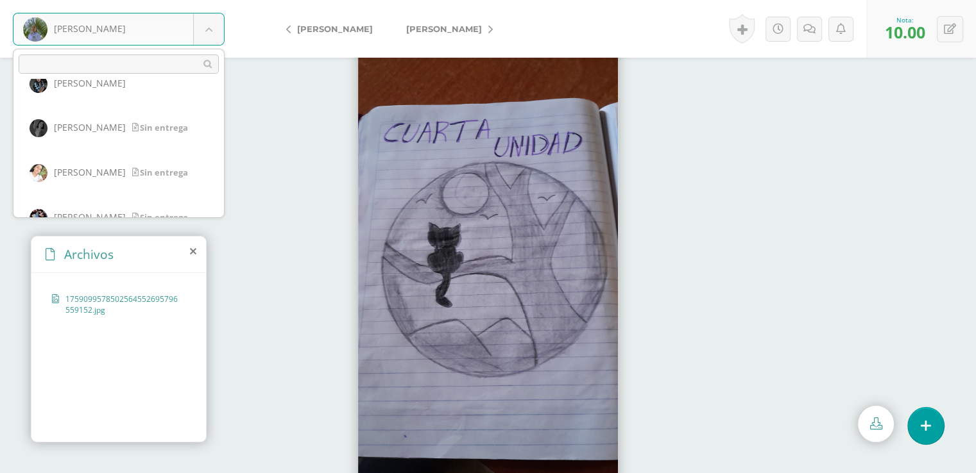
scroll to position [0, 0]
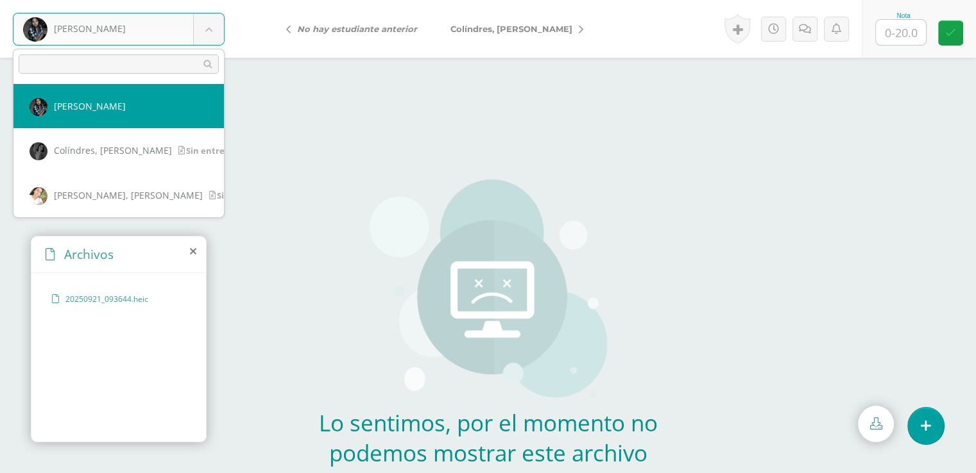
click at [208, 25] on body "[PERSON_NAME], [PERSON_NAME], [GEOGRAPHIC_DATA][PERSON_NAME] [GEOGRAPHIC_DATA][…" at bounding box center [488, 274] width 976 height 548
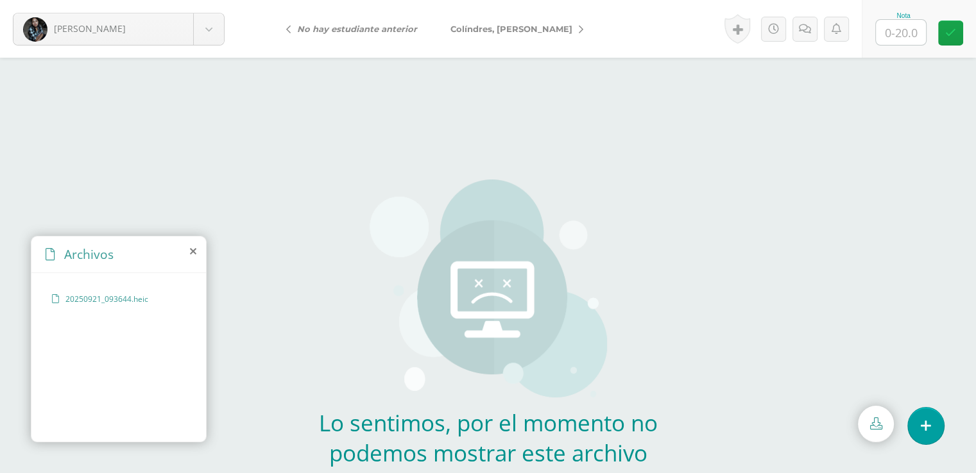
click at [136, 298] on span "20250921_093644.heic" at bounding box center [117, 299] width 105 height 11
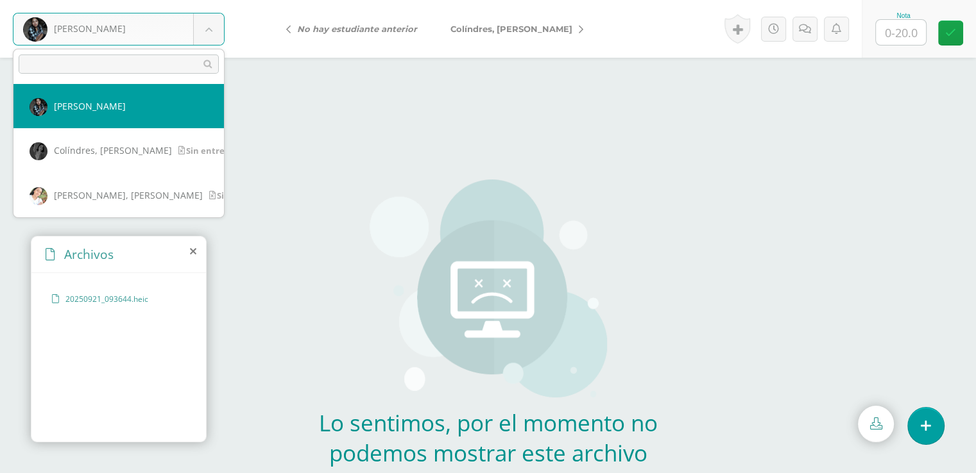
click at [208, 33] on body "Alonzo, Andrea Alonzo, Andrea Colíndres, Karla Jiménez, Josseline Monterroso, Y…" at bounding box center [488, 274] width 976 height 548
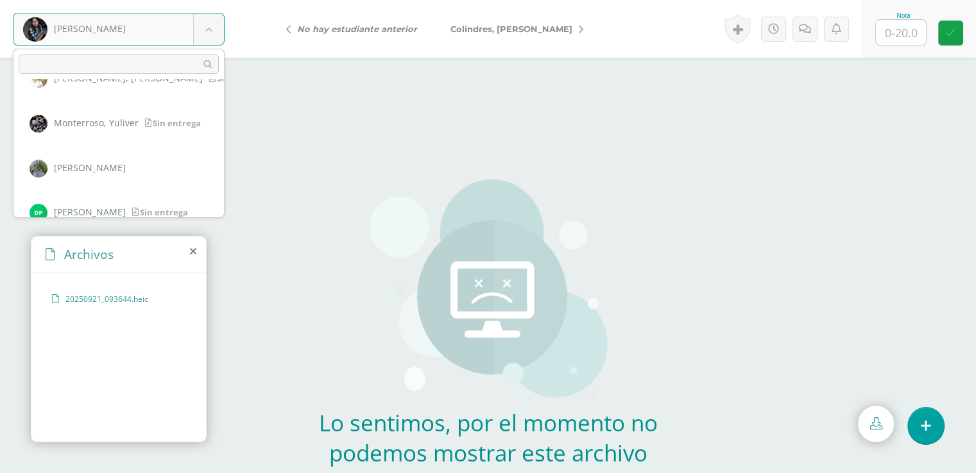
scroll to position [139, 0]
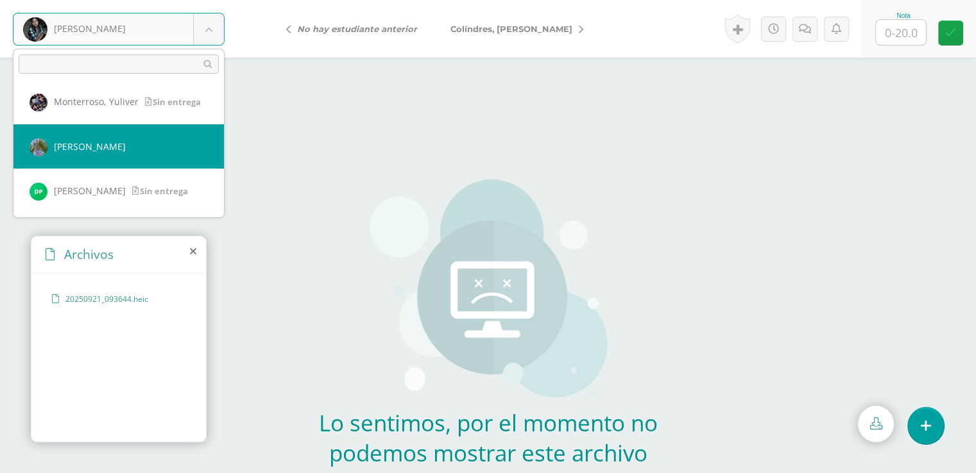
select select "7977"
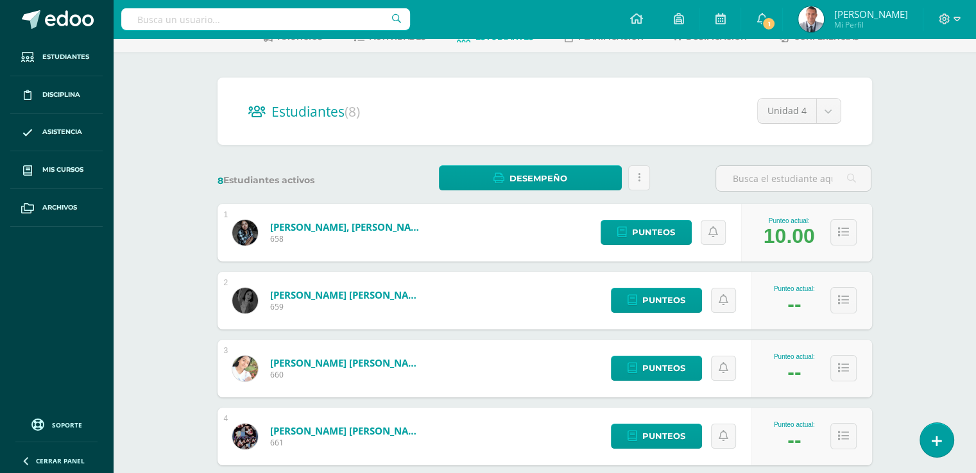
scroll to position [87, 0]
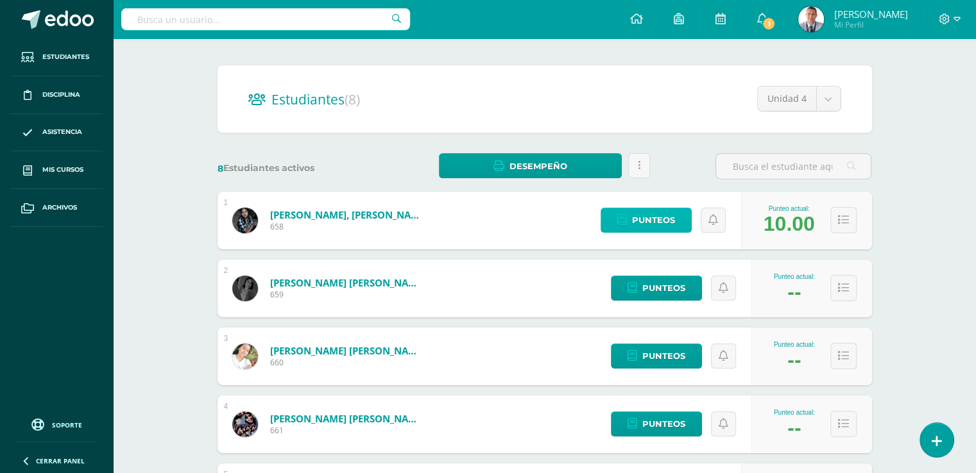
click at [667, 218] on span "Punteos" at bounding box center [653, 220] width 43 height 24
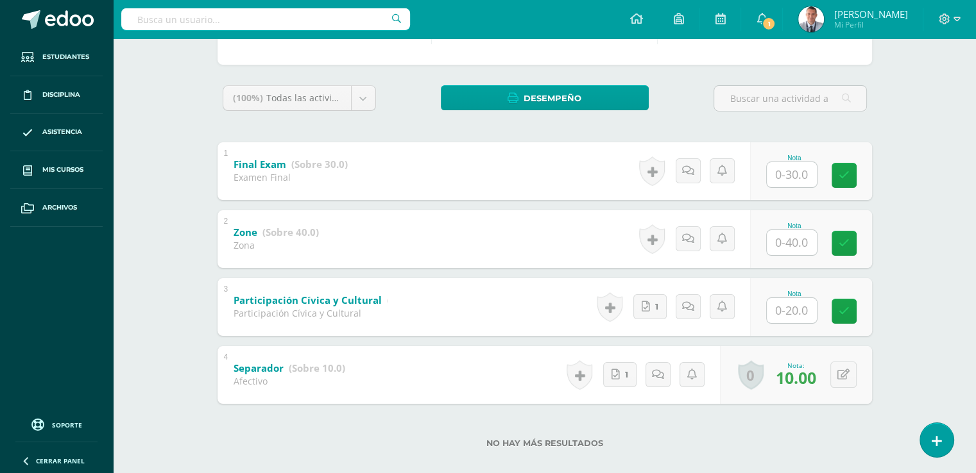
scroll to position [194, 0]
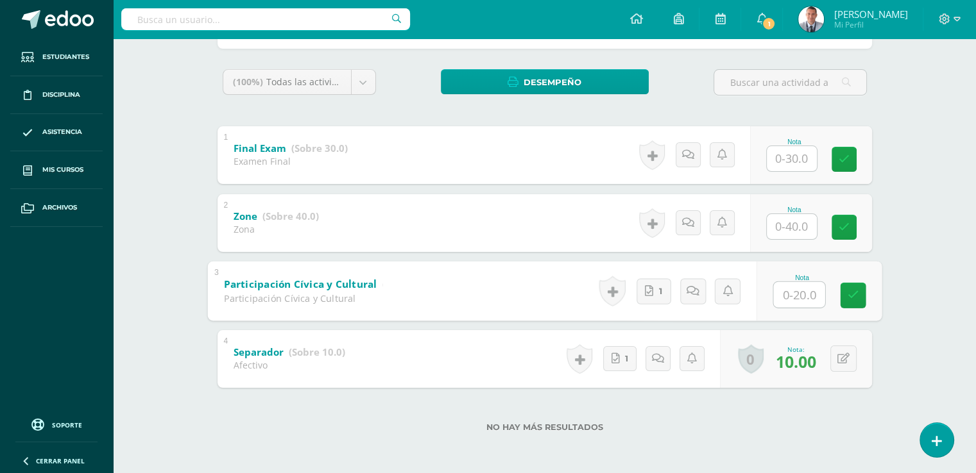
click at [793, 291] on input "text" at bounding box center [798, 295] width 51 height 26
type input "20"
click at [792, 227] on input "text" at bounding box center [798, 227] width 51 height 26
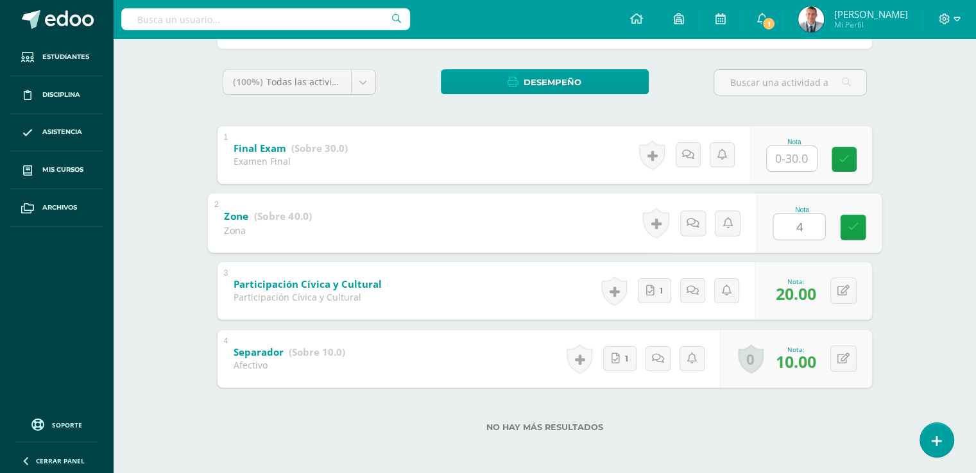
type input "40"
click at [856, 227] on icon at bounding box center [853, 227] width 12 height 11
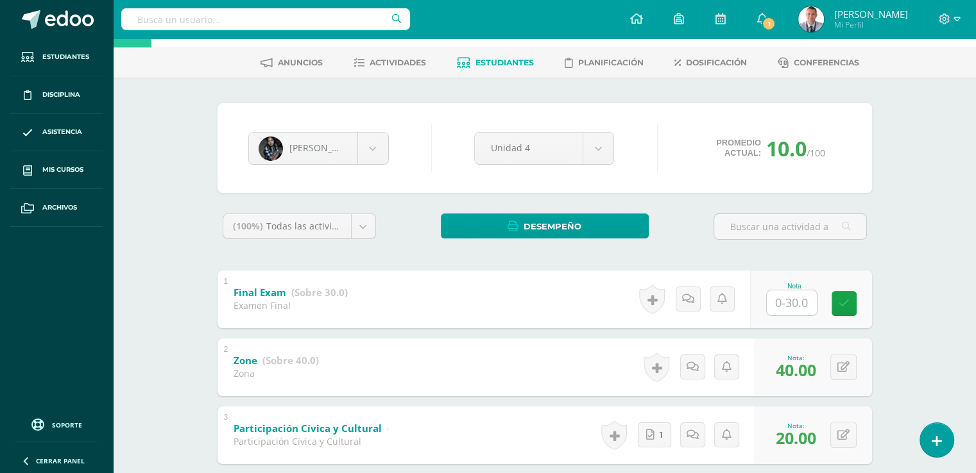
scroll to position [48, 0]
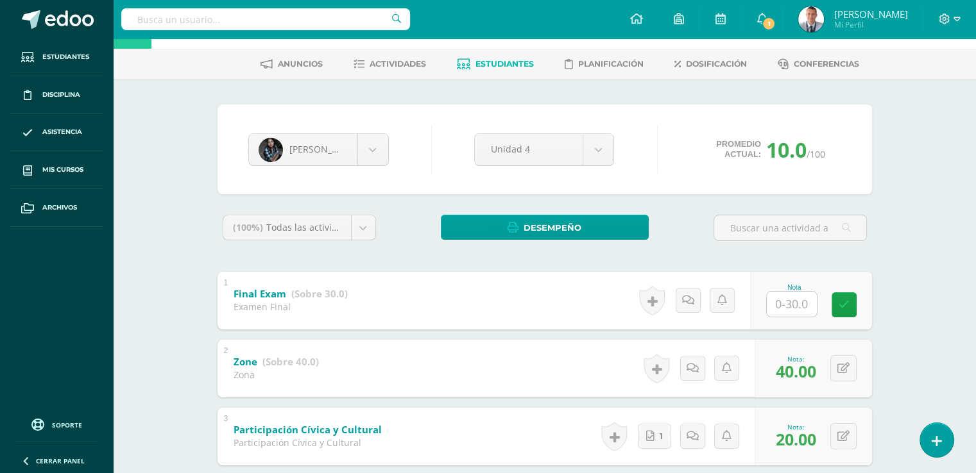
click at [531, 64] on span "Estudiantes" at bounding box center [504, 64] width 58 height 10
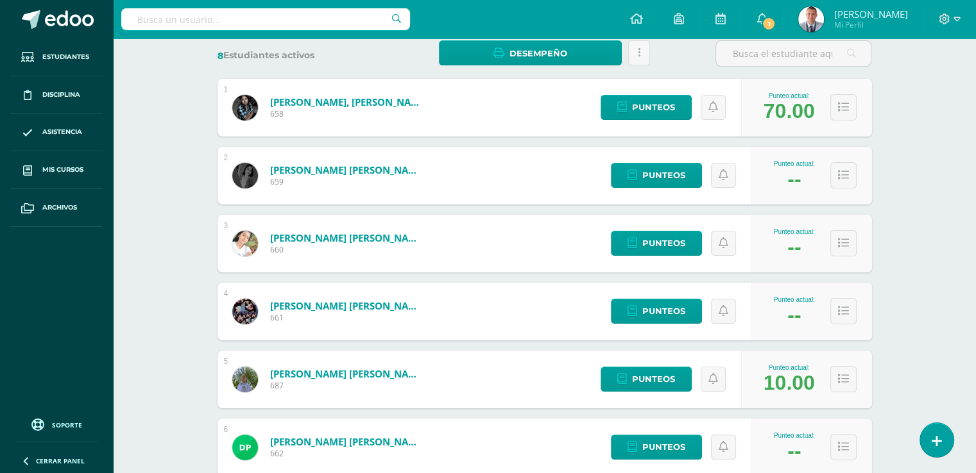
scroll to position [203, 0]
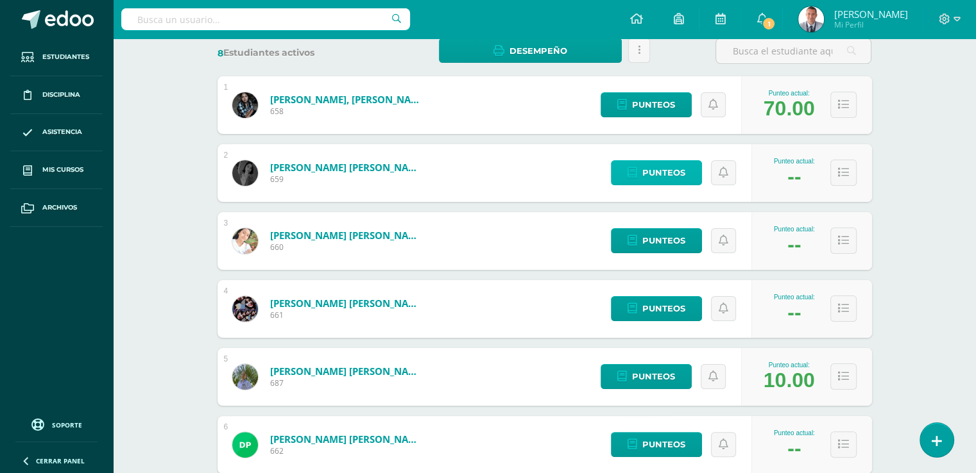
click at [679, 173] on span "Punteos" at bounding box center [663, 173] width 43 height 24
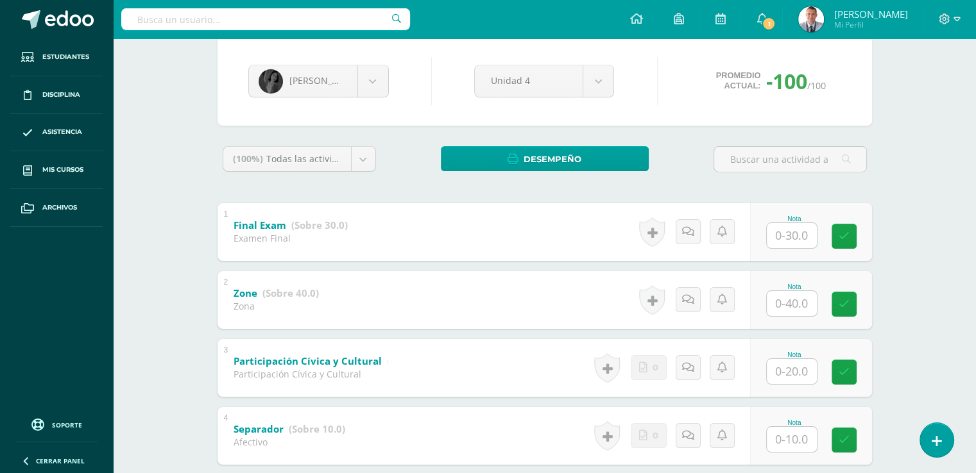
scroll to position [194, 0]
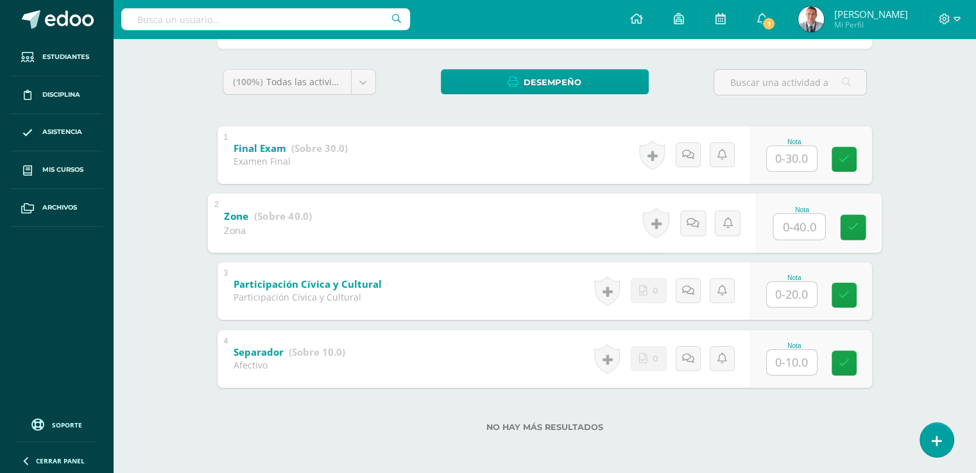
click at [793, 228] on input "text" at bounding box center [798, 227] width 51 height 26
type input "40"
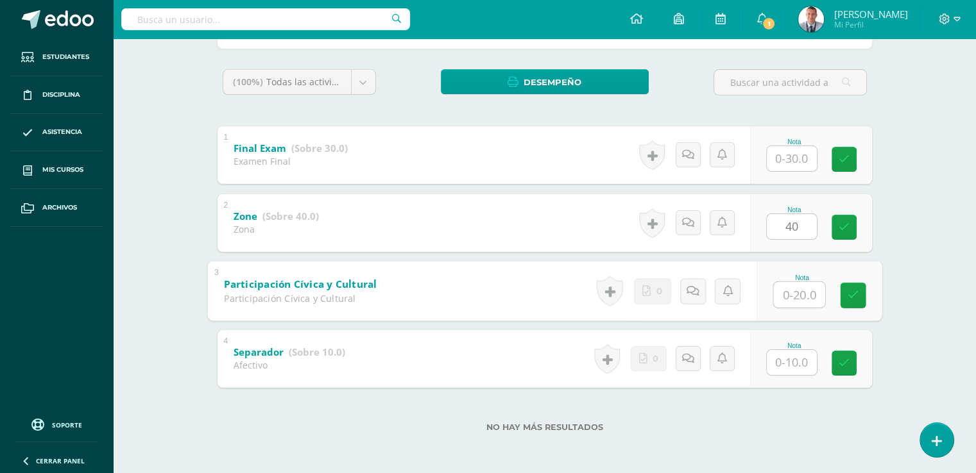
click at [793, 292] on input "text" at bounding box center [798, 295] width 51 height 26
type input "20"
click at [792, 362] on input "text" at bounding box center [791, 362] width 50 height 25
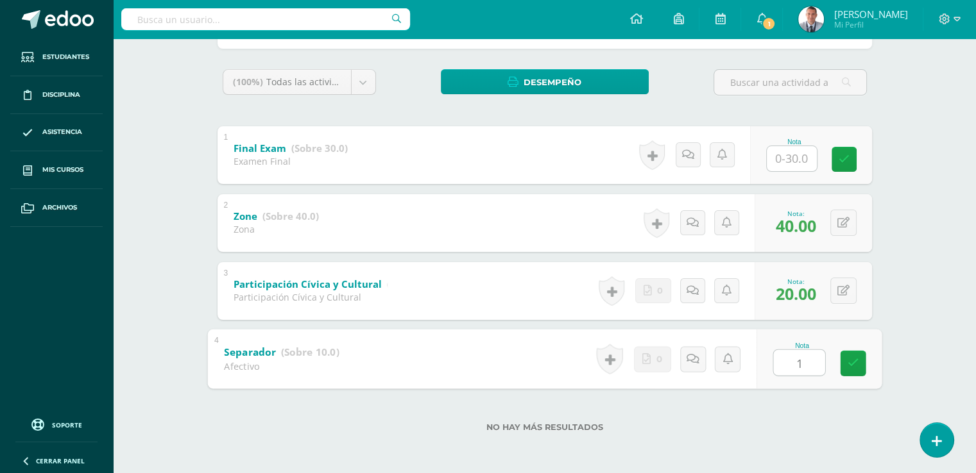
type input "10"
click at [854, 362] on icon at bounding box center [853, 363] width 12 height 11
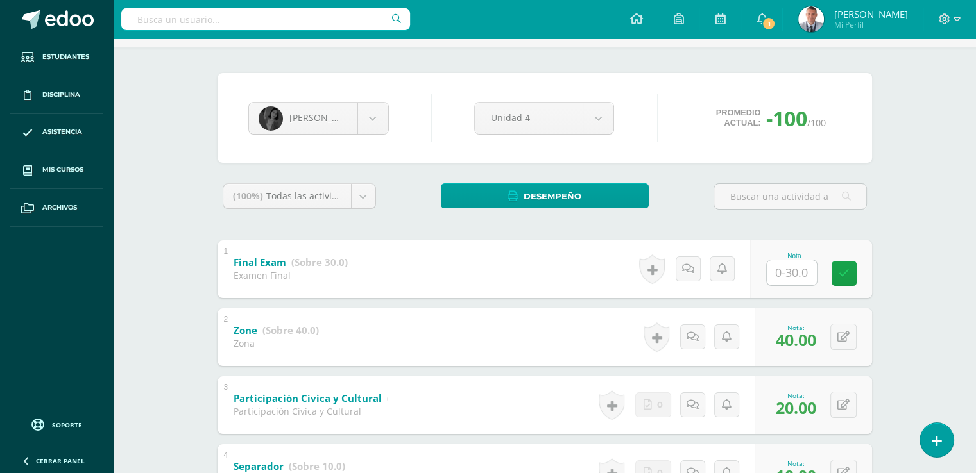
scroll to position [65, 0]
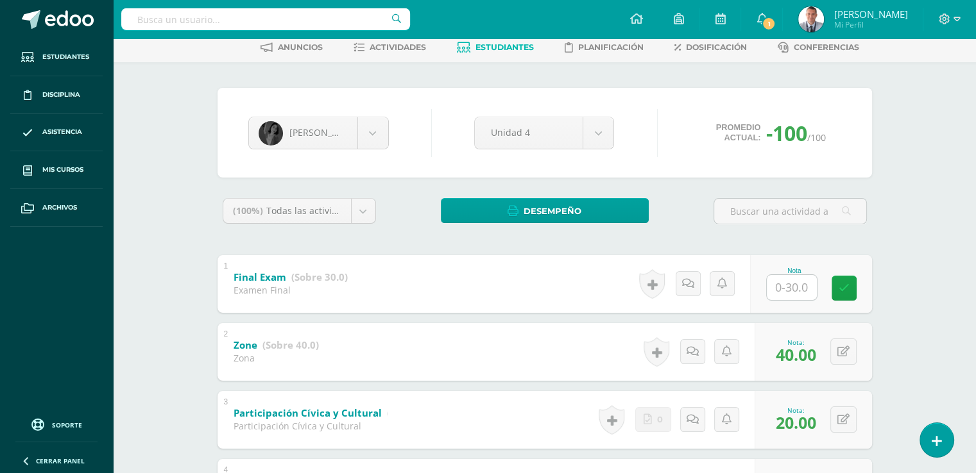
click at [518, 44] on span "Estudiantes" at bounding box center [504, 47] width 58 height 10
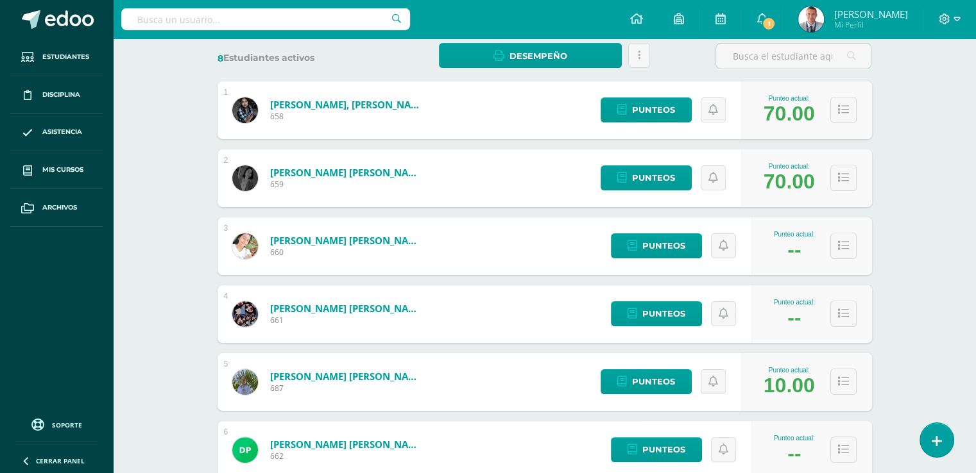
scroll to position [223, 0]
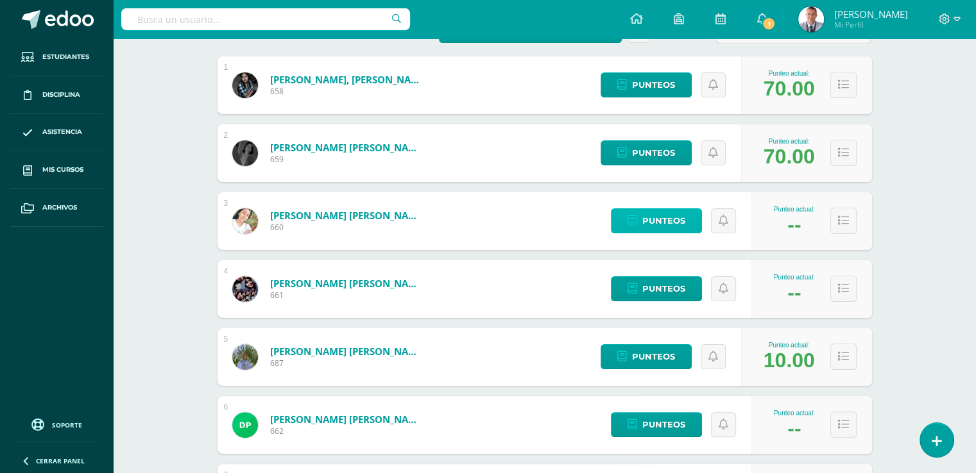
click at [678, 224] on span "Punteos" at bounding box center [663, 221] width 43 height 24
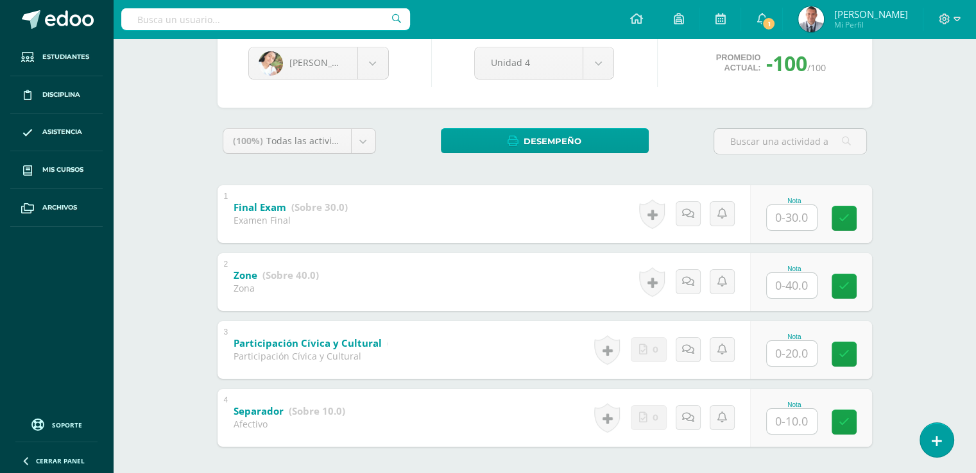
scroll to position [194, 0]
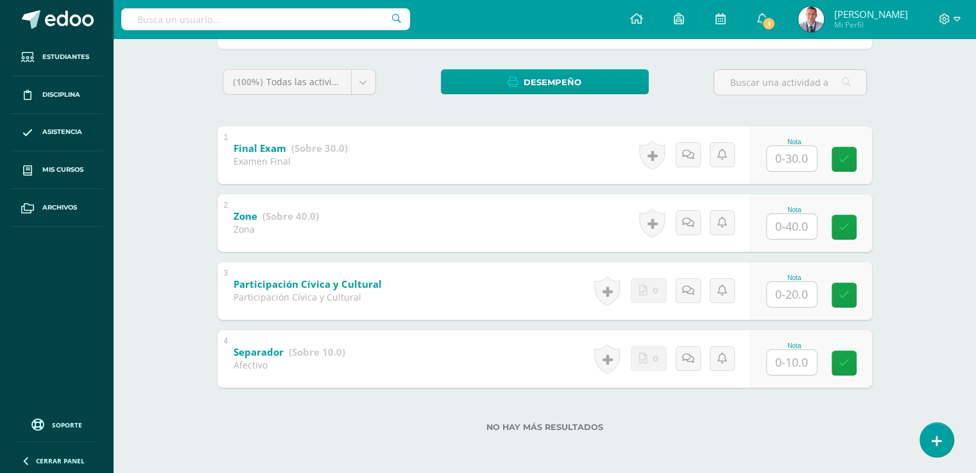
click at [793, 360] on input "text" at bounding box center [791, 362] width 50 height 25
type input "10"
click at [795, 294] on input "text" at bounding box center [791, 294] width 50 height 25
type input "20"
click at [792, 221] on input "text" at bounding box center [791, 226] width 50 height 25
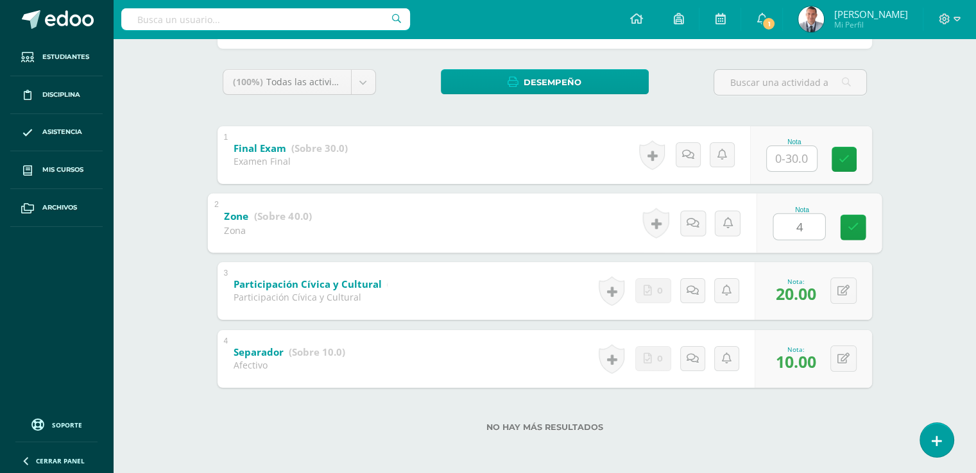
type input "40"
click at [856, 219] on link at bounding box center [853, 227] width 26 height 26
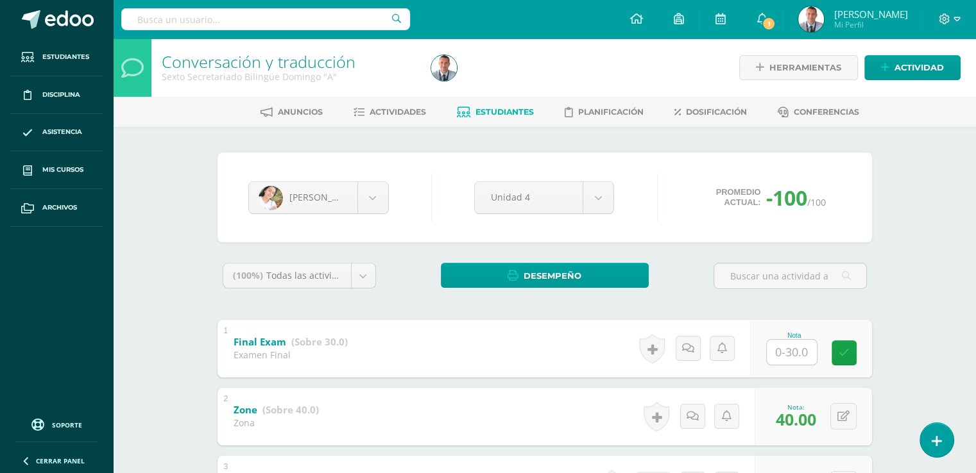
click at [511, 109] on span "Estudiantes" at bounding box center [504, 112] width 58 height 10
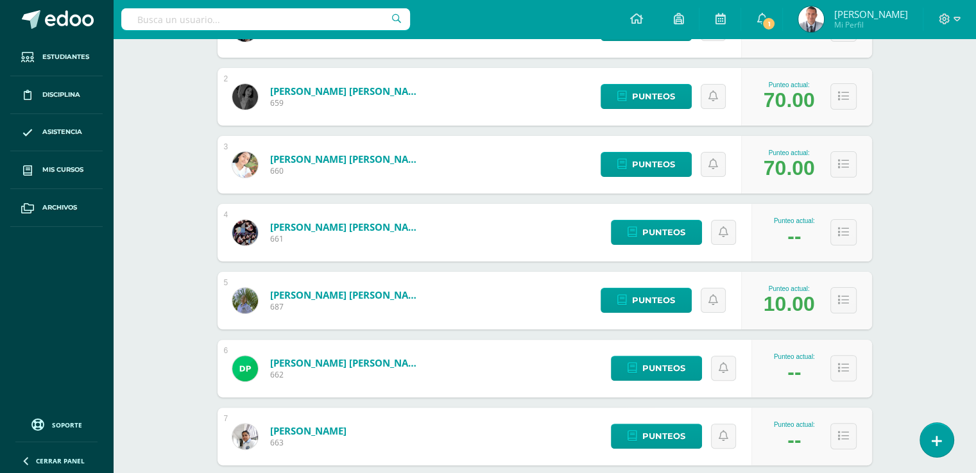
scroll to position [290, 0]
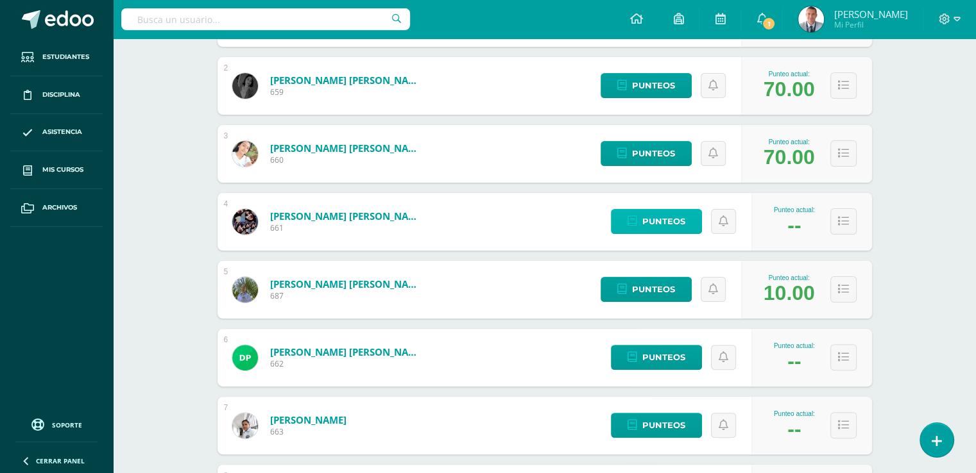
click at [662, 217] on span "Punteos" at bounding box center [663, 222] width 43 height 24
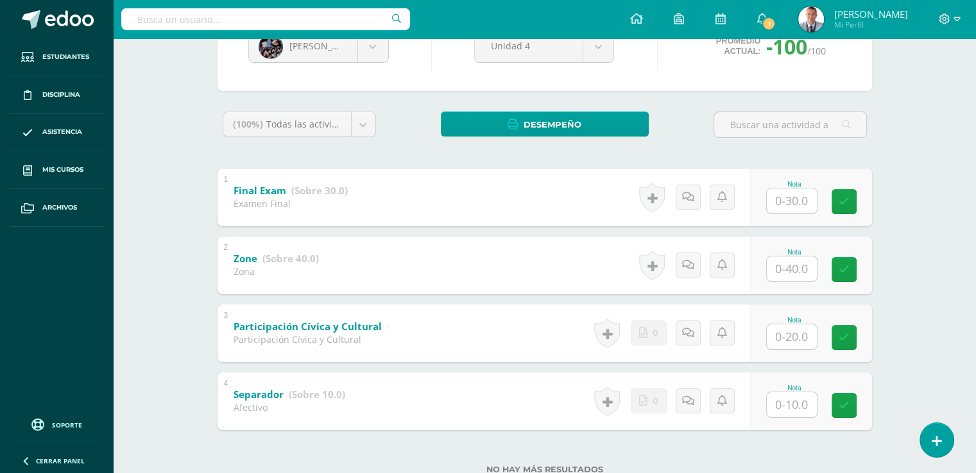
scroll to position [192, 0]
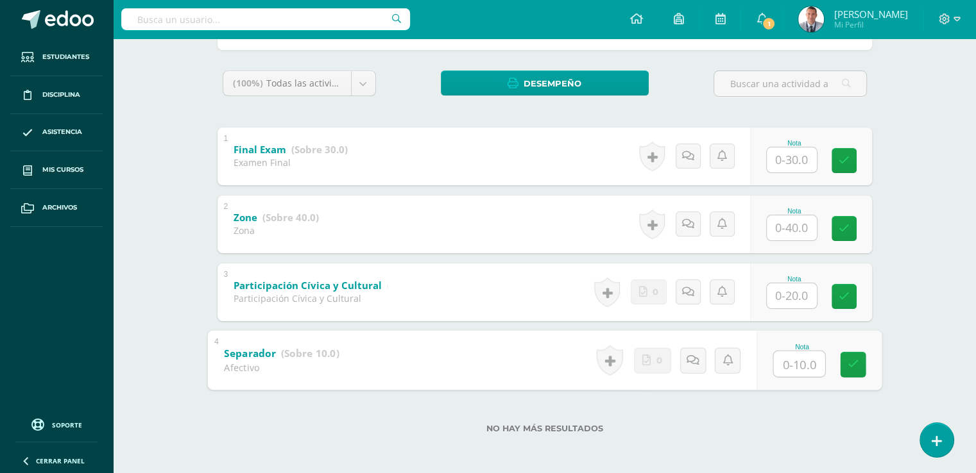
click at [792, 368] on input "text" at bounding box center [798, 364] width 51 height 26
type input "10"
click at [792, 294] on input "text" at bounding box center [798, 296] width 51 height 26
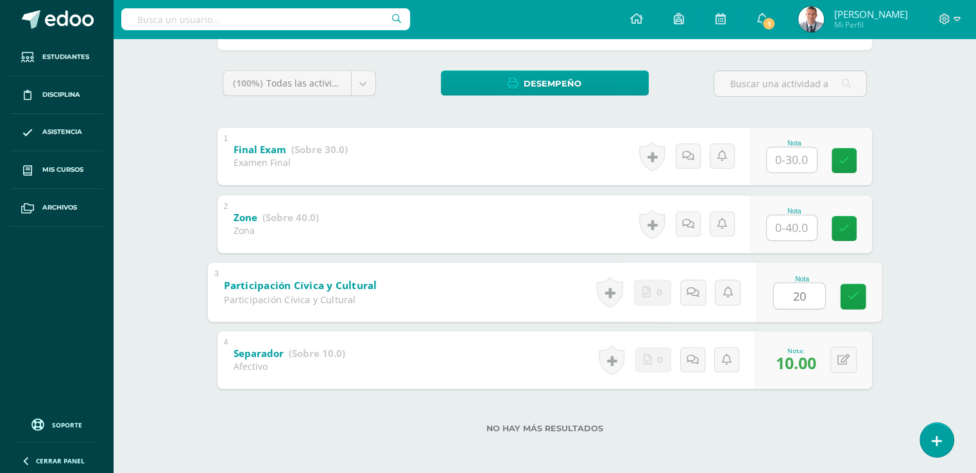
type input "20"
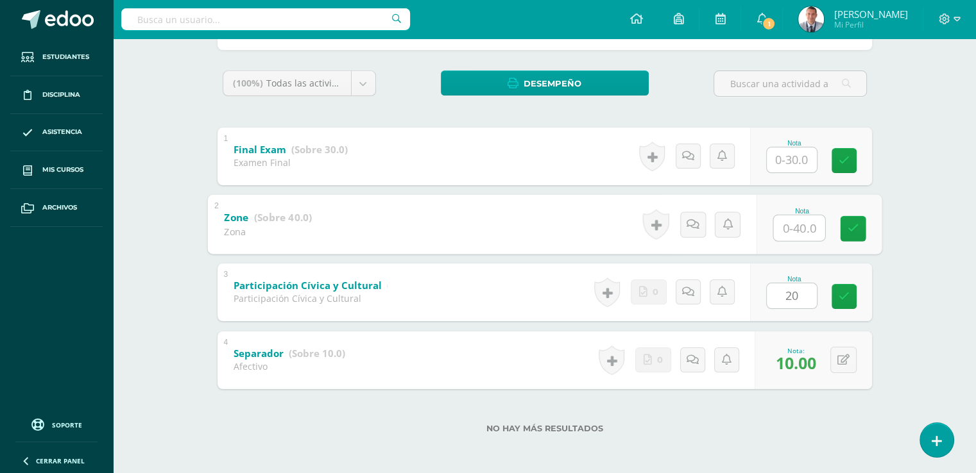
click at [795, 227] on input "text" at bounding box center [798, 228] width 51 height 26
type input "40"
click at [852, 232] on icon at bounding box center [853, 228] width 12 height 11
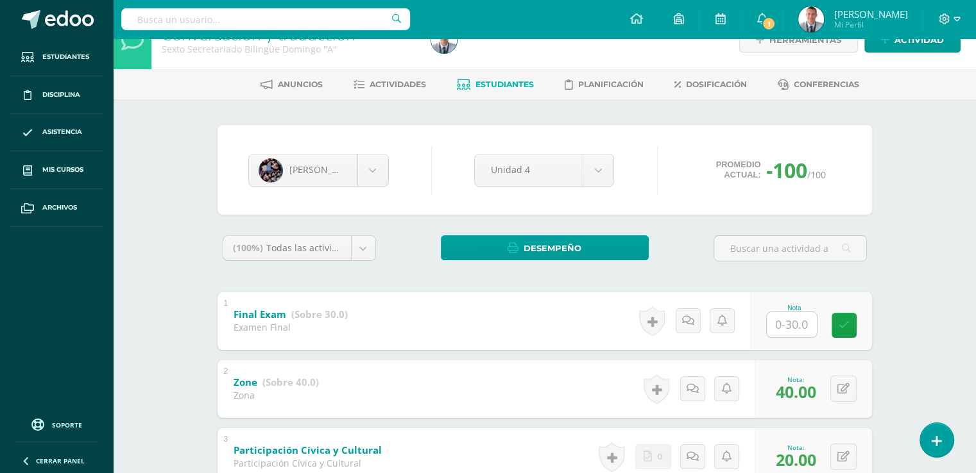
scroll to position [24, 0]
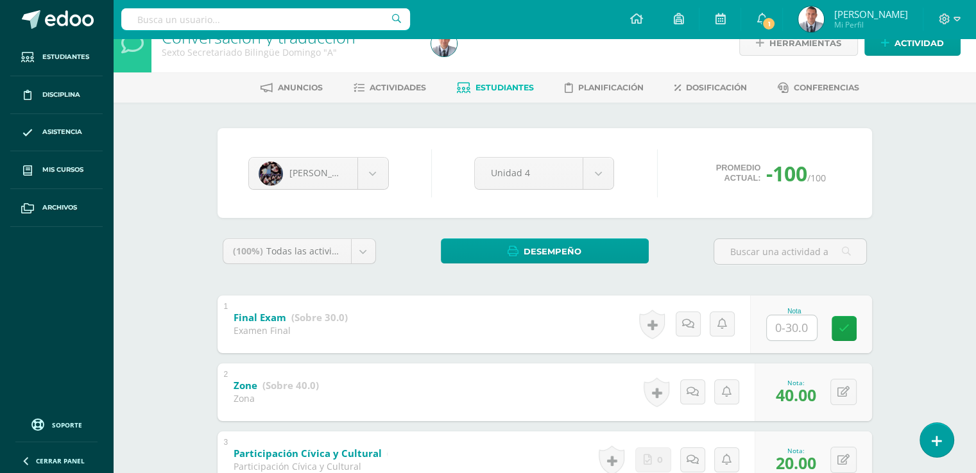
click at [522, 84] on span "Estudiantes" at bounding box center [504, 88] width 58 height 10
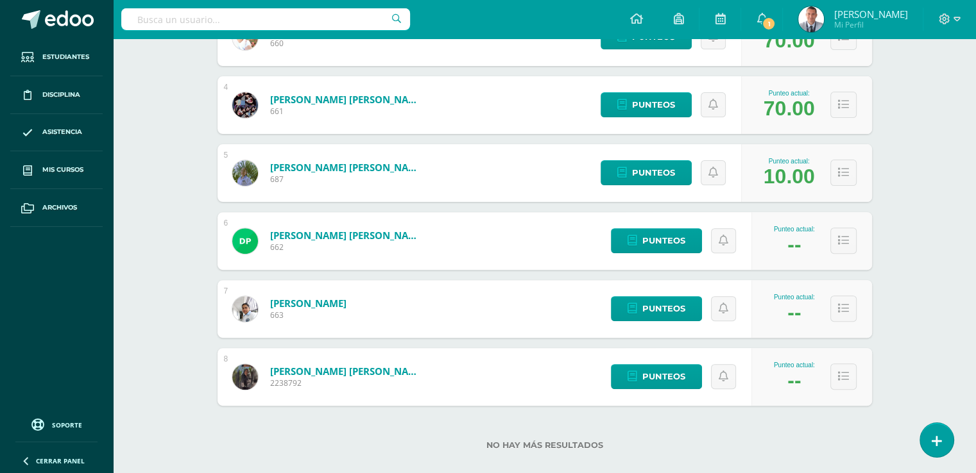
scroll to position [408, 0]
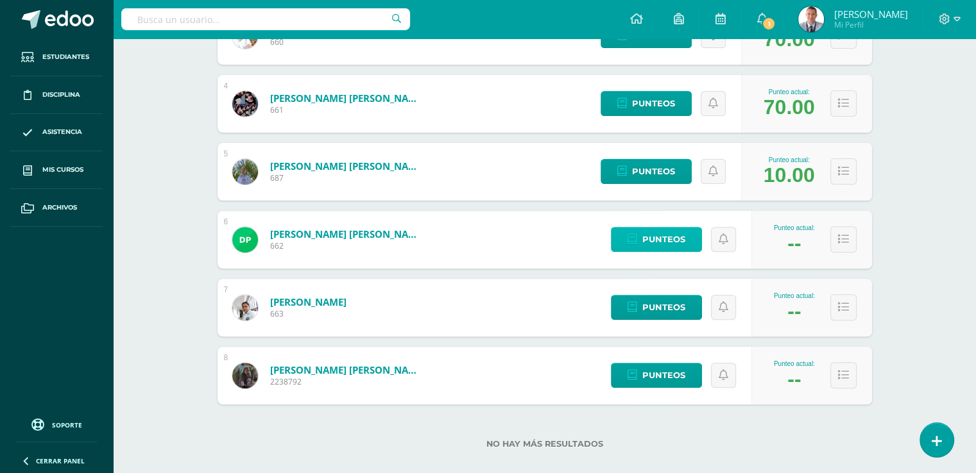
click at [687, 242] on link "Punteos" at bounding box center [656, 239] width 91 height 25
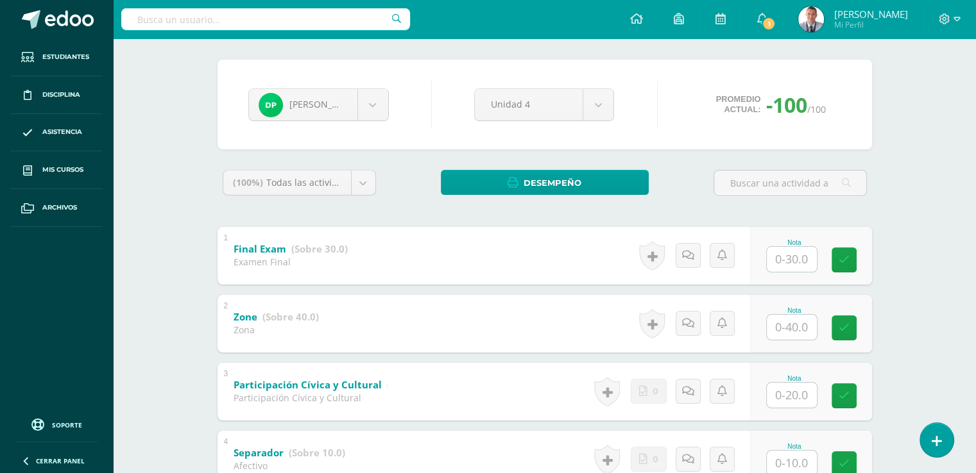
scroll to position [194, 0]
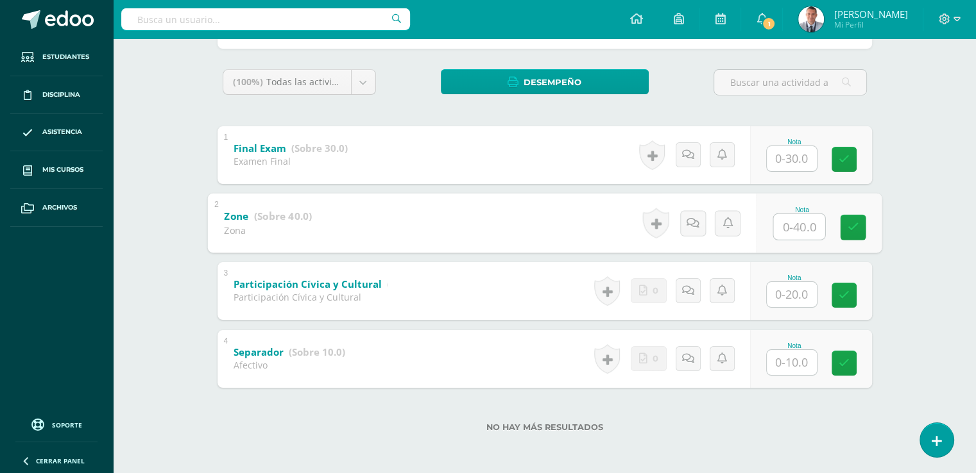
click at [793, 224] on input "text" at bounding box center [798, 227] width 51 height 26
type input "40"
click at [791, 298] on input "text" at bounding box center [791, 294] width 50 height 25
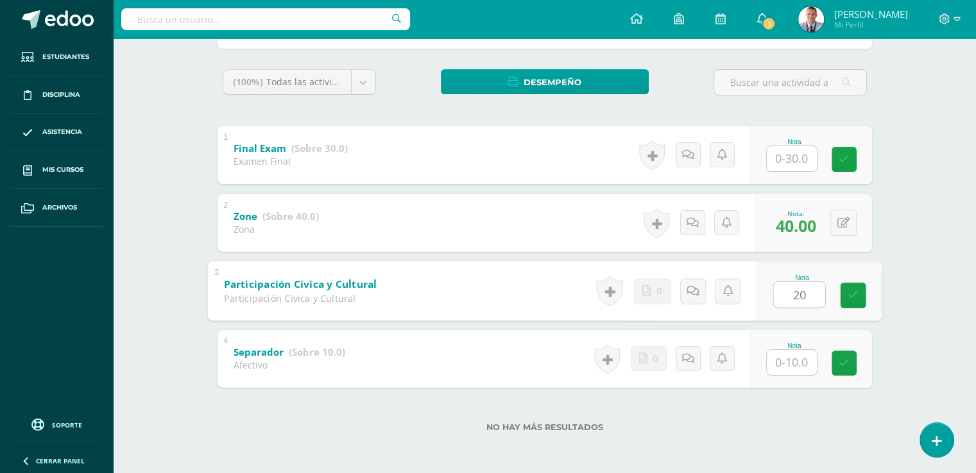
type input "20"
click at [790, 354] on input "text" at bounding box center [791, 362] width 50 height 25
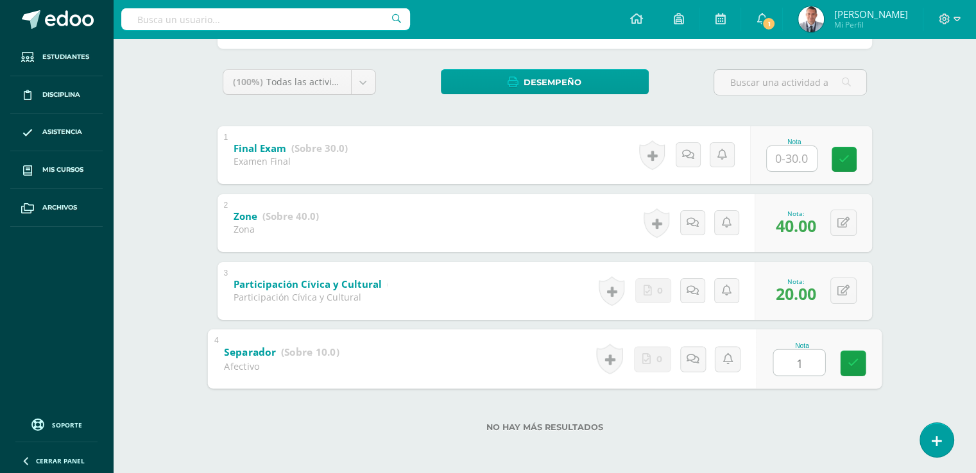
type input "10"
click at [858, 360] on link at bounding box center [853, 363] width 26 height 26
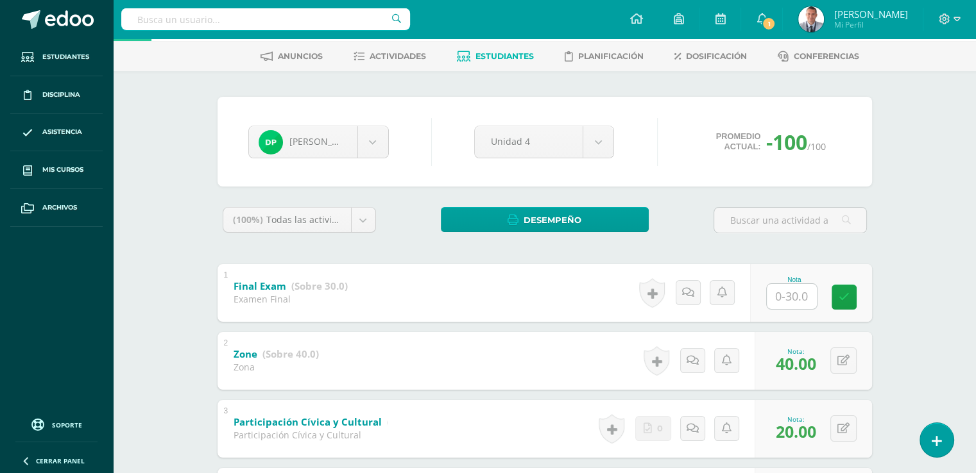
scroll to position [44, 0]
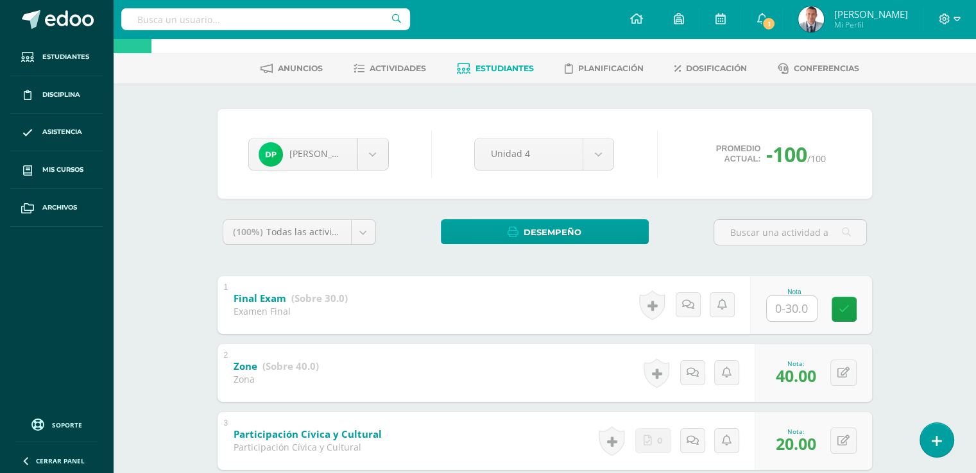
click at [522, 67] on span "Estudiantes" at bounding box center [504, 69] width 58 height 10
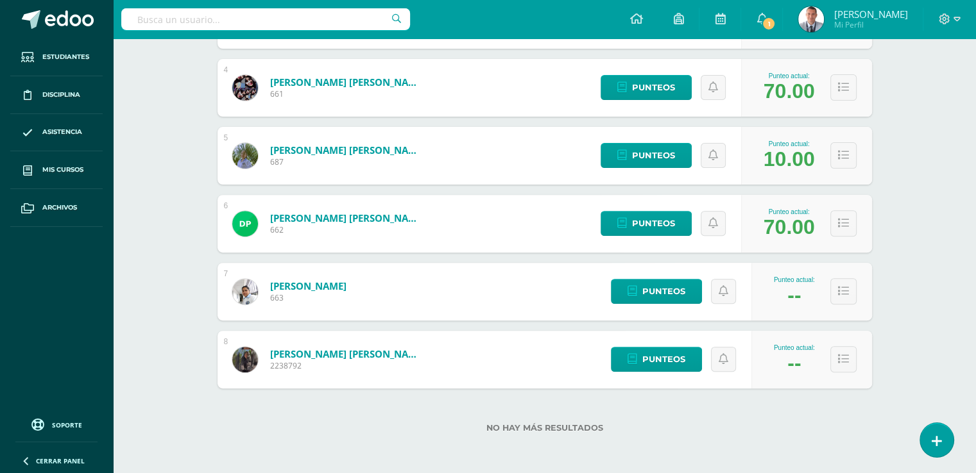
scroll to position [425, 0]
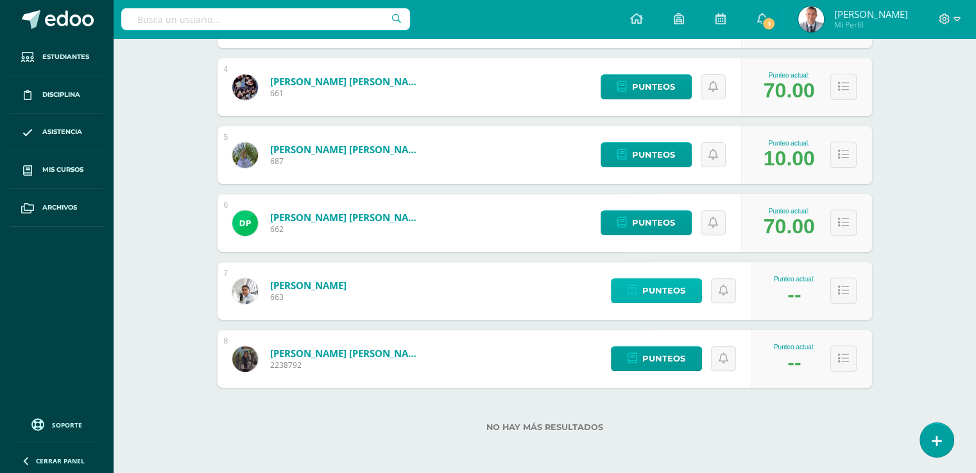
click at [675, 285] on span "Punteos" at bounding box center [663, 291] width 43 height 24
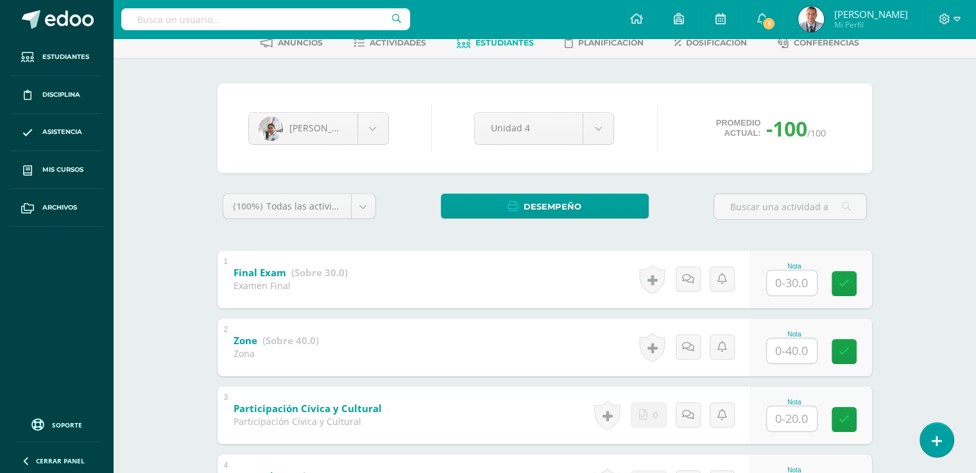
scroll to position [194, 0]
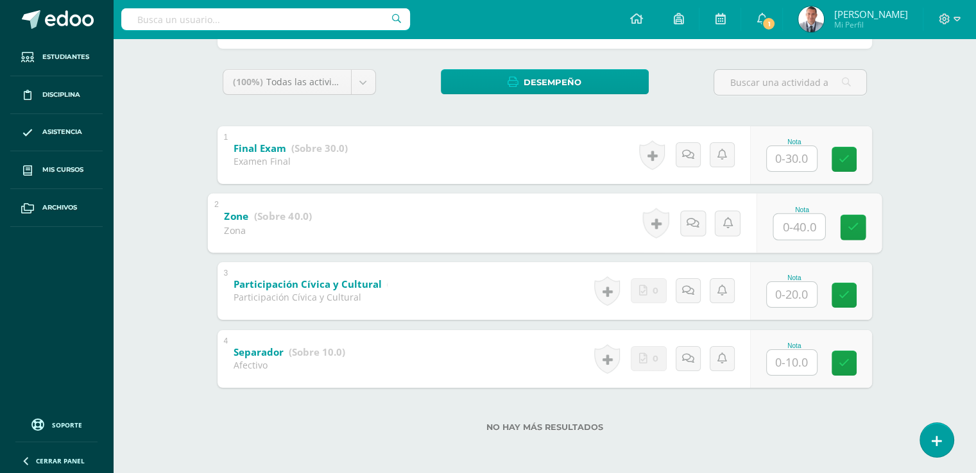
click at [792, 220] on input "text" at bounding box center [798, 227] width 51 height 26
type input "40"
click at [792, 292] on input "text" at bounding box center [791, 294] width 50 height 25
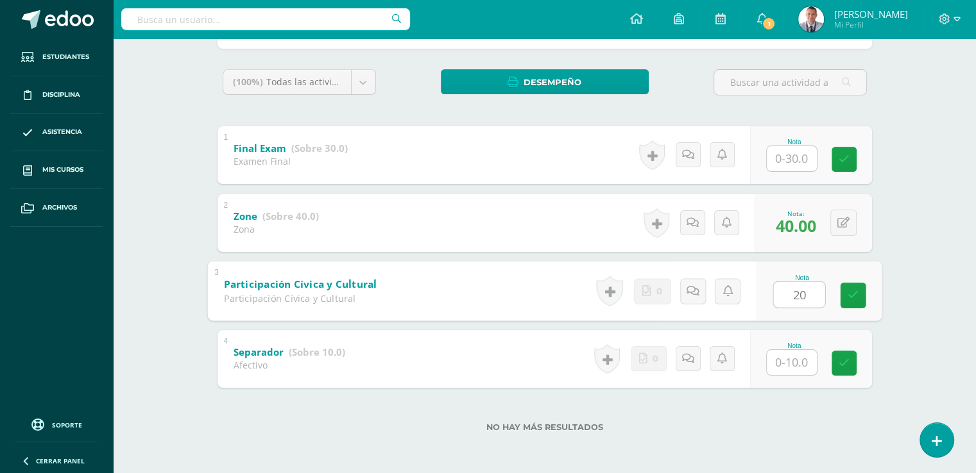
type input "20"
click at [793, 362] on input "text" at bounding box center [791, 362] width 50 height 25
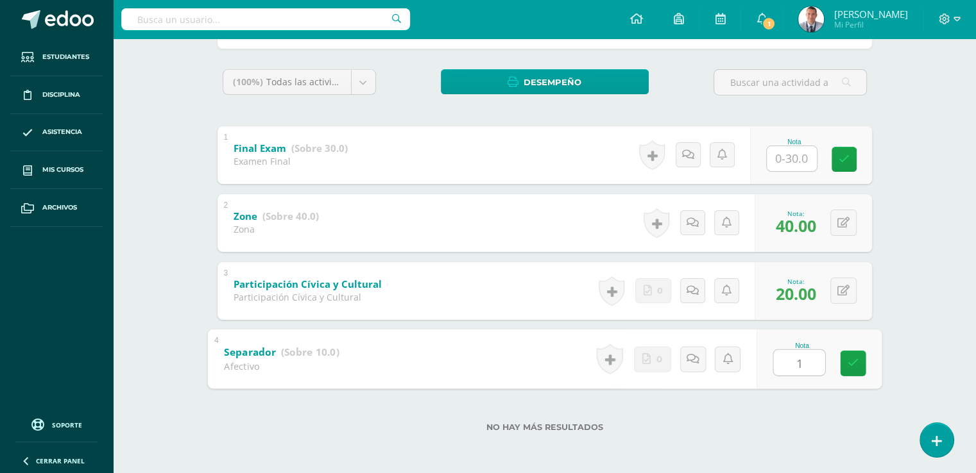
type input "10"
click at [854, 362] on icon at bounding box center [853, 363] width 12 height 11
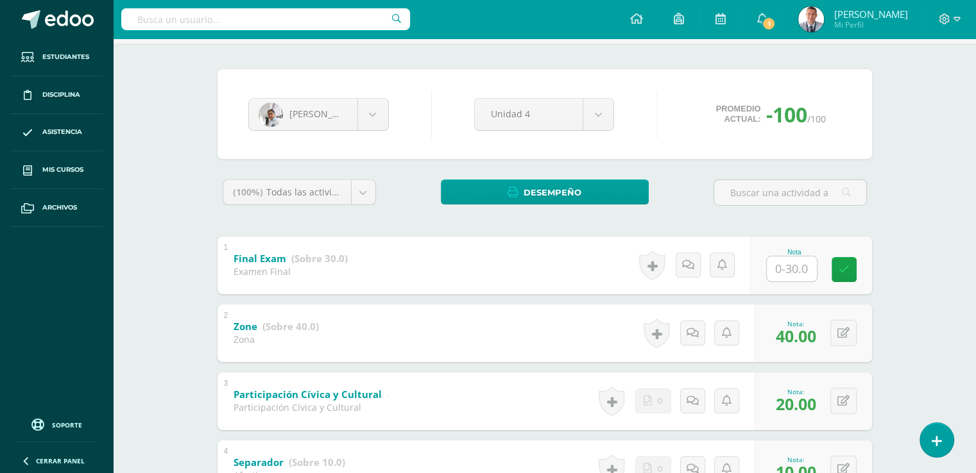
scroll to position [23, 0]
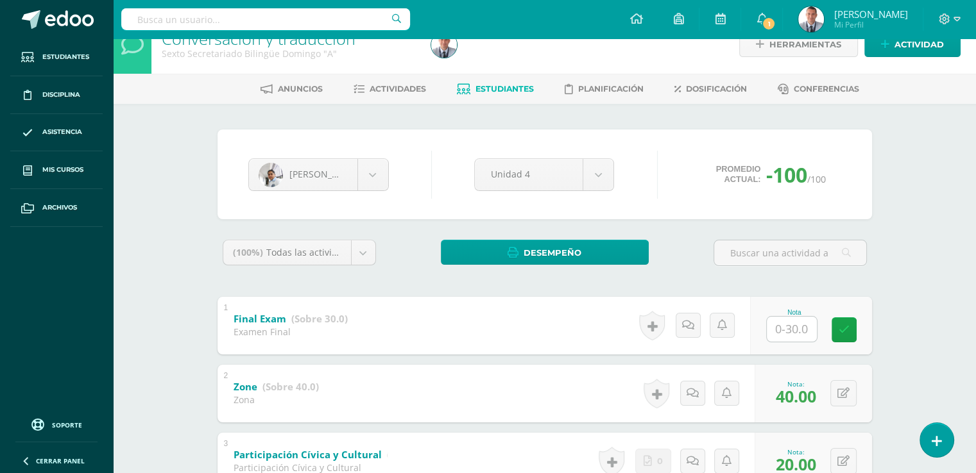
click at [520, 87] on span "Estudiantes" at bounding box center [504, 89] width 58 height 10
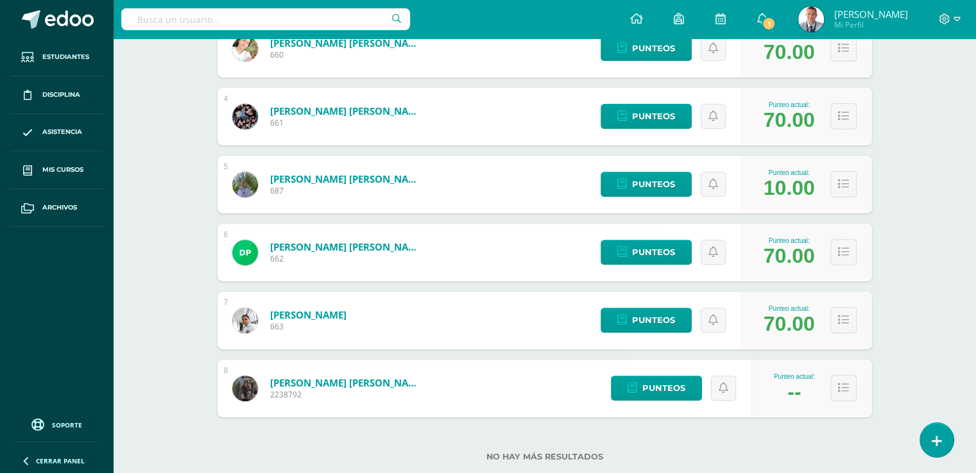
scroll to position [398, 0]
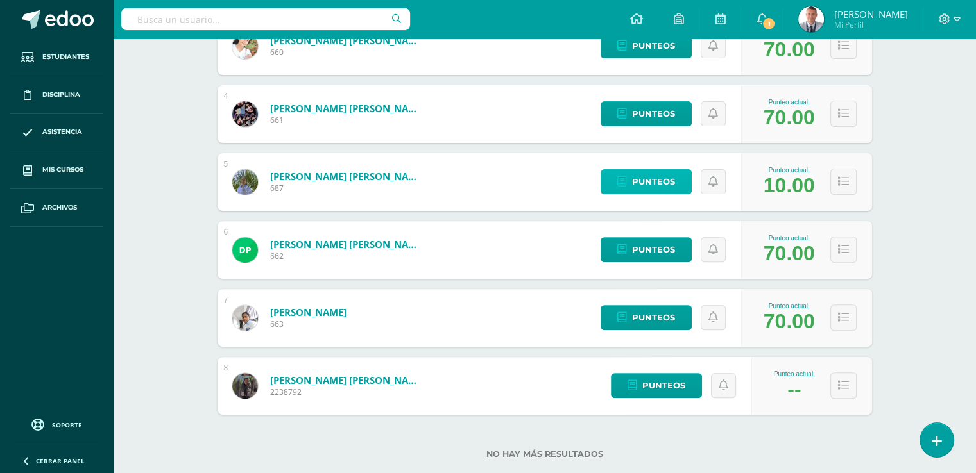
click at [666, 183] on span "Punteos" at bounding box center [653, 182] width 43 height 24
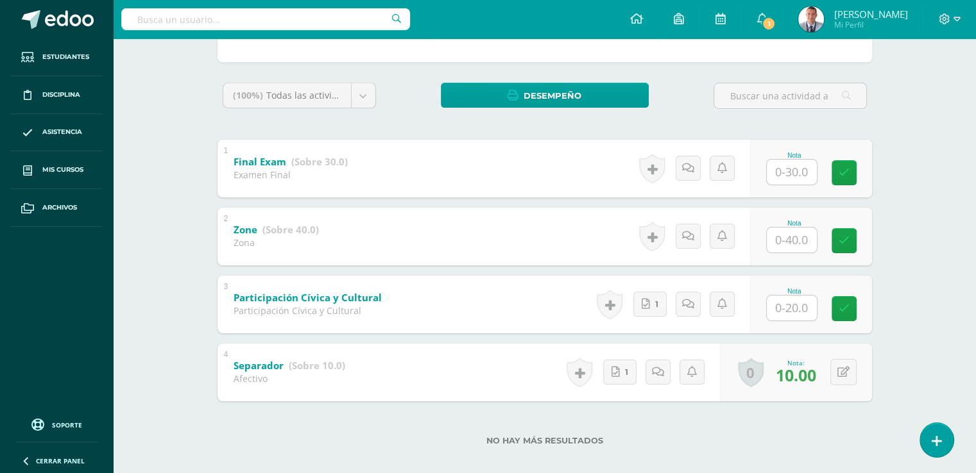
scroll to position [194, 0]
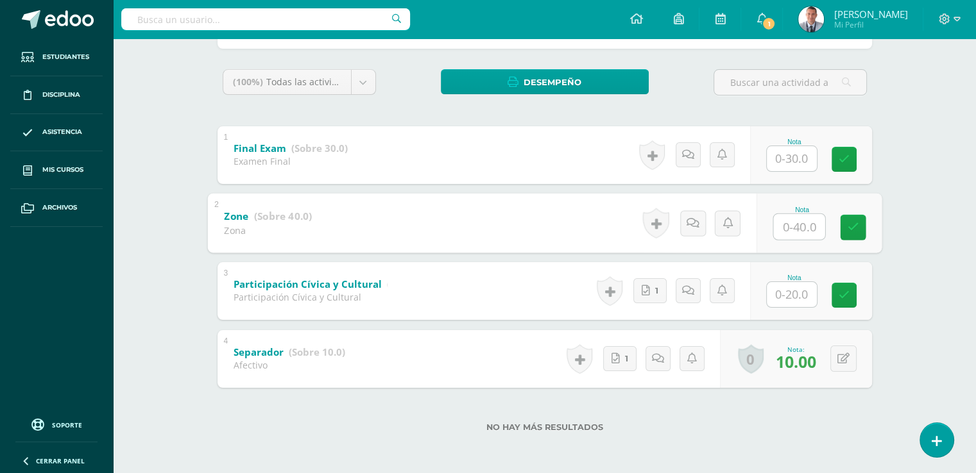
click at [792, 224] on input "text" at bounding box center [798, 227] width 51 height 26
type input "40"
click at [790, 296] on input "text" at bounding box center [791, 294] width 50 height 25
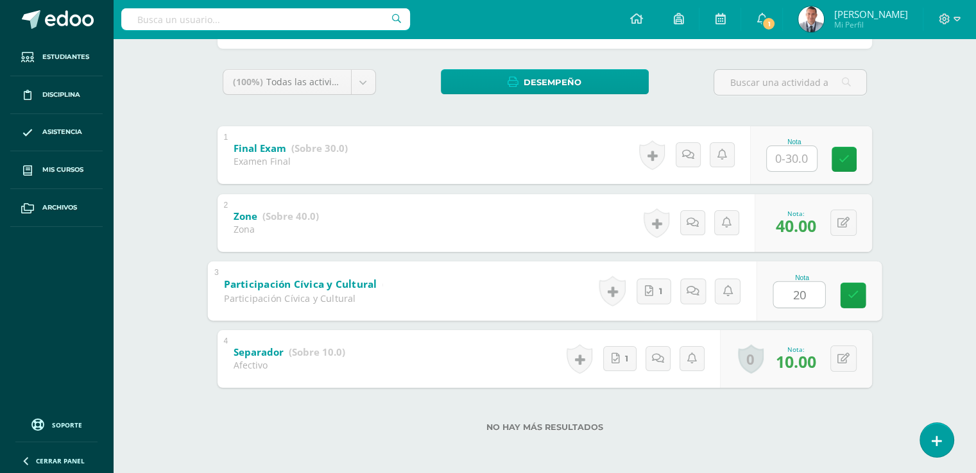
type input "20"
click at [831, 273] on div "Nota 20" at bounding box center [818, 291] width 125 height 60
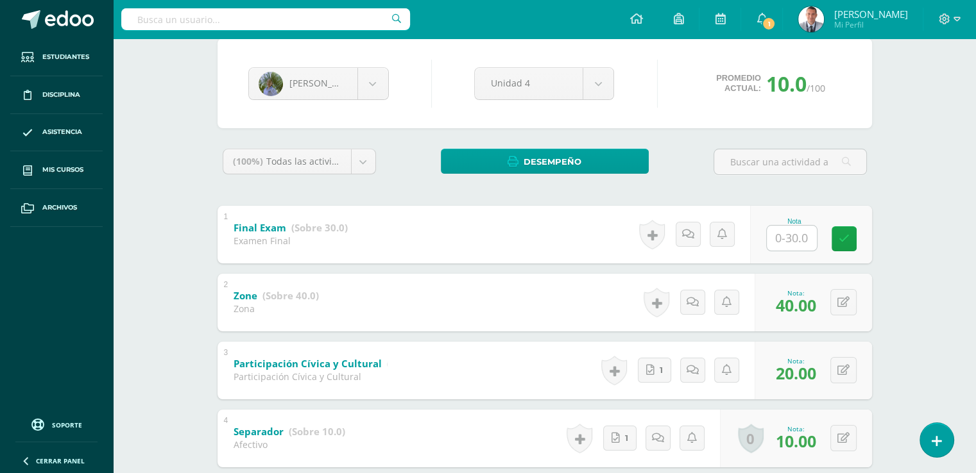
scroll to position [57, 0]
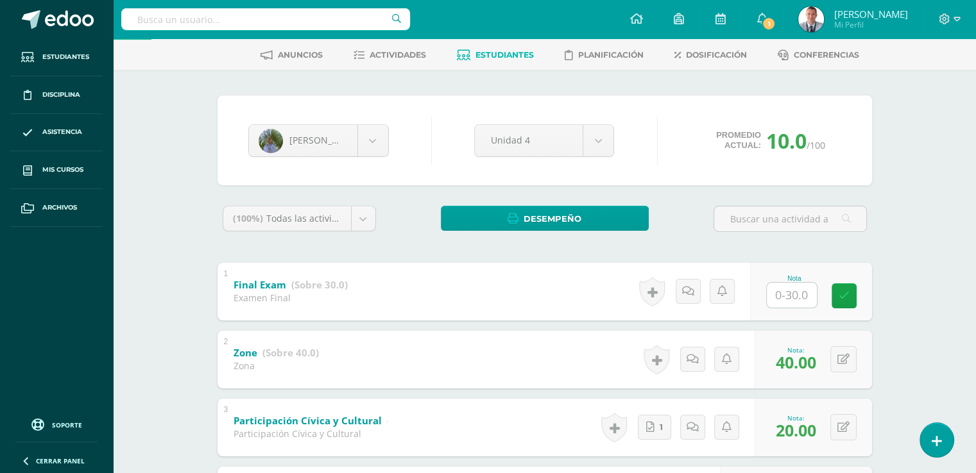
click at [520, 52] on span "Estudiantes" at bounding box center [504, 55] width 58 height 10
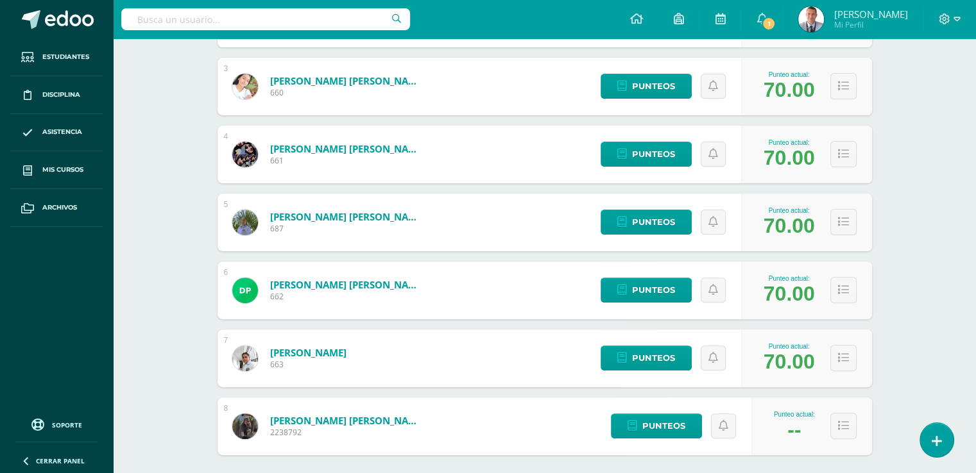
scroll to position [425, 0]
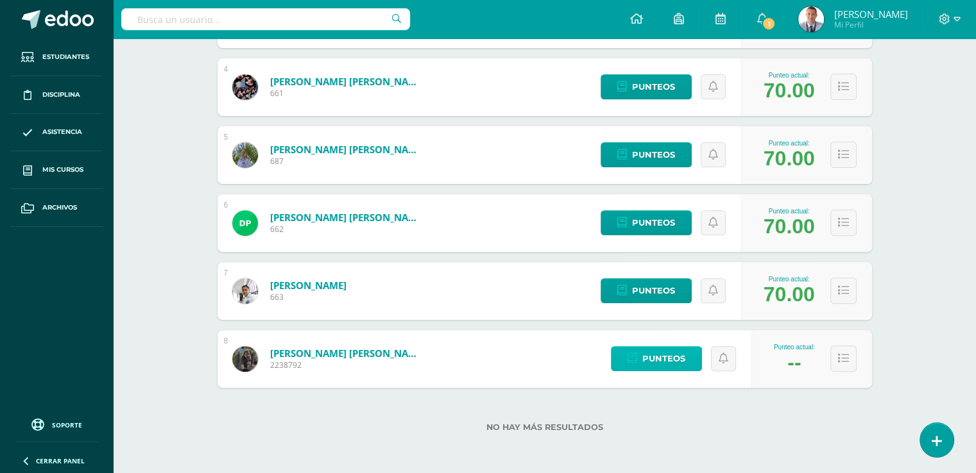
click at [662, 355] on span "Punteos" at bounding box center [663, 359] width 43 height 24
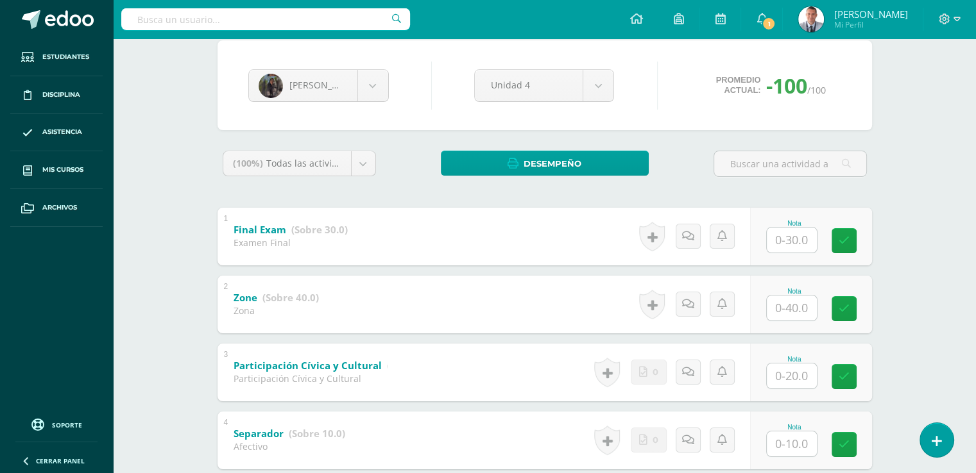
scroll to position [194, 0]
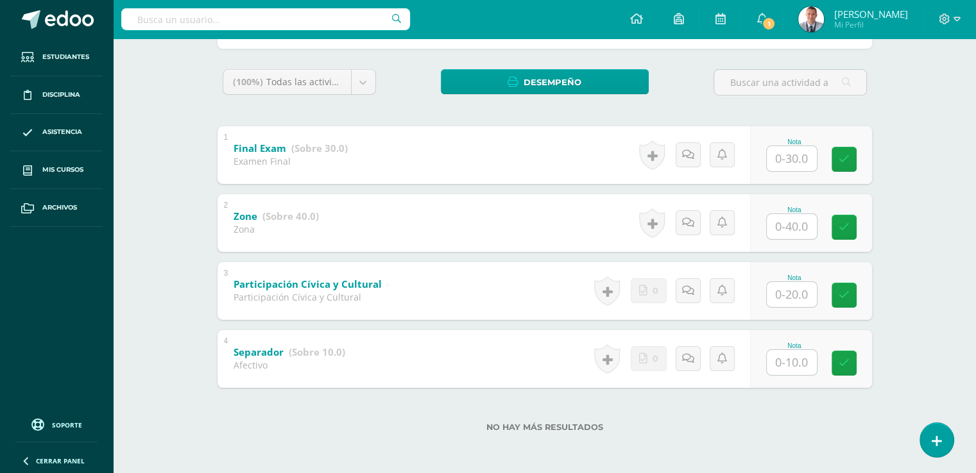
click at [793, 224] on input "text" at bounding box center [791, 226] width 50 height 25
type input "40"
click at [792, 293] on input "text" at bounding box center [791, 294] width 50 height 25
type input "20"
click at [792, 362] on input "text" at bounding box center [791, 362] width 50 height 25
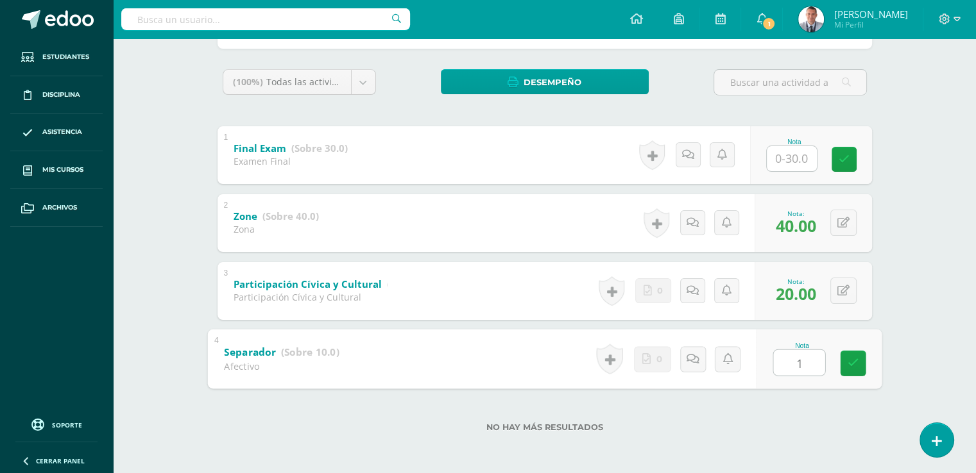
type input "10"
click at [855, 361] on icon at bounding box center [853, 363] width 12 height 11
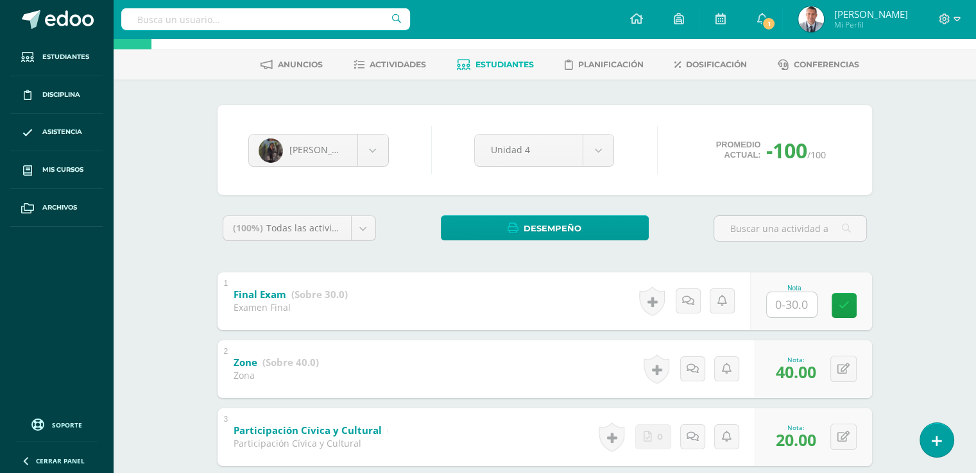
click at [513, 62] on span "Estudiantes" at bounding box center [504, 65] width 58 height 10
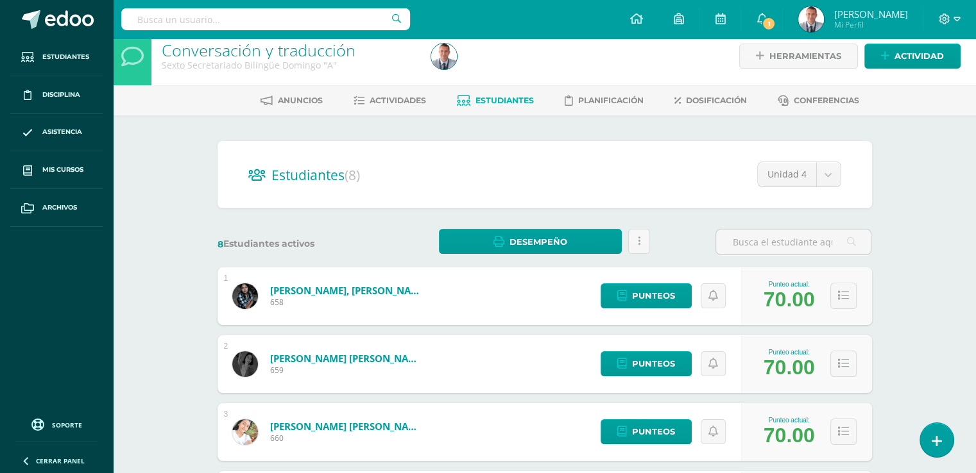
scroll to position [8, 0]
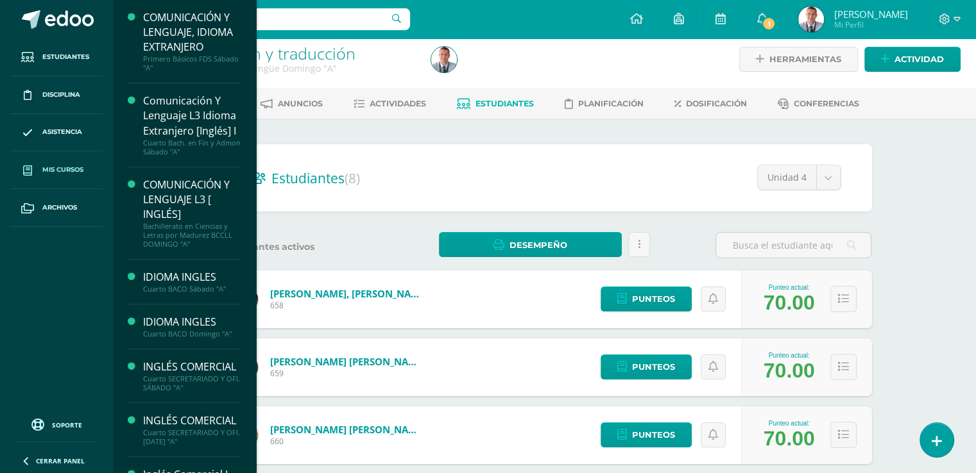
click at [76, 169] on span "Mis cursos" at bounding box center [62, 170] width 41 height 10
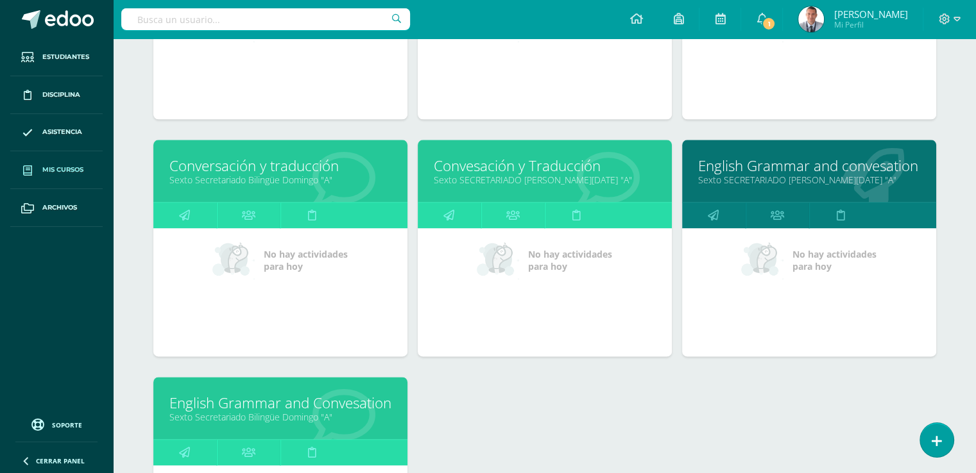
scroll to position [1525, 0]
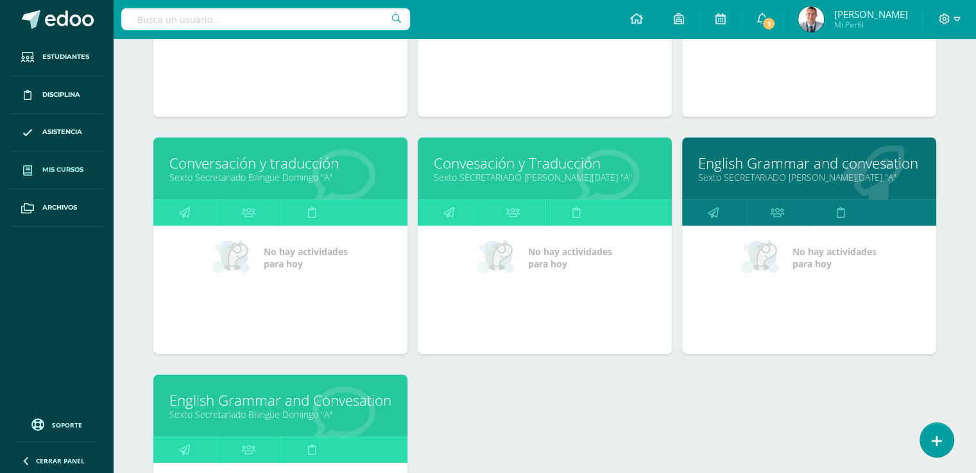
click at [286, 155] on link "Conversación y traducción" at bounding box center [280, 163] width 222 height 20
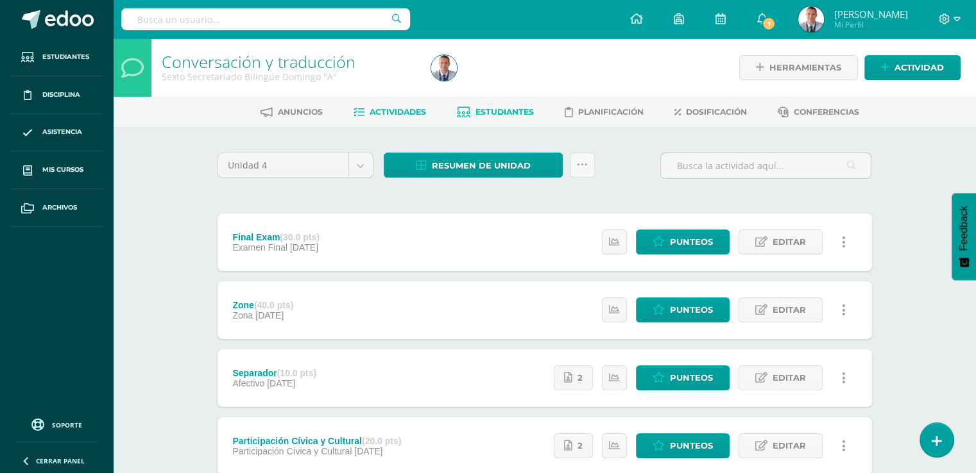
click at [490, 112] on span "Estudiantes" at bounding box center [504, 112] width 58 height 10
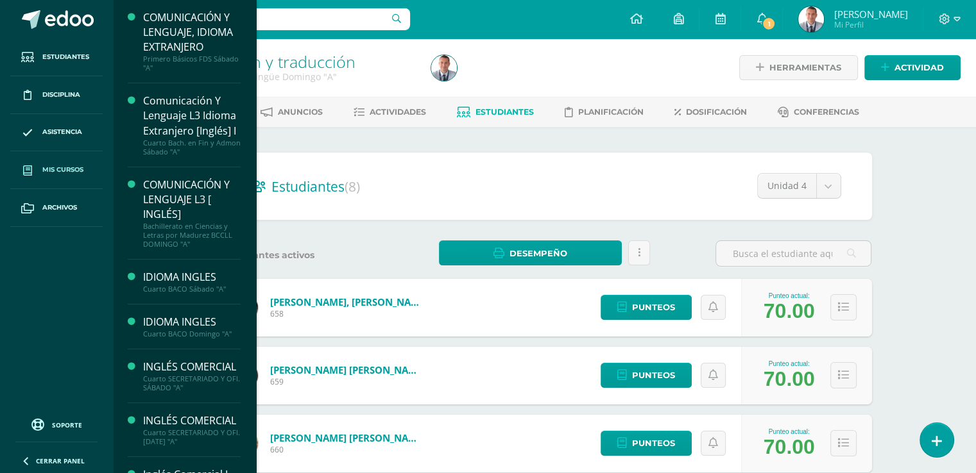
click at [54, 169] on span "Mis cursos" at bounding box center [62, 170] width 41 height 10
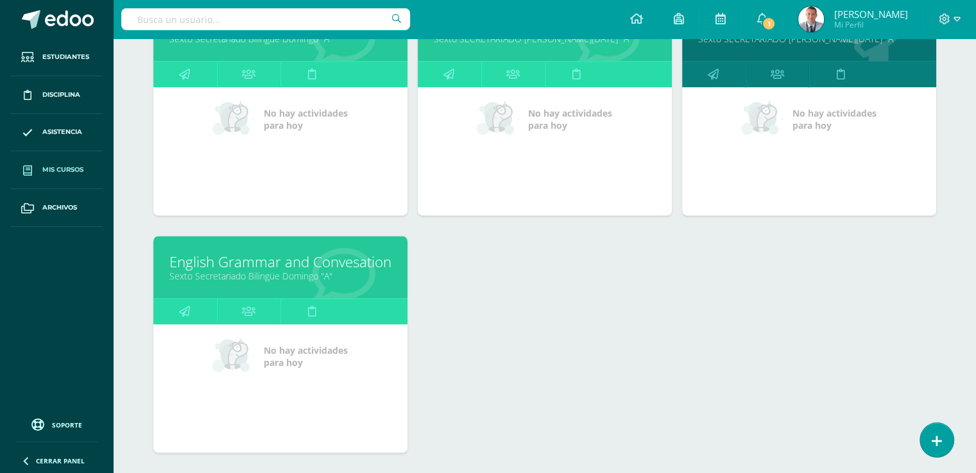
scroll to position [1659, 0]
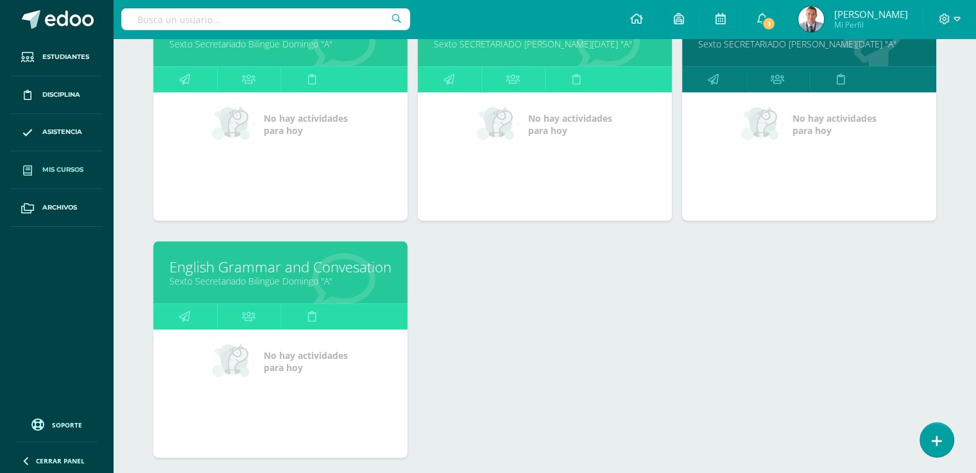
click at [291, 265] on link "English Grammar and Convesation" at bounding box center [280, 267] width 222 height 20
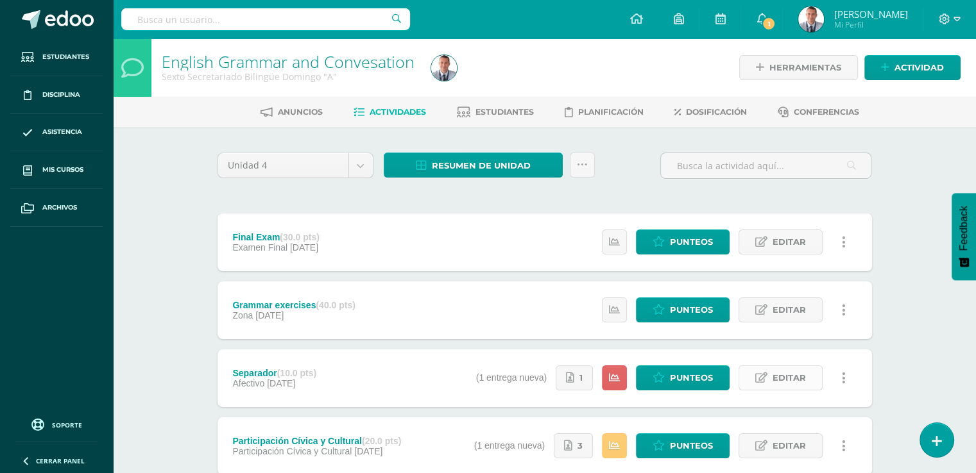
click at [786, 375] on span "Editar" at bounding box center [788, 378] width 33 height 24
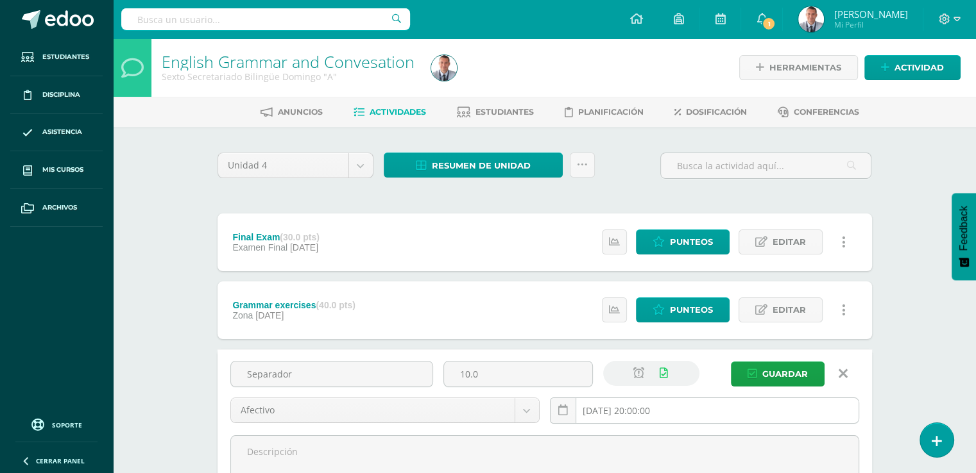
click at [685, 405] on input "2025-09-28 20:00:00" at bounding box center [704, 410] width 308 height 25
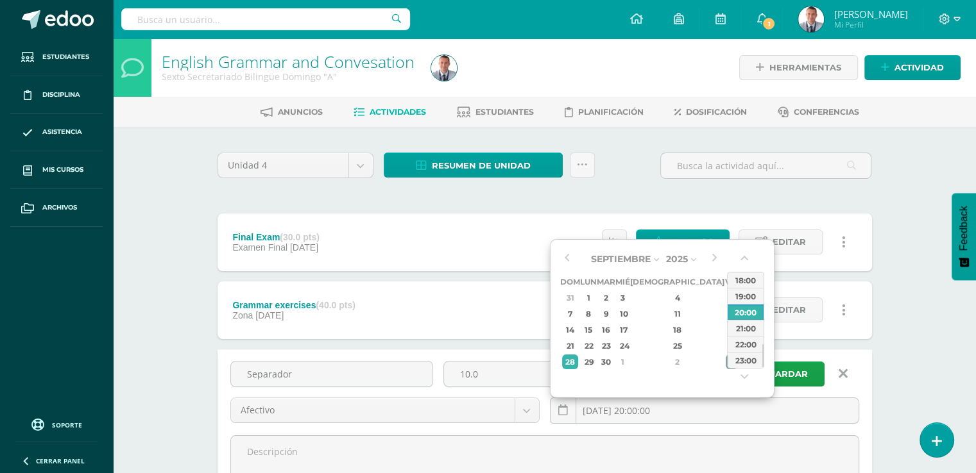
click at [725, 360] on div "3" at bounding box center [731, 362] width 12 height 15
click at [611, 343] on div "21" at bounding box center [605, 346] width 15 height 15
type input "2025-10-21 20:00"
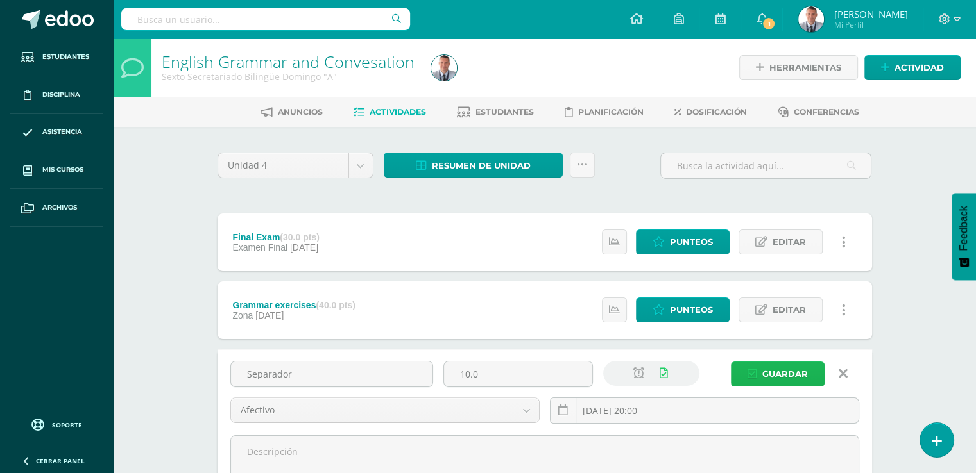
click at [808, 370] on button "Guardar" at bounding box center [778, 374] width 94 height 25
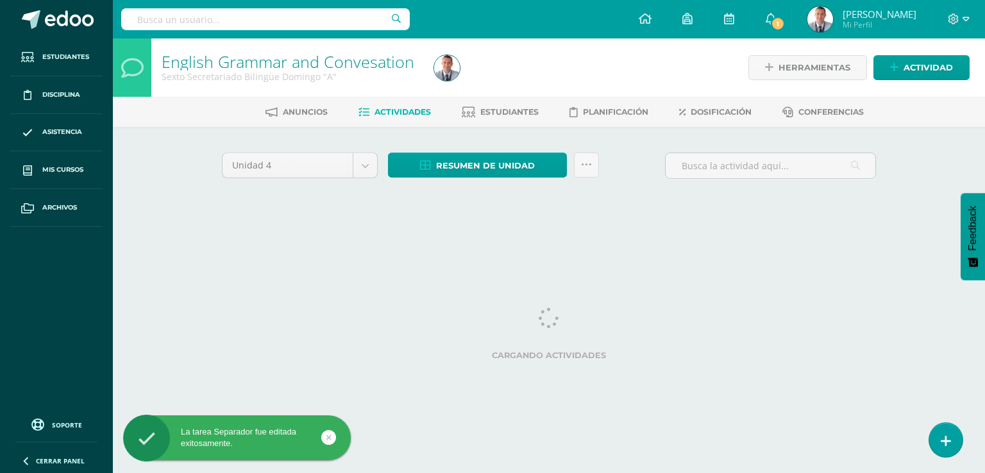
click at [978, 239] on html "La tarea Separador fue editada exitosamente. Estudiantes Disciplina Asistencia …" at bounding box center [492, 119] width 985 height 239
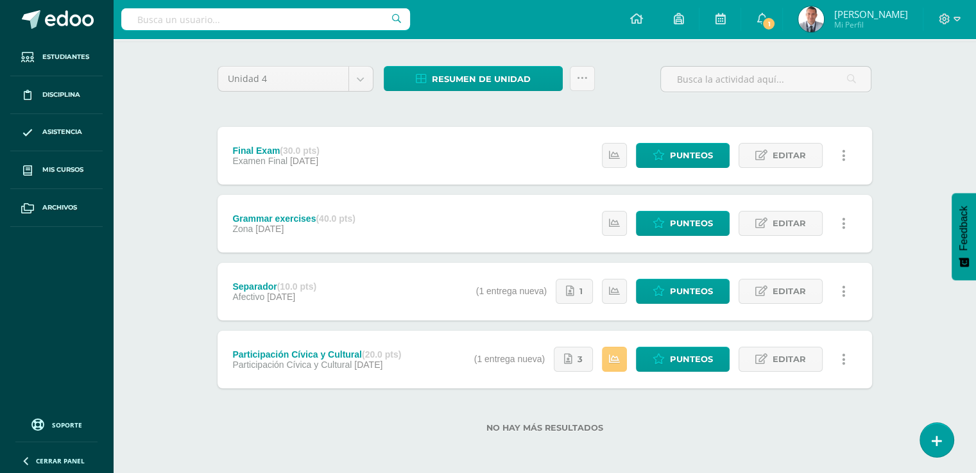
scroll to position [87, 0]
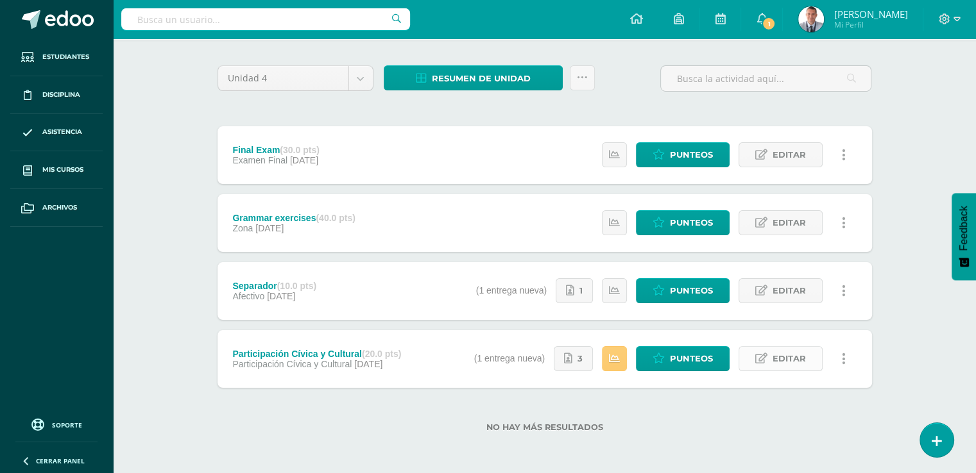
click at [787, 357] on span "Editar" at bounding box center [788, 359] width 33 height 24
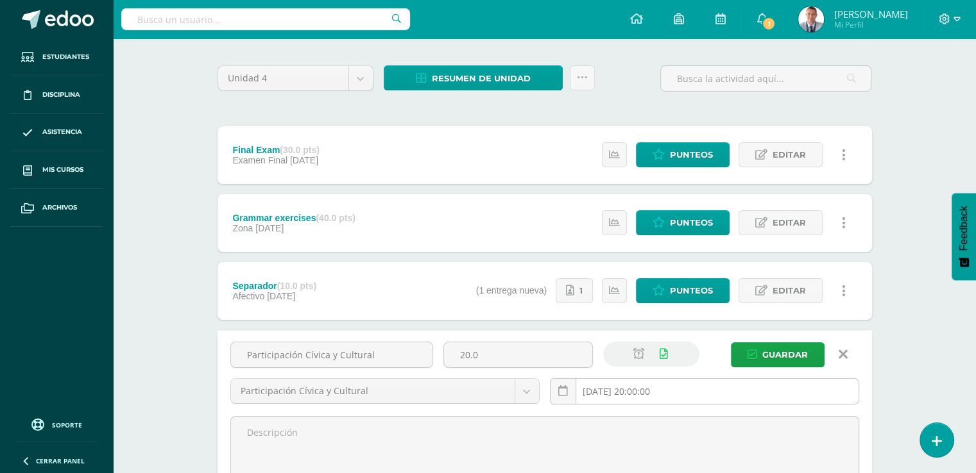
click at [683, 387] on input "[DATE] 20:00:00" at bounding box center [704, 391] width 308 height 25
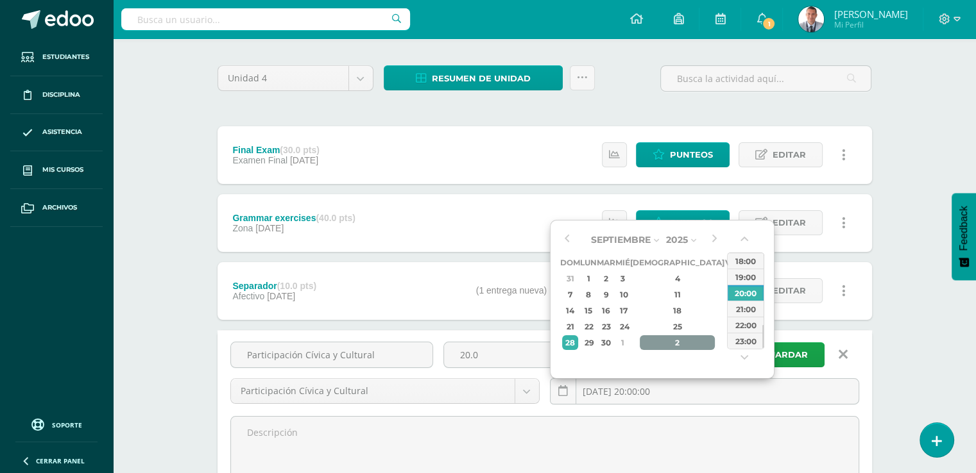
click at [670, 339] on div "2" at bounding box center [677, 342] width 76 height 15
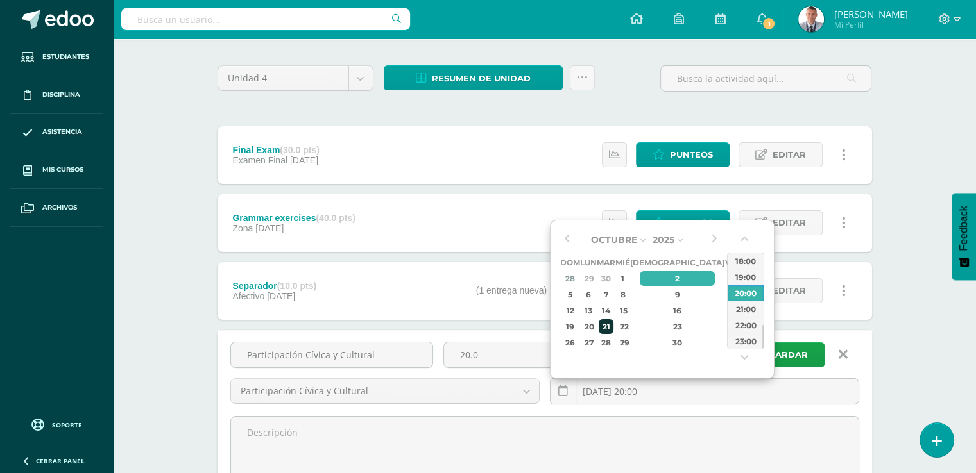
click at [613, 323] on div "21" at bounding box center [605, 326] width 15 height 15
type input "[DATE] 20:00"
click at [791, 355] on span "Guardar" at bounding box center [785, 355] width 46 height 24
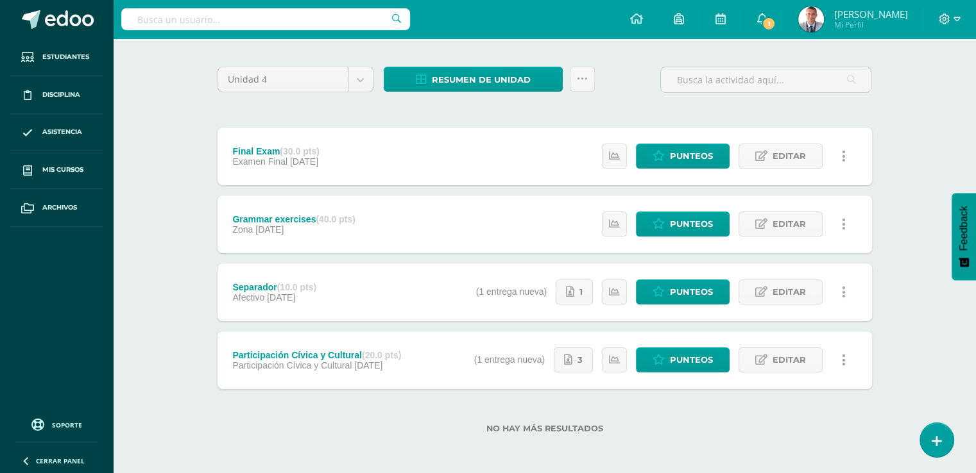
scroll to position [87, 0]
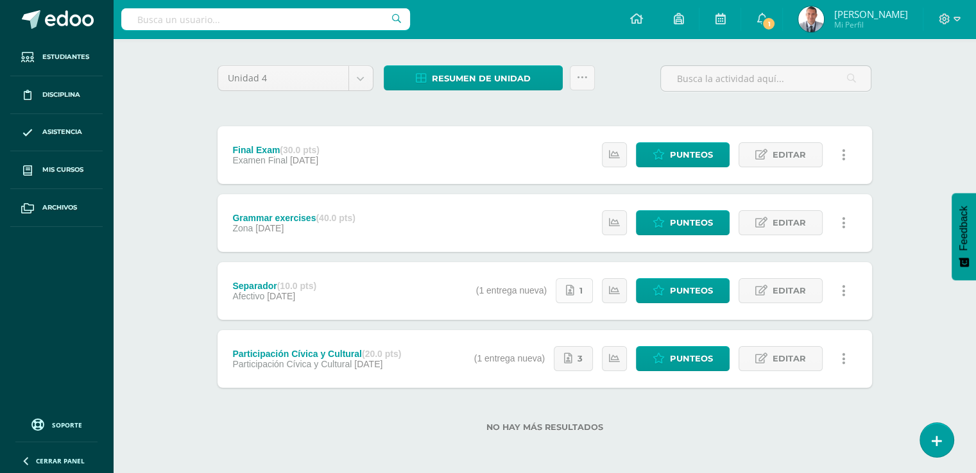
click at [580, 290] on link "1" at bounding box center [573, 290] width 37 height 25
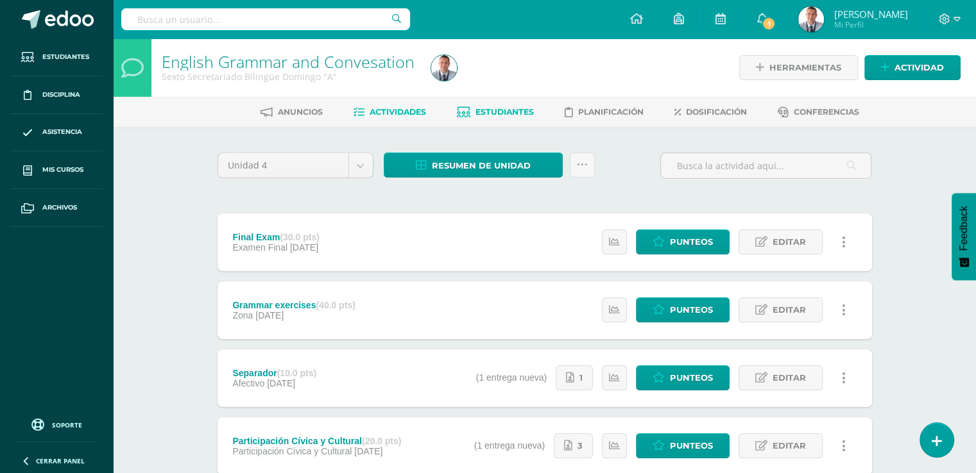
click at [525, 114] on span "Estudiantes" at bounding box center [504, 112] width 58 height 10
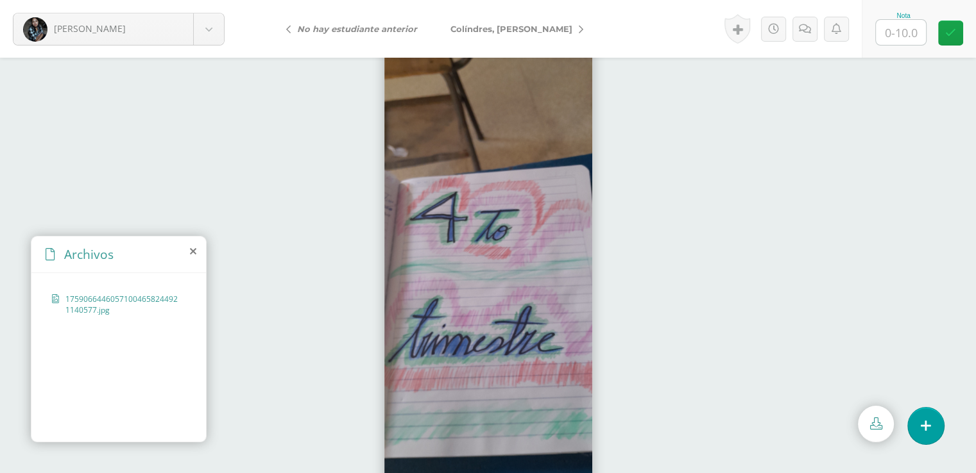
click at [901, 29] on input "text" at bounding box center [901, 32] width 50 height 25
type input "10"
click at [951, 33] on icon at bounding box center [950, 33] width 11 height 11
click at [282, 47] on div "No hay estudiante anterior [PERSON_NAME][GEOGRAPHIC_DATA]" at bounding box center [353, 29] width 180 height 58
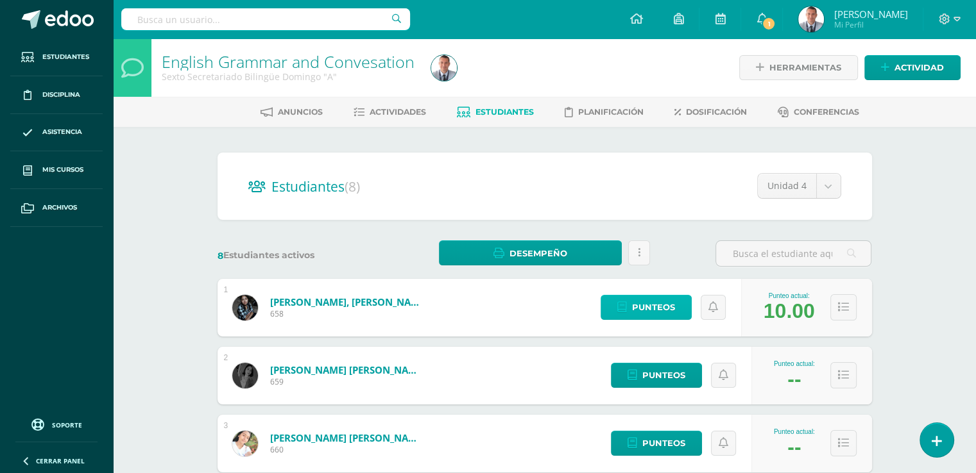
click at [676, 303] on link "Punteos" at bounding box center [645, 307] width 91 height 25
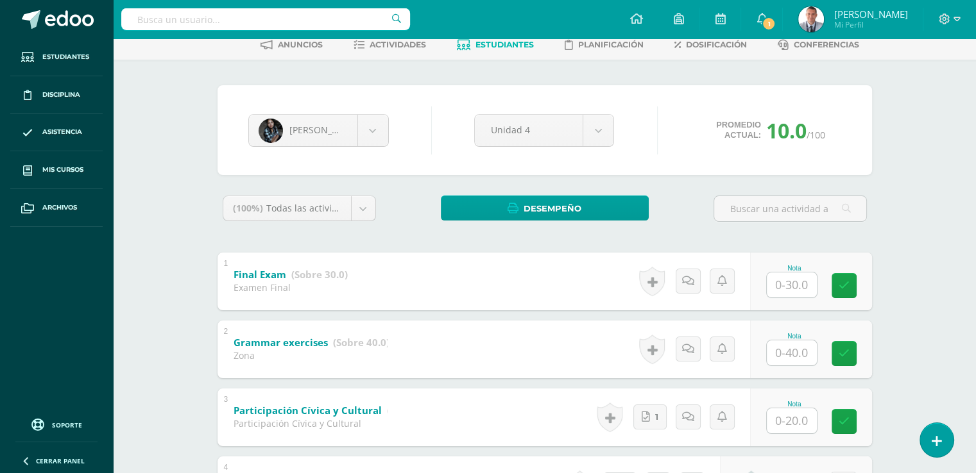
scroll to position [194, 0]
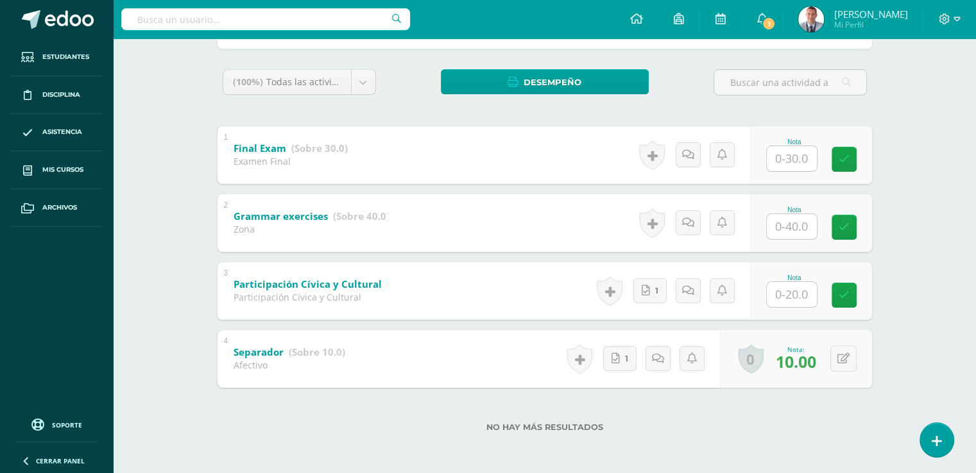
click at [791, 294] on input "text" at bounding box center [791, 294] width 50 height 25
type input "20"
click at [793, 229] on input "text" at bounding box center [798, 227] width 51 height 26
type input "40"
click at [852, 227] on icon at bounding box center [853, 227] width 12 height 11
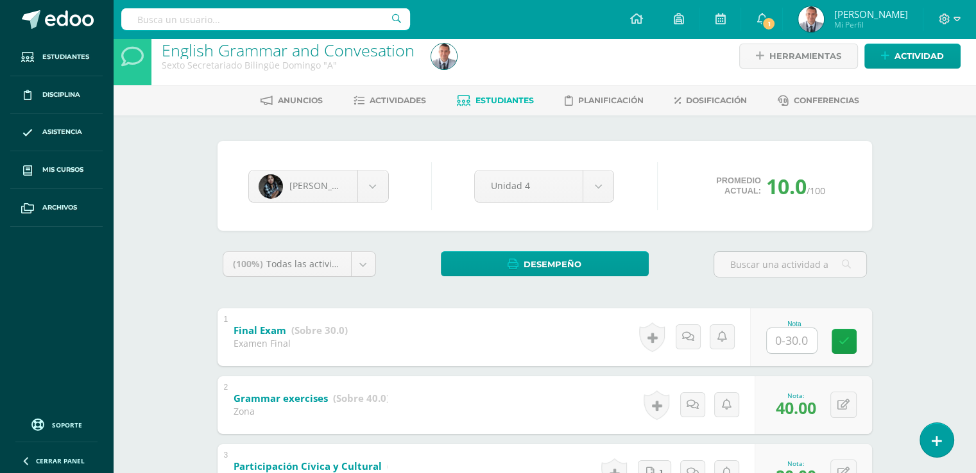
scroll to position [10, 0]
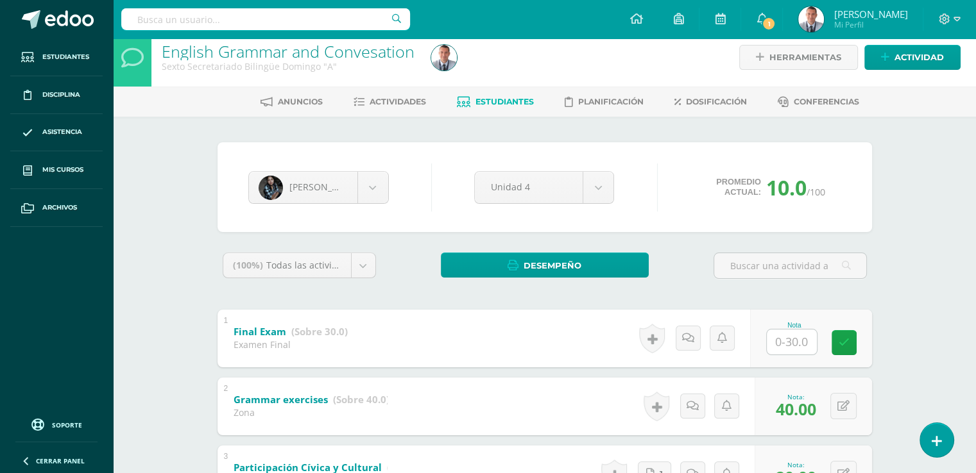
click at [493, 103] on span "Estudiantes" at bounding box center [504, 102] width 58 height 10
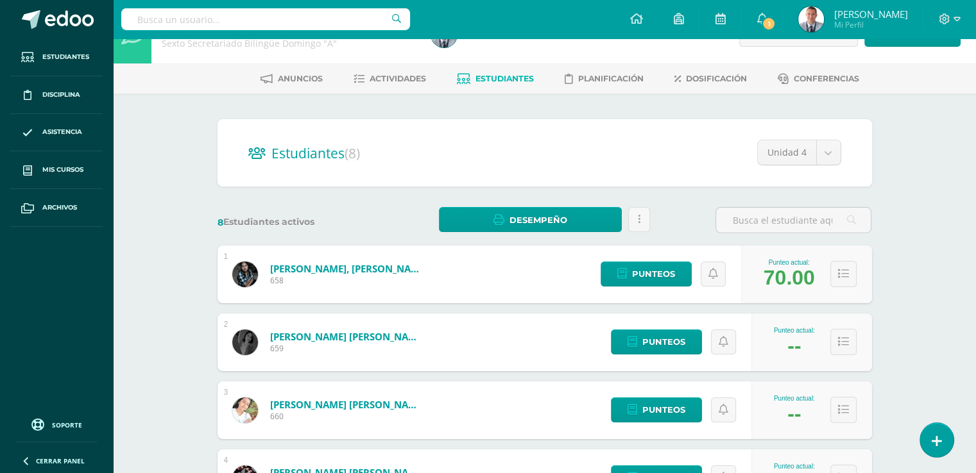
scroll to position [33, 0]
